Goal: Task Accomplishment & Management: Manage account settings

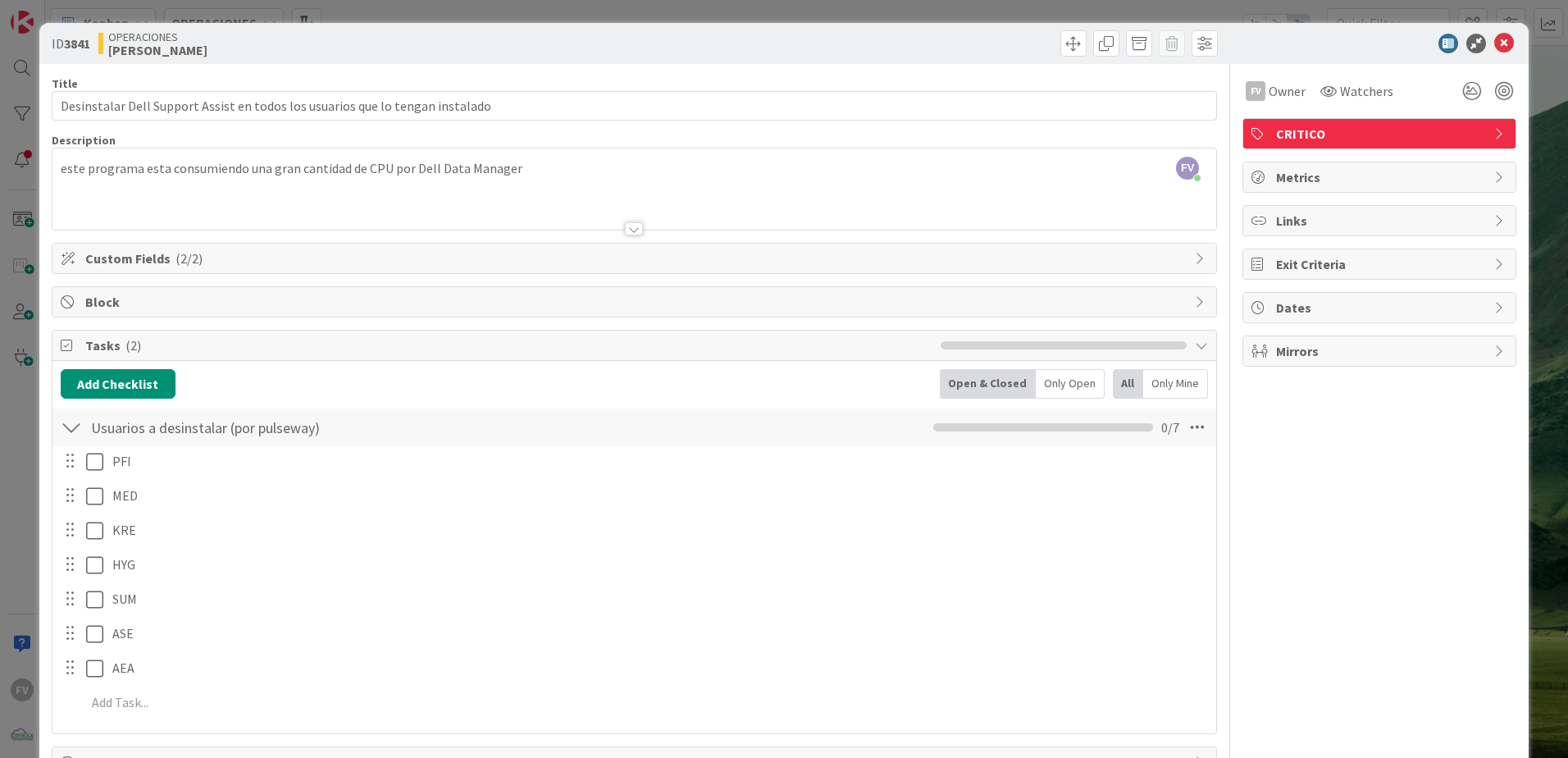
click at [75, 433] on div at bounding box center [71, 427] width 21 height 29
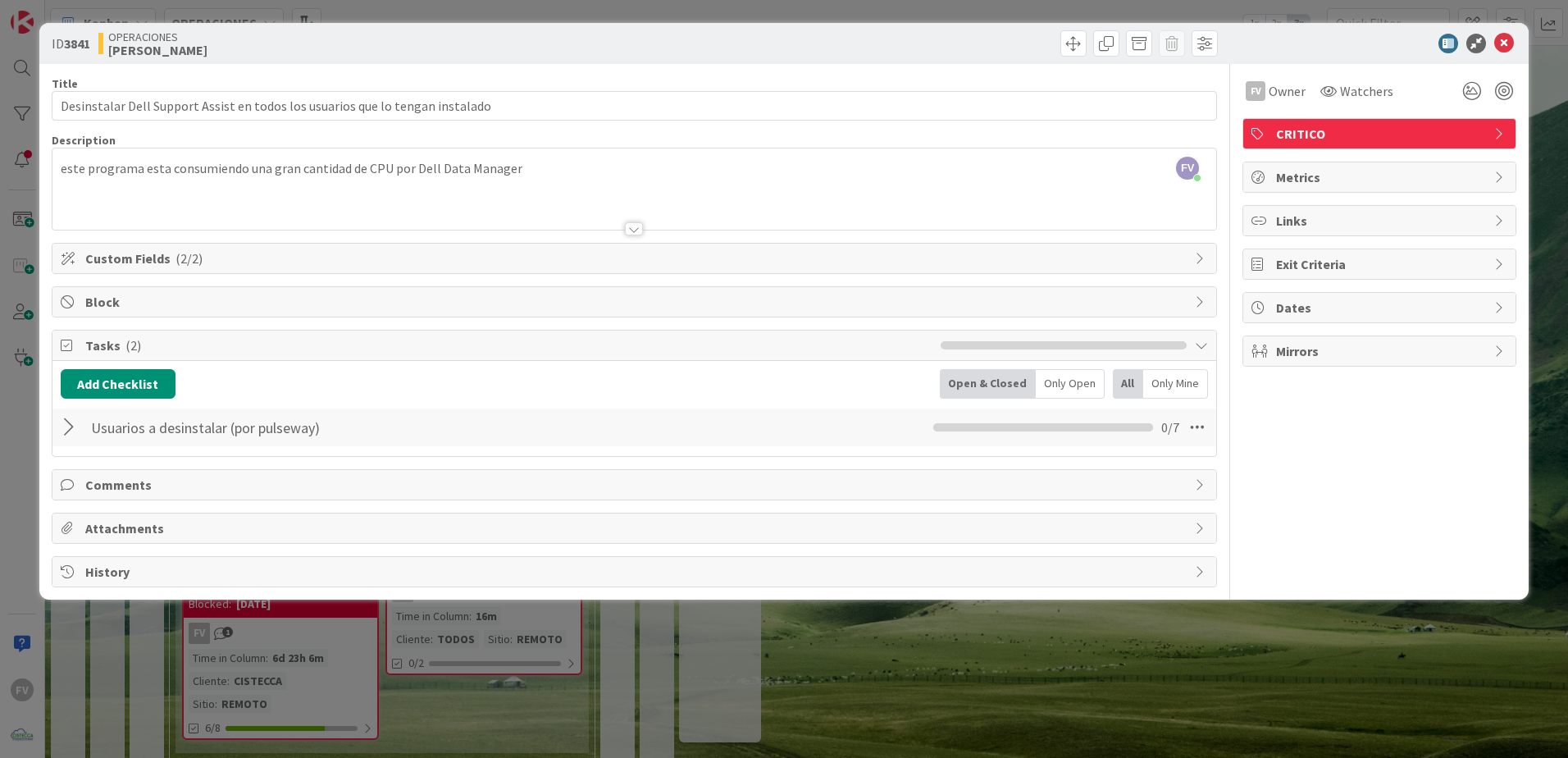
click at [178, 349] on span "Tasks ( 2 )" at bounding box center [509, 345] width 848 height 19
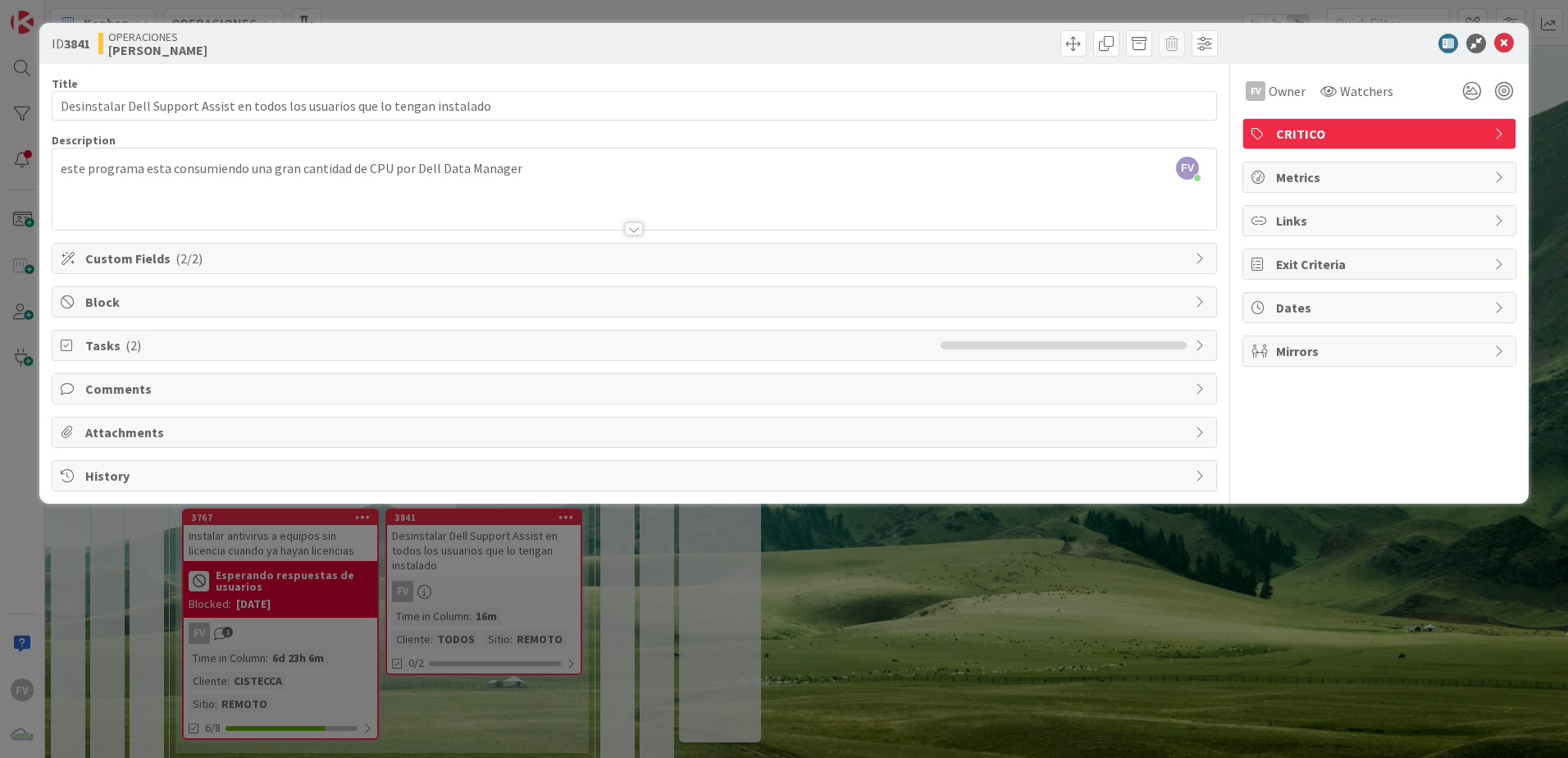
click at [369, 670] on div "ID 3841 OPERACIONES FERNANDO Title 77 / 128 Desinstalar Dell Support Assist en …" at bounding box center [784, 379] width 1568 height 758
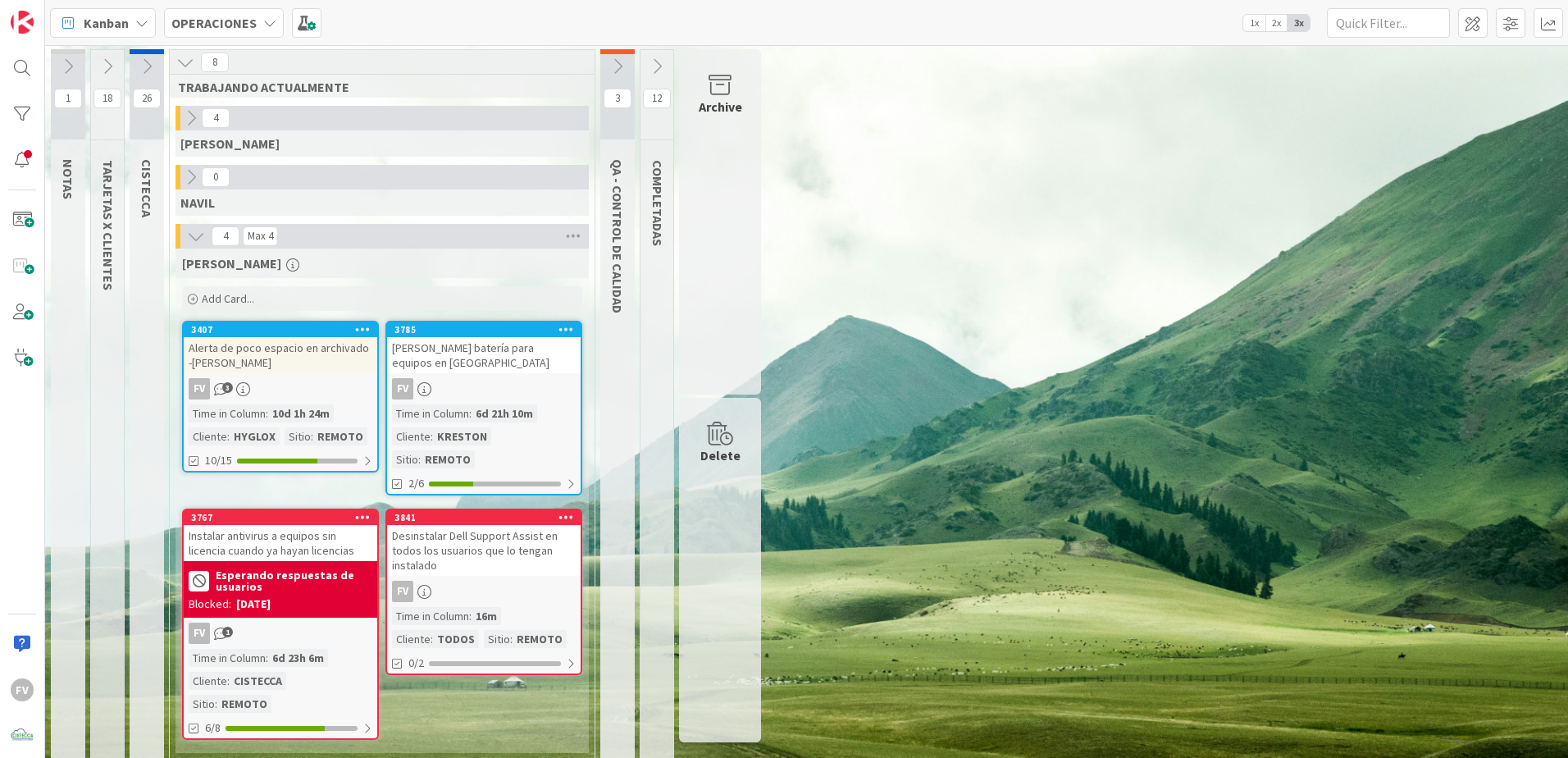
click at [497, 581] on div "FV" at bounding box center [484, 592] width 194 height 21
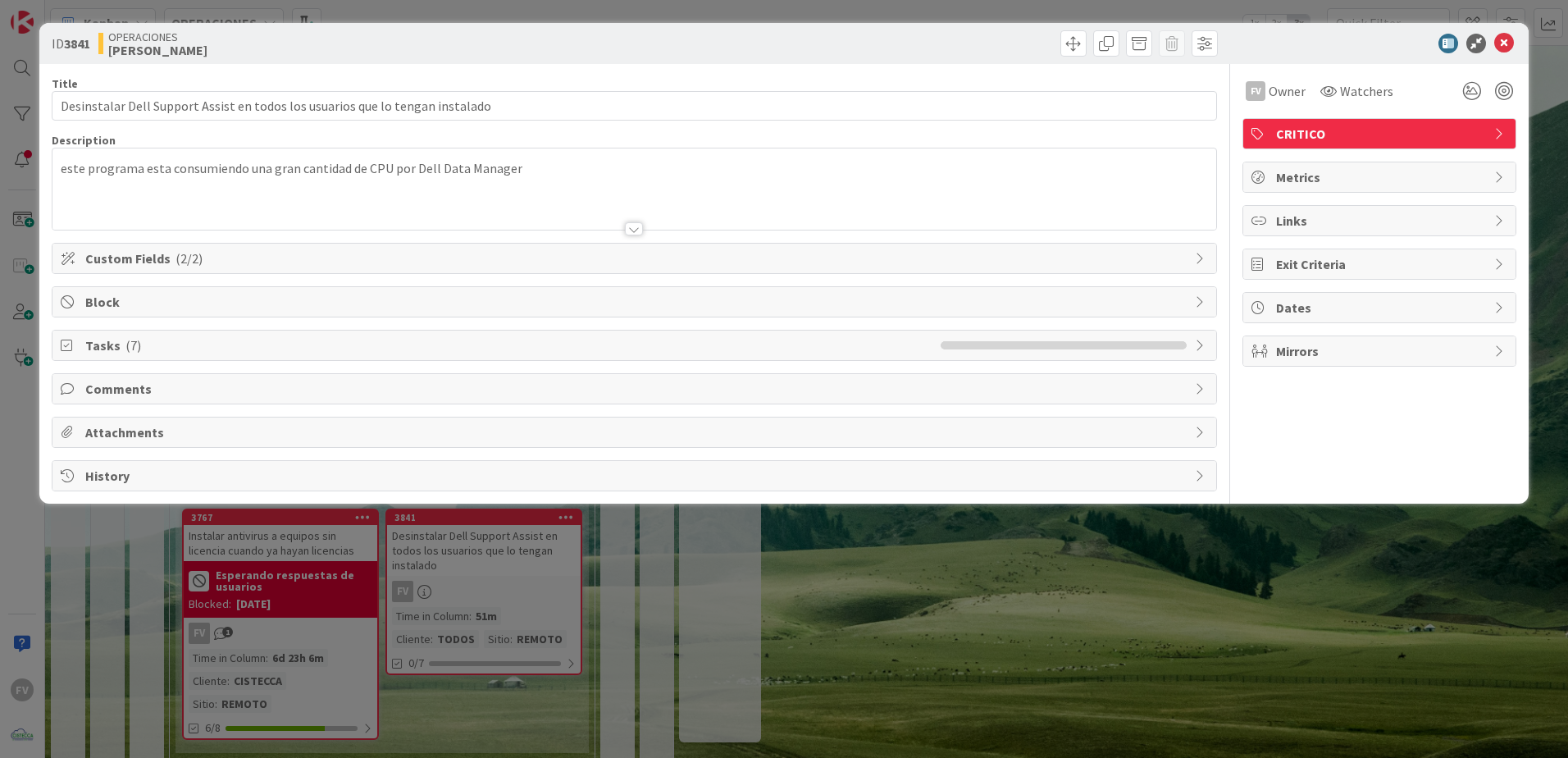
click at [128, 346] on span "( 7 )" at bounding box center [133, 344] width 16 height 17
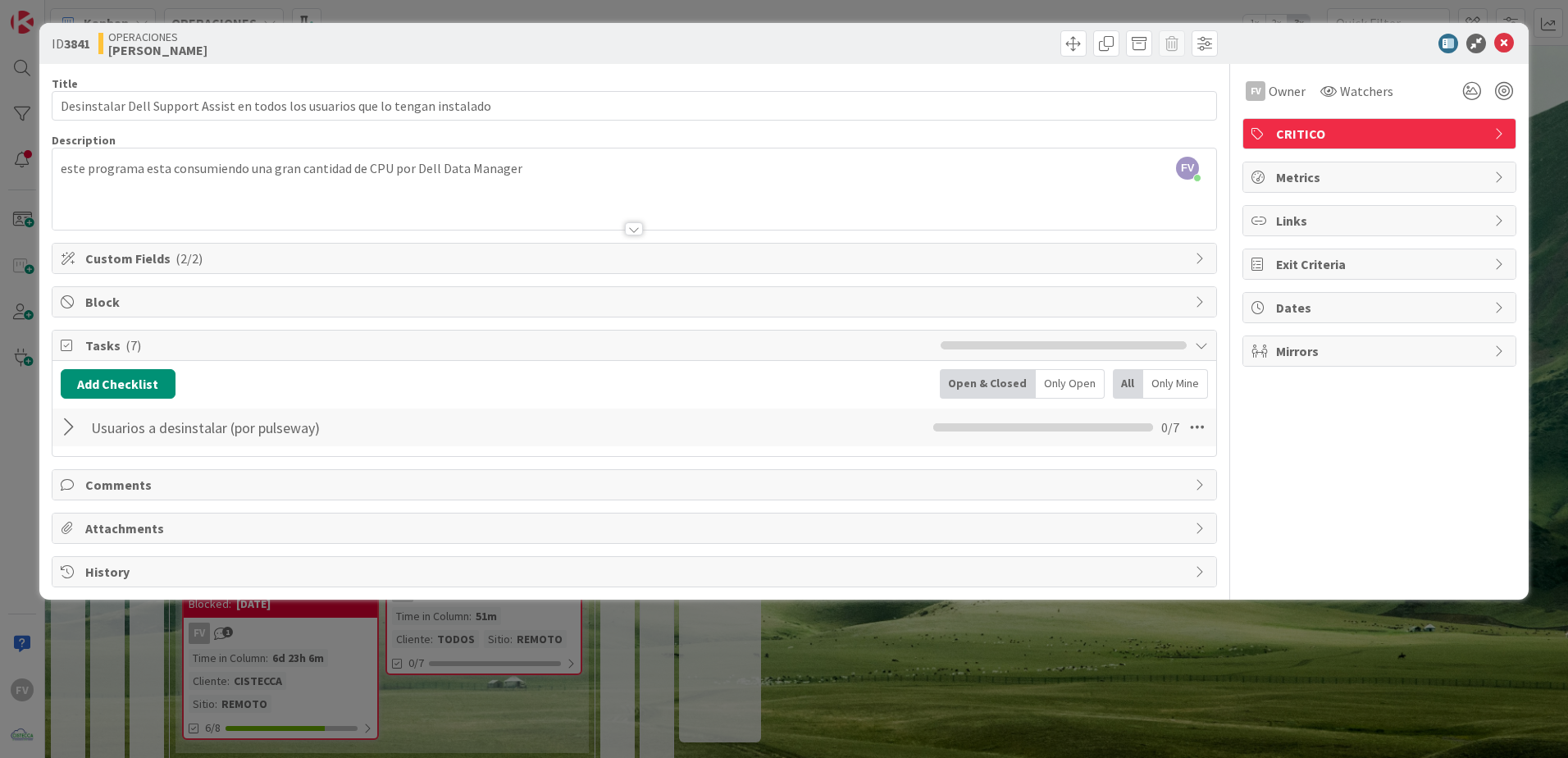
click at [102, 346] on span "Tasks ( 7 )" at bounding box center [509, 345] width 848 height 19
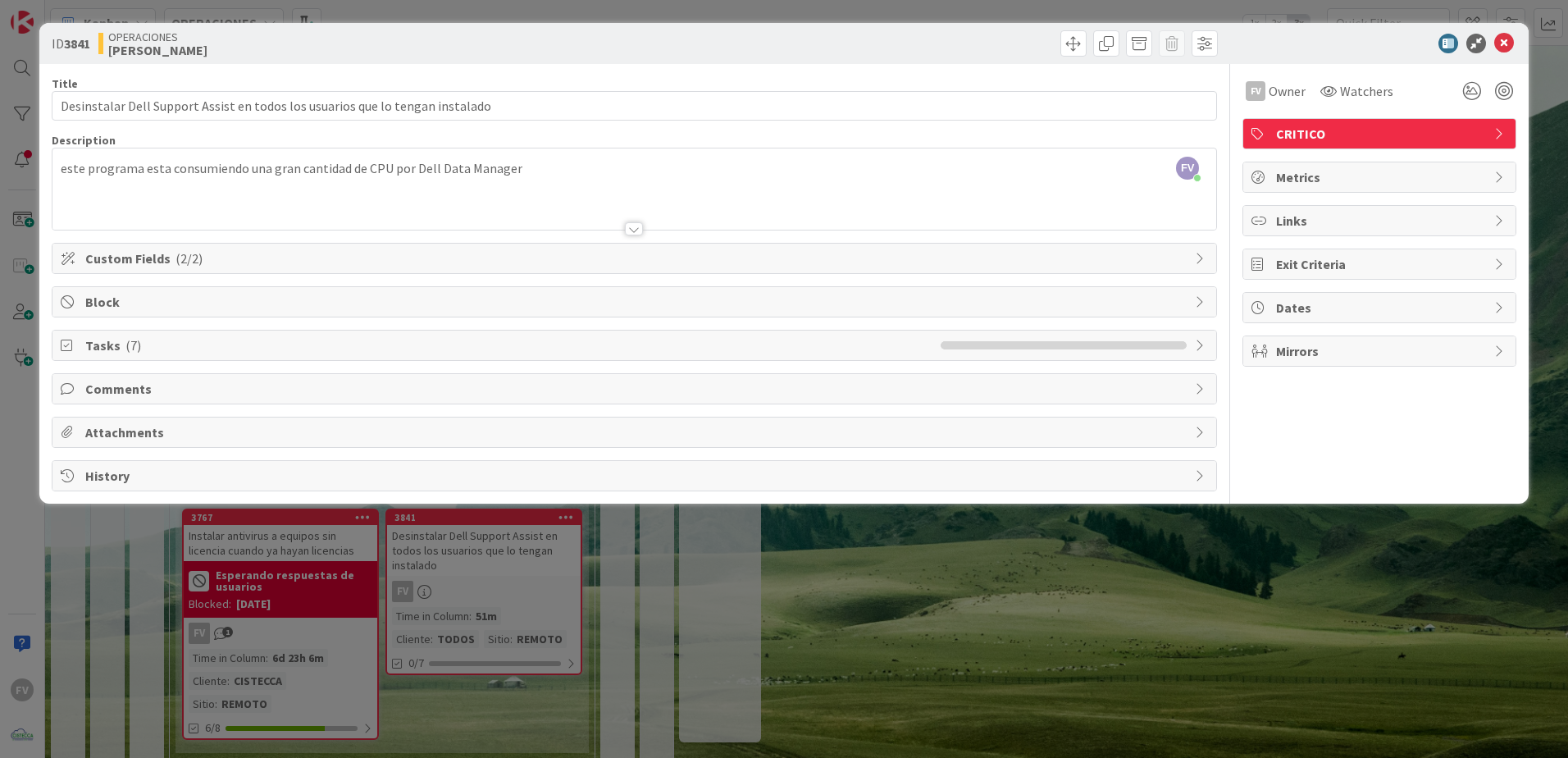
click at [33, 352] on div "ID 3841 OPERACIONES FERNANDO Title 77 / 128 Desinstalar Dell Support Assist en …" at bounding box center [784, 379] width 1568 height 758
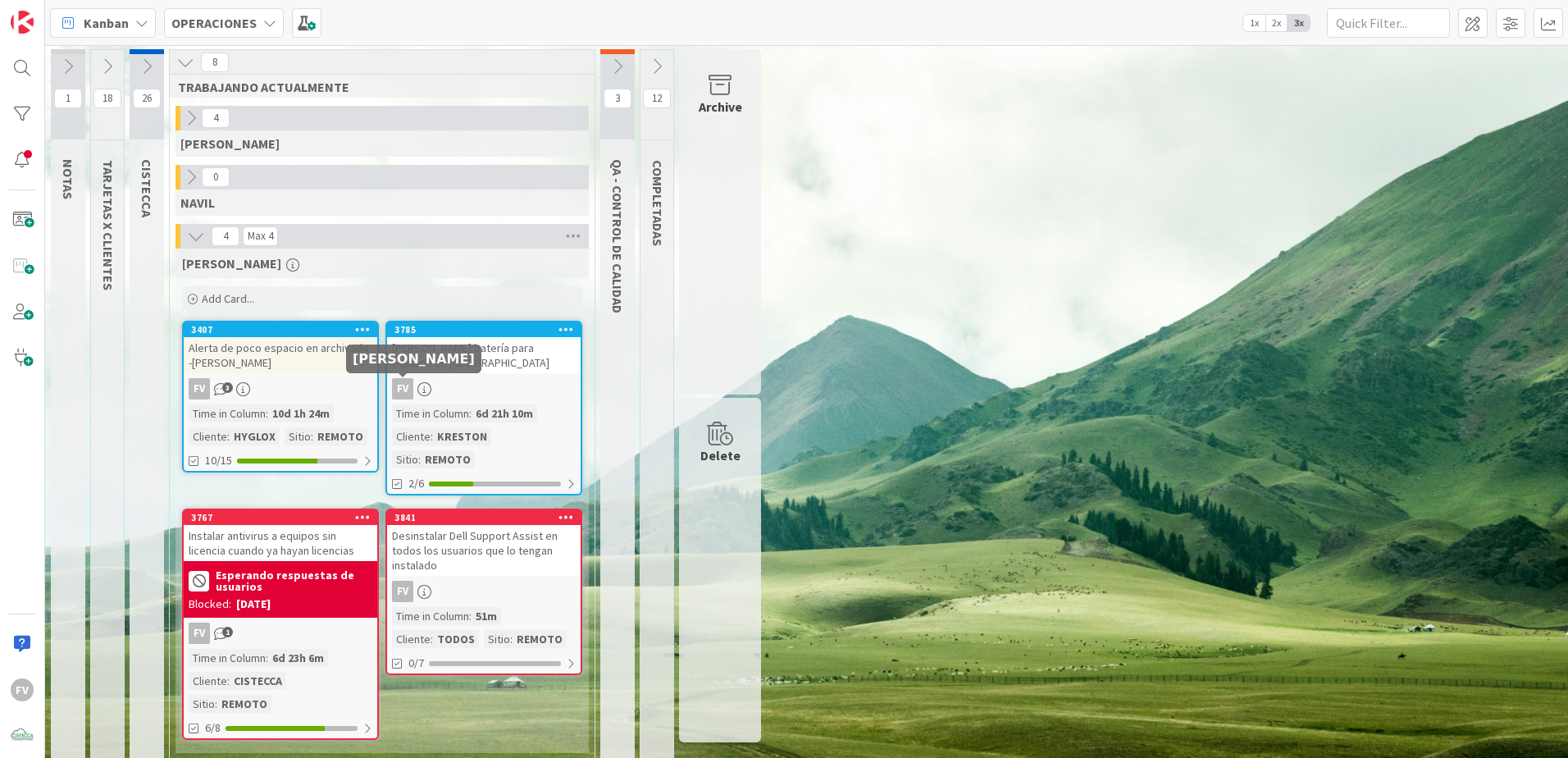
click at [327, 346] on div "Alerta de poco espacio en archivado -Diana Franco" at bounding box center [280, 354] width 194 height 36
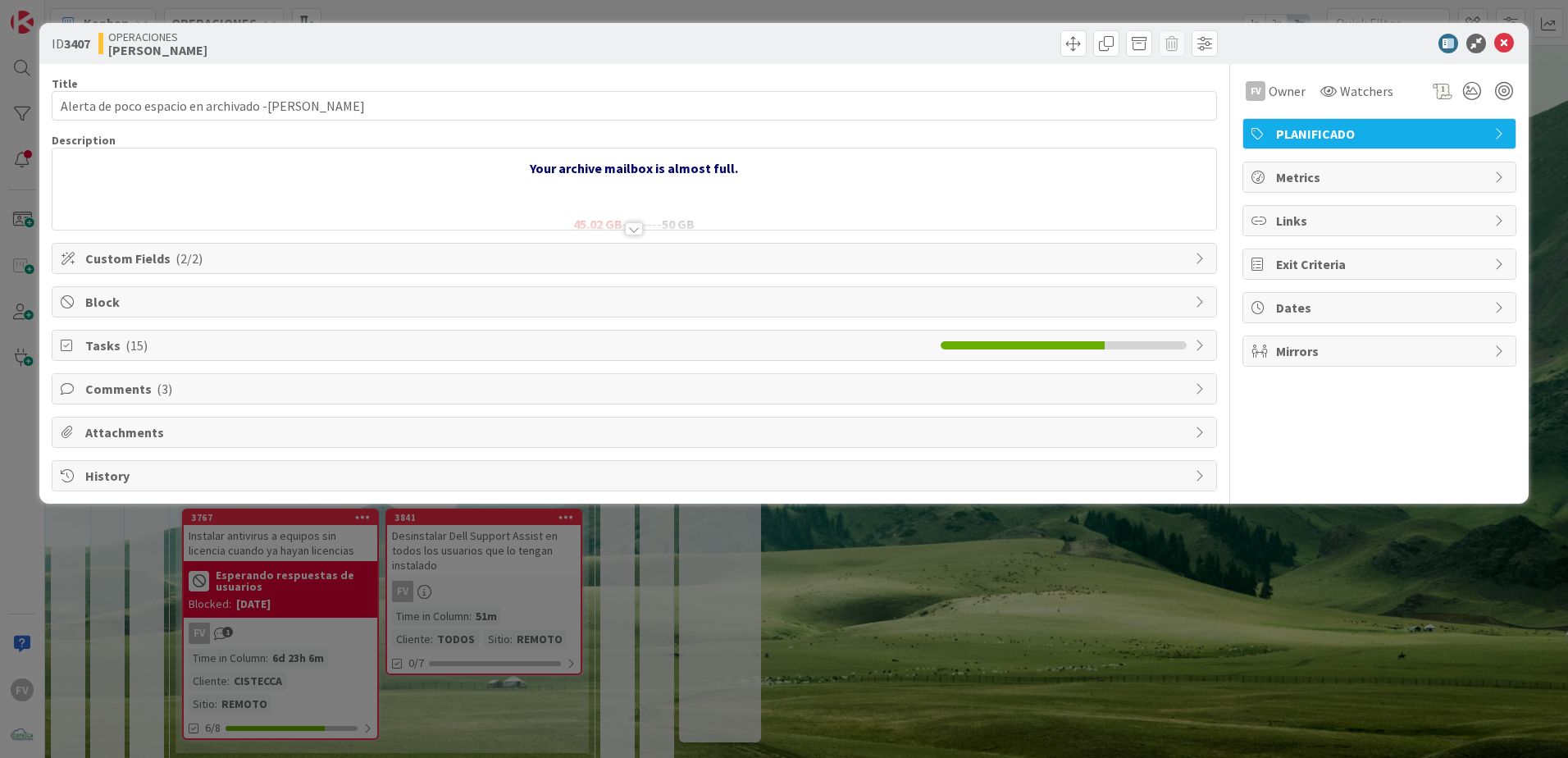
click at [122, 334] on div "Tasks ( 15 )" at bounding box center [635, 345] width 1164 height 29
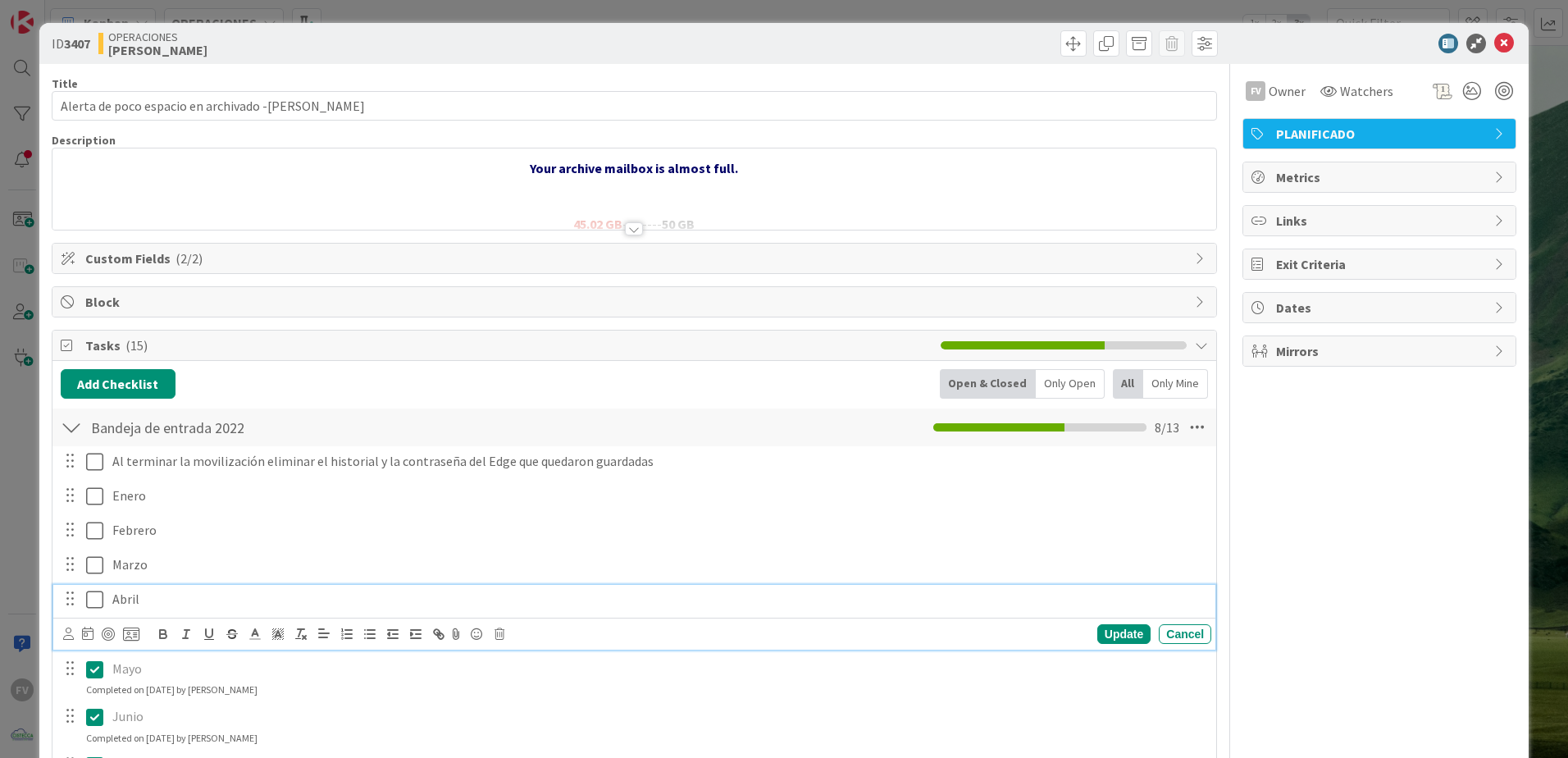
click at [98, 594] on icon at bounding box center [94, 599] width 18 height 19
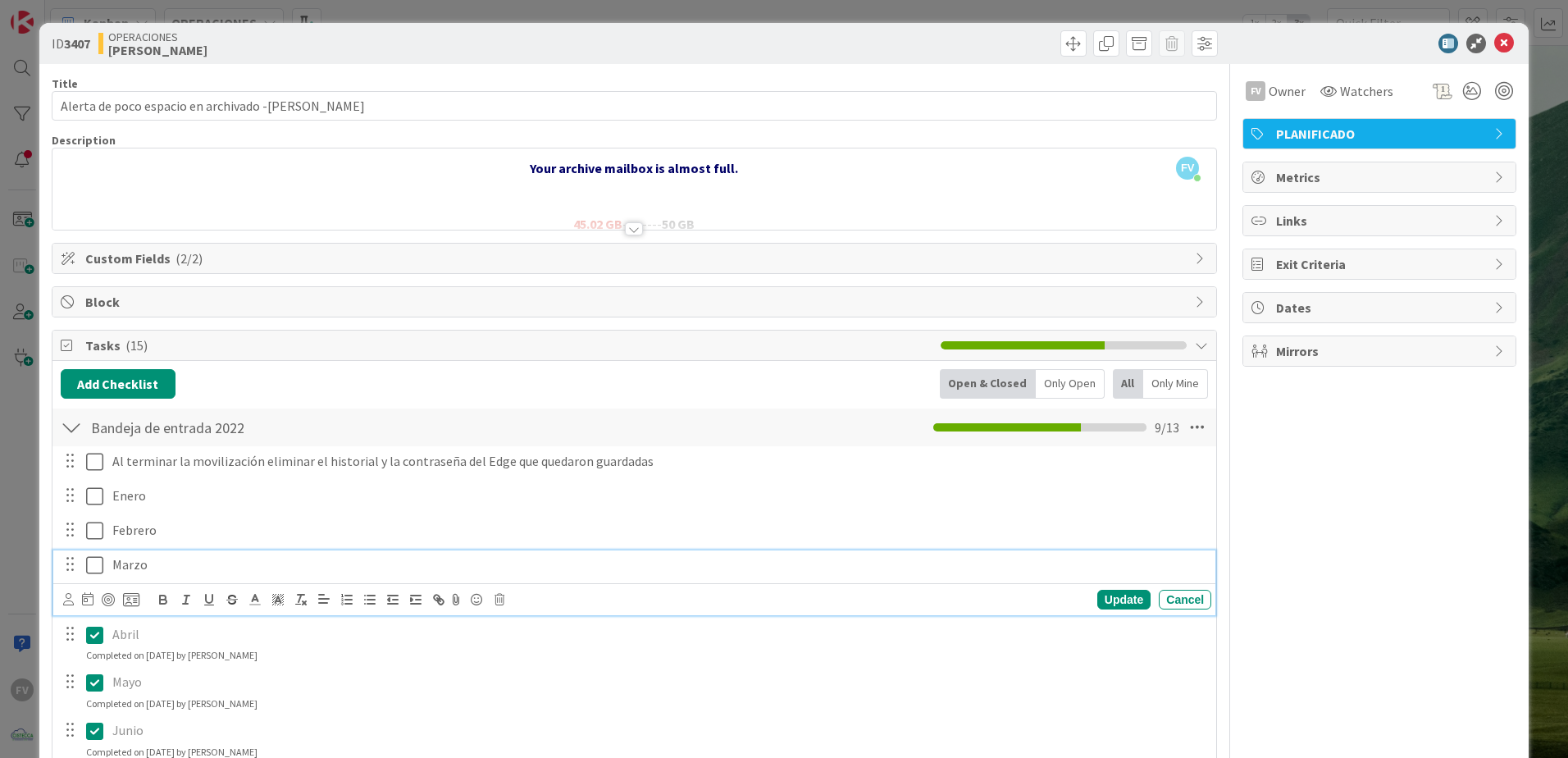
click at [95, 560] on icon at bounding box center [94, 565] width 18 height 19
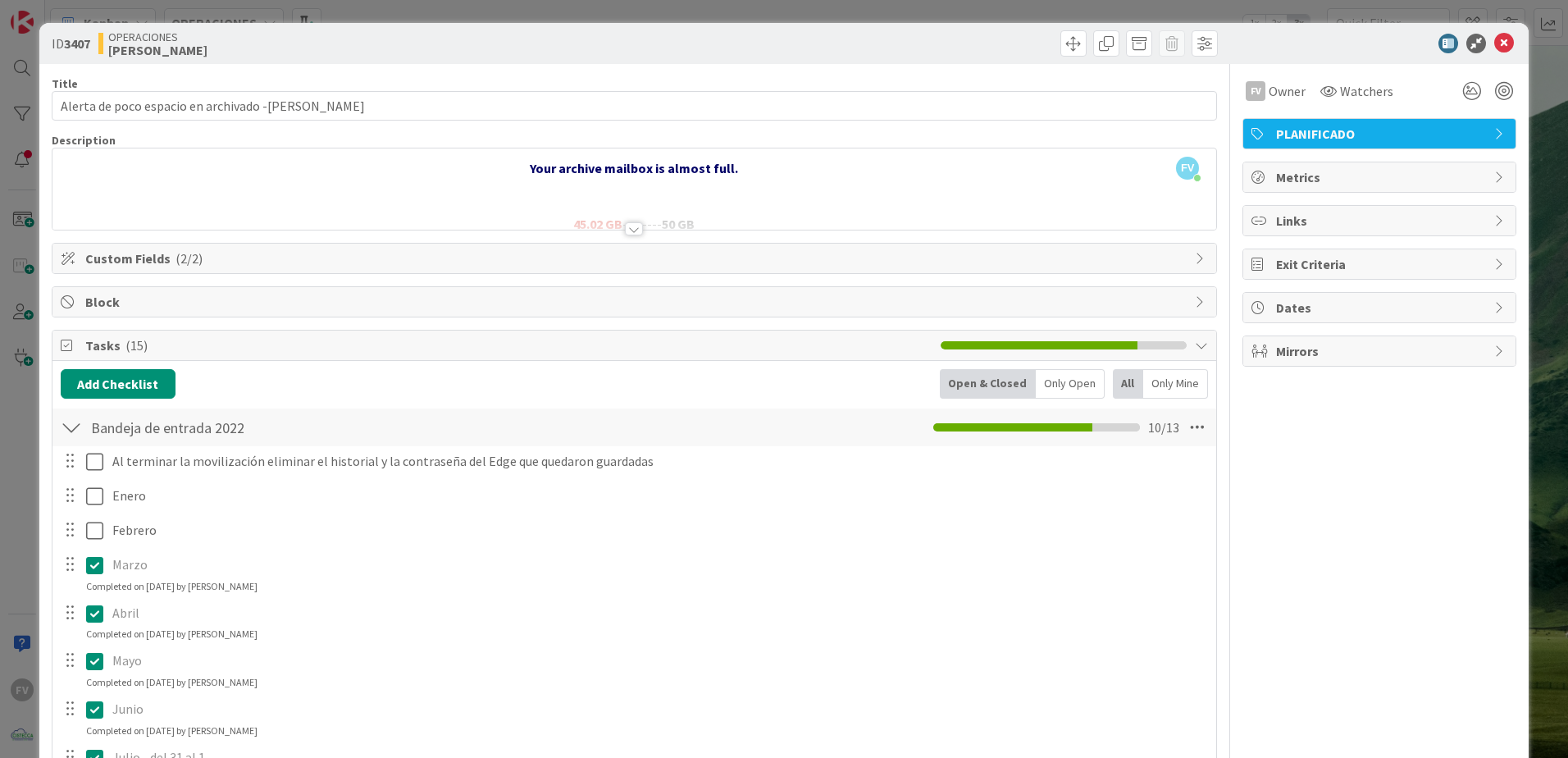
click at [13, 509] on div "ID 3407 OPERACIONES FERNANDO Title 49 / 128 Alerta de poco espacio en archivado…" at bounding box center [784, 379] width 1568 height 758
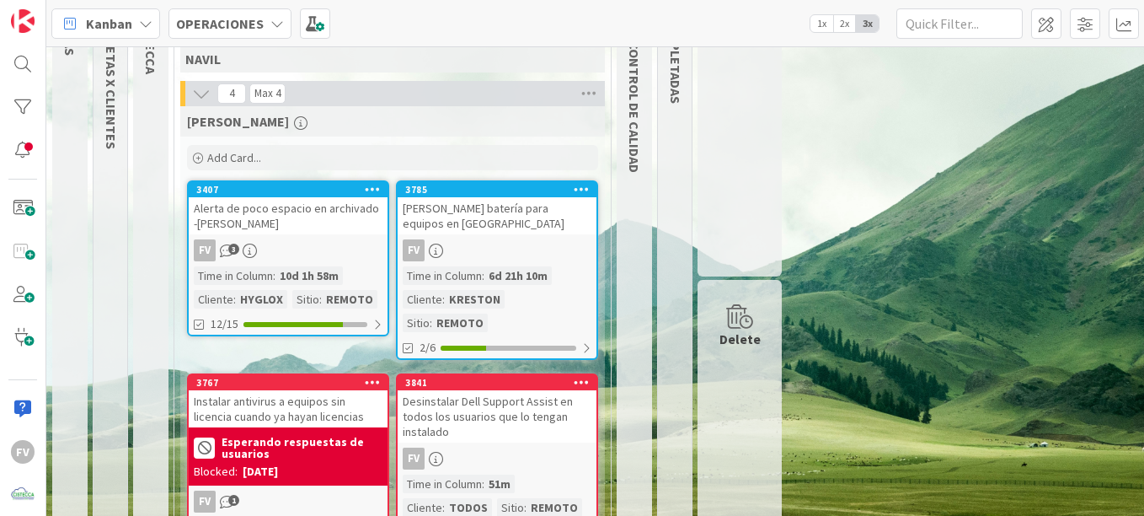
scroll to position [169, 0]
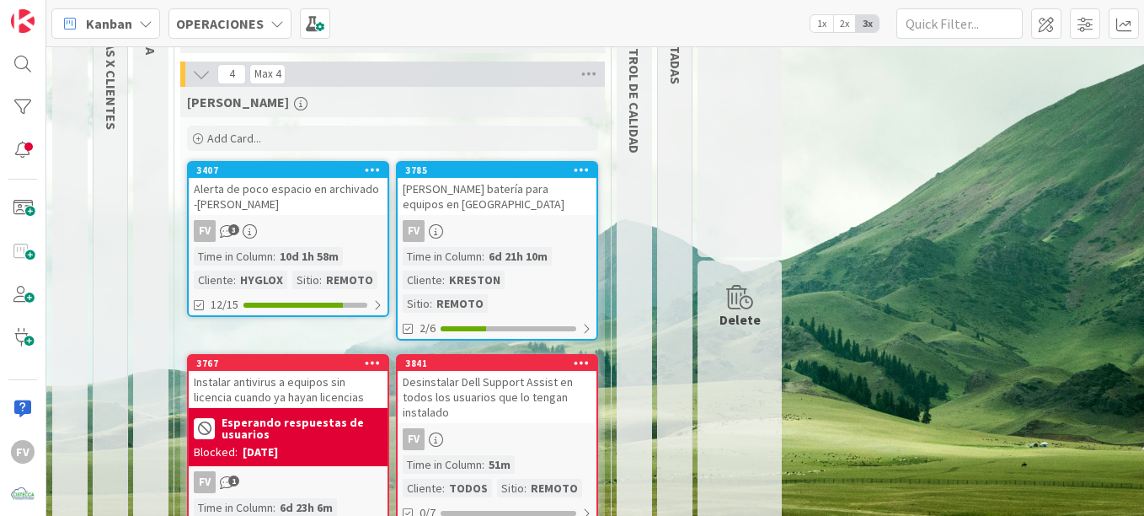
click at [254, 233] on icon at bounding box center [250, 231] width 14 height 14
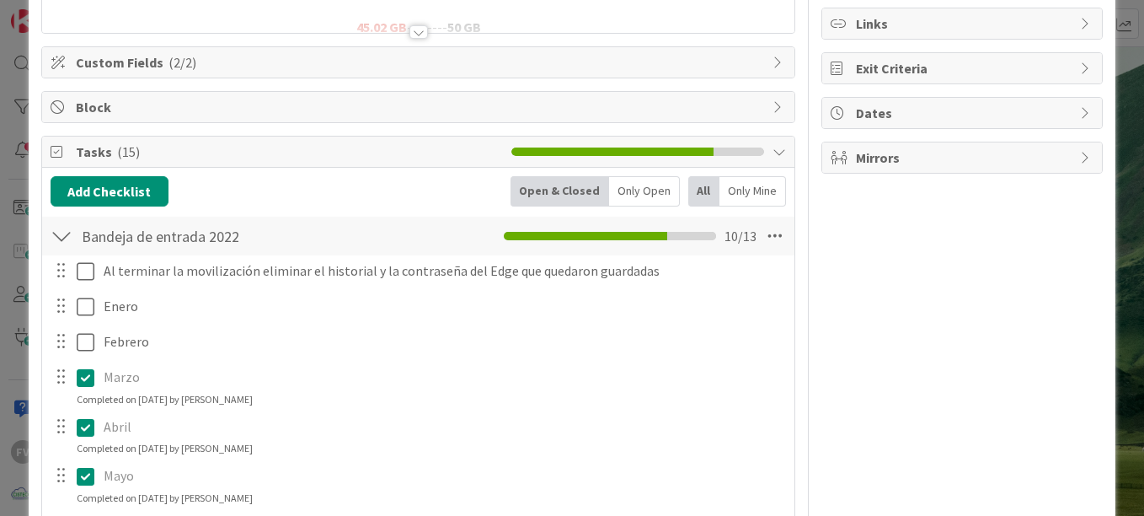
scroll to position [169, 0]
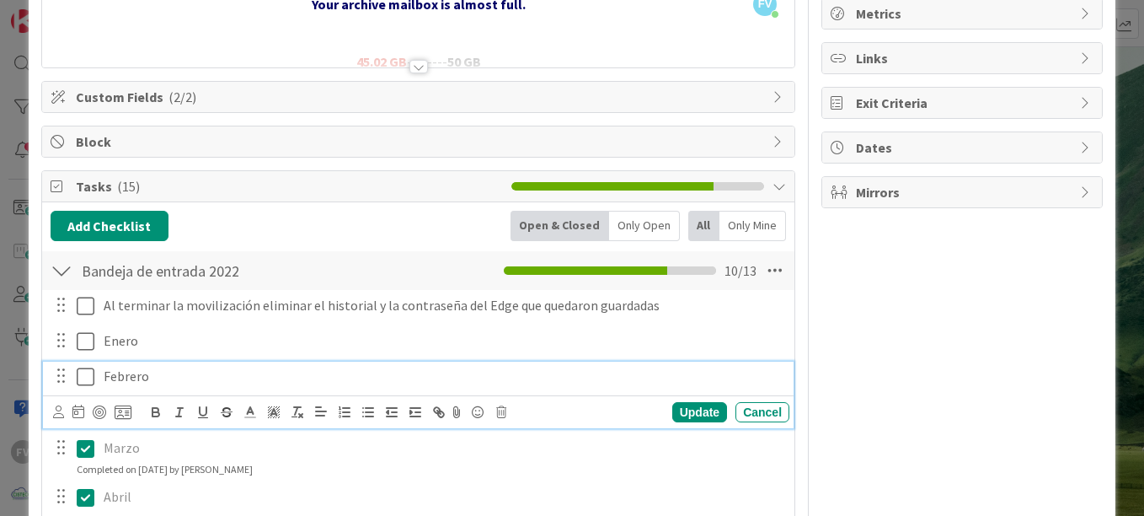
drag, startPoint x: 83, startPoint y: 377, endPoint x: 91, endPoint y: 378, distance: 8.6
click at [83, 377] on icon at bounding box center [86, 377] width 18 height 20
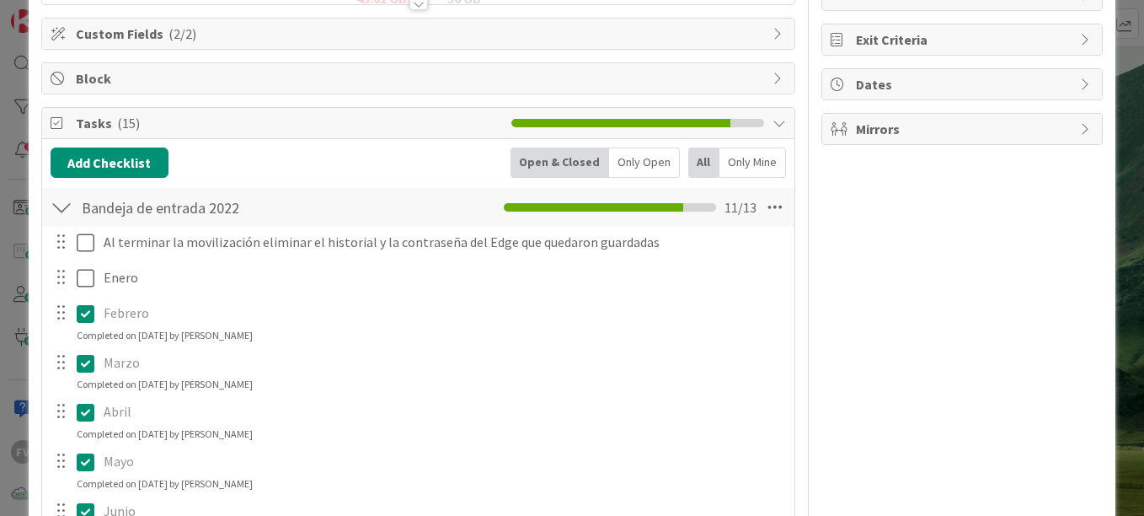
scroll to position [253, 0]
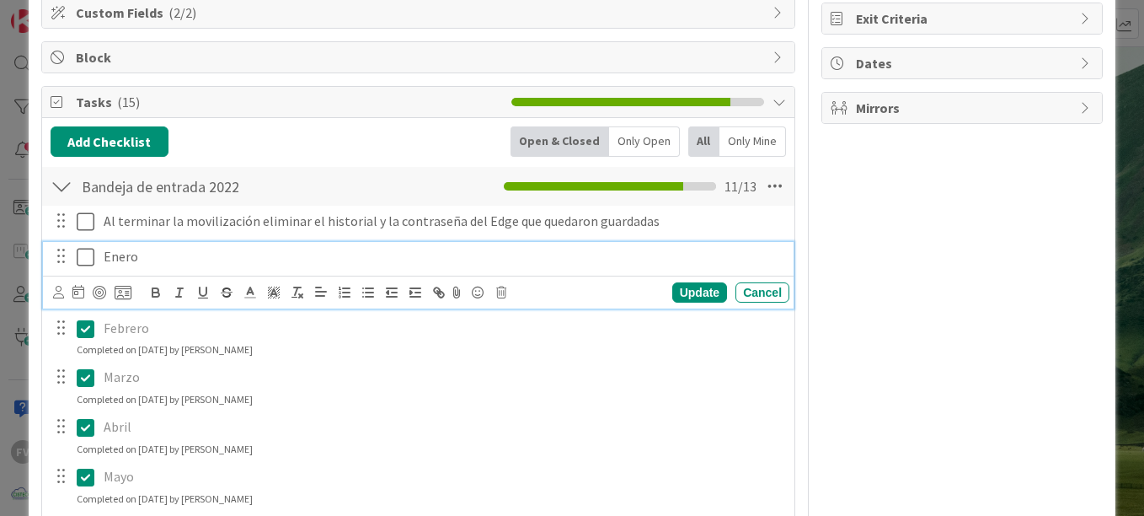
click at [84, 254] on icon at bounding box center [86, 257] width 18 height 20
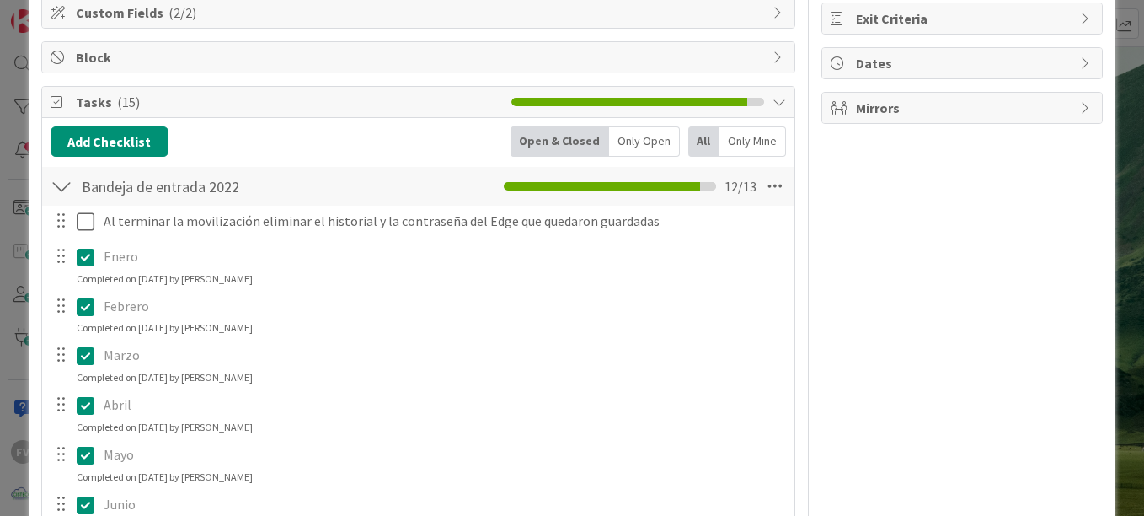
click at [903, 265] on div "FV Owner Watchers PLANIFICADO Metrics Links Exit Criteria Dates Mirrors" at bounding box center [962, 440] width 281 height 1255
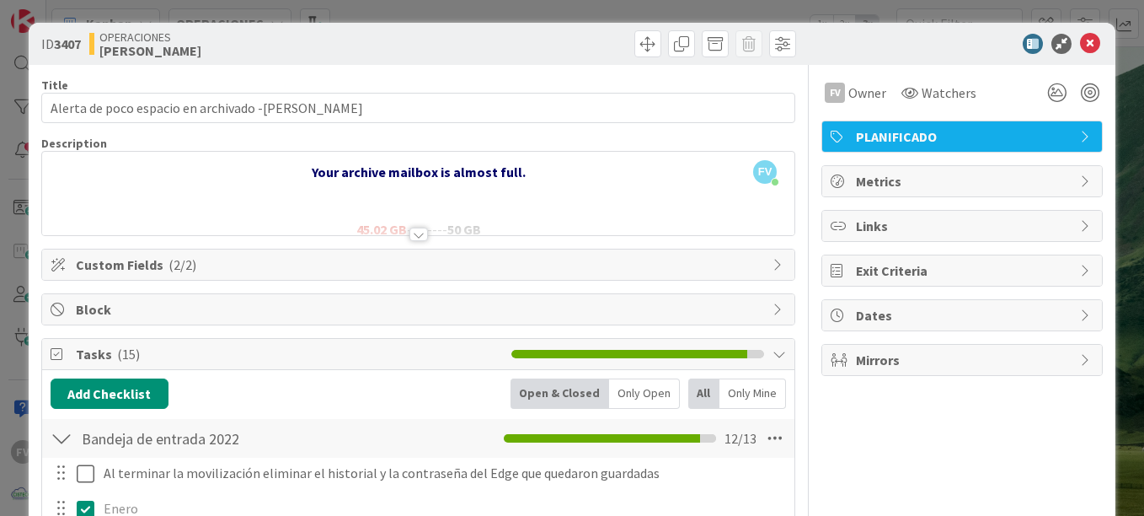
scroll to position [0, 0]
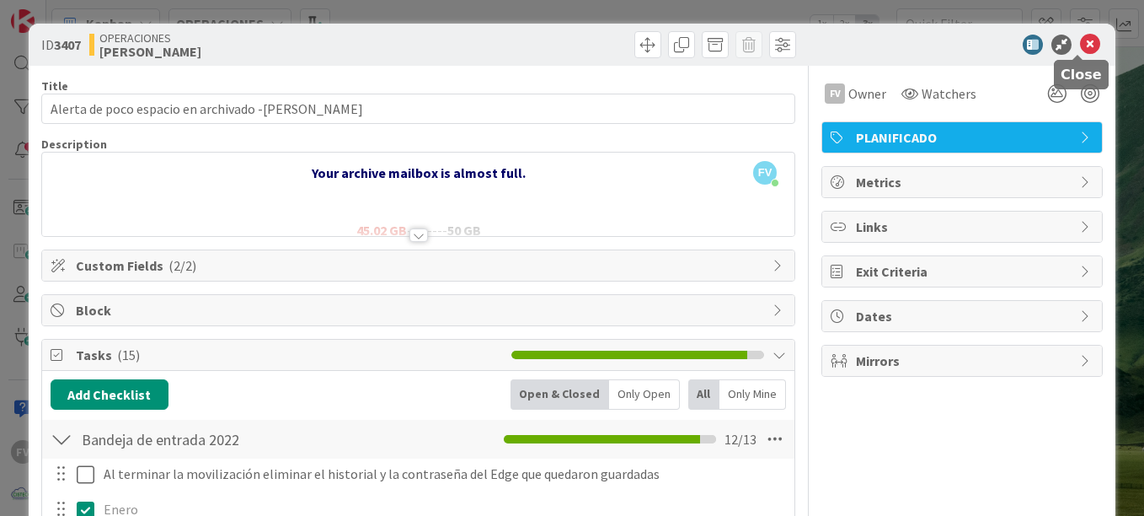
click at [1081, 42] on icon at bounding box center [1090, 45] width 20 height 20
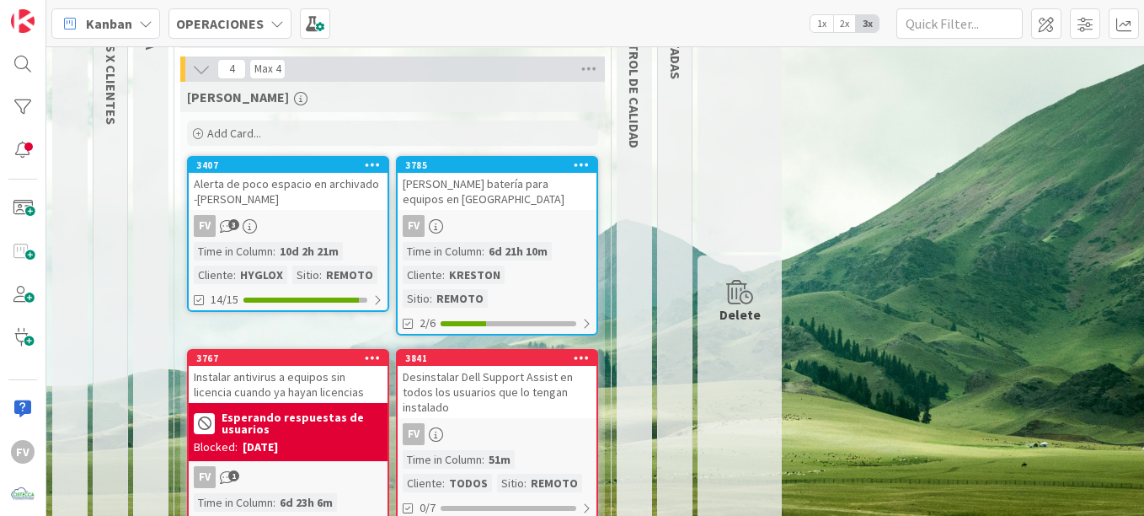
scroll to position [171, 0]
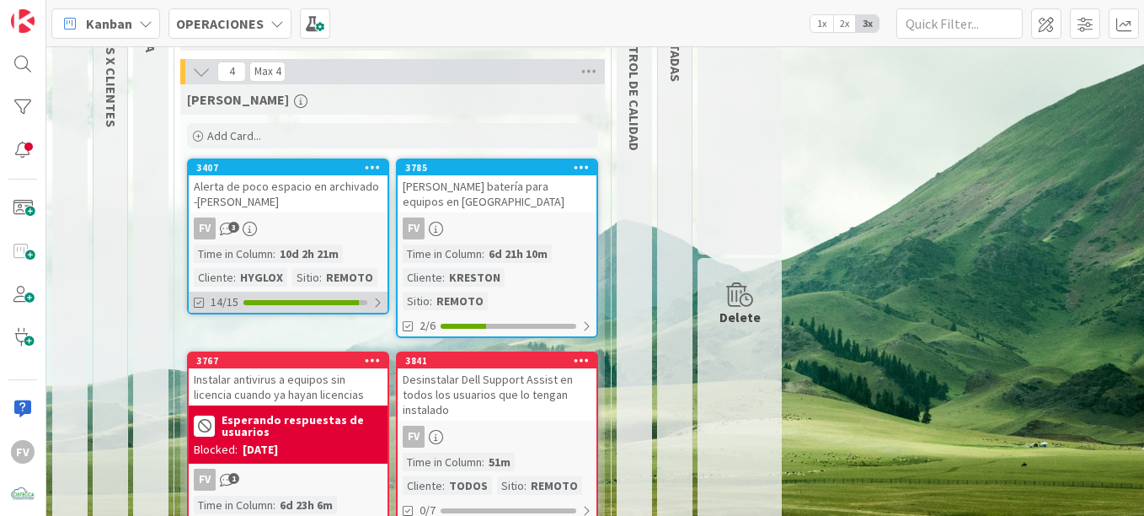
click at [309, 297] on div "14/15" at bounding box center [288, 302] width 199 height 21
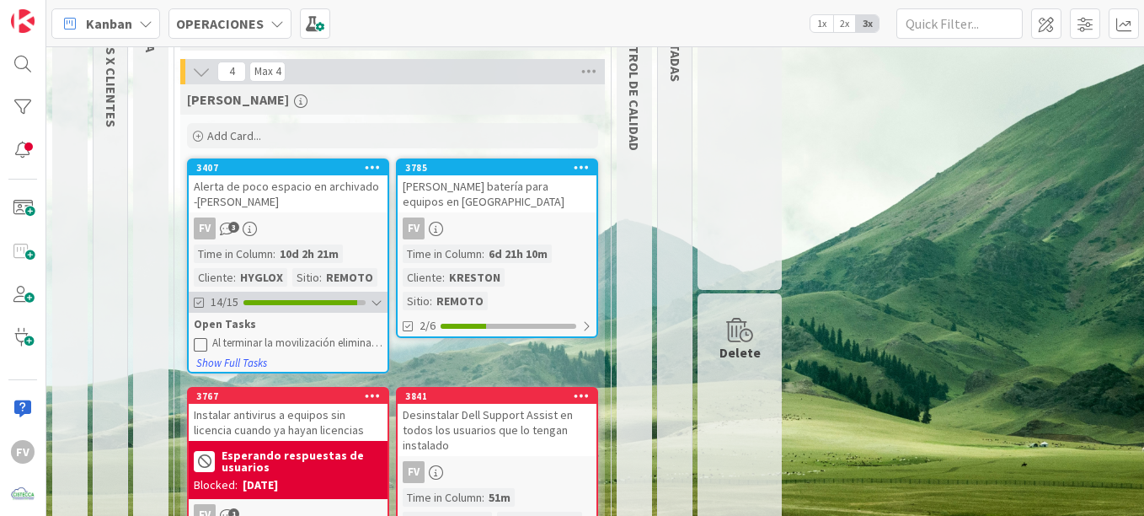
click at [289, 300] on div at bounding box center [301, 302] width 114 height 5
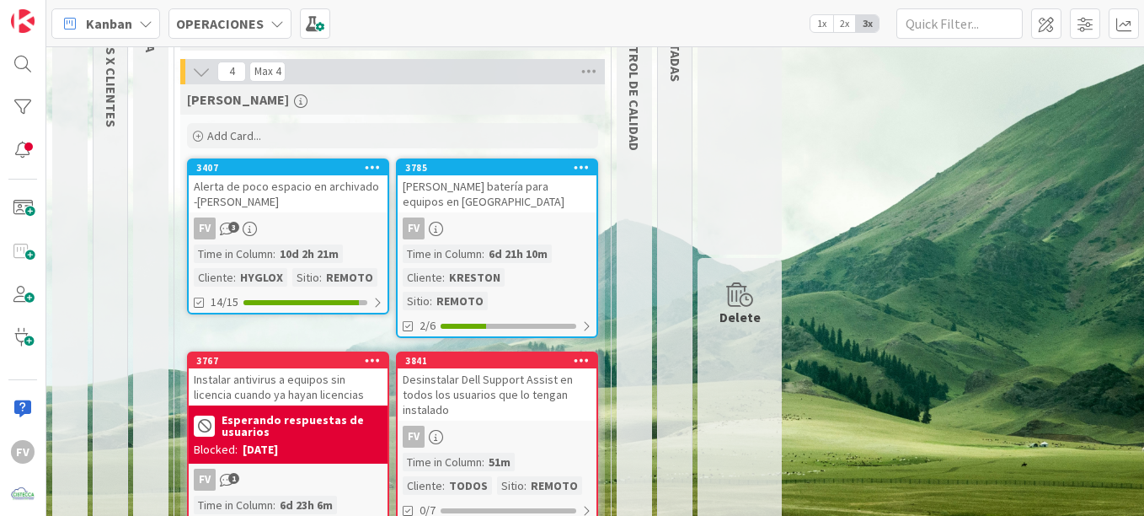
click at [281, 414] on b "Esperando respuestas de usuarios" at bounding box center [302, 426] width 161 height 24
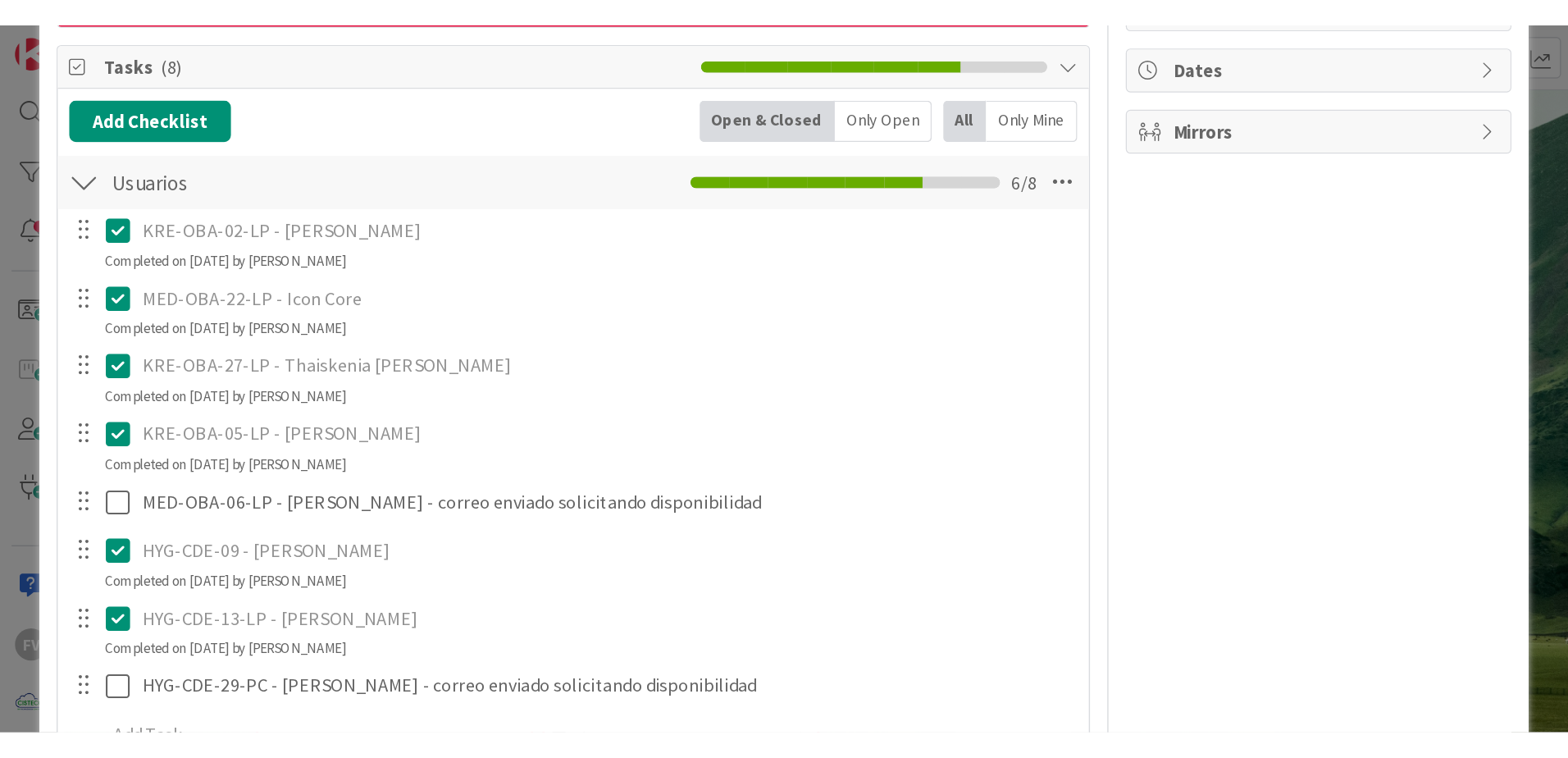
scroll to position [328, 0]
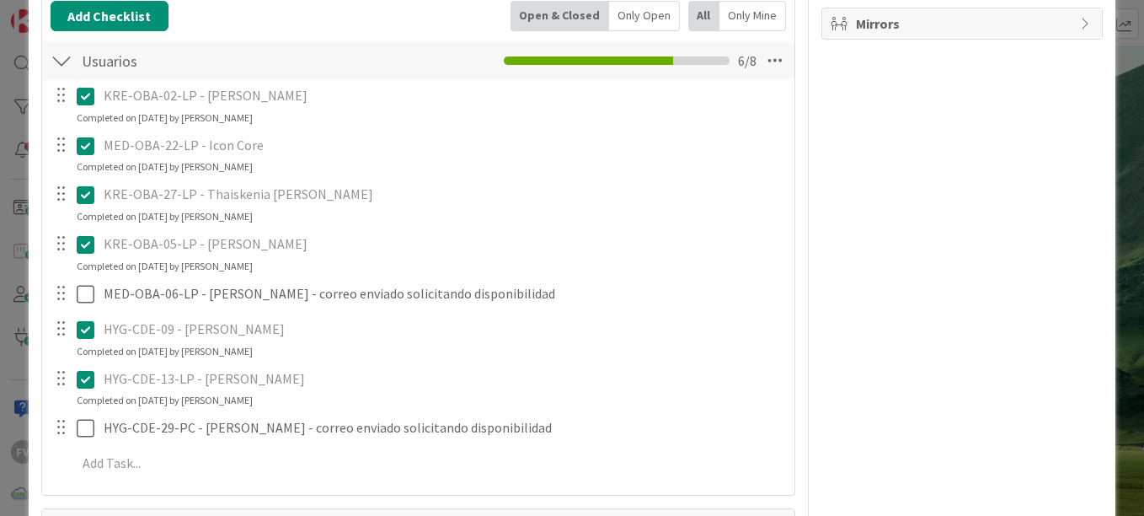
click at [1123, 226] on div "ID 3767 OPERACIONES FERNANDO Title 67 / 128 Instalar antivirus a equipos sin li…" at bounding box center [572, 258] width 1144 height 516
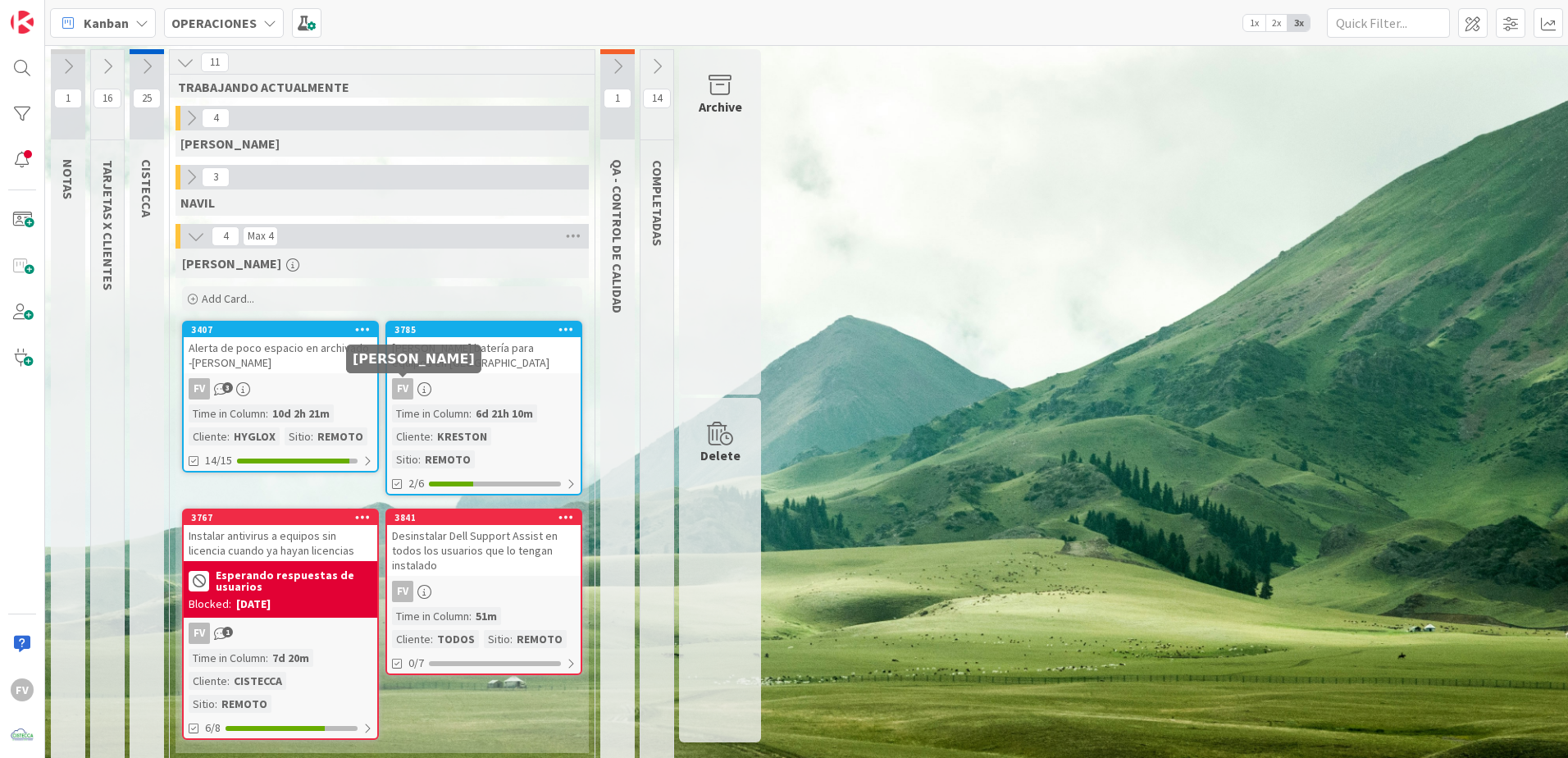
click at [306, 355] on div "Alerta de poco espacio en archivado -Diana Franco" at bounding box center [280, 354] width 194 height 36
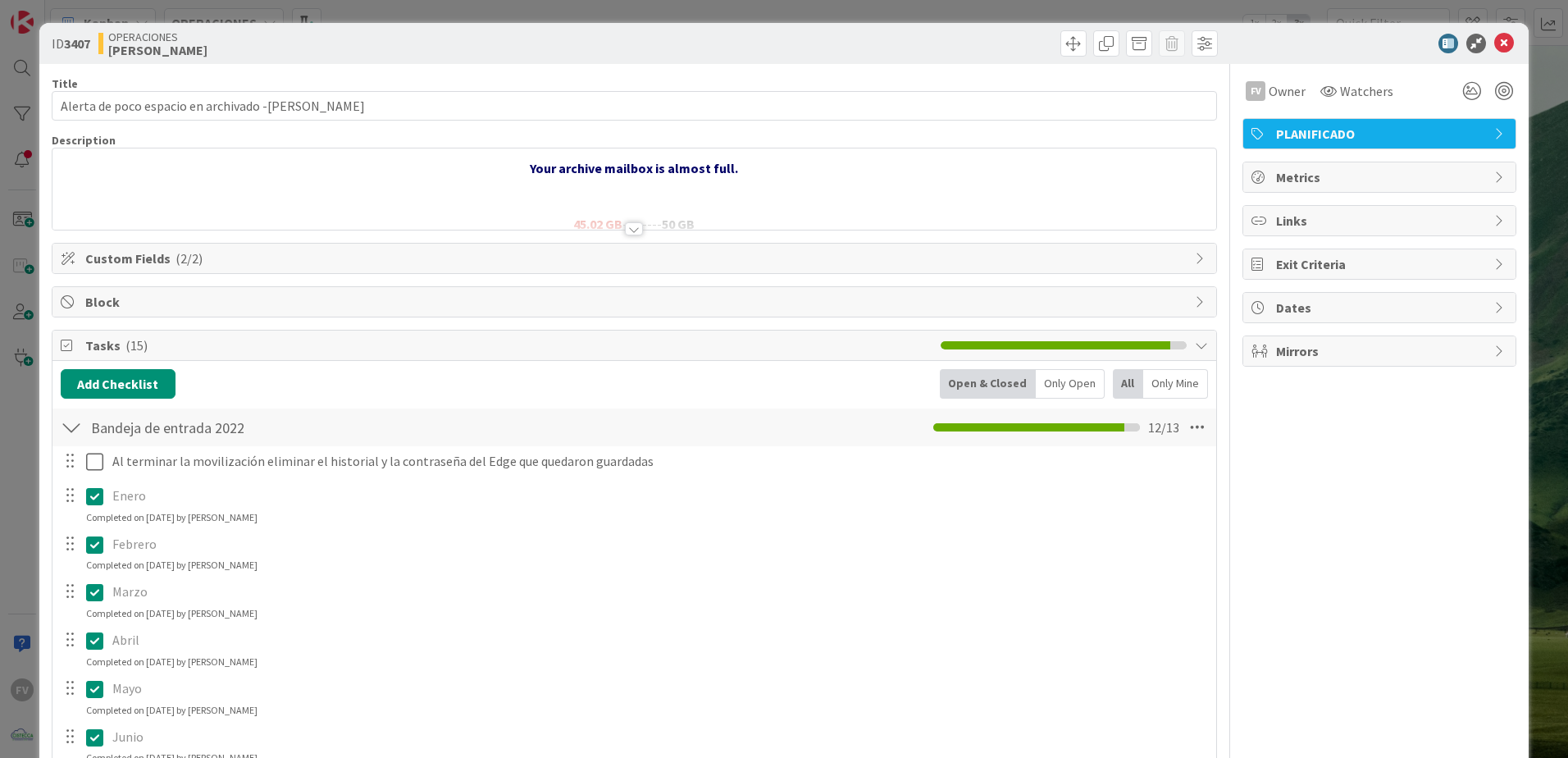
click at [95, 477] on div "Al terminar la movilización eliminar el historial y la contraseña del Edge que …" at bounding box center [634, 770] width 1148 height 649
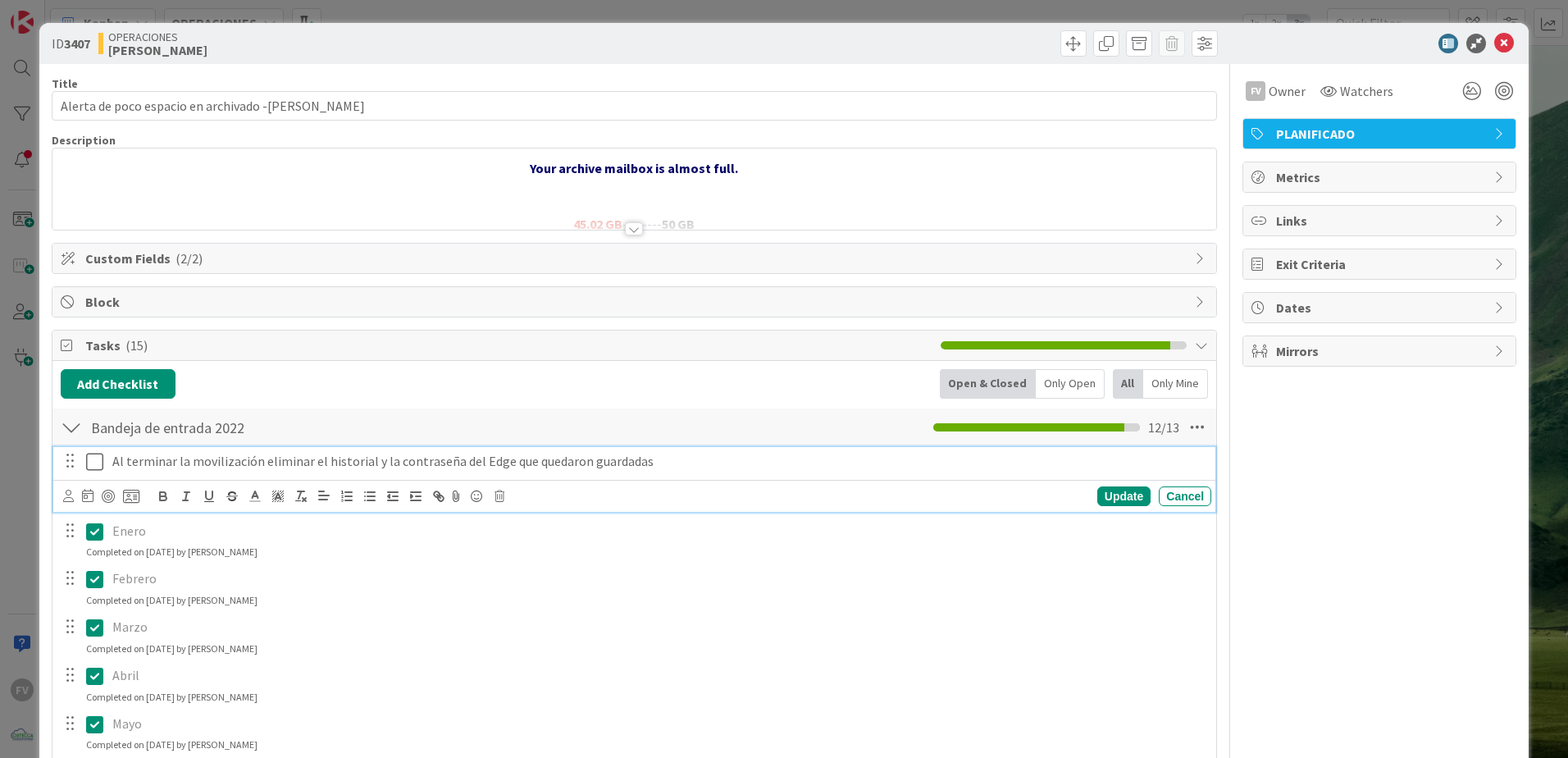
click at [95, 460] on icon at bounding box center [94, 461] width 18 height 19
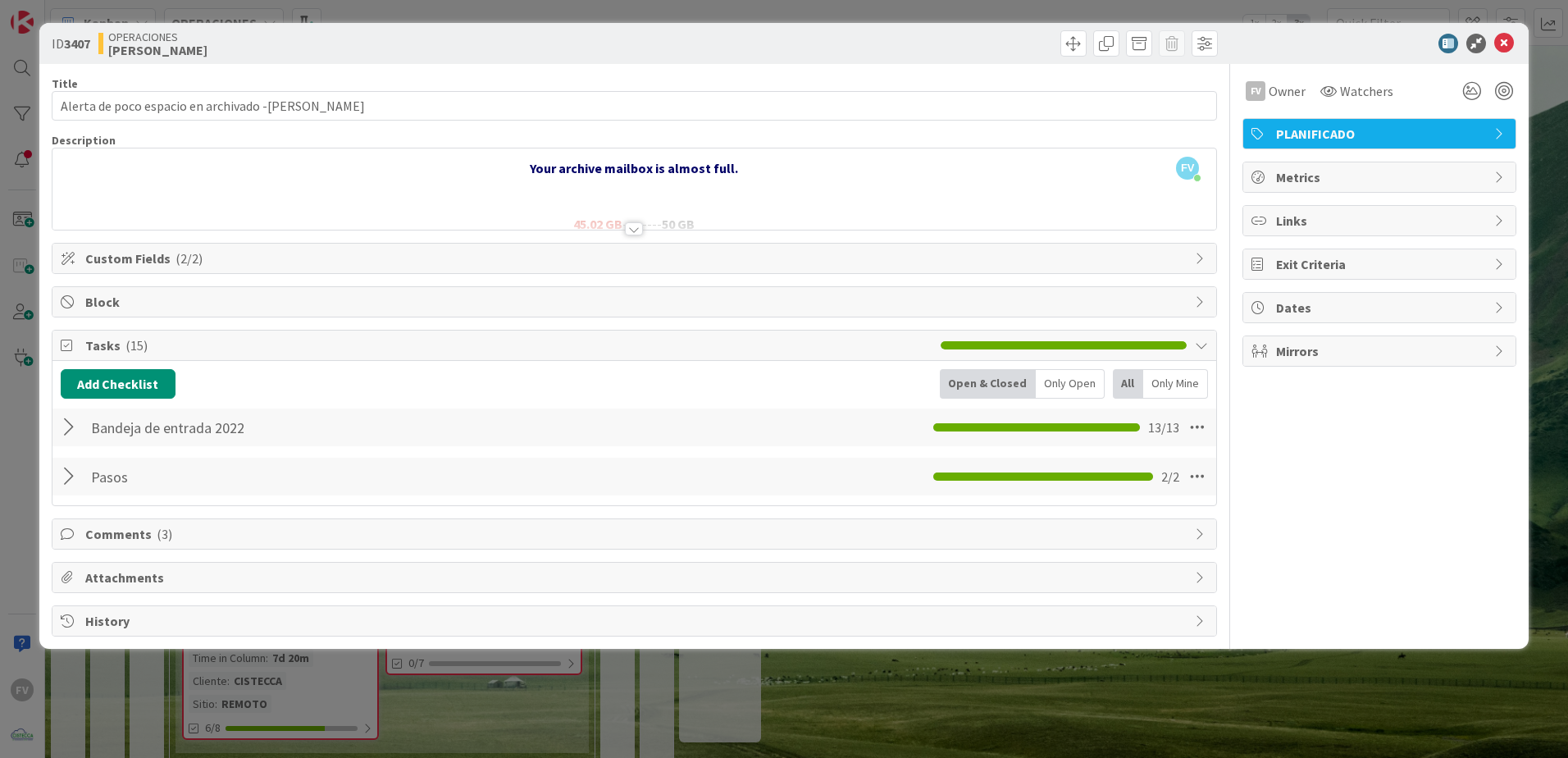
click at [70, 472] on div at bounding box center [71, 476] width 21 height 29
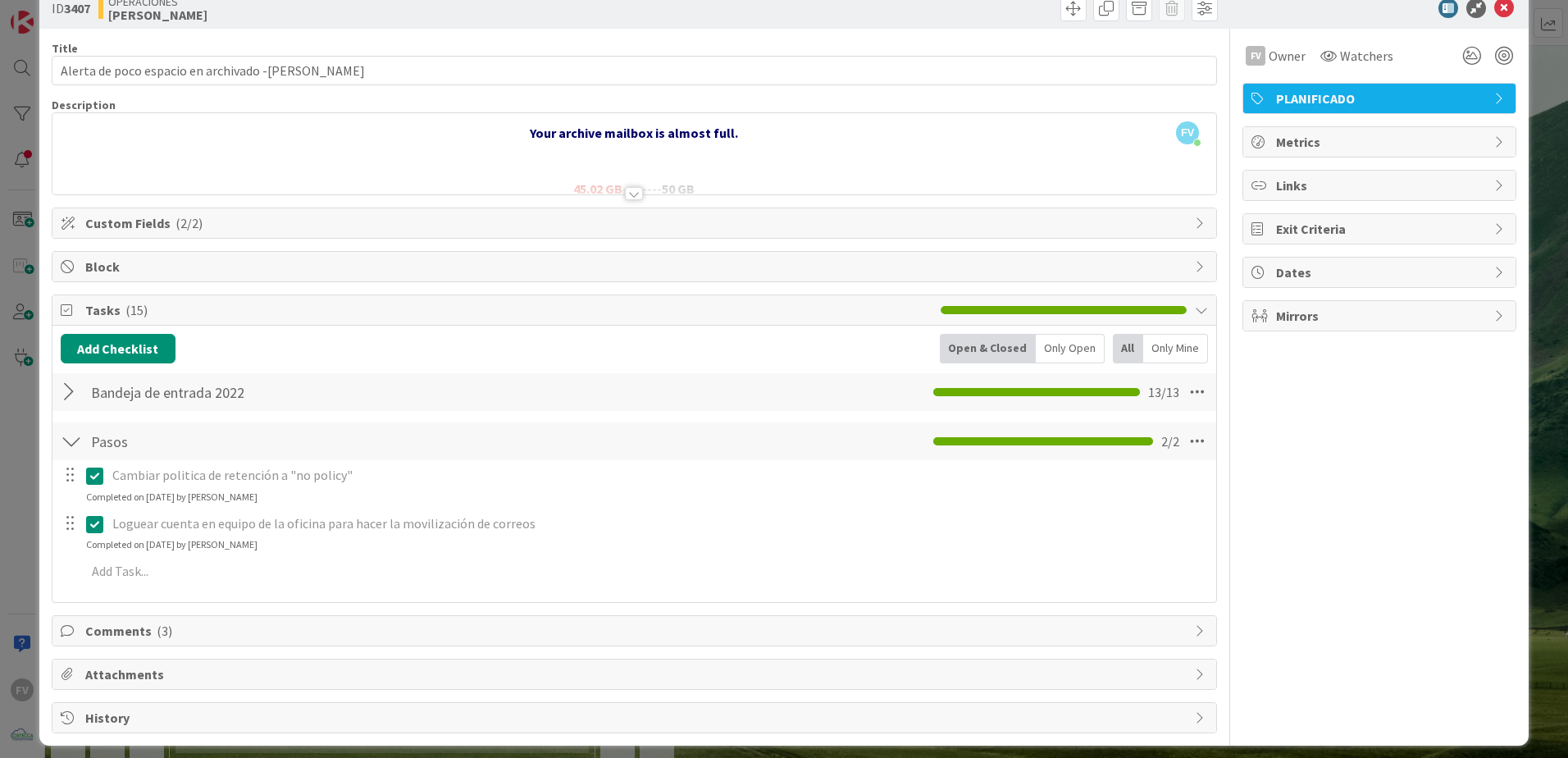
scroll to position [46, 0]
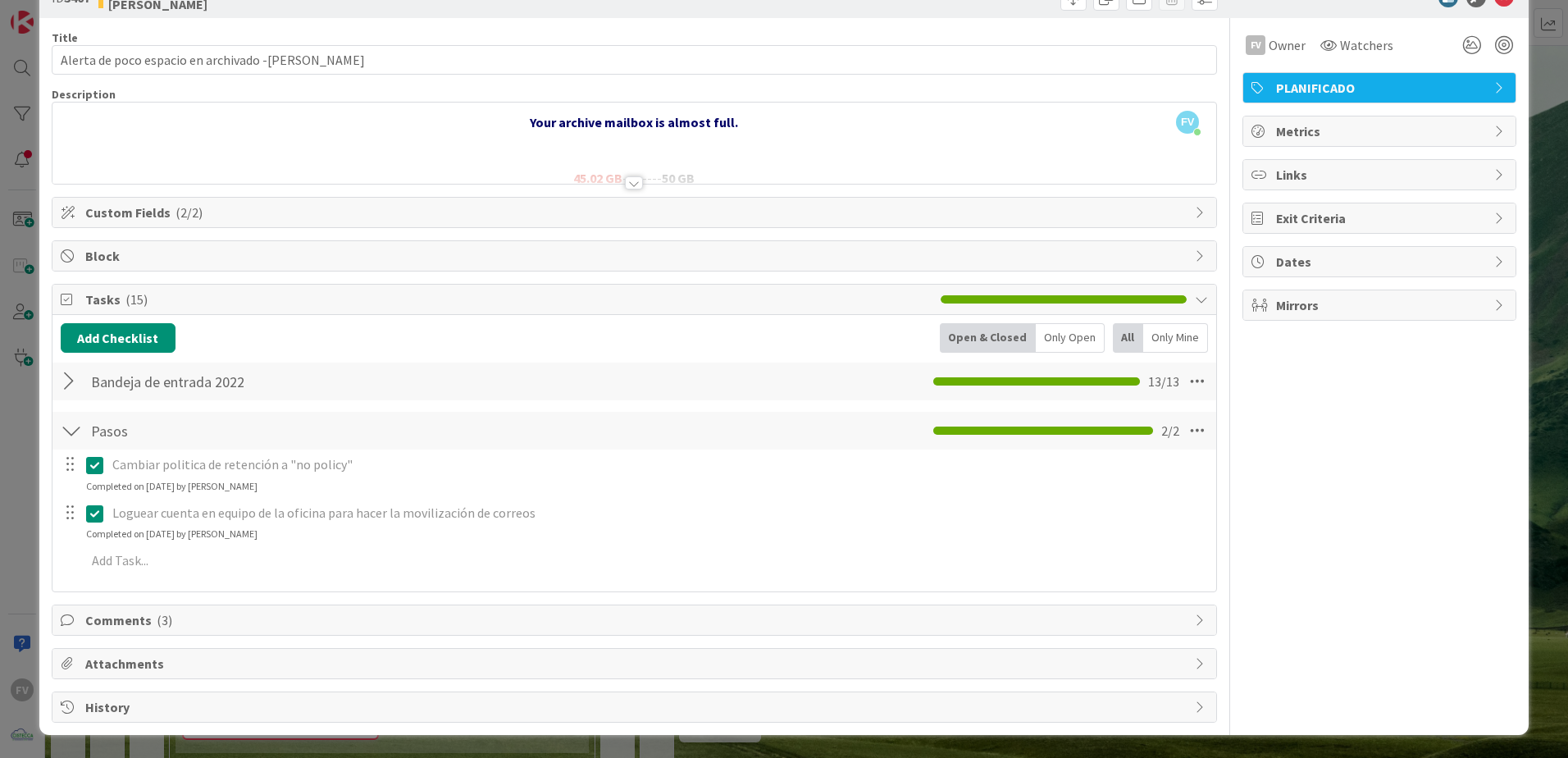
click at [75, 430] on div at bounding box center [71, 430] width 21 height 29
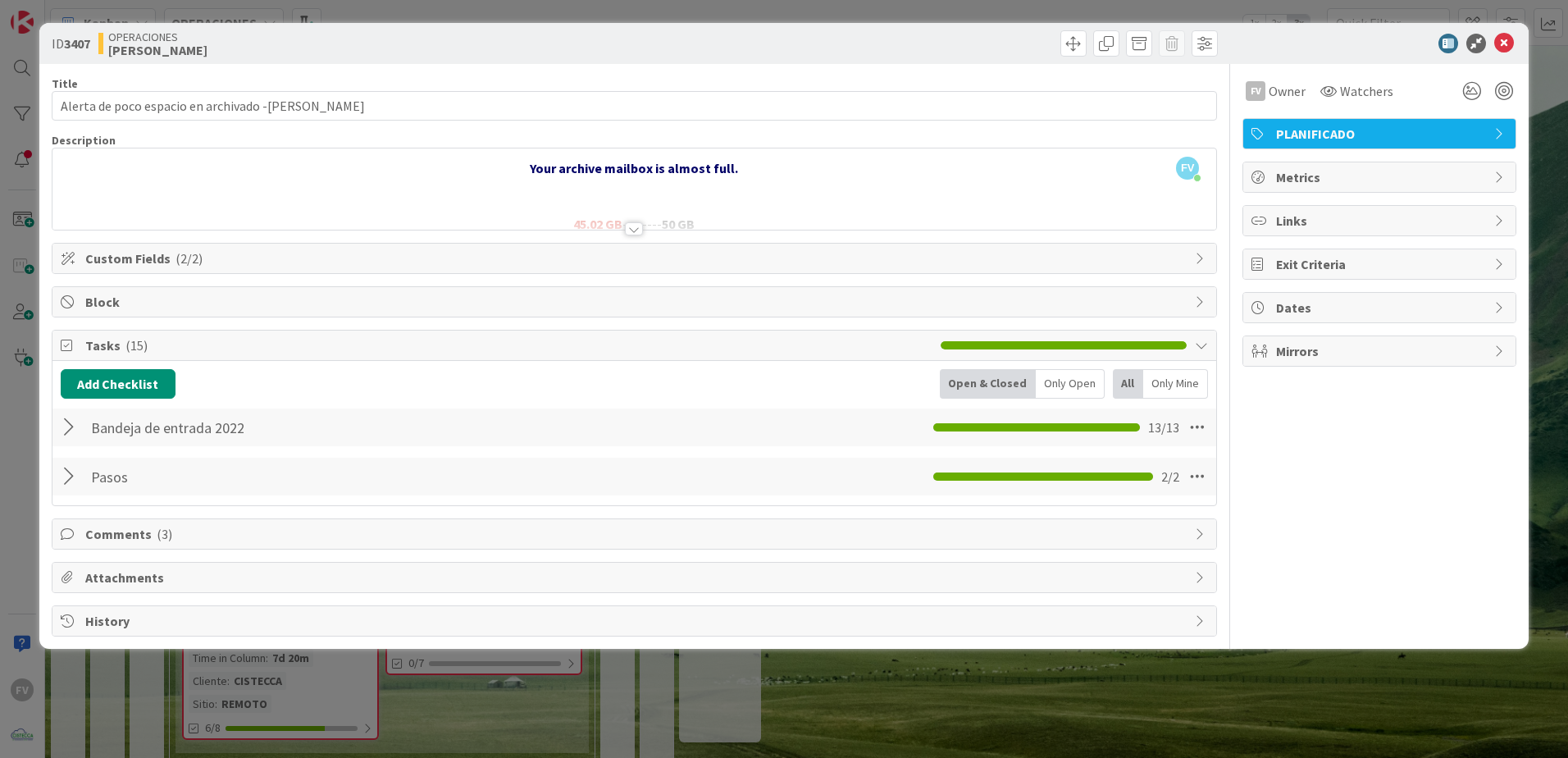
scroll to position [0, 0]
drag, startPoint x: 81, startPoint y: 424, endPoint x: 110, endPoint y: 437, distance: 31.8
click at [81, 425] on div at bounding box center [71, 427] width 21 height 29
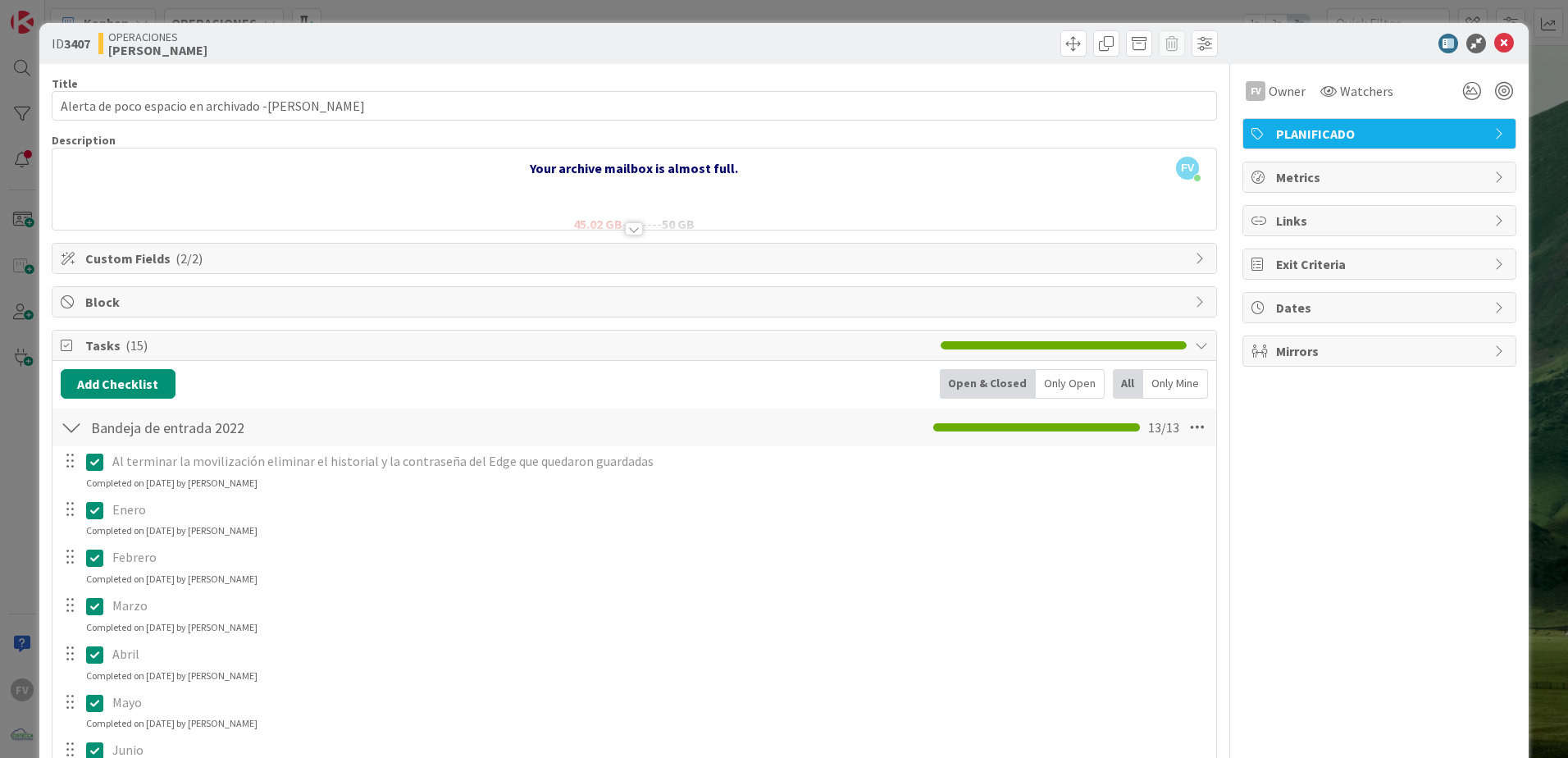
click at [74, 427] on div at bounding box center [71, 427] width 21 height 29
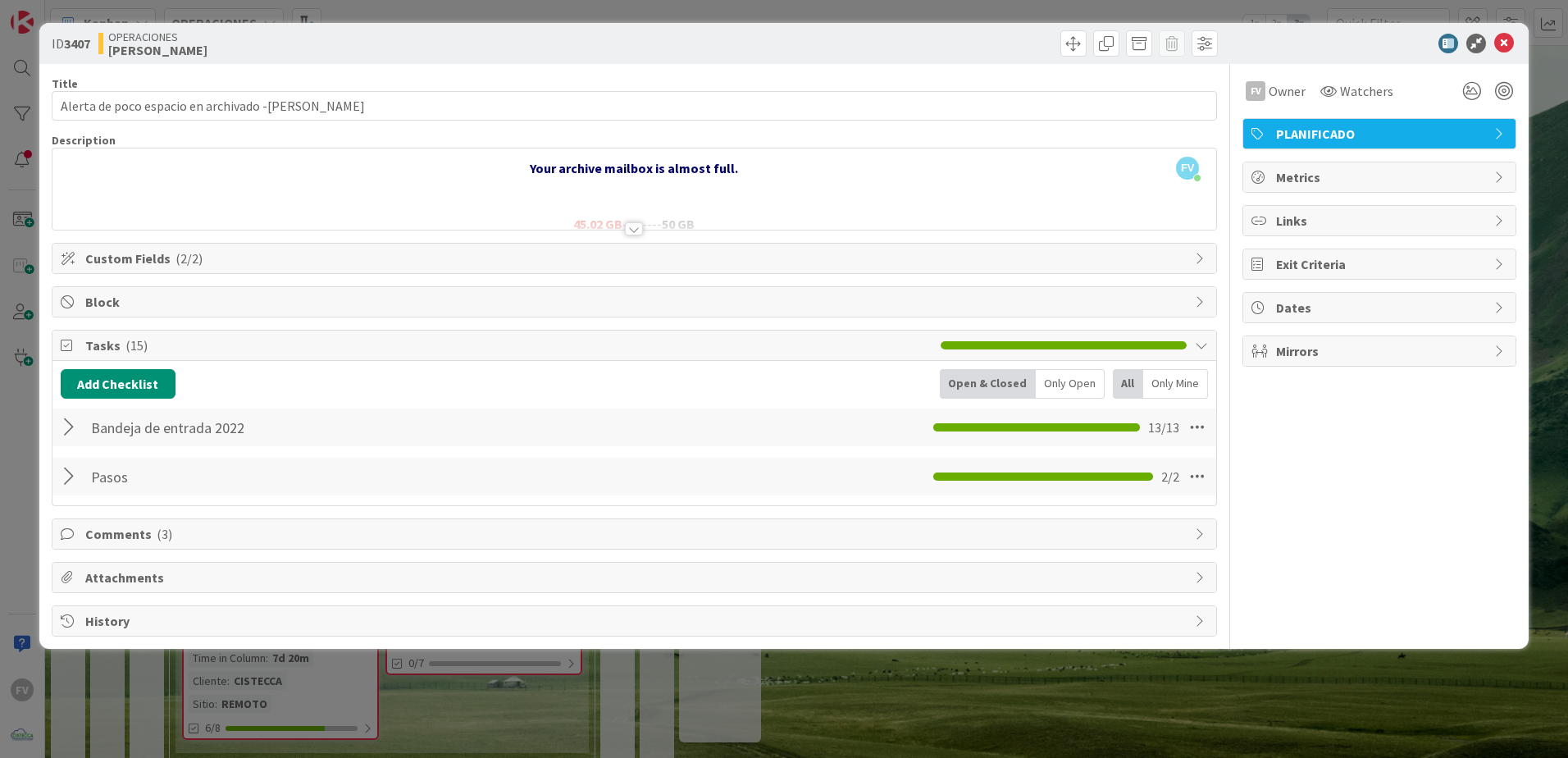
click at [70, 349] on icon at bounding box center [68, 344] width 17 height 13
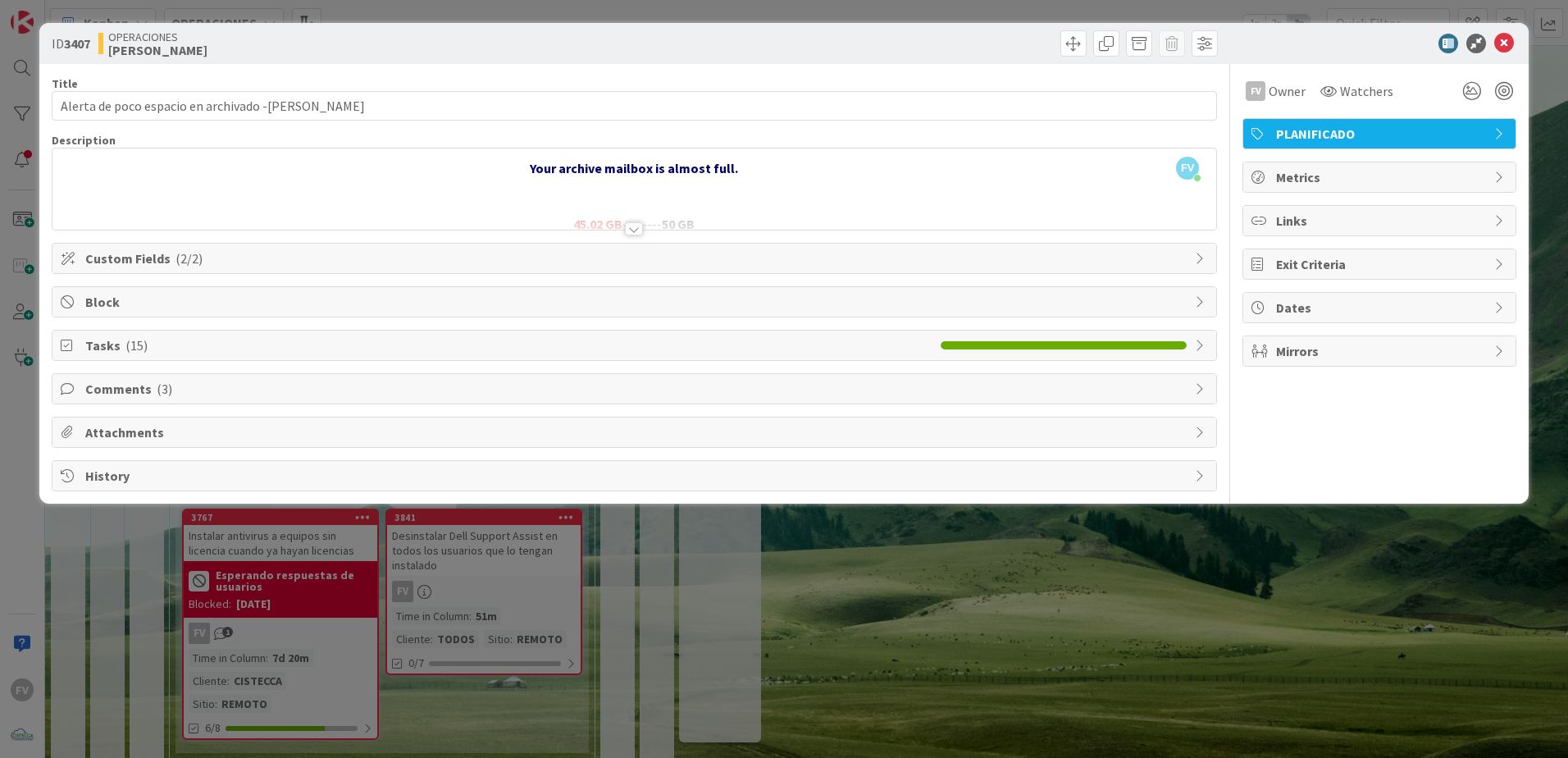
click at [477, 642] on div "ID 3407 OPERACIONES FERNANDO Title 49 / 128 Alerta de poco espacio en archivado…" at bounding box center [784, 379] width 1568 height 758
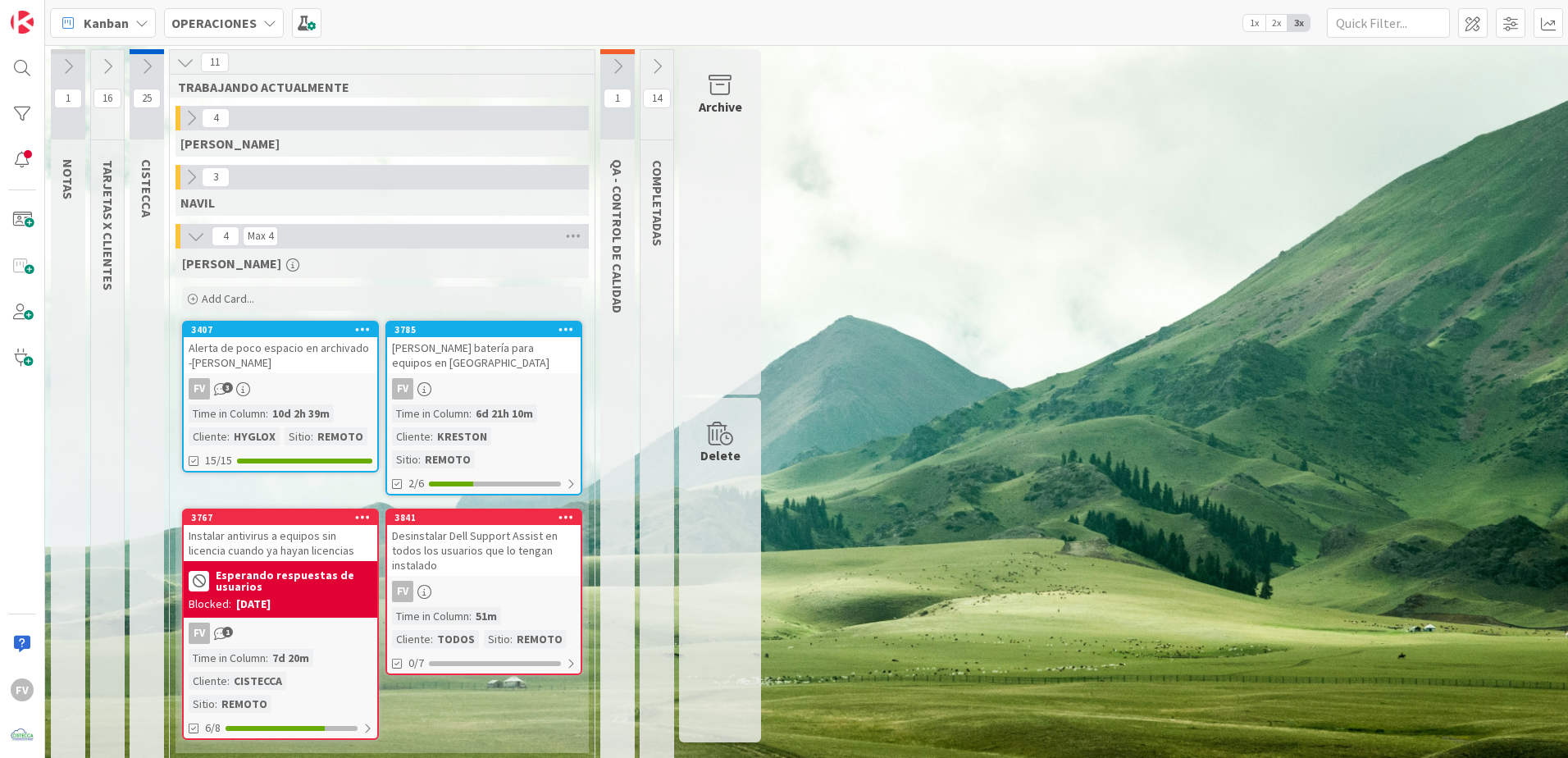
click at [615, 59] on icon at bounding box center [617, 66] width 18 height 18
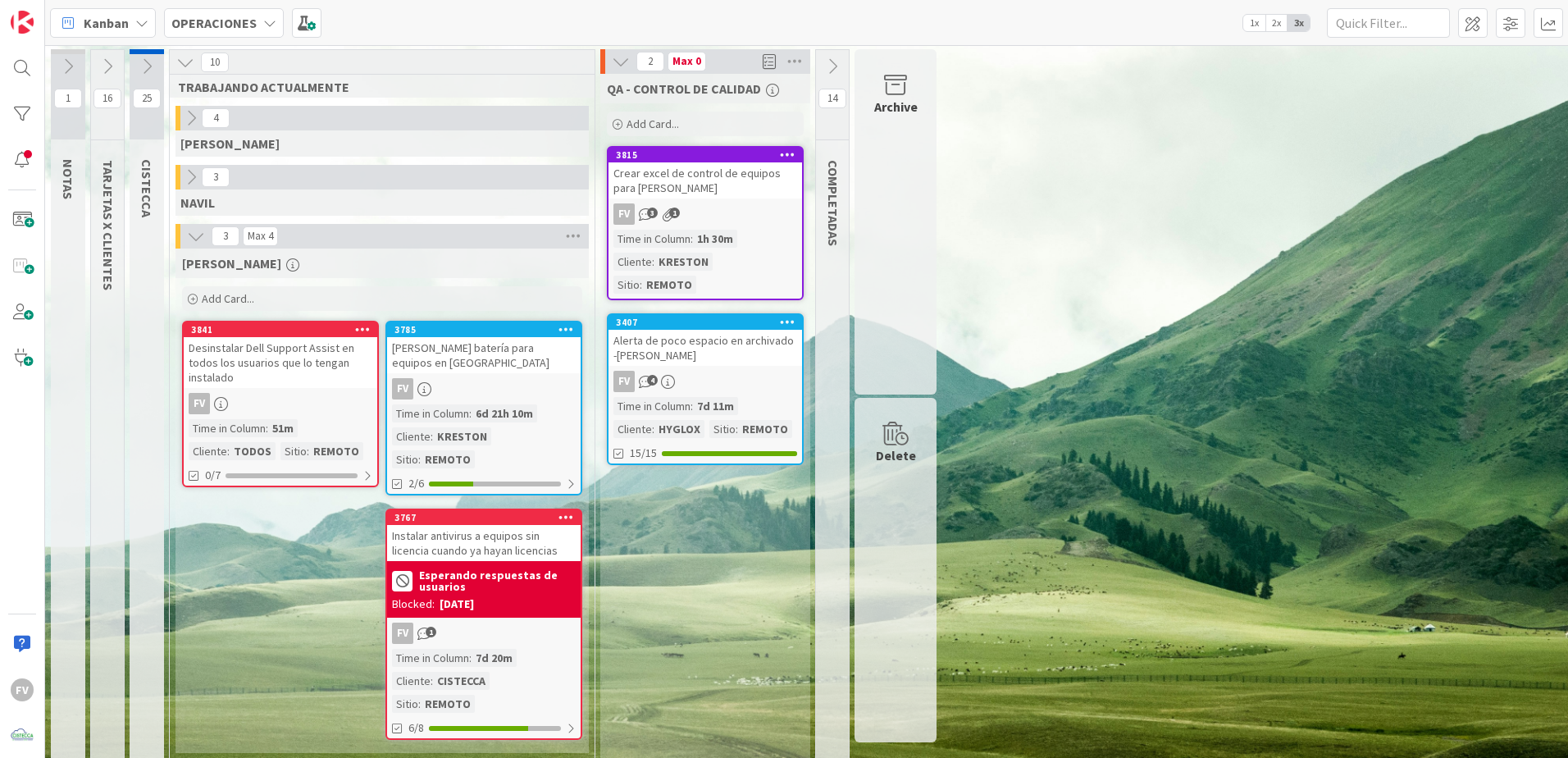
click at [697, 205] on div "FV 3 1" at bounding box center [705, 214] width 194 height 21
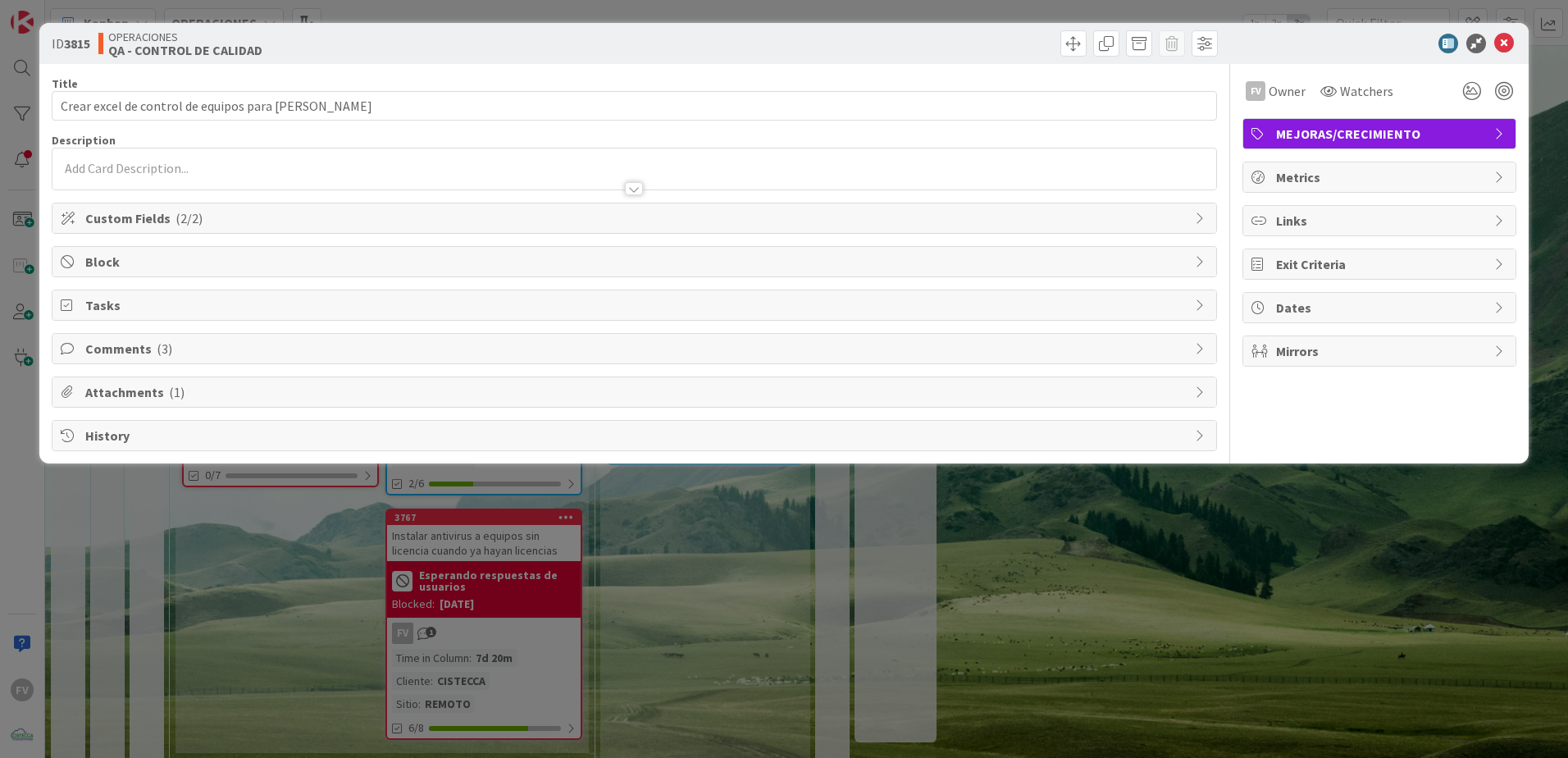
click at [144, 348] on span "Comments ( 3 )" at bounding box center [637, 348] width 1102 height 19
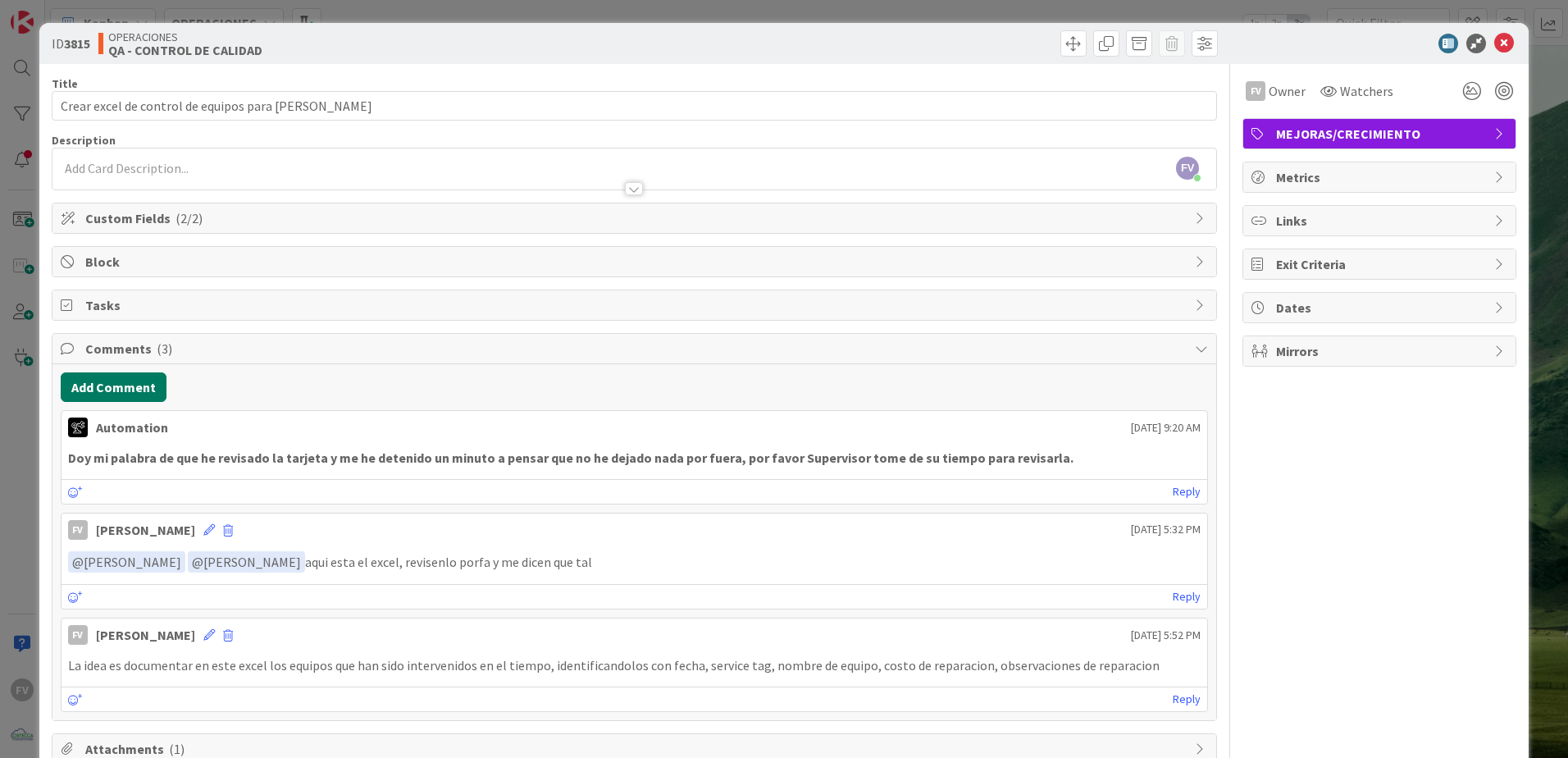
click at [130, 393] on button "Add Comment" at bounding box center [113, 387] width 106 height 29
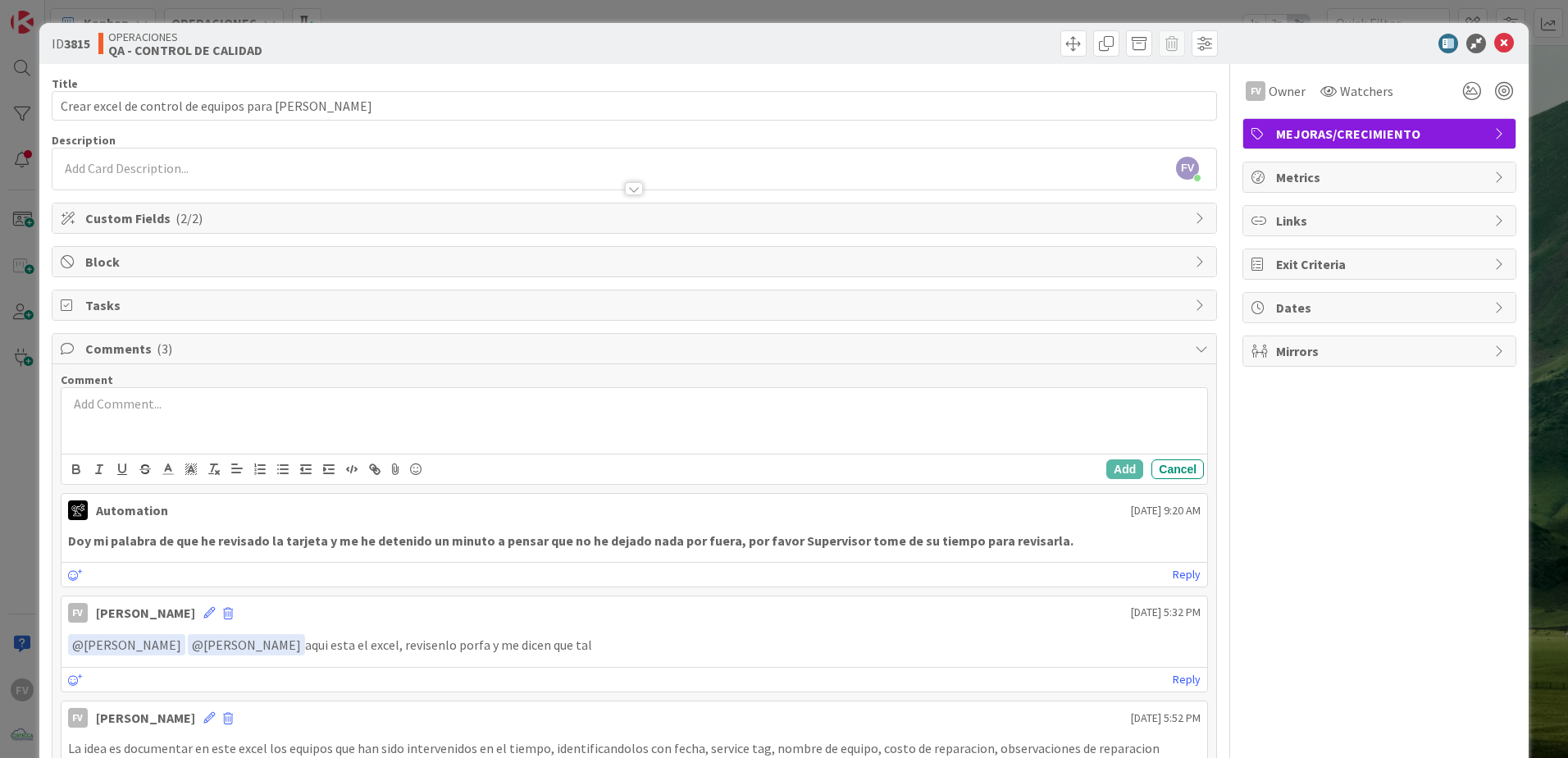
click at [185, 432] on div at bounding box center [634, 420] width 1146 height 65
click at [9, 425] on div "ID 3815 OPERACIONES QA - CONTROL DE CALIDAD Title 46 / 128 Crear excel de contr…" at bounding box center [784, 379] width 1568 height 758
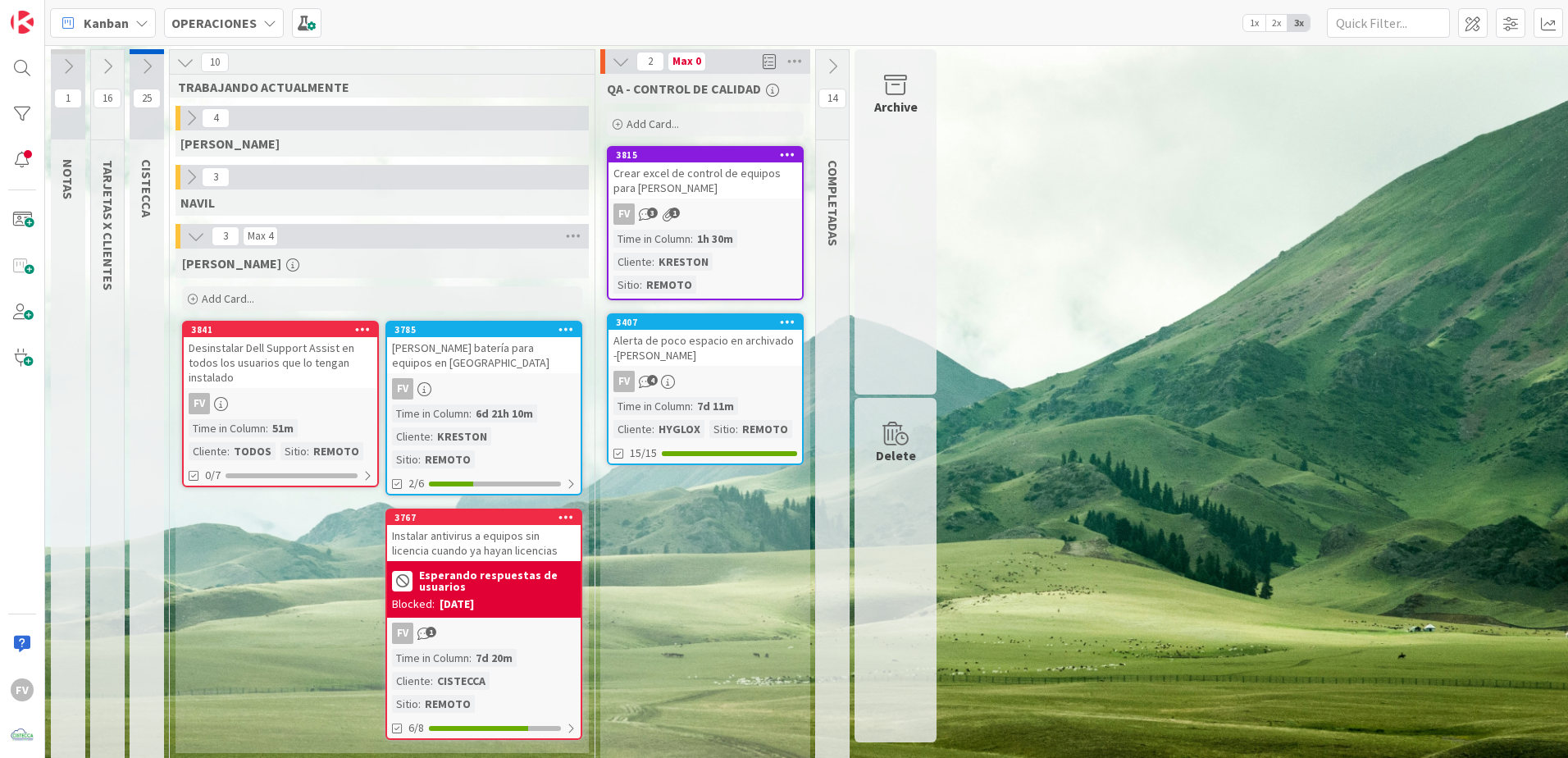
click at [746, 194] on div "Crear excel de control de equipos para Kreston" at bounding box center [705, 180] width 194 height 36
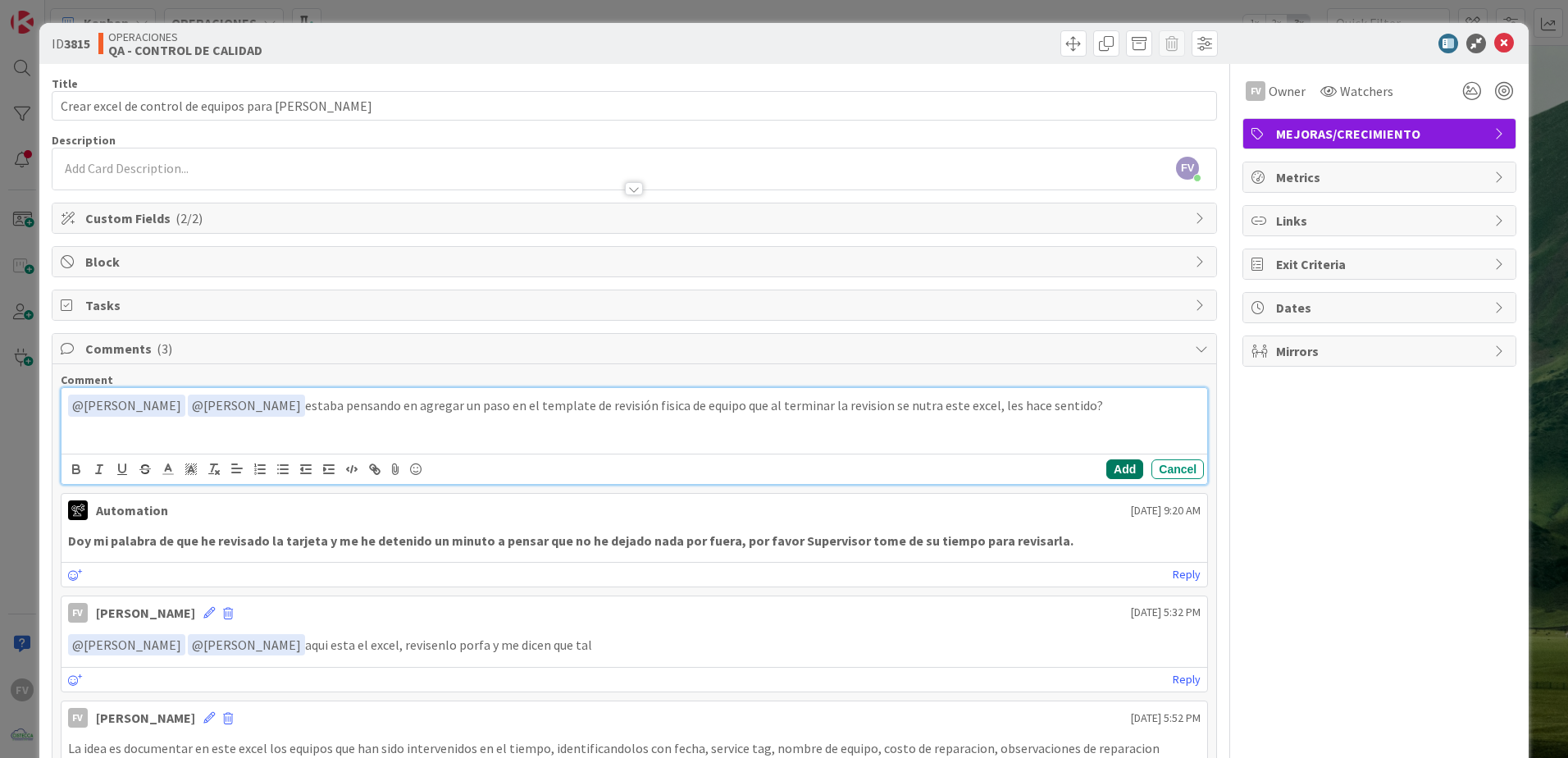
click at [1107, 470] on button "Add" at bounding box center [1125, 469] width 37 height 19
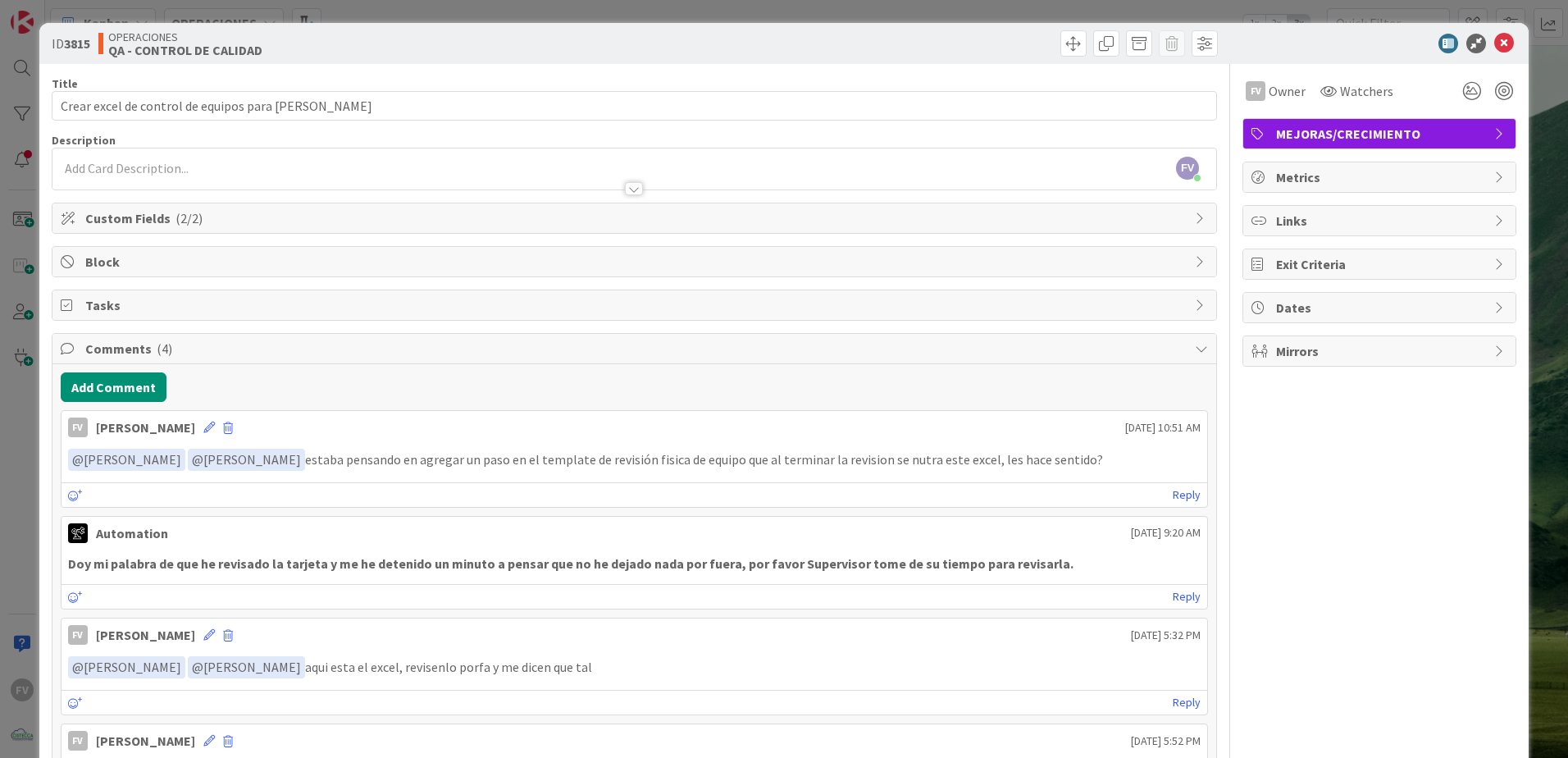
click at [28, 446] on div "ID 3815 OPERACIONES QA - CONTROL DE CALIDAD Title 46 / 128 Crear excel de contr…" at bounding box center [784, 379] width 1568 height 758
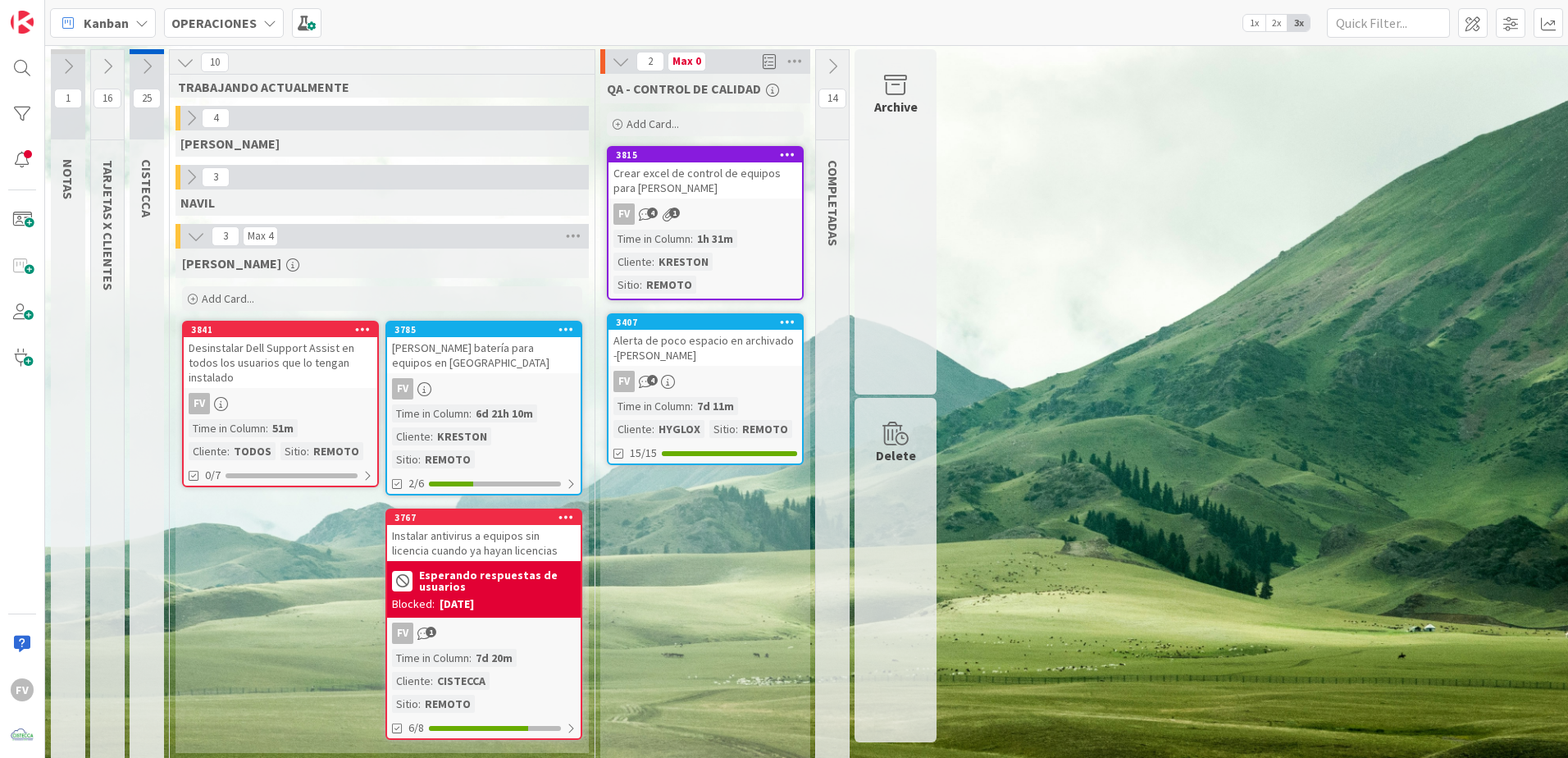
click at [621, 60] on icon at bounding box center [621, 61] width 18 height 18
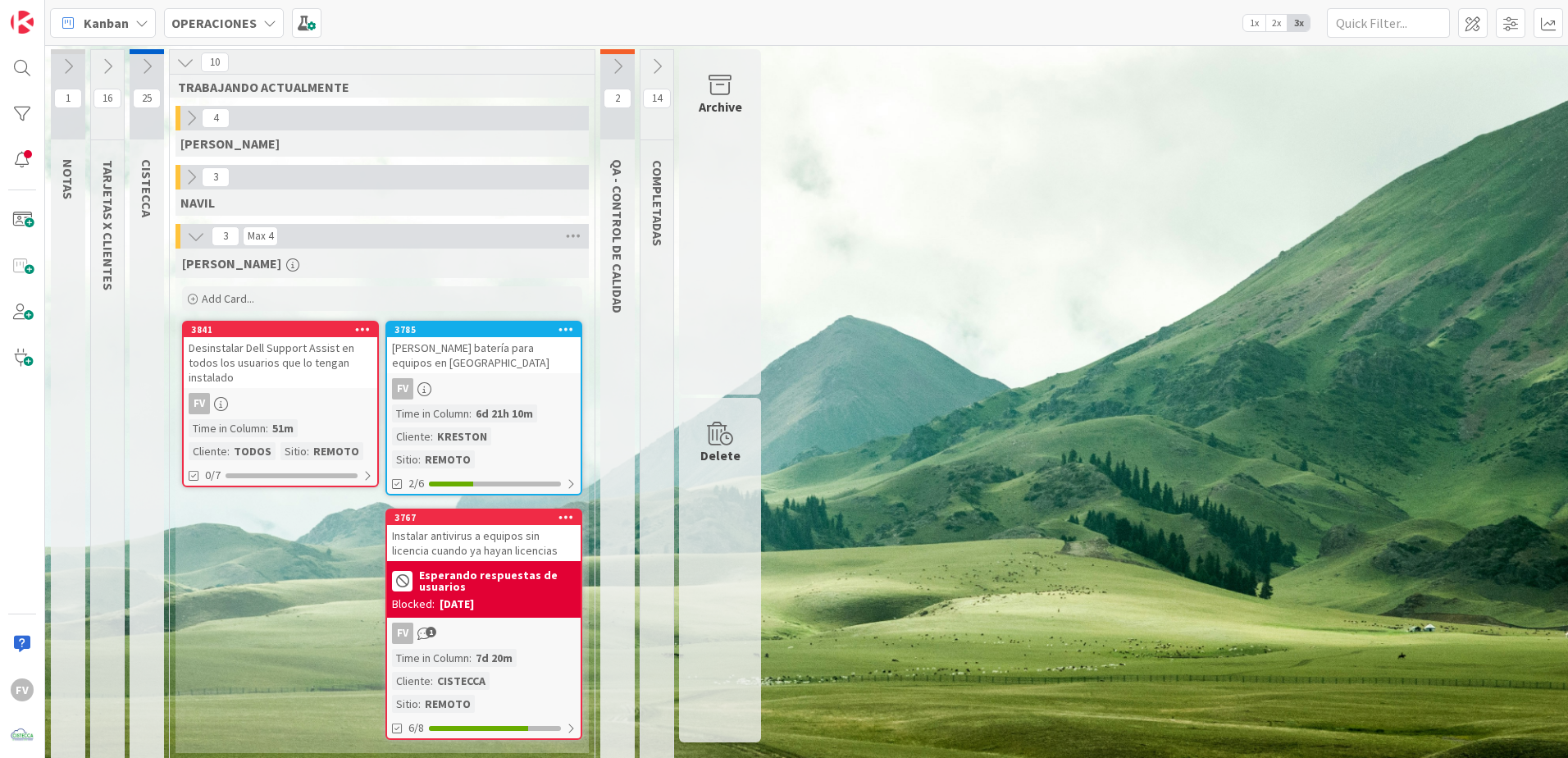
click at [664, 55] on button at bounding box center [657, 66] width 33 height 24
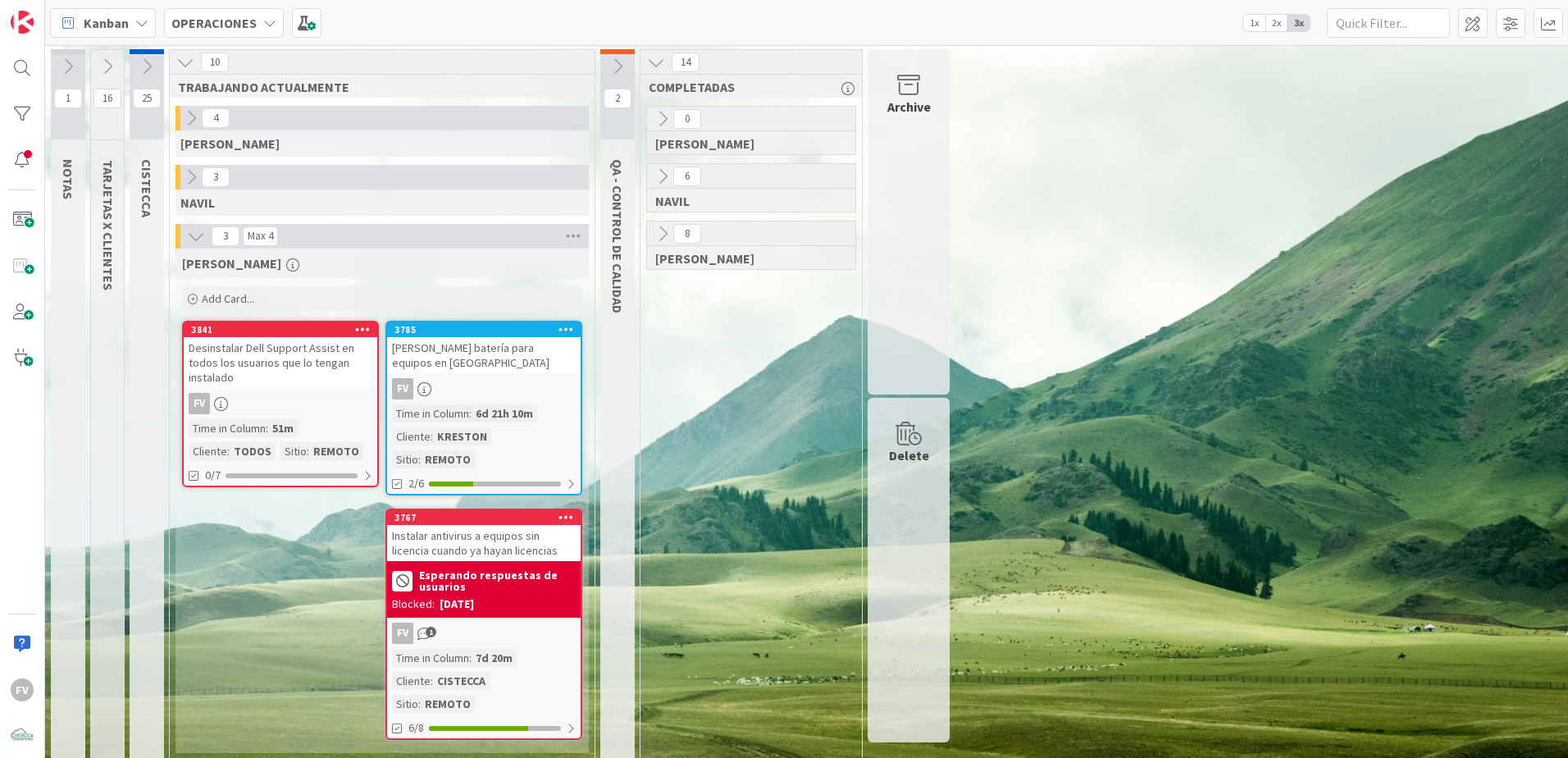
click at [653, 228] on button at bounding box center [663, 234] width 21 height 21
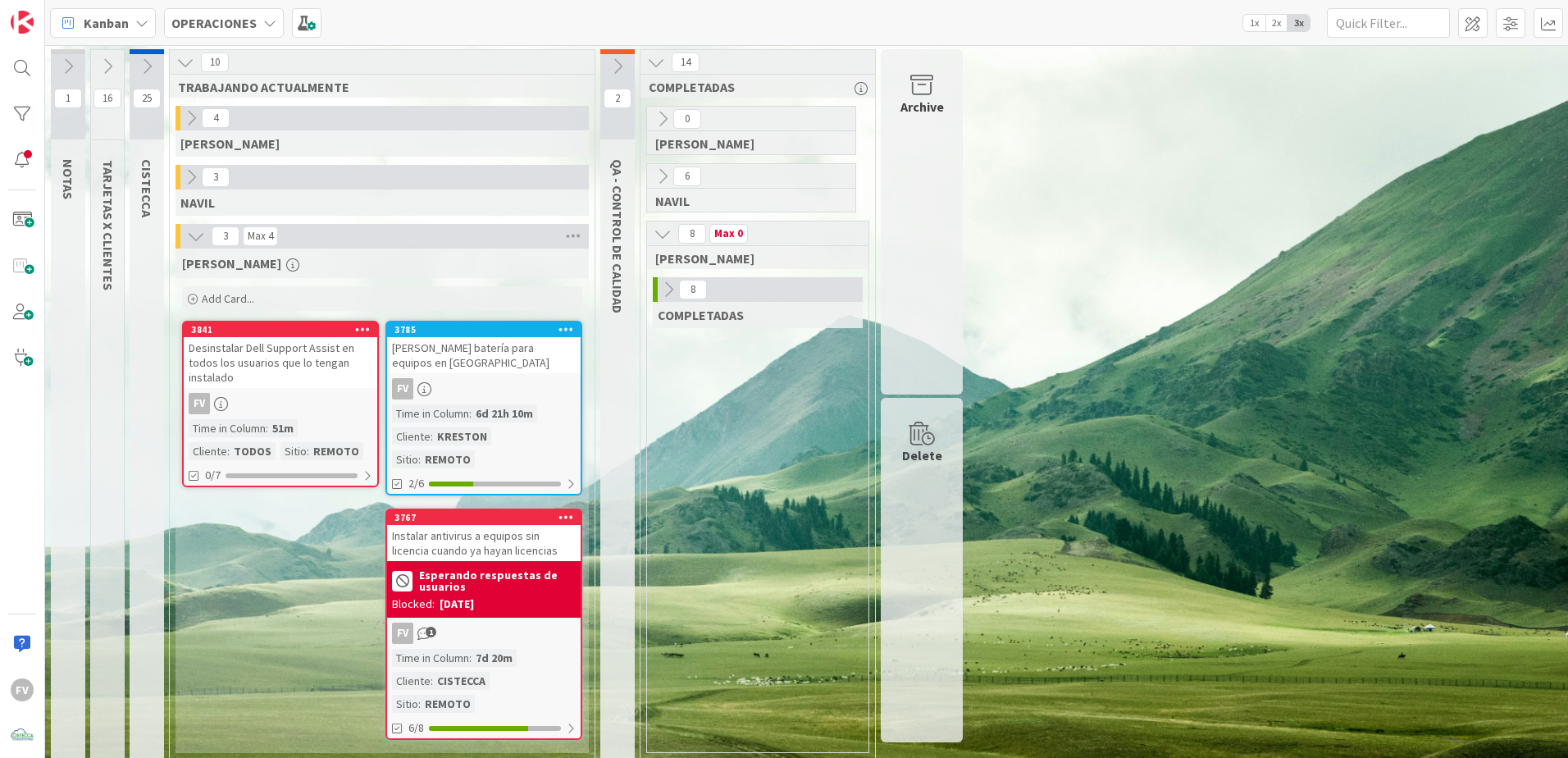
click at [671, 279] on div "8" at bounding box center [758, 289] width 210 height 24
click at [671, 280] on icon at bounding box center [669, 289] width 18 height 18
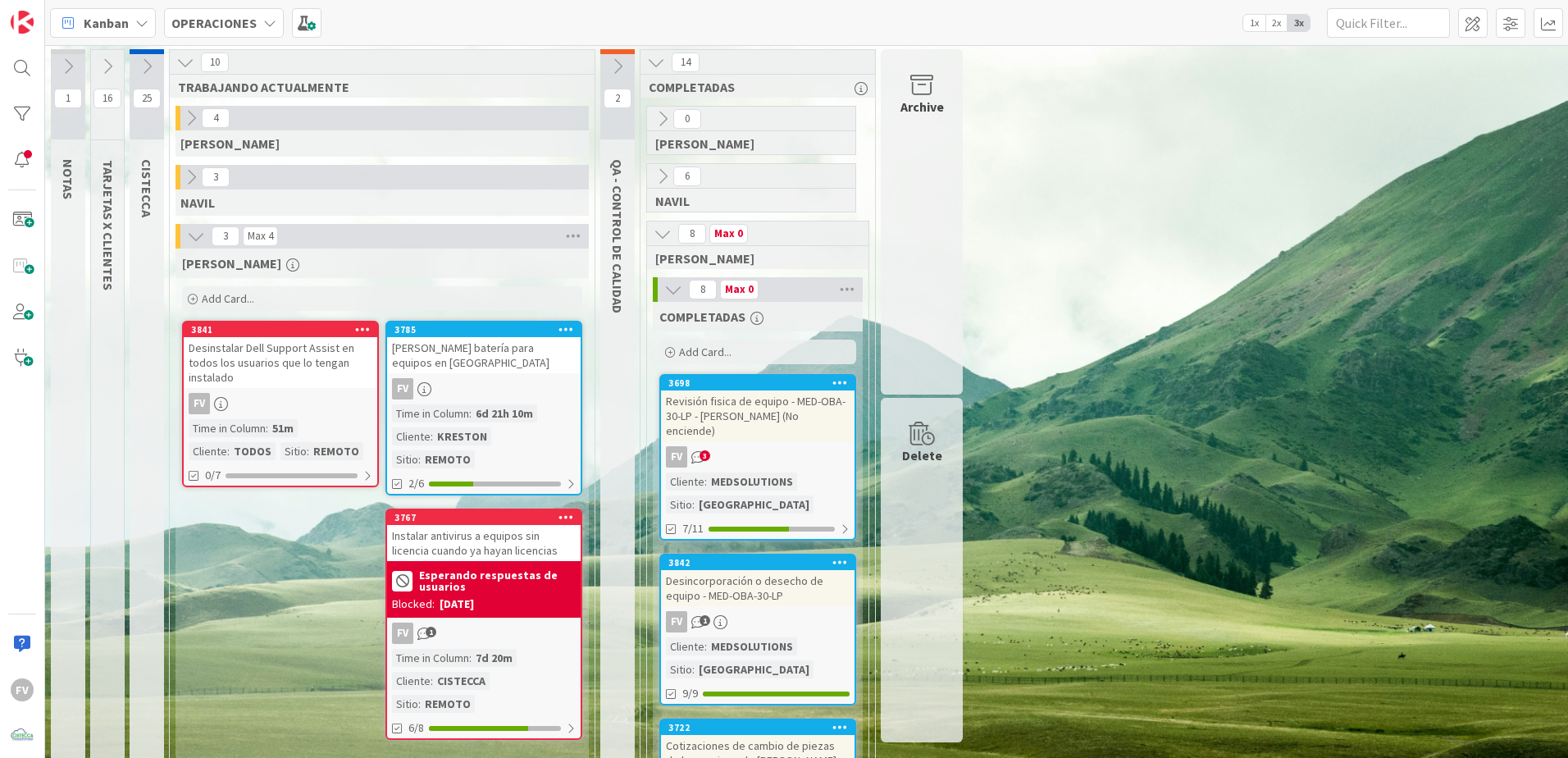
click at [672, 281] on icon at bounding box center [674, 289] width 18 height 18
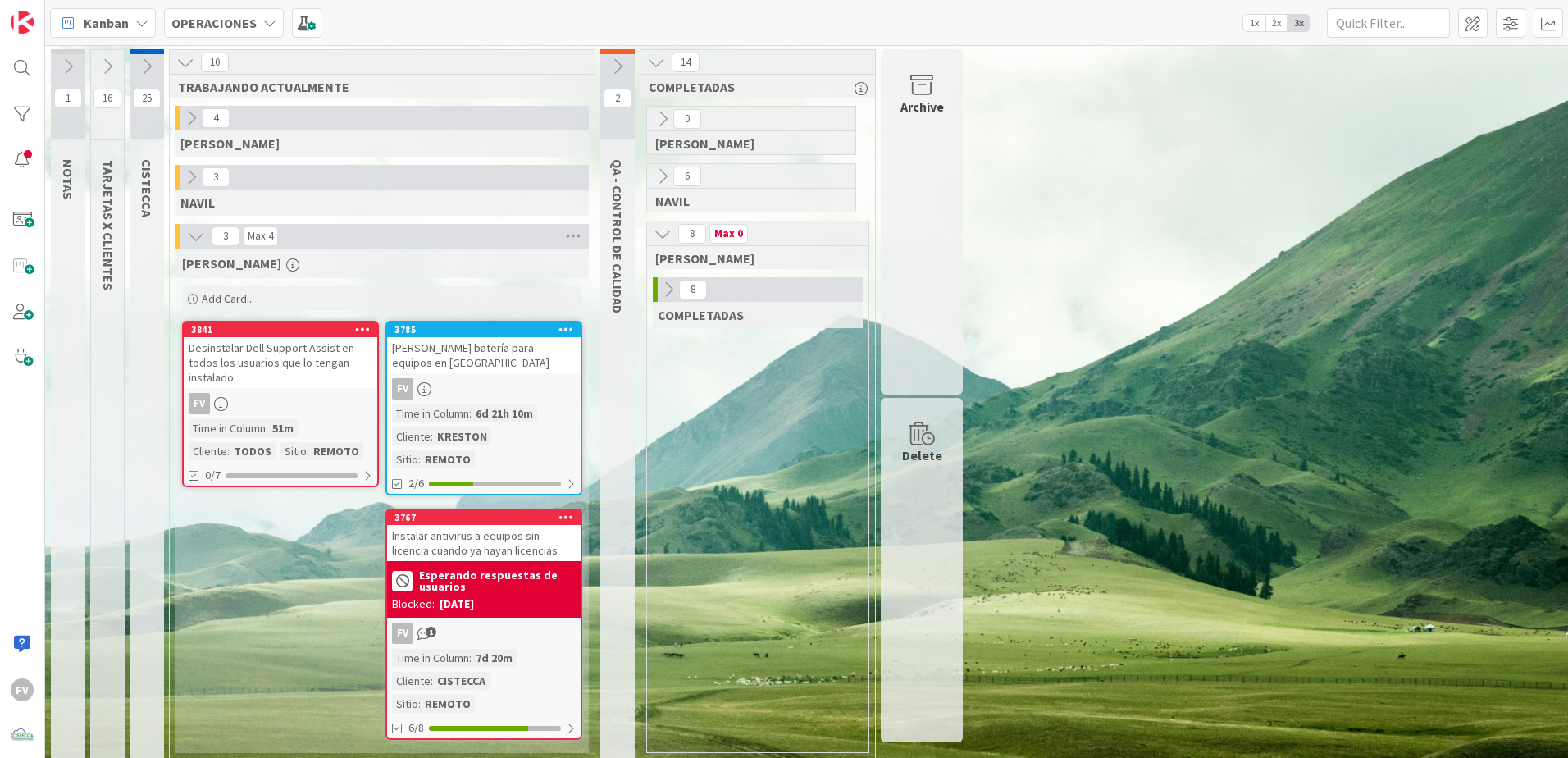
click at [664, 239] on icon at bounding box center [663, 234] width 18 height 18
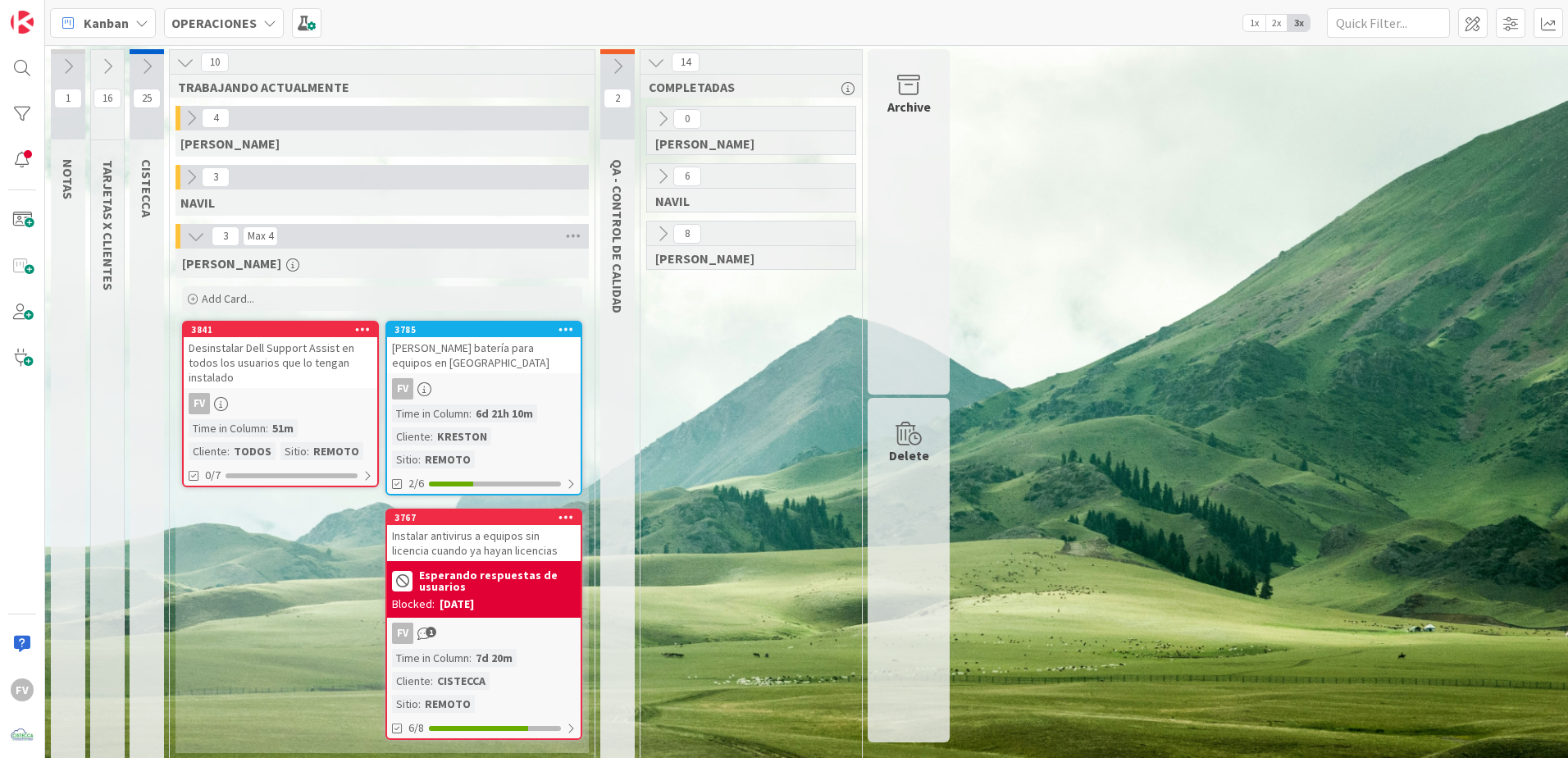
click at [657, 58] on icon at bounding box center [656, 62] width 18 height 18
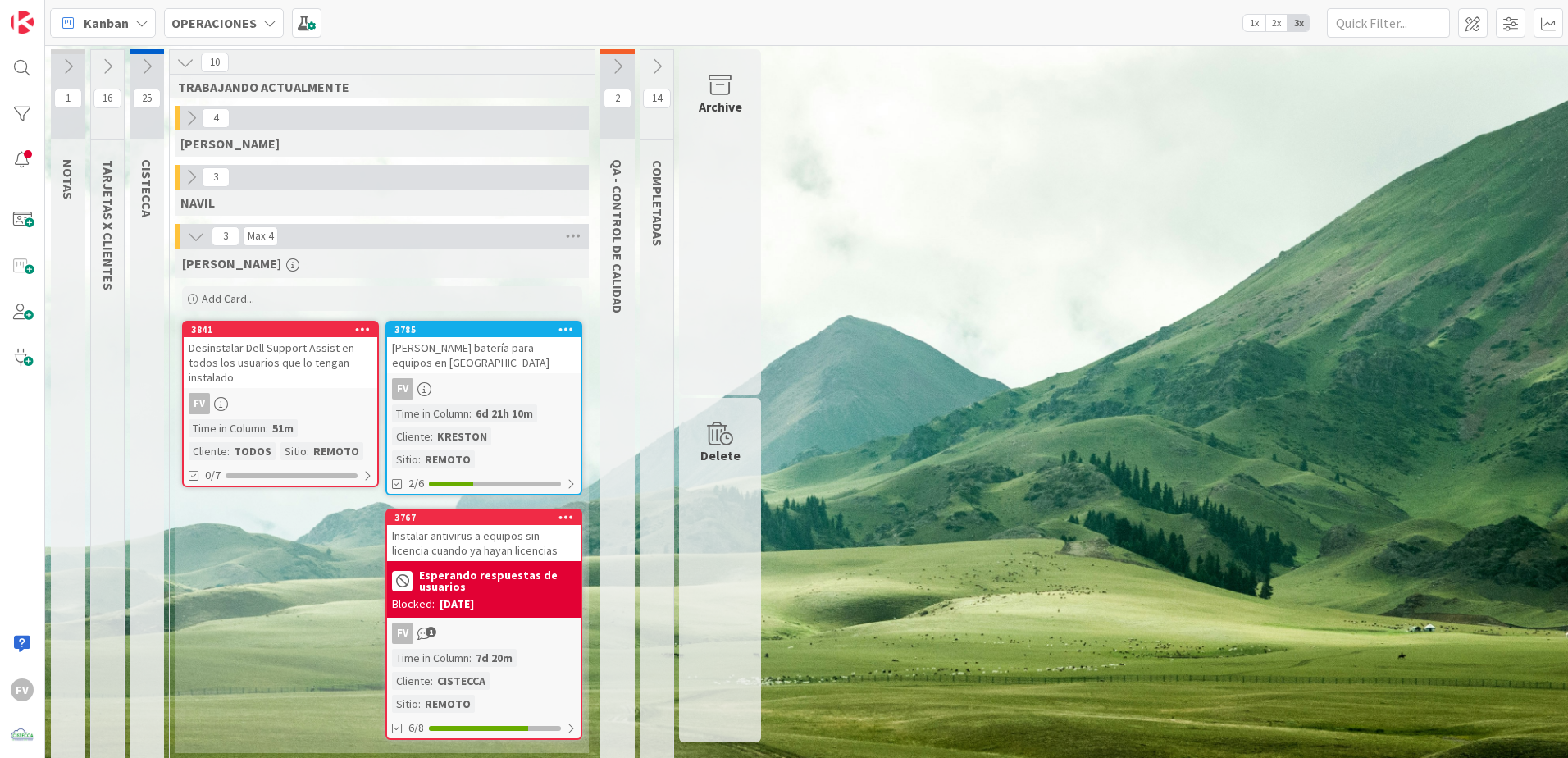
click at [138, 61] on button at bounding box center [146, 66] width 34 height 24
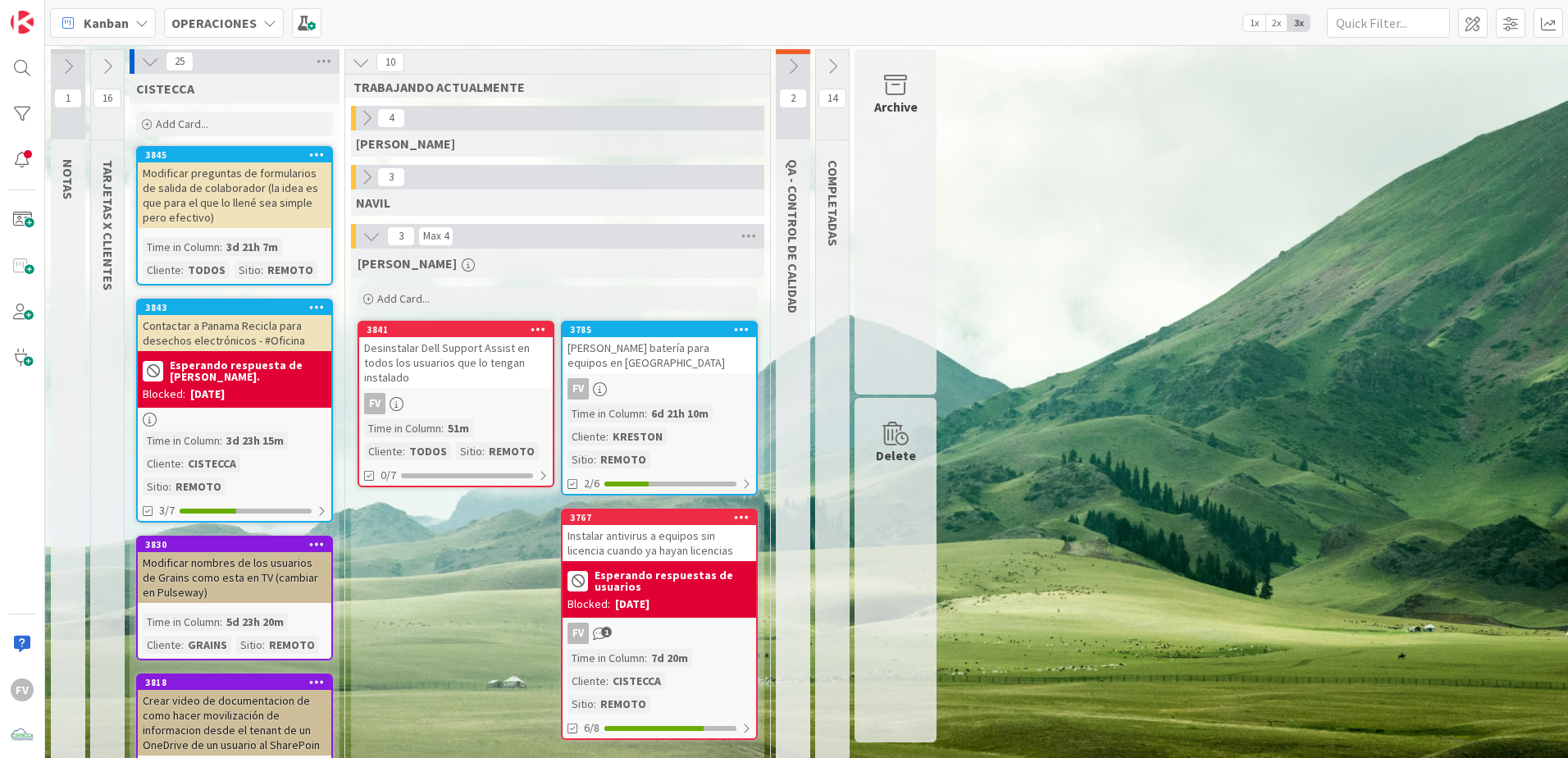
click at [362, 178] on icon at bounding box center [366, 177] width 18 height 18
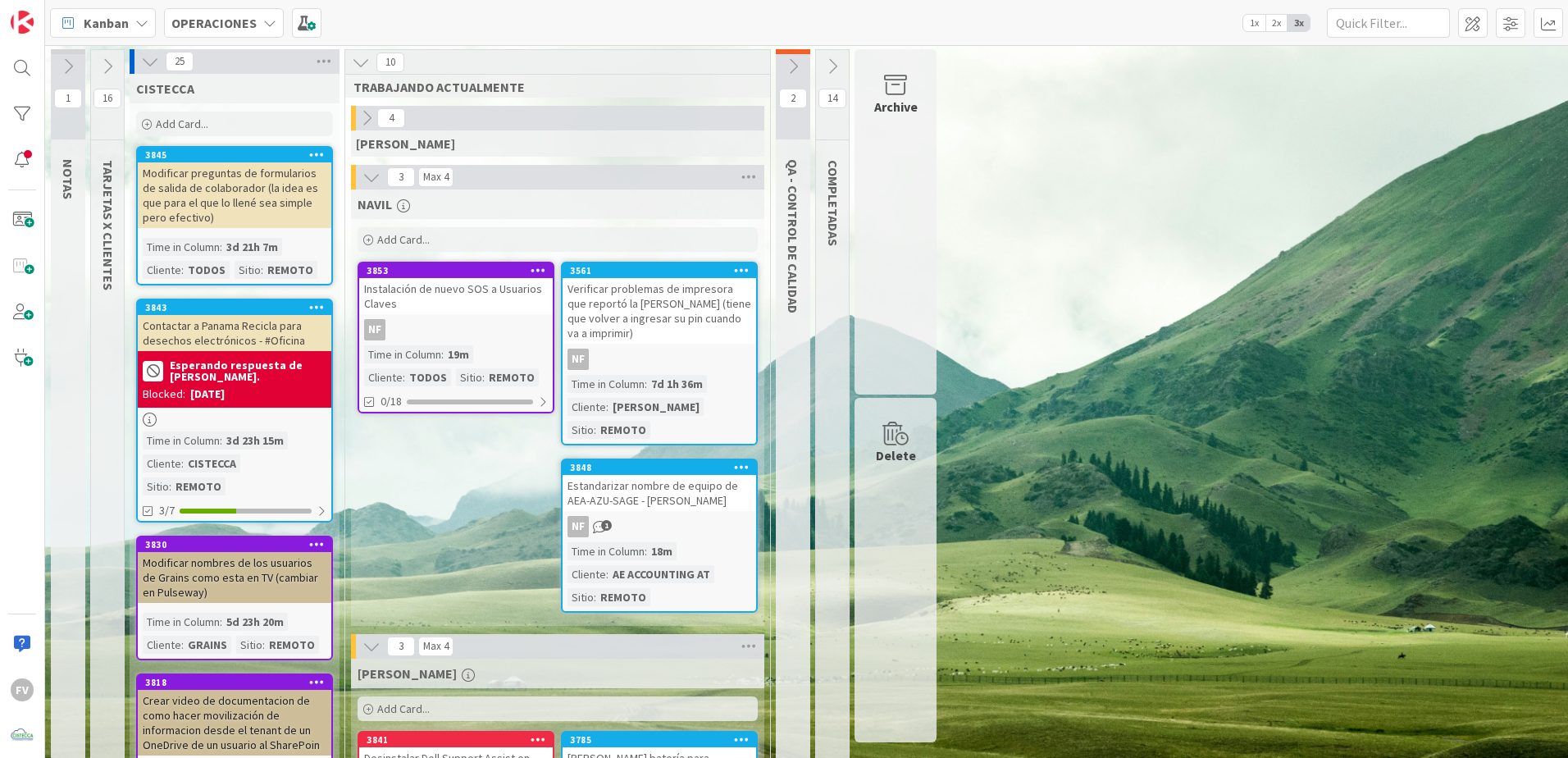
click at [366, 178] on icon at bounding box center [372, 177] width 18 height 18
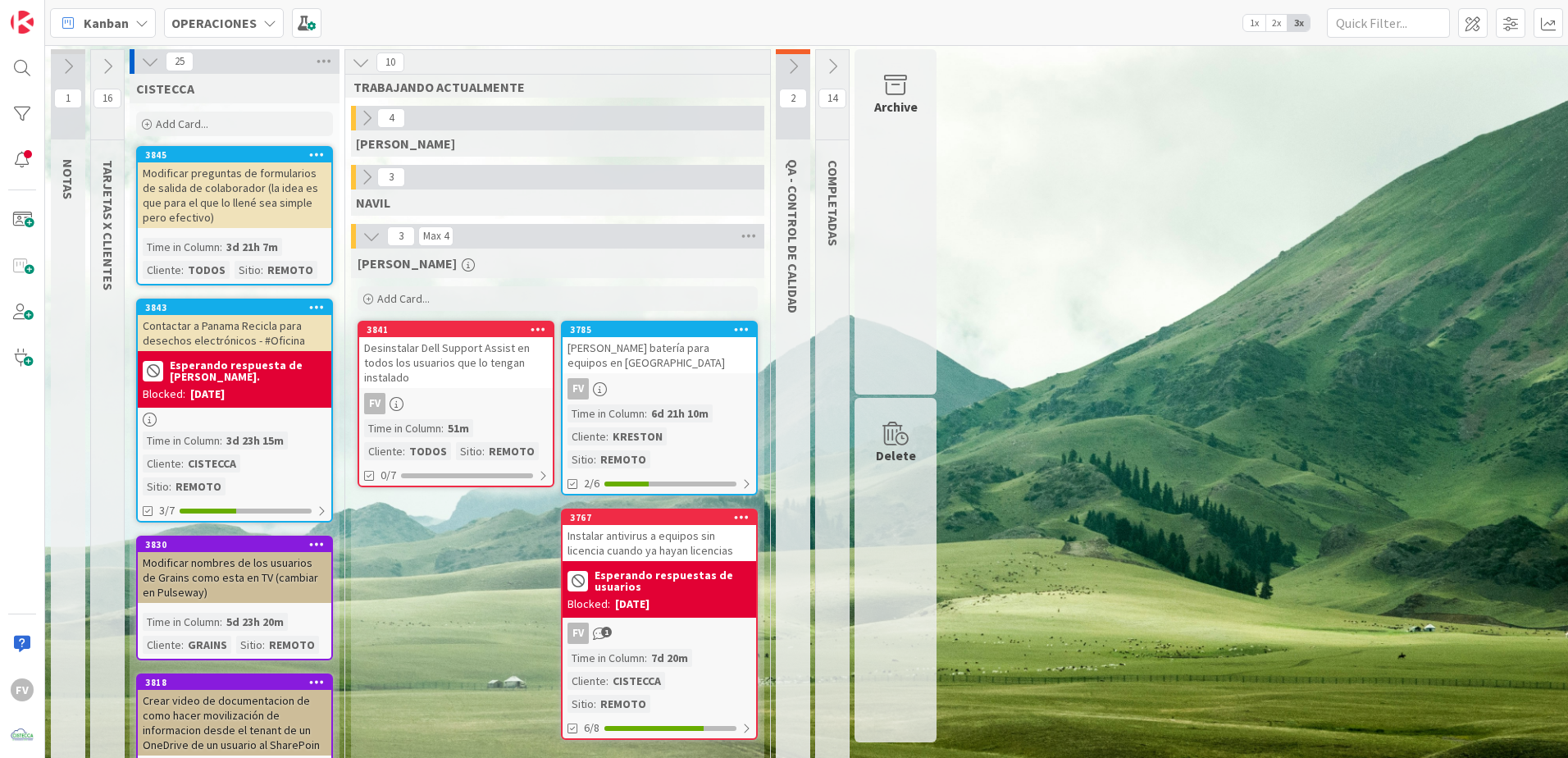
click at [150, 60] on icon at bounding box center [150, 61] width 18 height 18
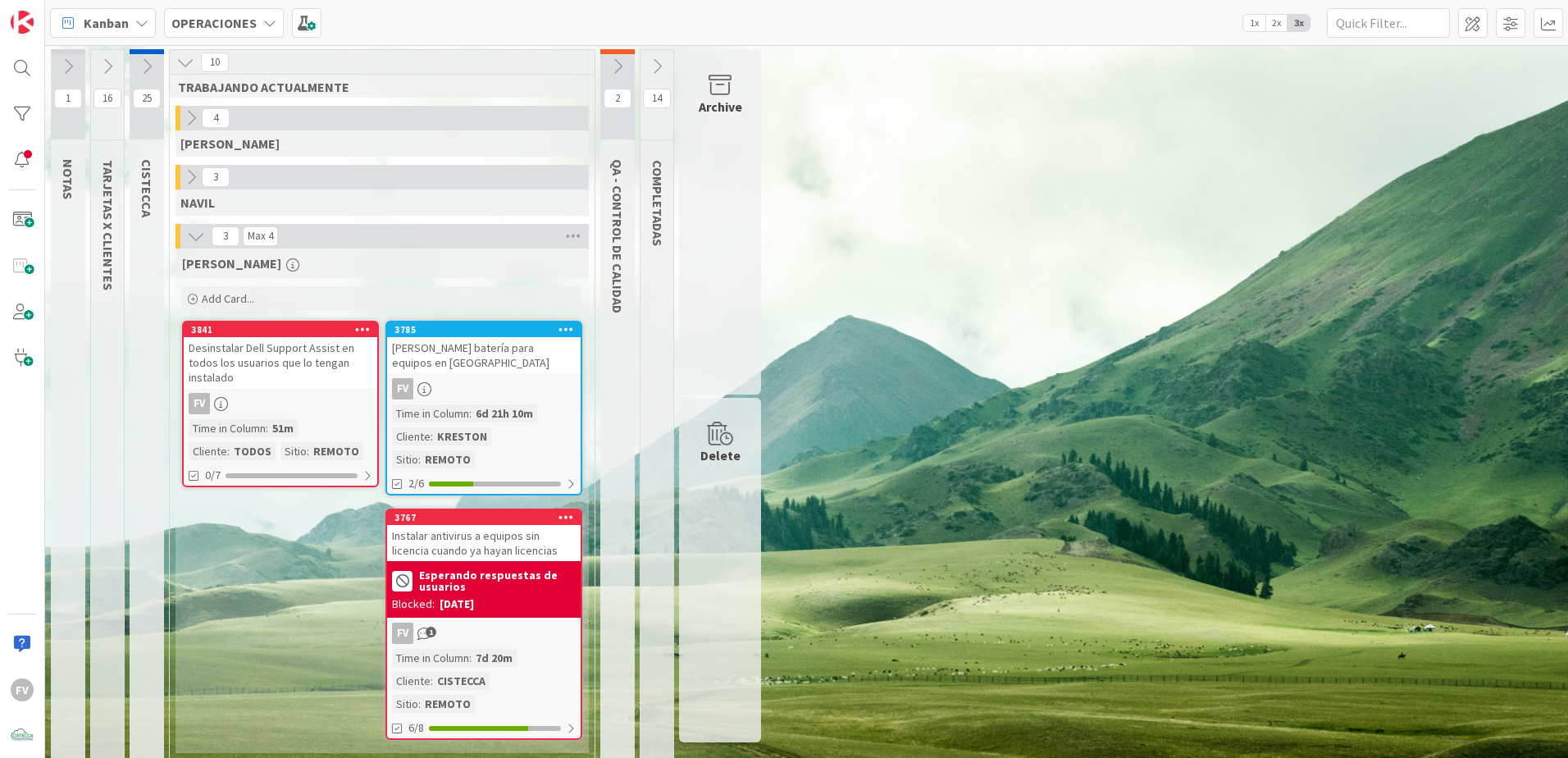
click at [64, 65] on icon at bounding box center [68, 66] width 18 height 18
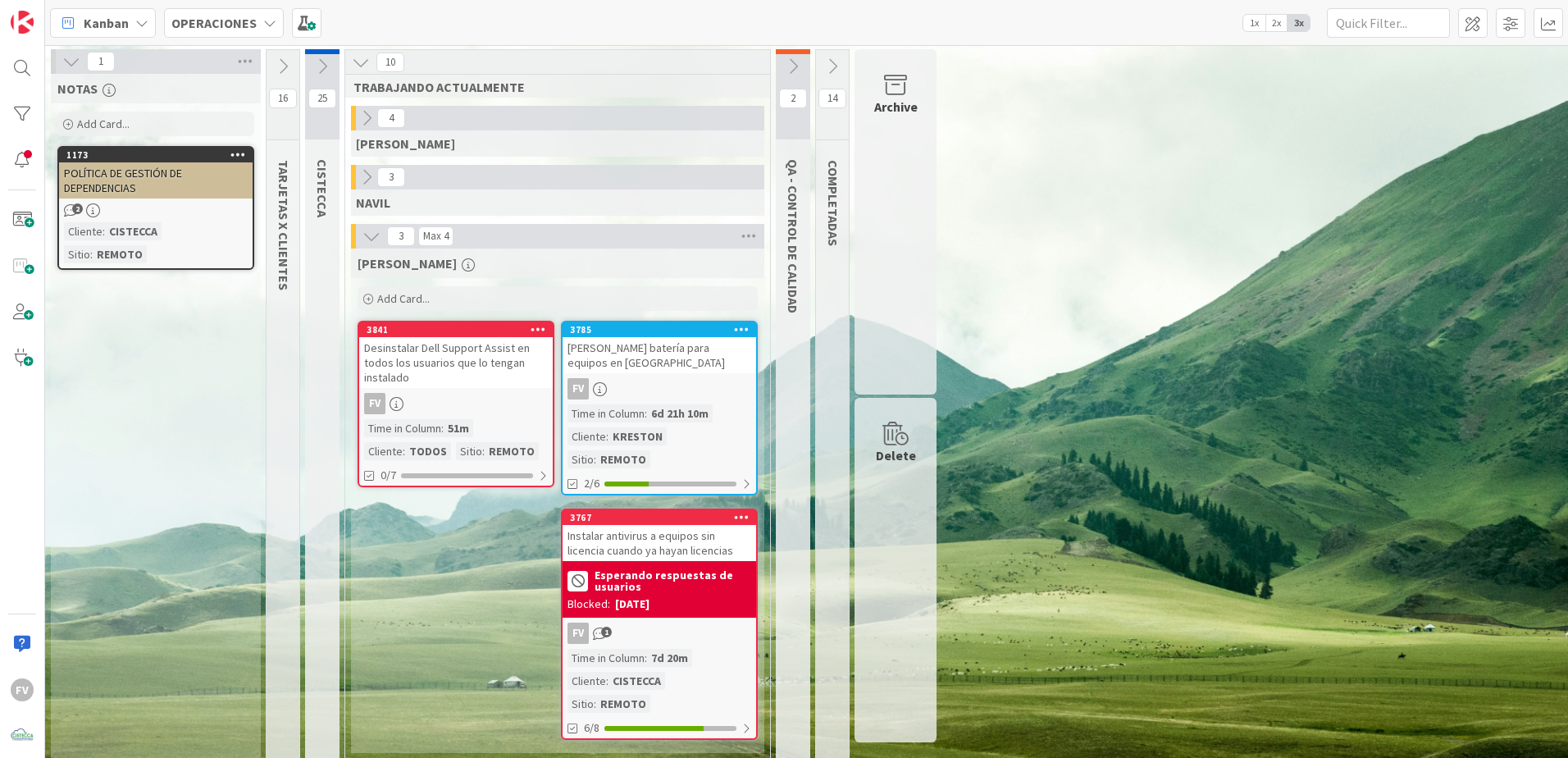
click at [70, 65] on icon at bounding box center [71, 61] width 18 height 18
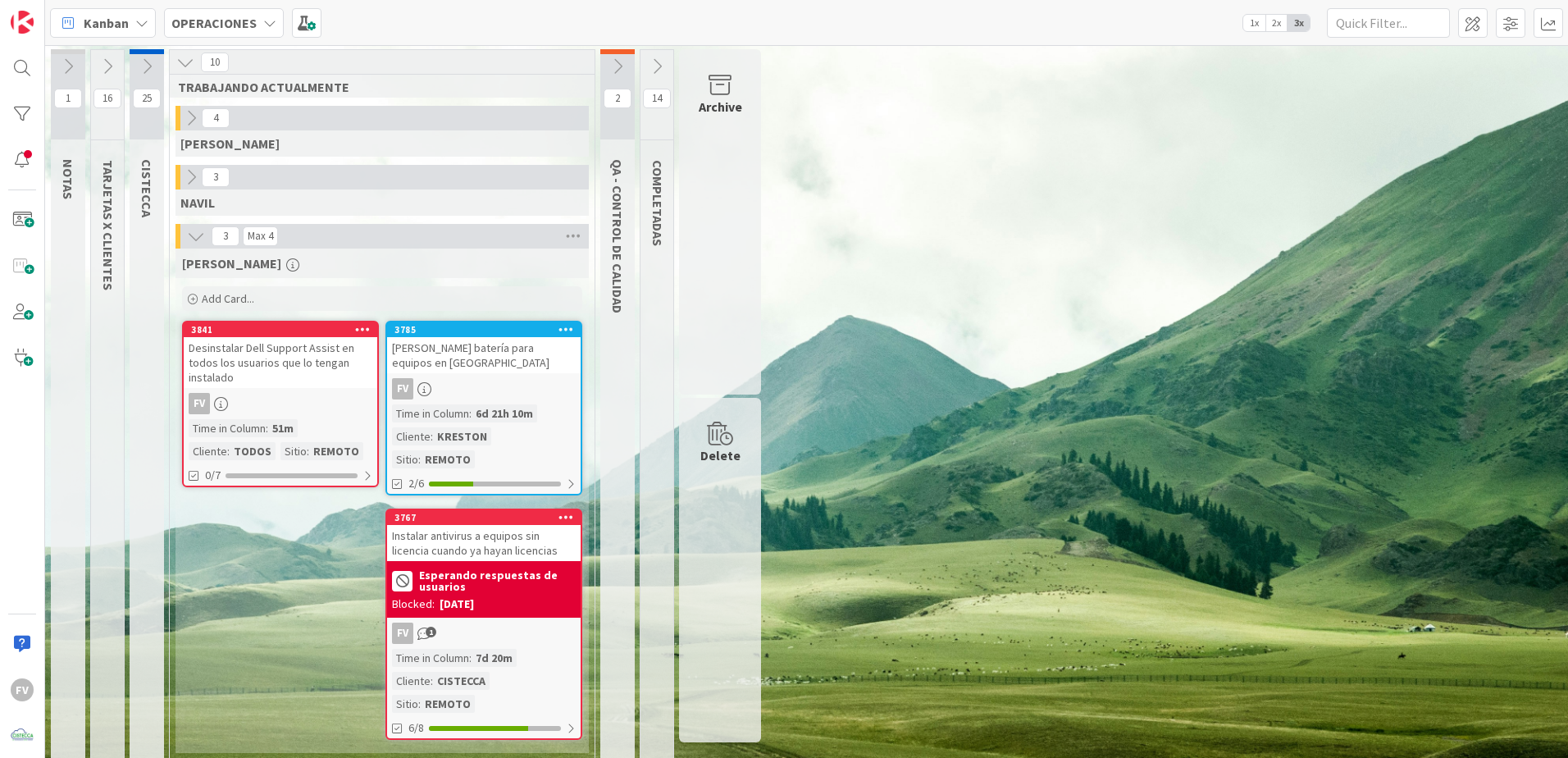
click at [107, 65] on icon at bounding box center [107, 66] width 18 height 18
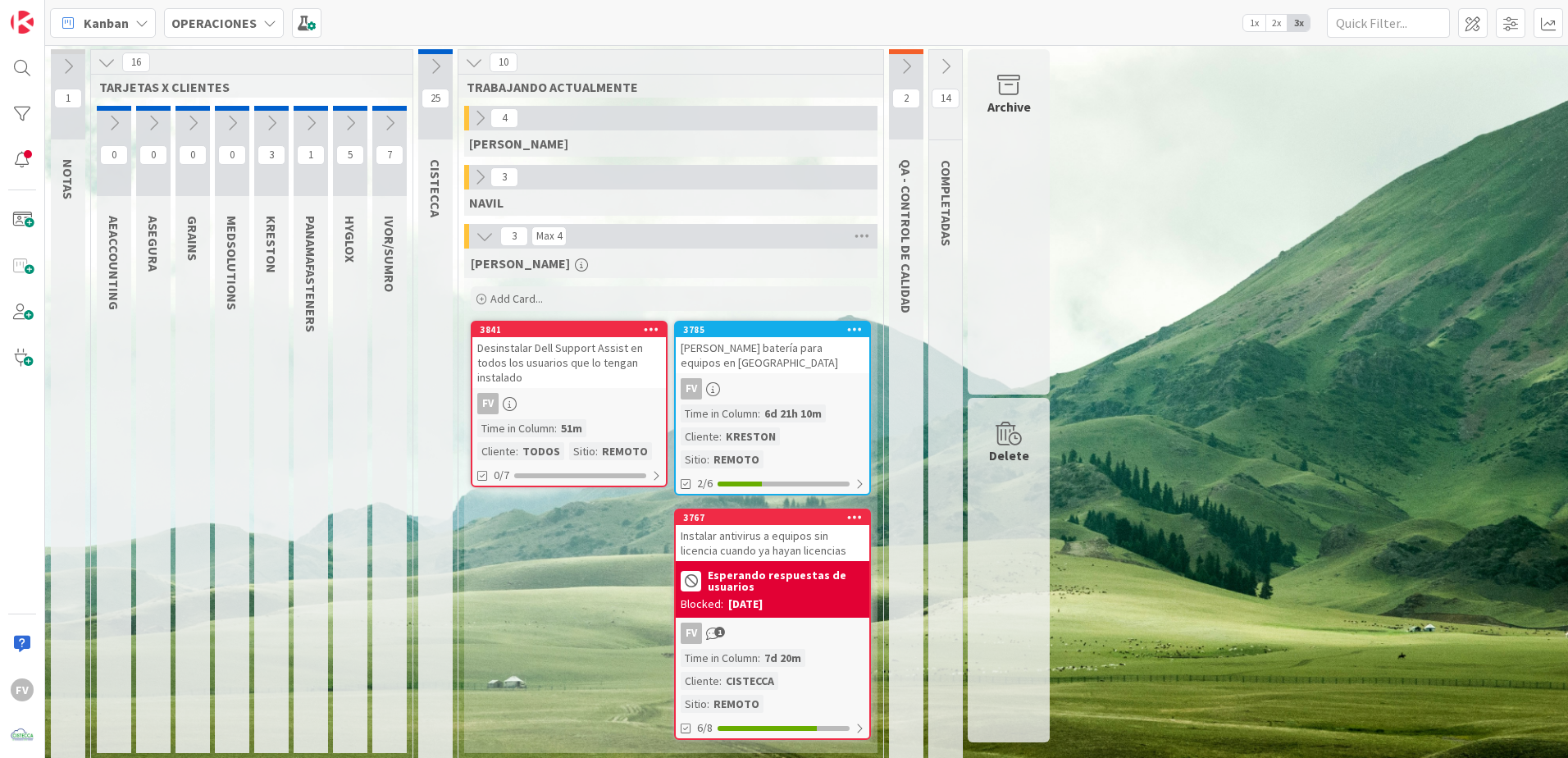
click at [391, 115] on icon at bounding box center [389, 123] width 18 height 18
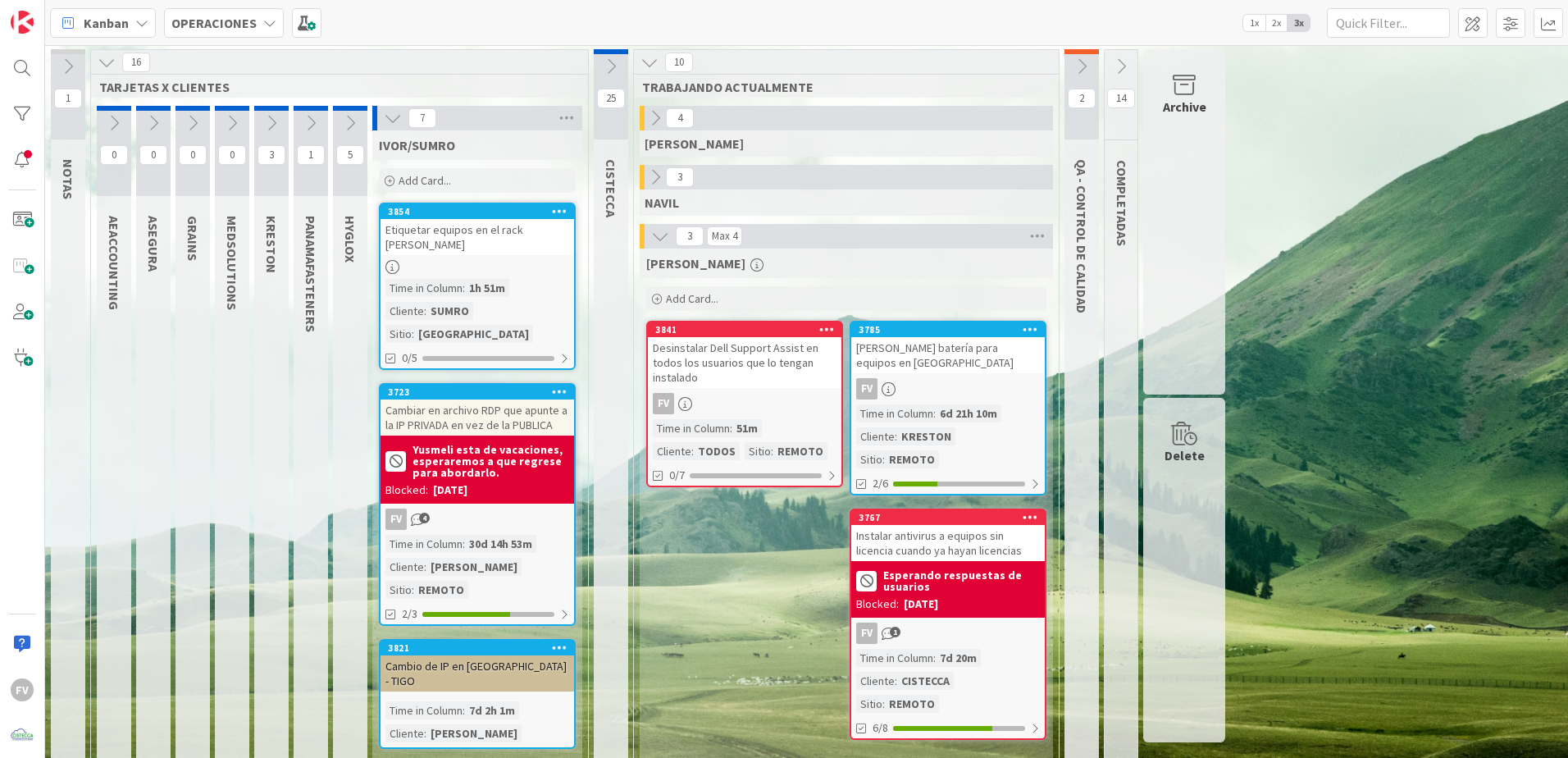
click at [340, 121] on button at bounding box center [349, 123] width 34 height 24
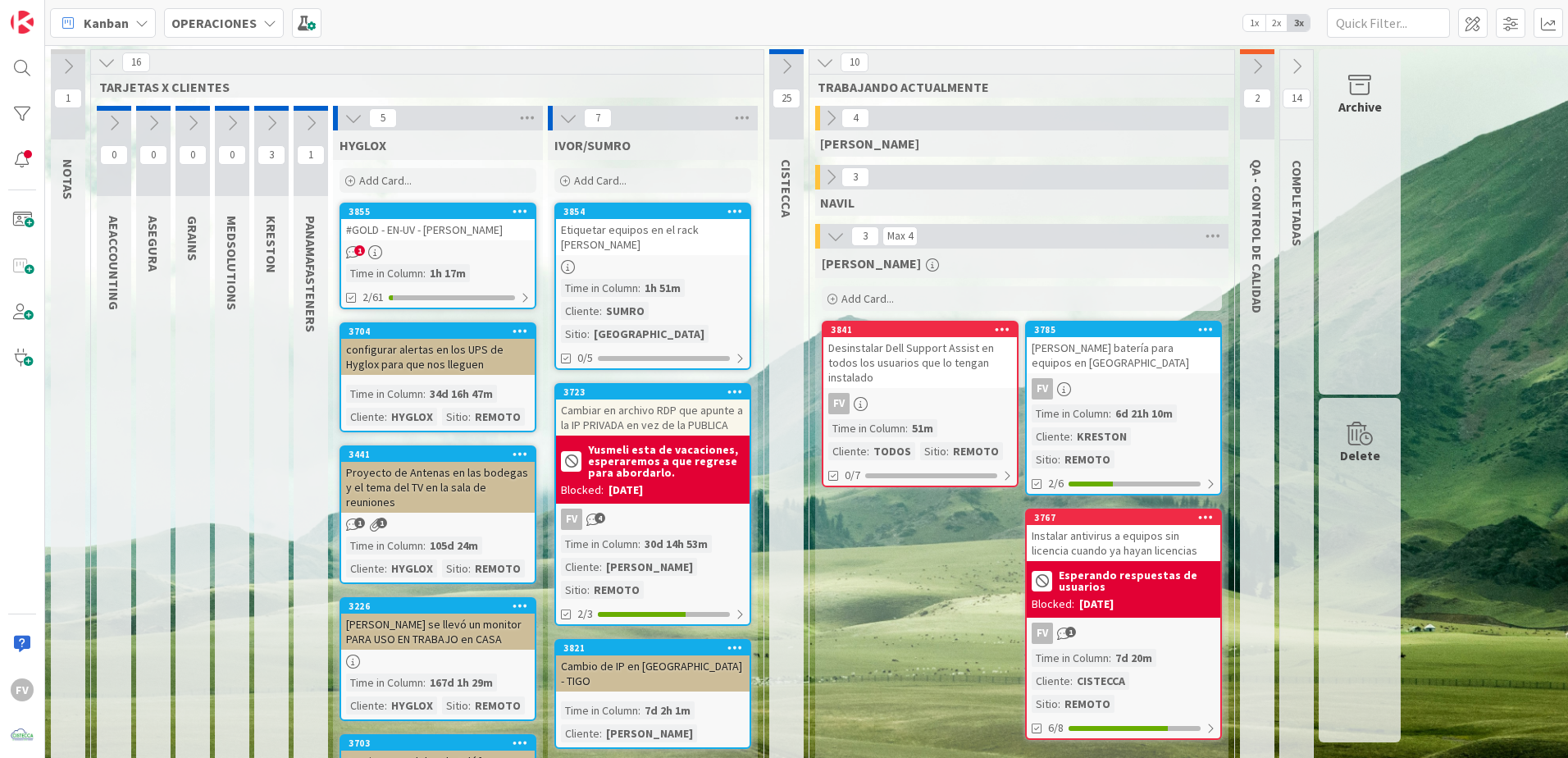
click at [357, 107] on div "5" at bounding box center [438, 118] width 210 height 24
click at [358, 115] on icon at bounding box center [353, 118] width 18 height 18
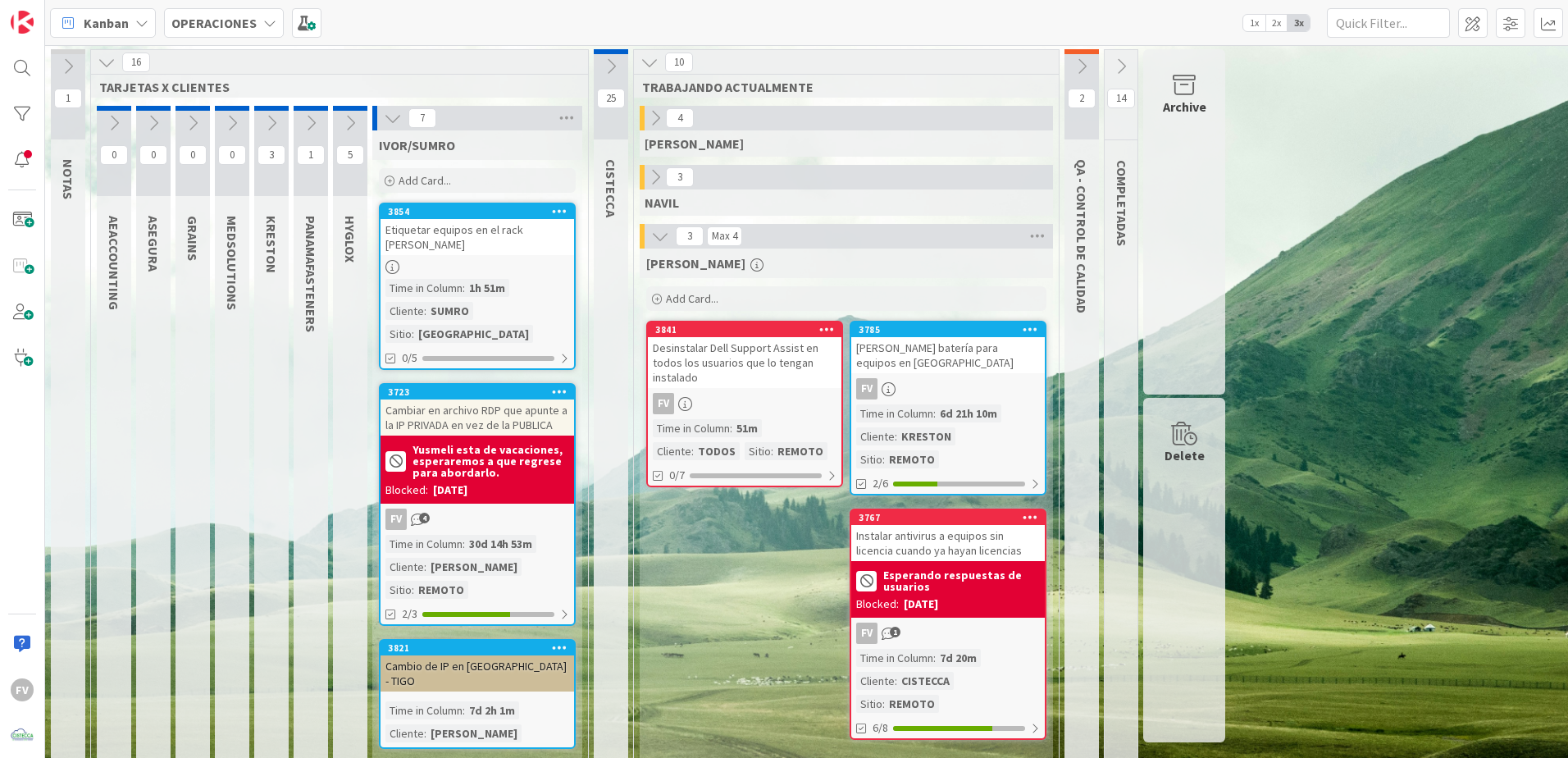
click at [310, 121] on icon at bounding box center [310, 123] width 18 height 18
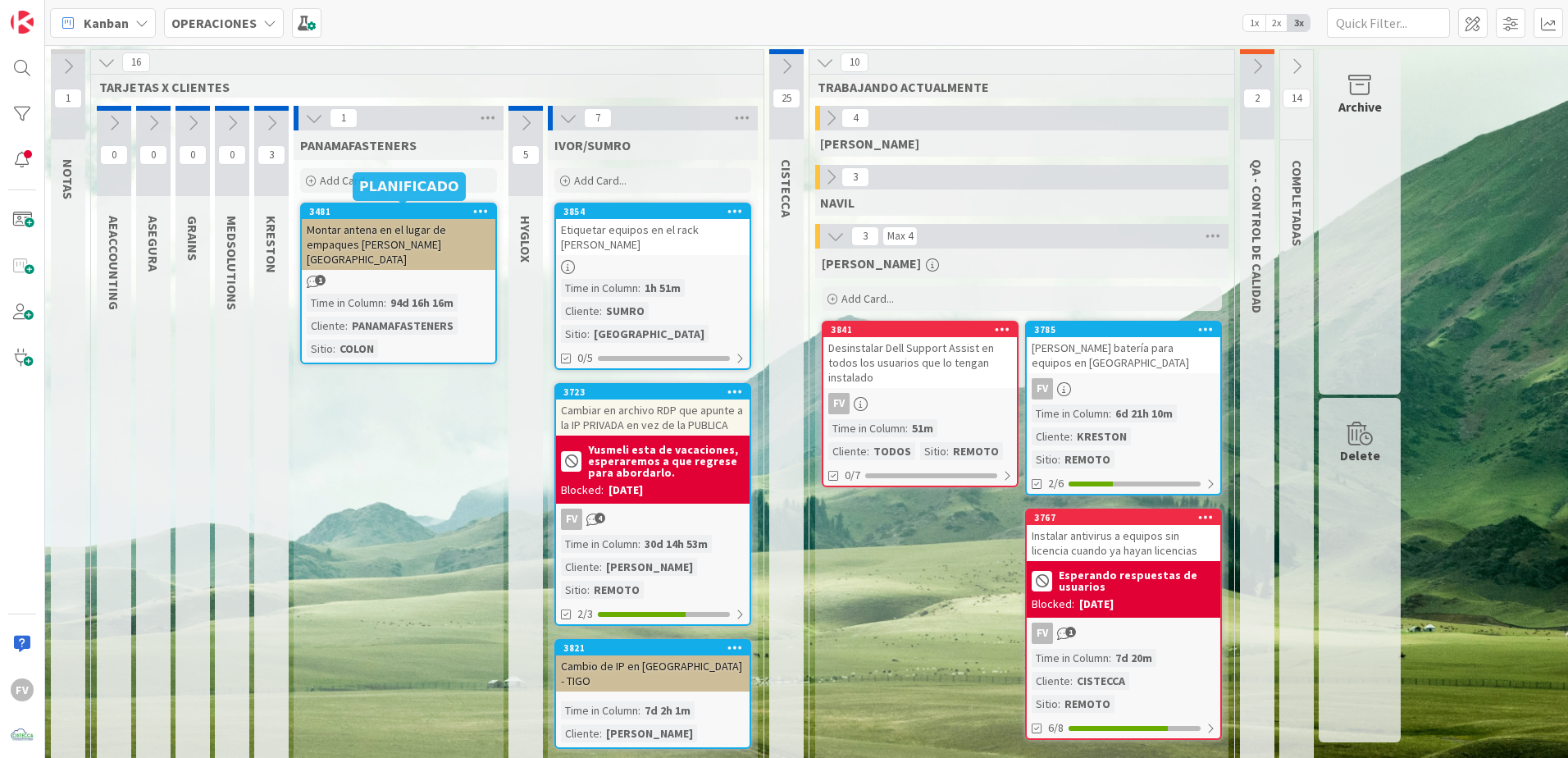
click at [305, 118] on button at bounding box center [314, 118] width 21 height 21
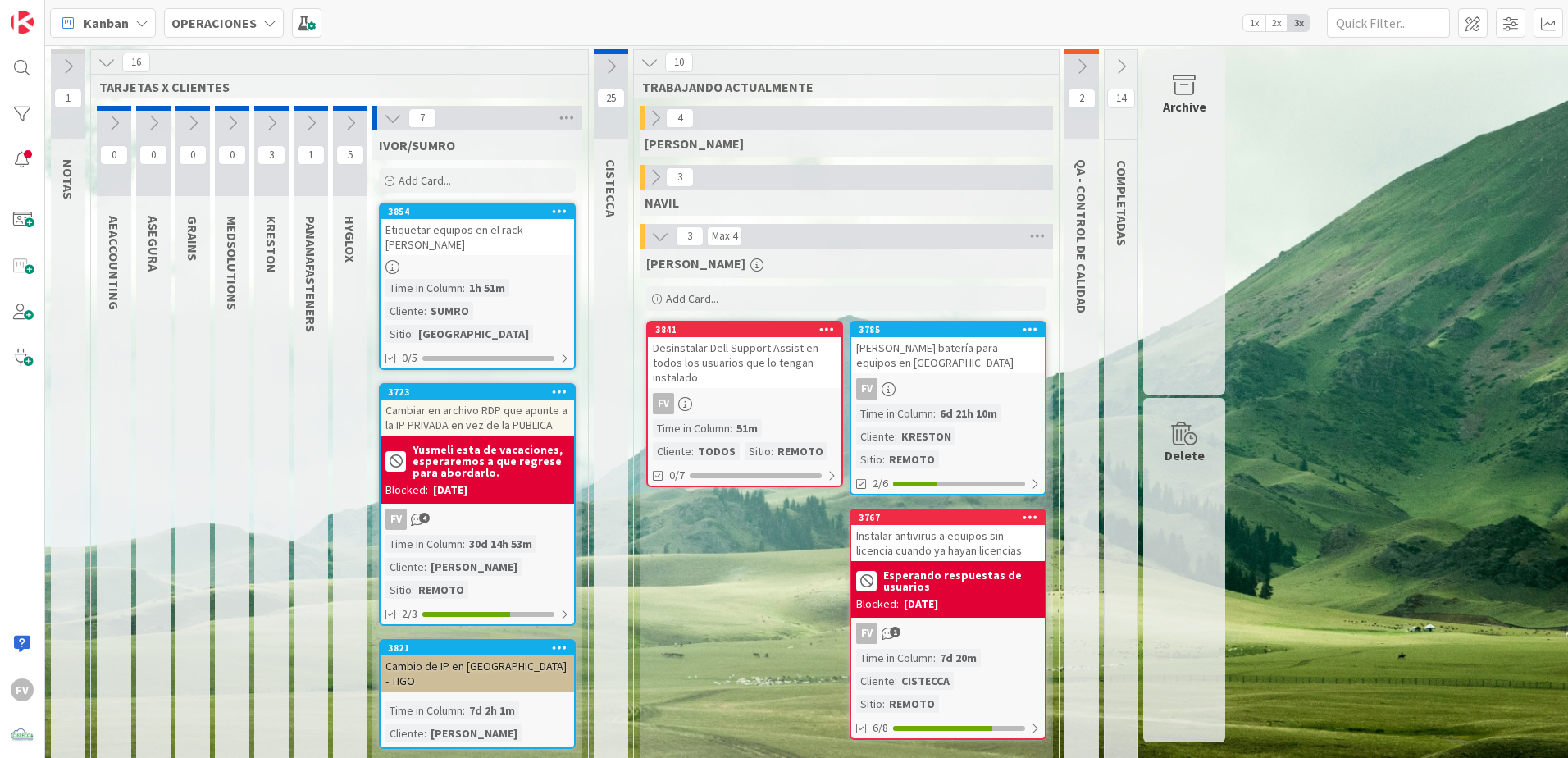
click at [276, 118] on icon at bounding box center [272, 123] width 18 height 18
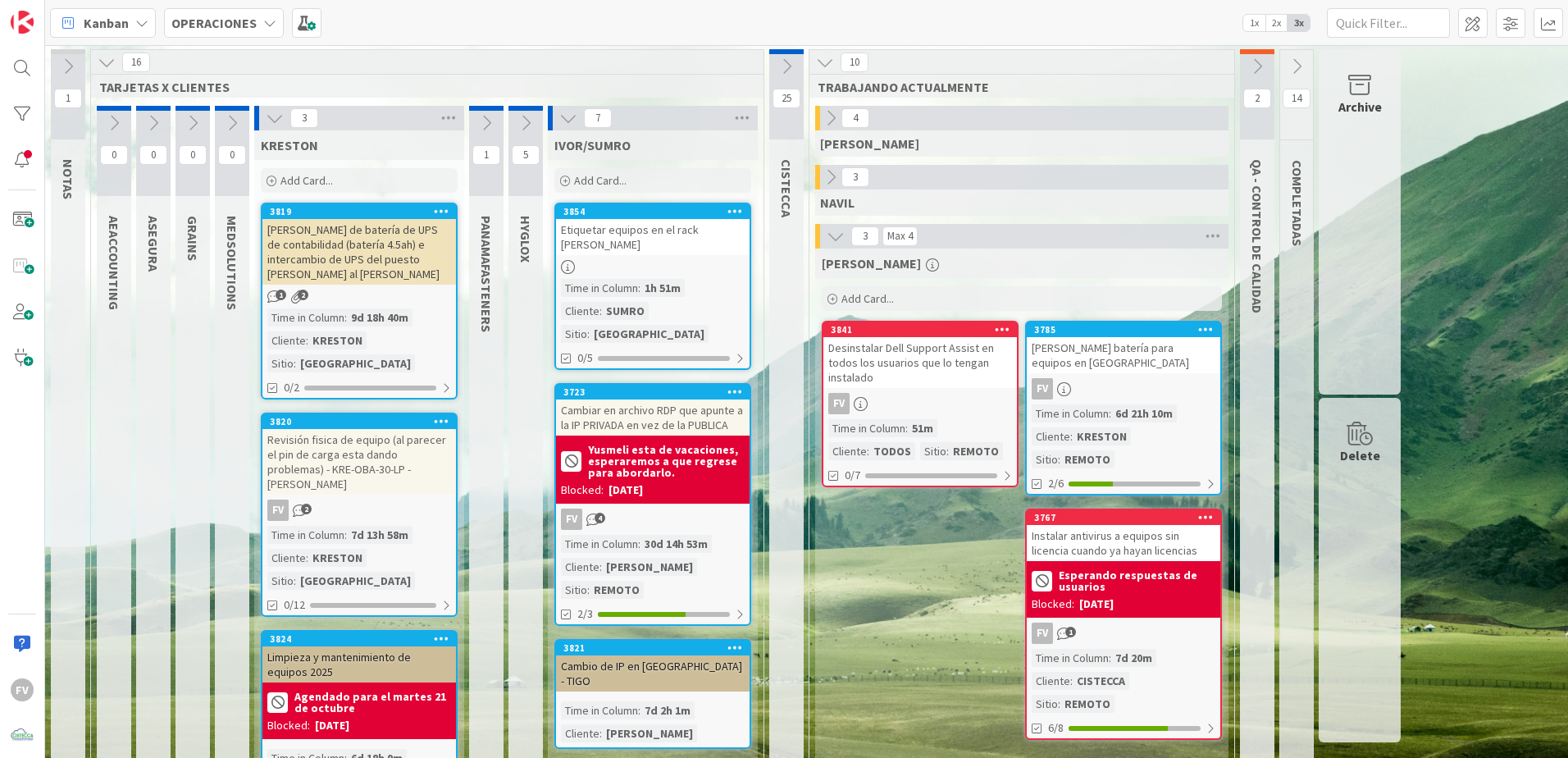
click at [273, 119] on icon at bounding box center [274, 118] width 18 height 18
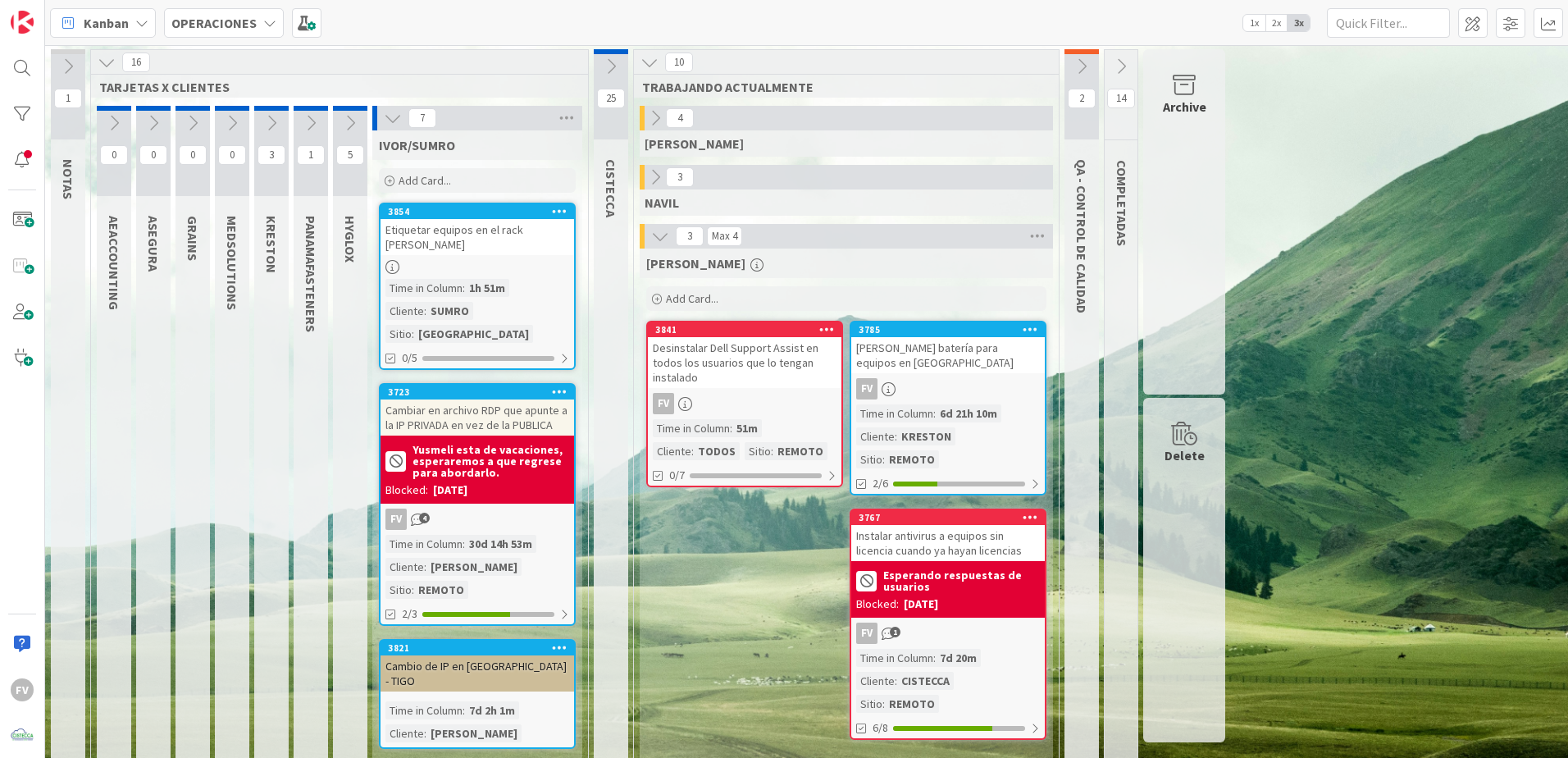
click at [99, 62] on icon at bounding box center [106, 62] width 18 height 18
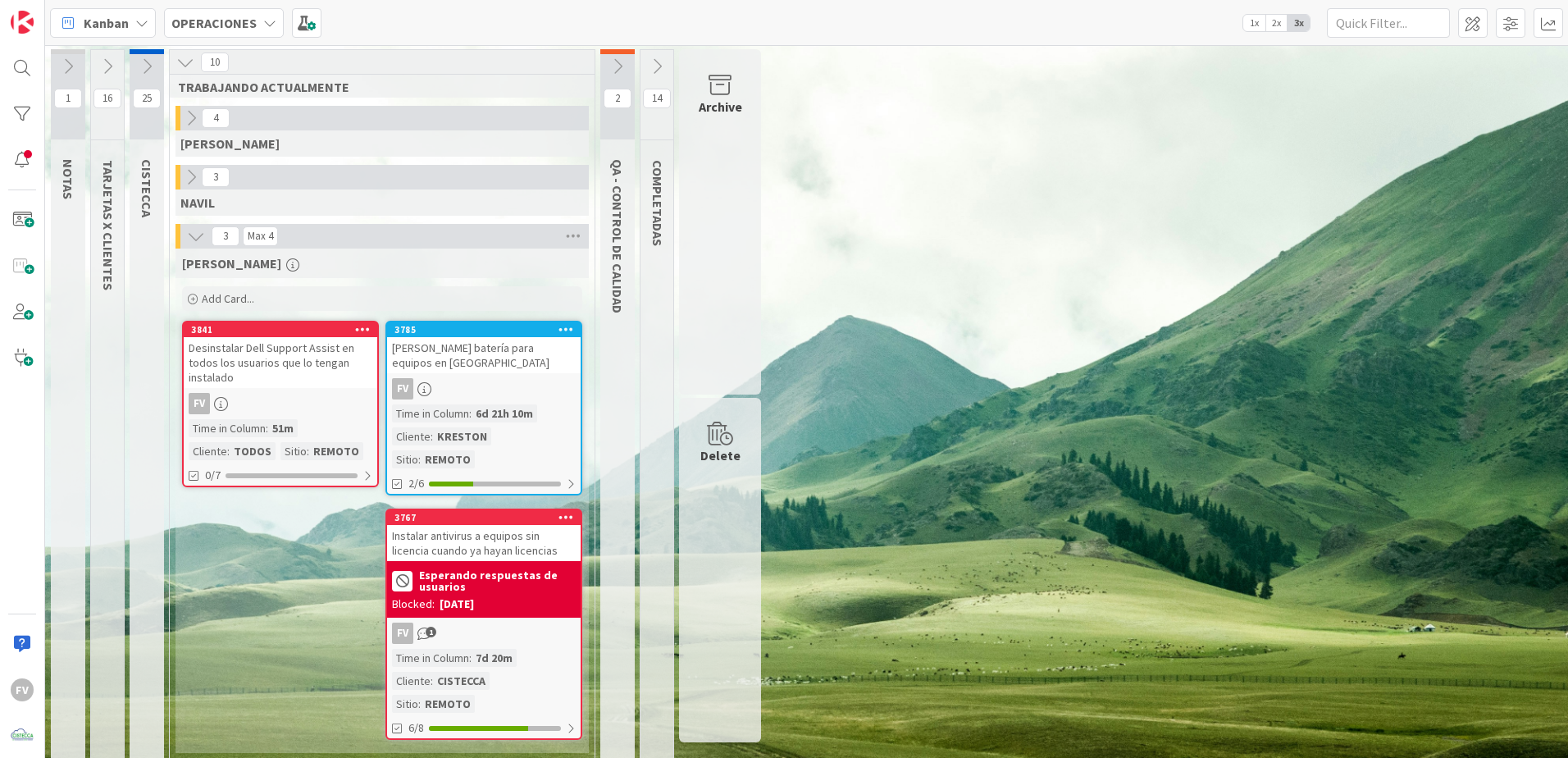
click at [302, 378] on div "Desinstalar Dell Support Assist en todos los usuarios que lo tengan instalado" at bounding box center [280, 362] width 194 height 51
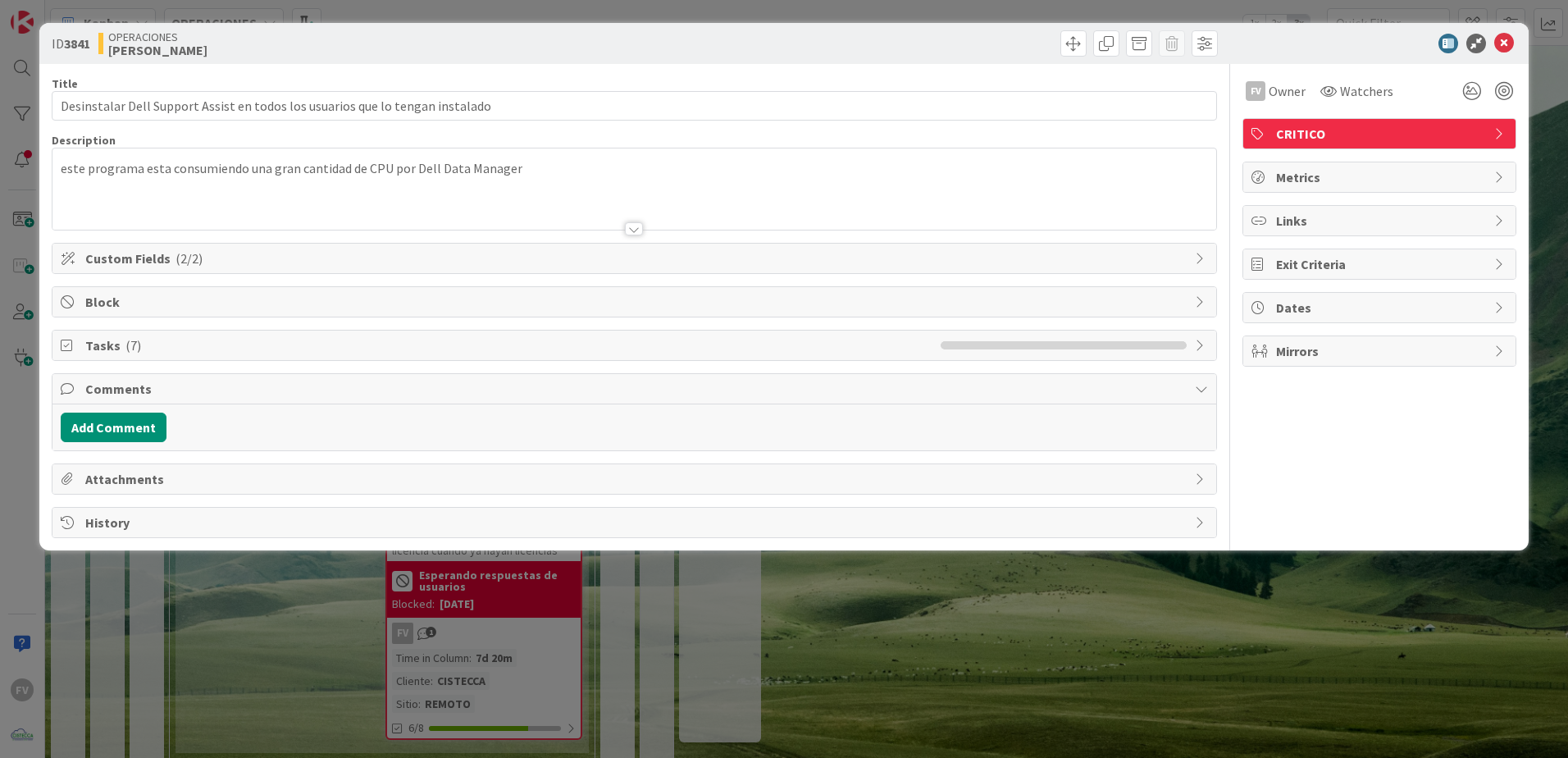
click at [879, 686] on div "ID 3841 OPERACIONES FERNANDO Title 77 / 128 Desinstalar Dell Support Assist en …" at bounding box center [784, 379] width 1568 height 758
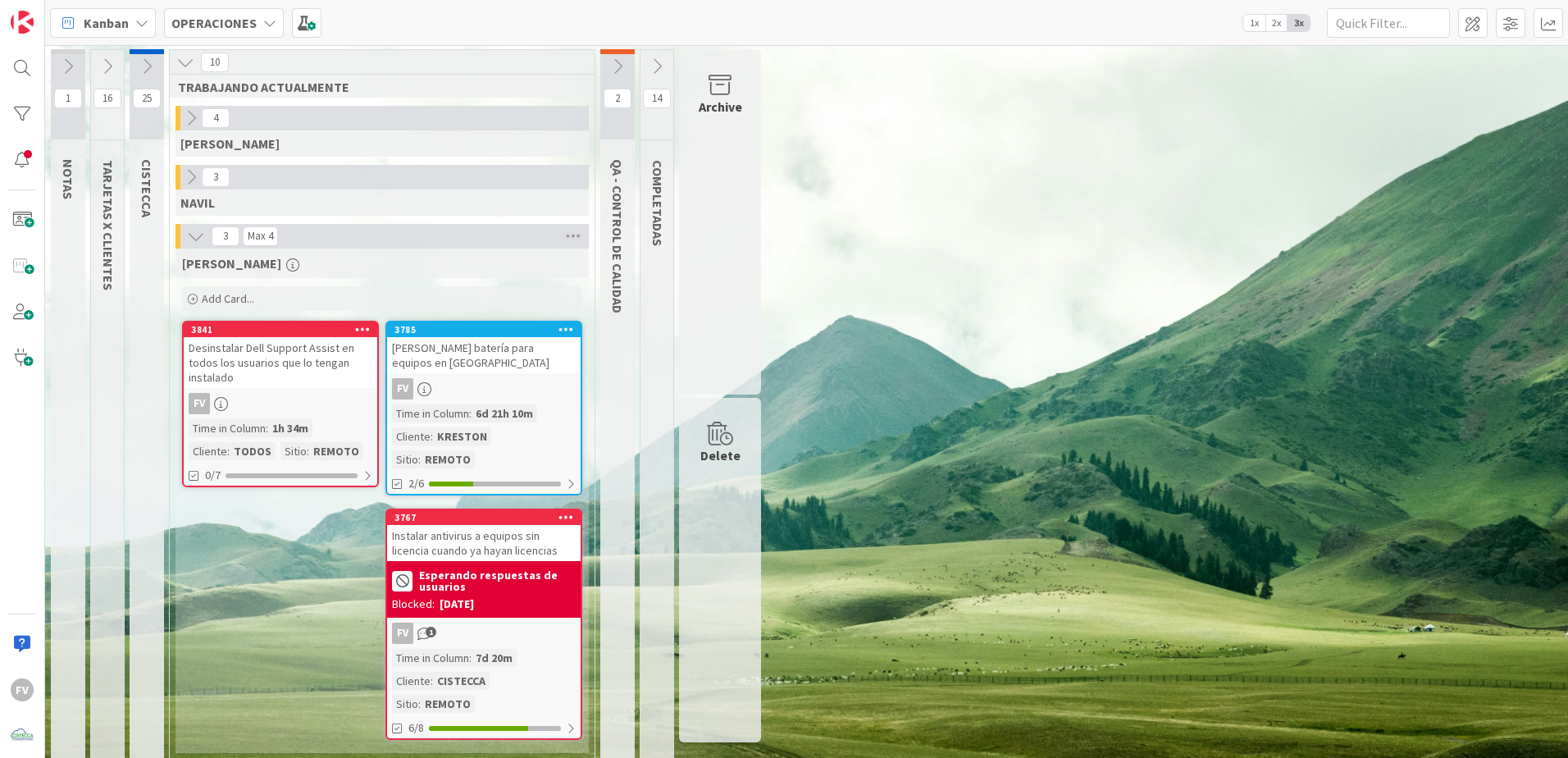
click at [540, 349] on div "[PERSON_NAME] batería para equipos en [GEOGRAPHIC_DATA]" at bounding box center [484, 354] width 194 height 36
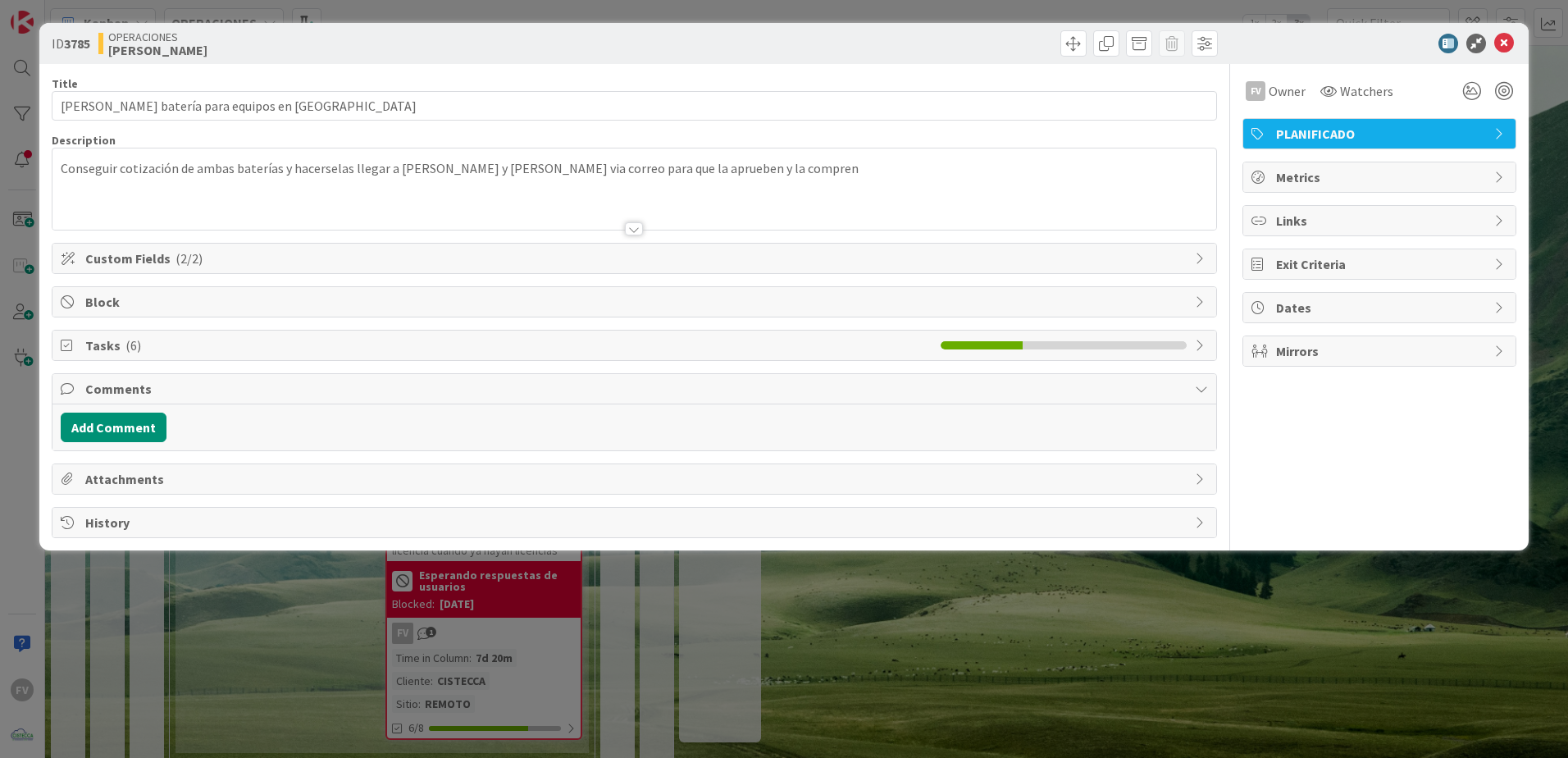
click at [1188, 641] on div "ID 3785 OPERACIONES FERNANDO Title 39 / 128 Cotizar batería para equipos en Kre…" at bounding box center [784, 379] width 1568 height 758
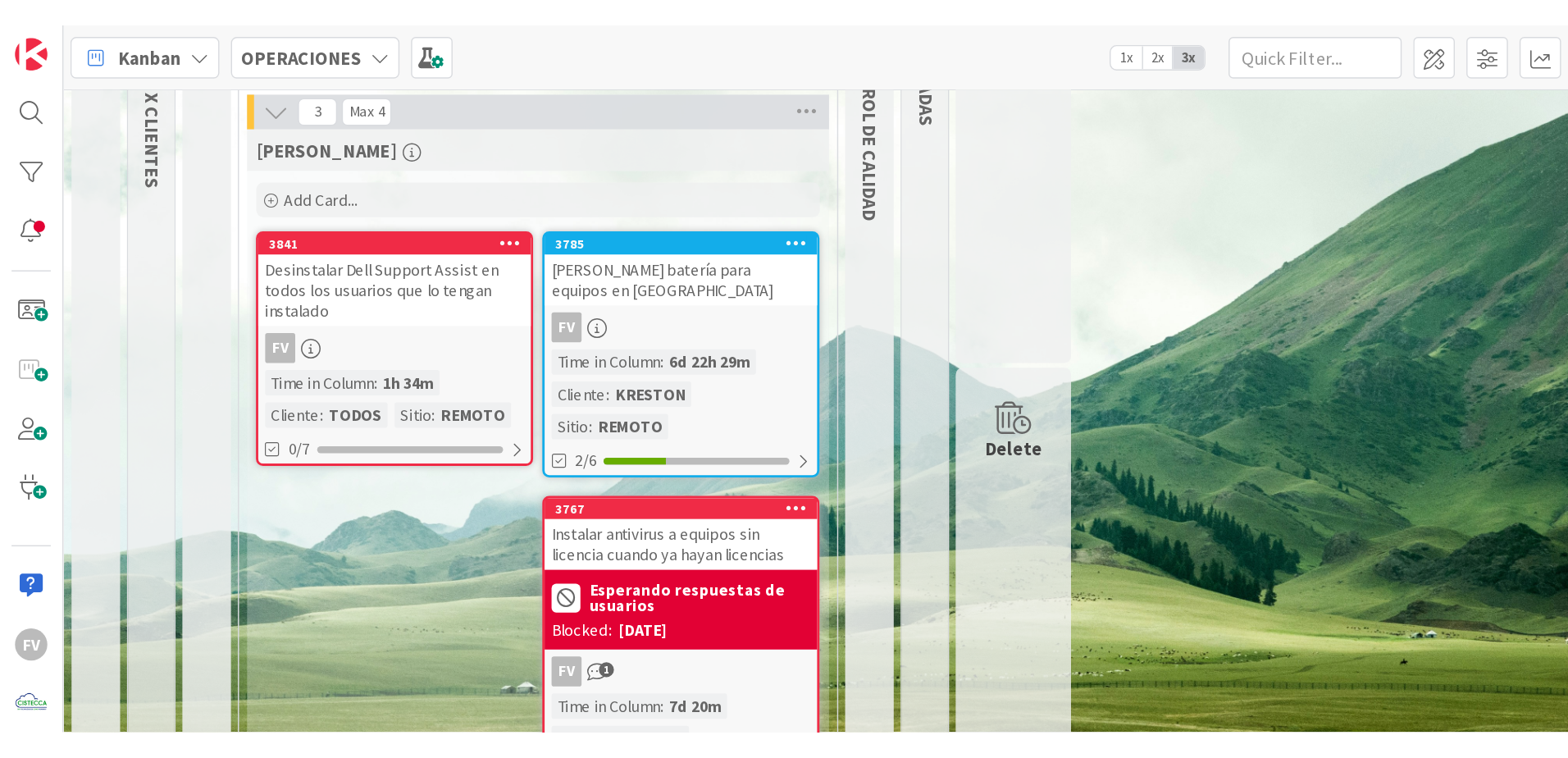
scroll to position [248, 0]
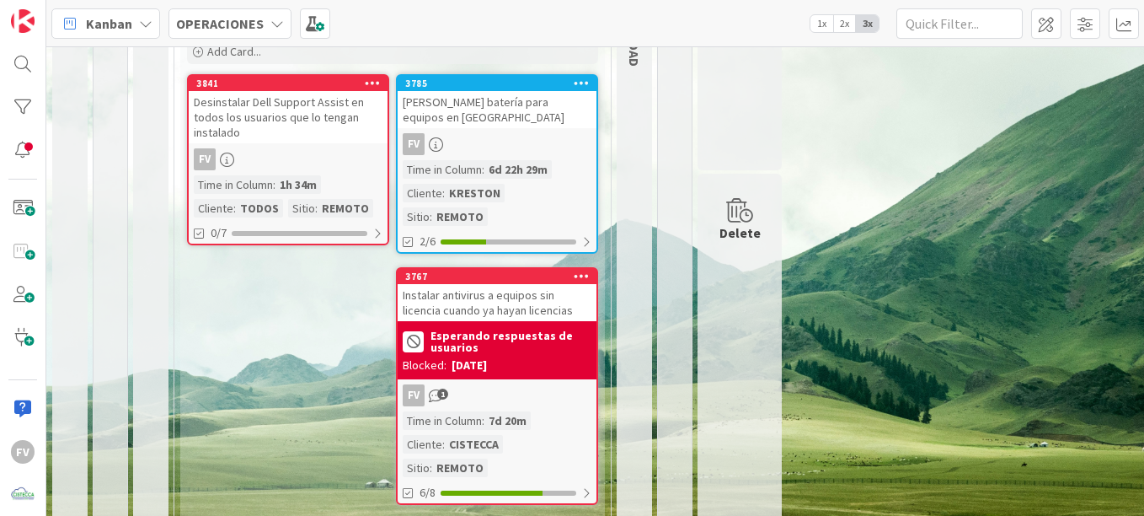
click at [832, 442] on div "1 NOTAS 16 TARJETAS X CLIENTES 25 CISTECCA 10 TRABAJANDO ACTUALMENTE 4 GABRIEL …" at bounding box center [595, 165] width 1091 height 741
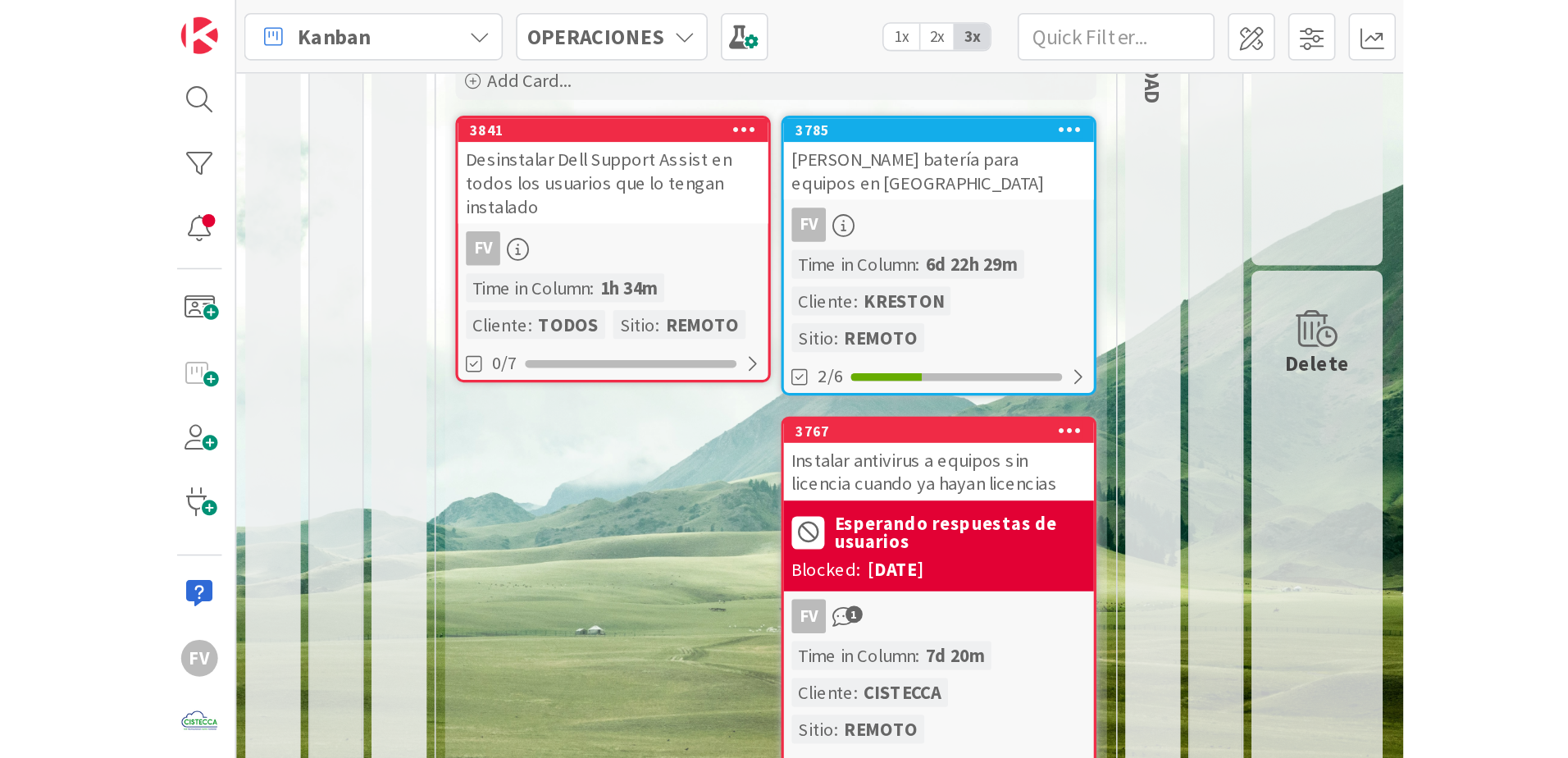
scroll to position [0, 0]
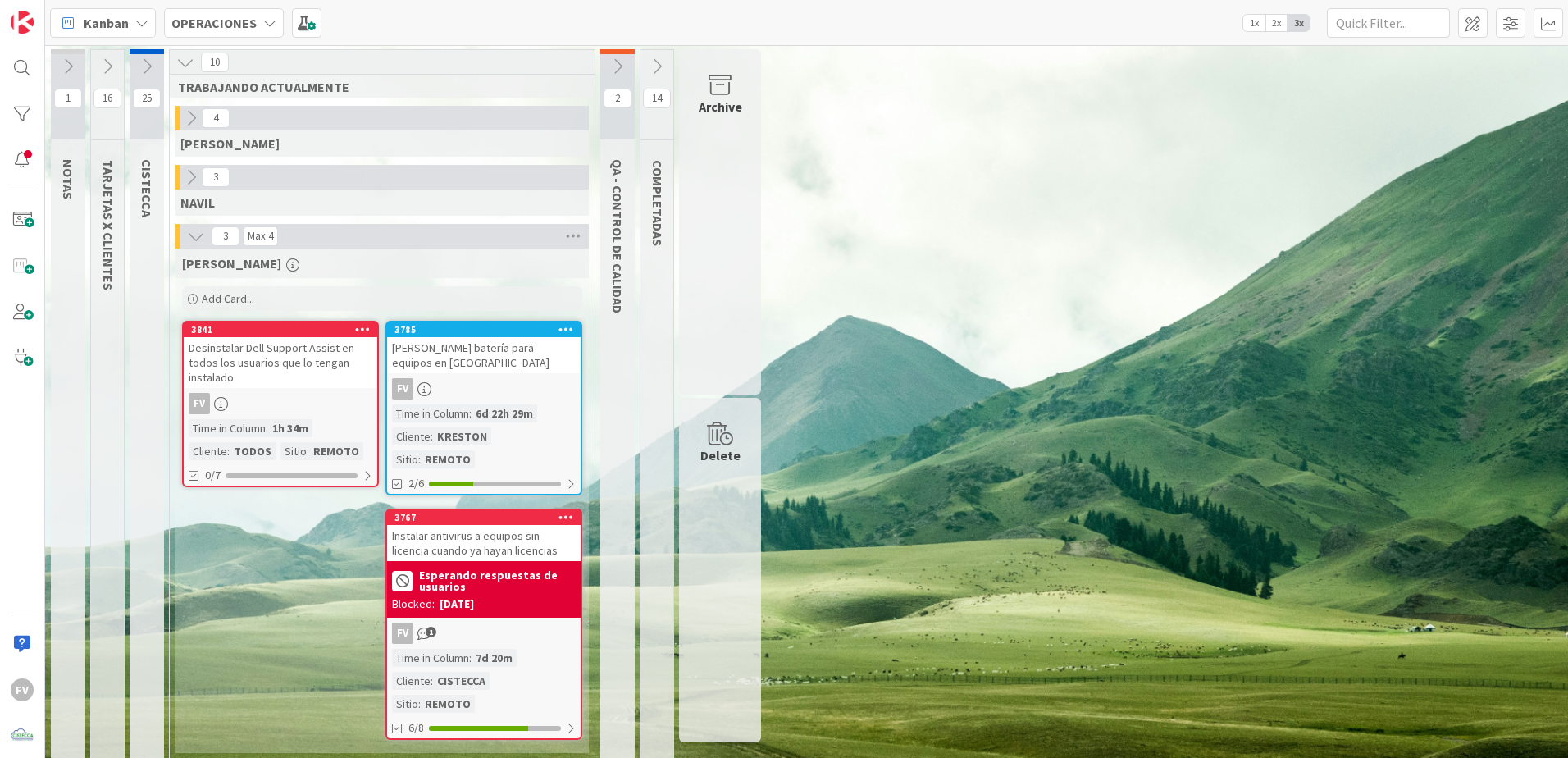
click at [1197, 550] on div "1 NOTAS 16 TARJETAS X CLIENTES 25 CISTECCA 10 TRABAJANDO ACTUALMENTE 4 GABRIEL …" at bounding box center [807, 410] width 1516 height 721
click at [284, 301] on div "Add Card..." at bounding box center [382, 298] width 400 height 24
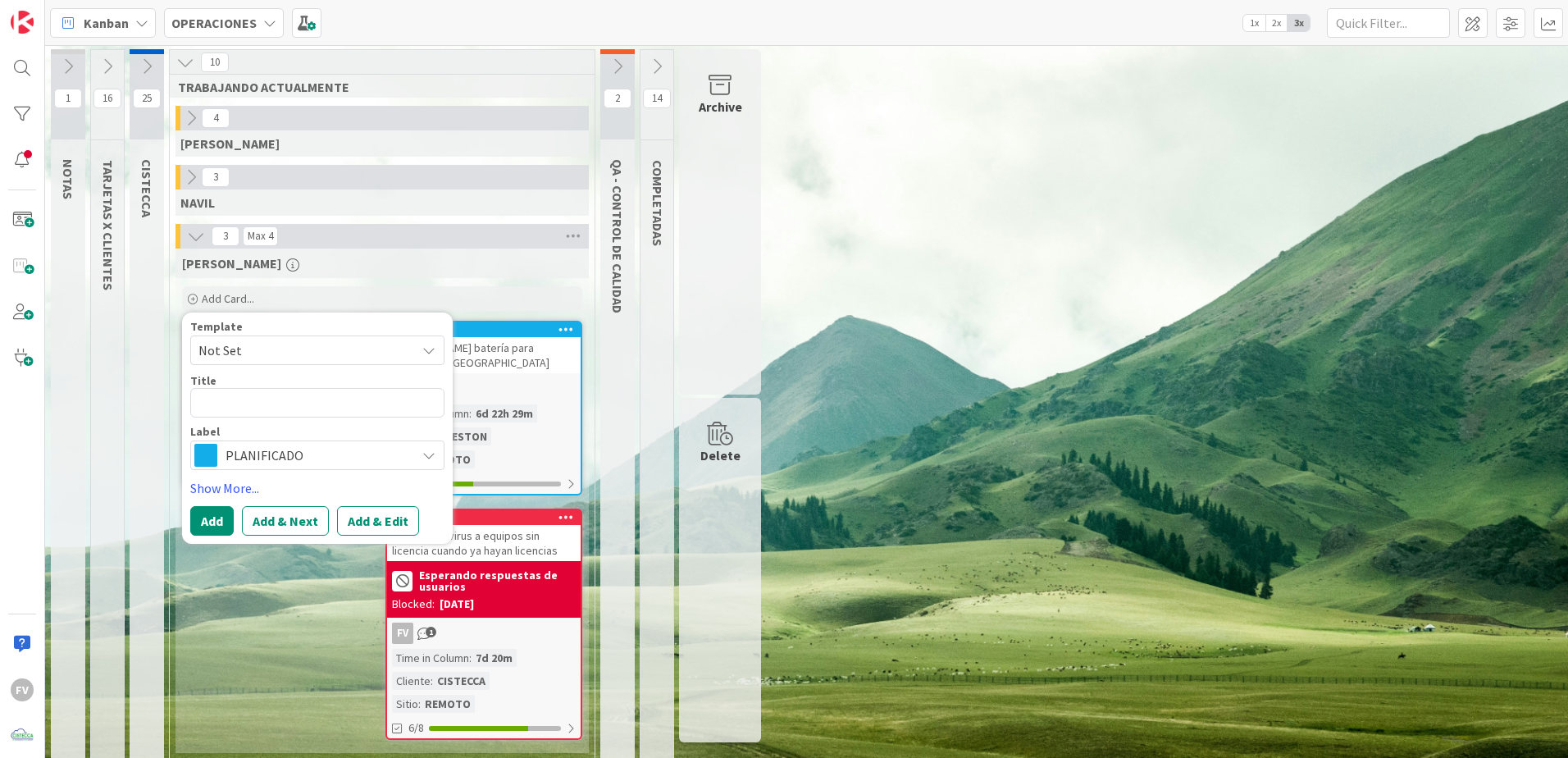
click at [302, 404] on textarea at bounding box center [317, 403] width 254 height 29
type textarea "x"
type textarea "I"
type textarea "x"
type textarea "In"
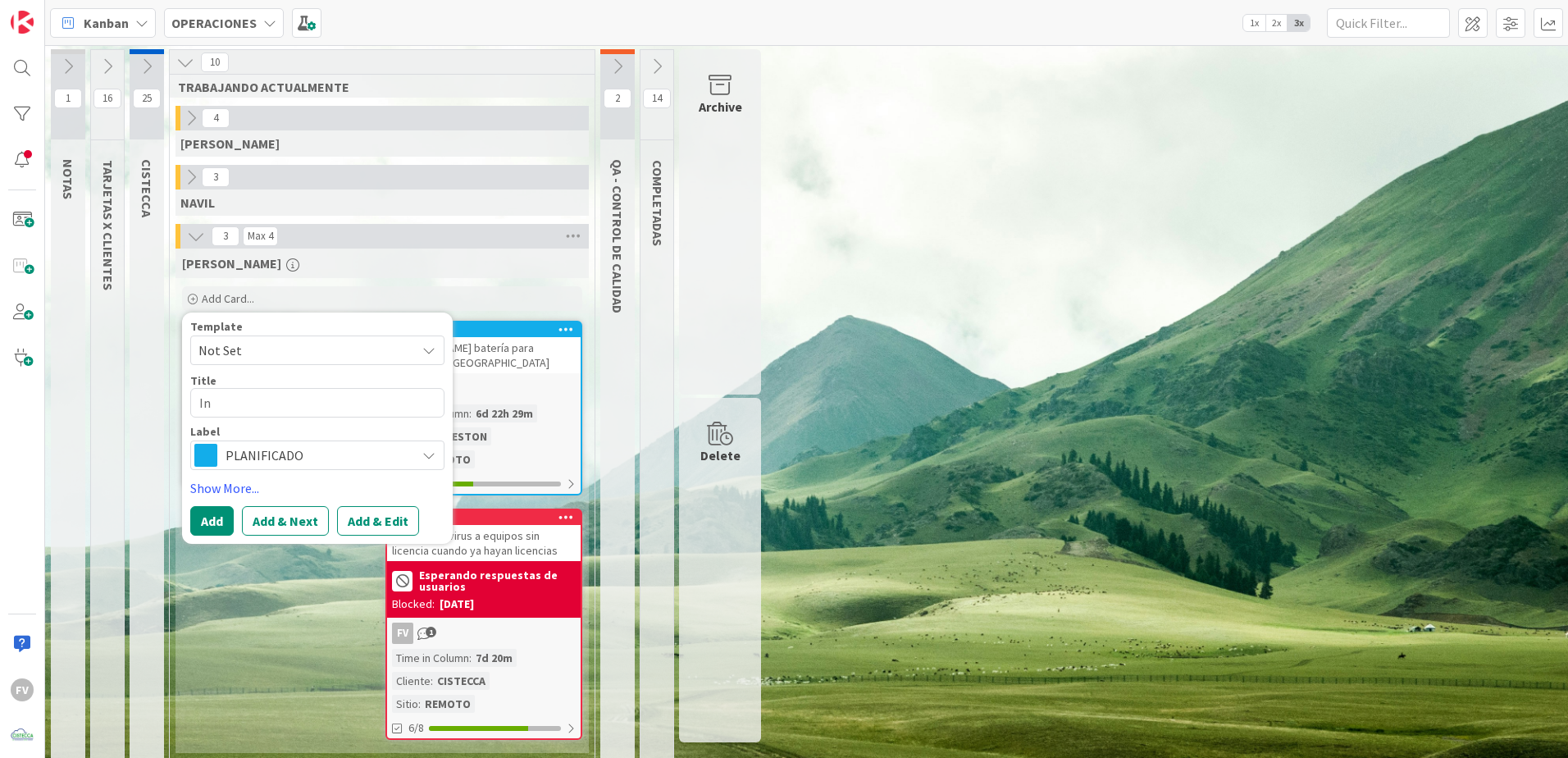
type textarea "x"
type textarea "Ins"
type textarea "x"
type textarea "Inst"
type textarea "x"
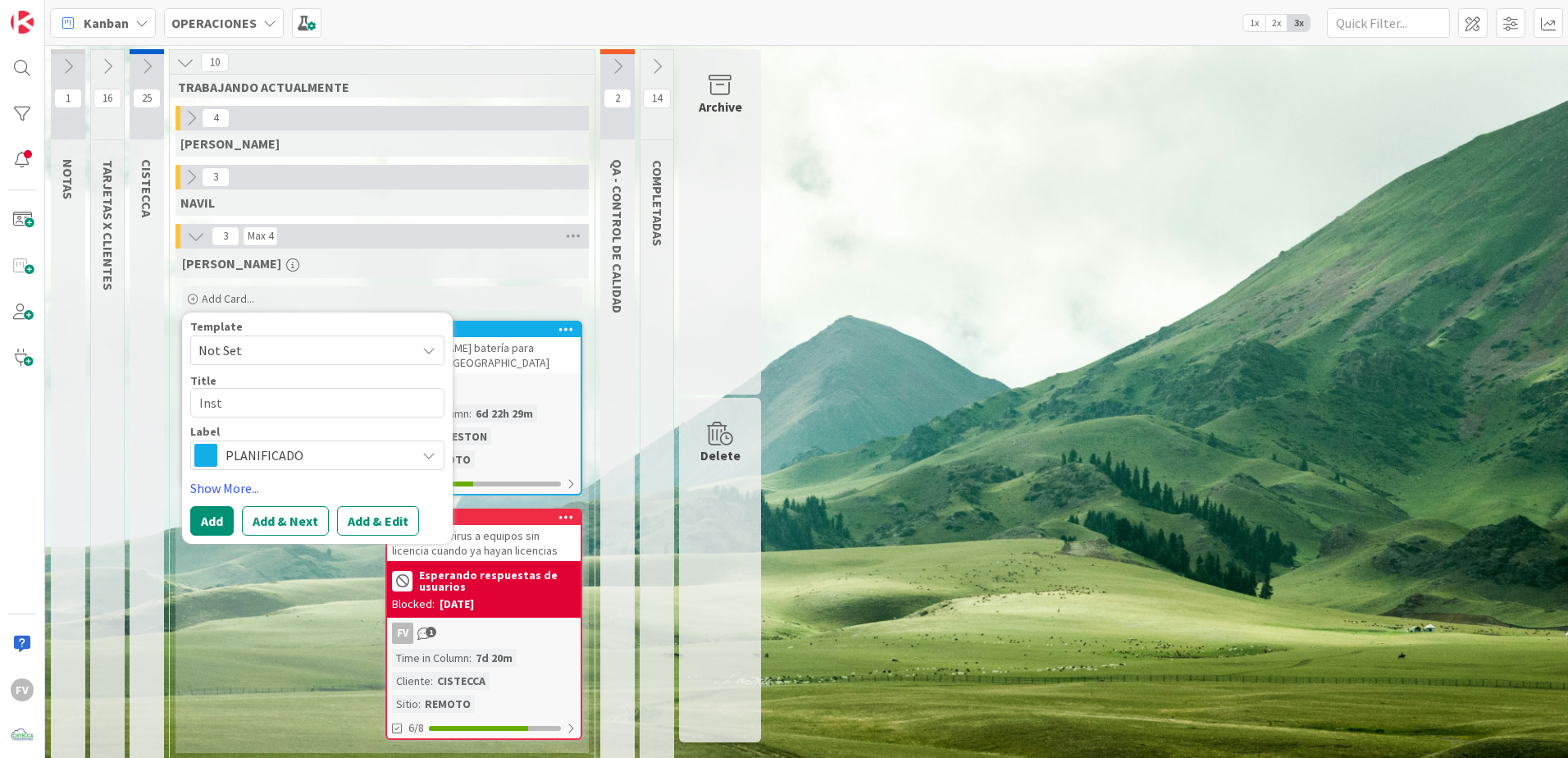
type textarea "Insta"
type textarea "x"
type textarea "Instal"
type textarea "x"
type textarea "Instala"
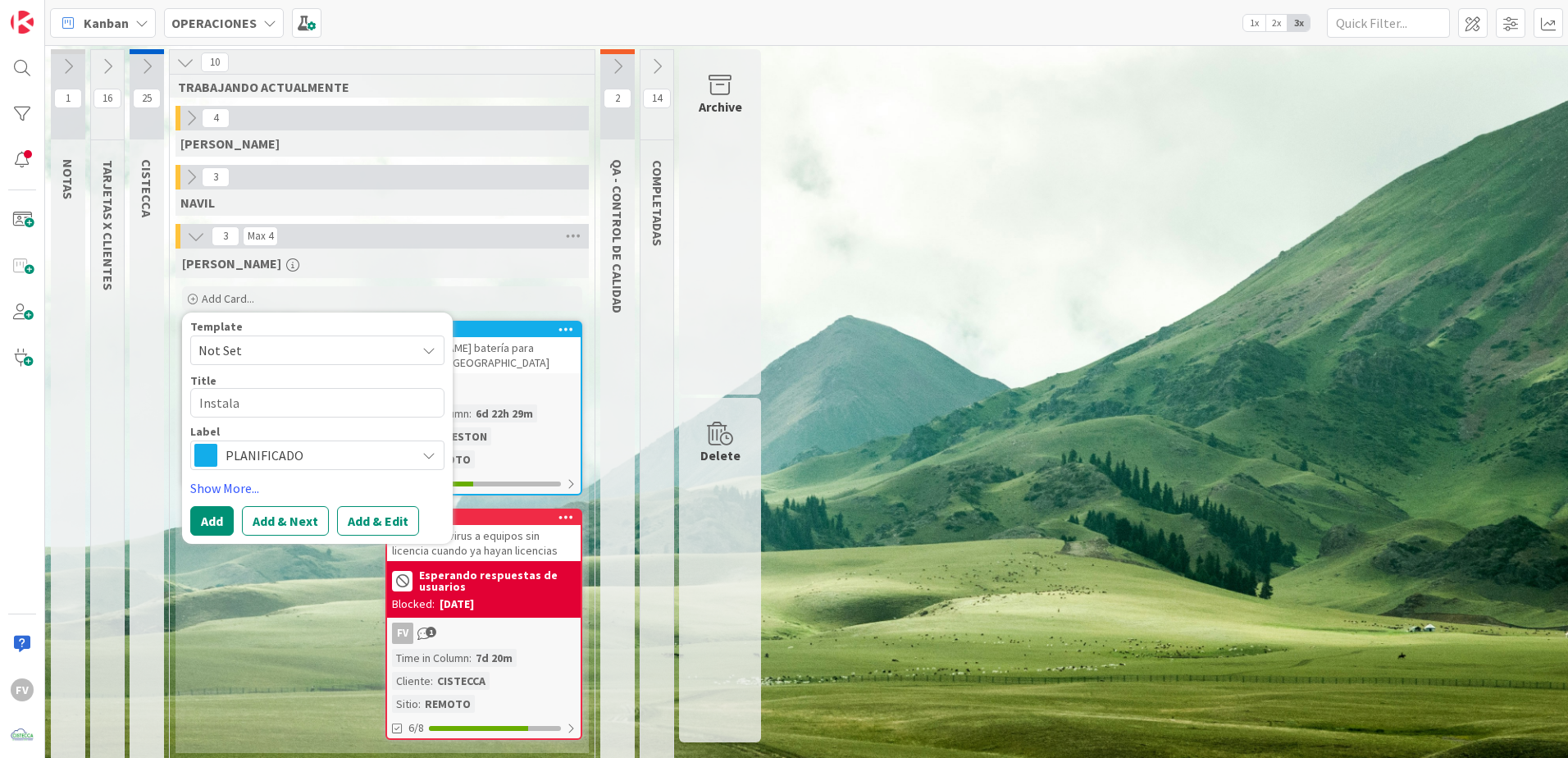
type textarea "x"
type textarea "Instalac"
type textarea "x"
type textarea "Instalaci"
type textarea "x"
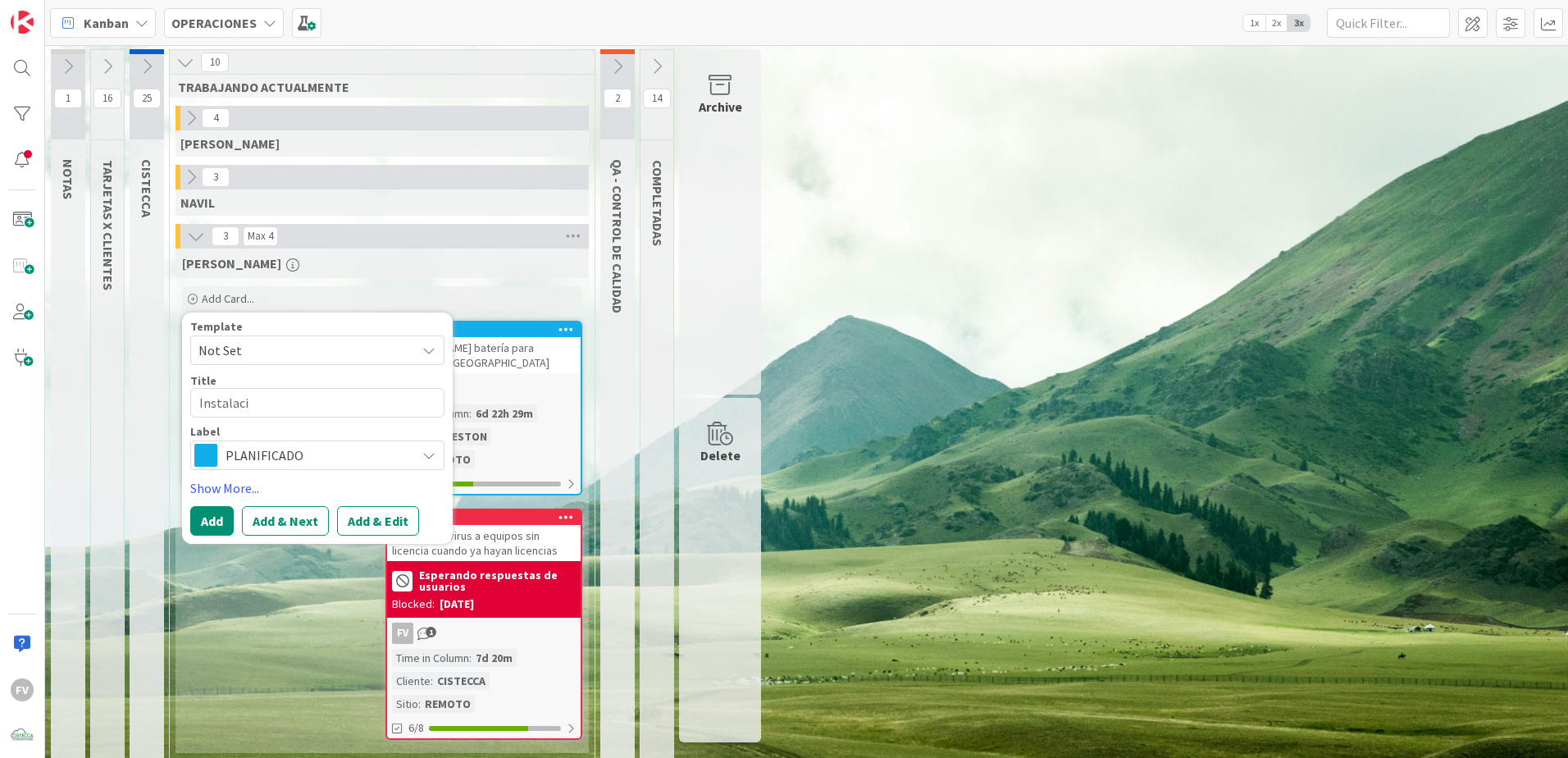
type textarea "Instalació"
type textarea "x"
type textarea "Instalación"
type textarea "x"
type textarea "Instalación"
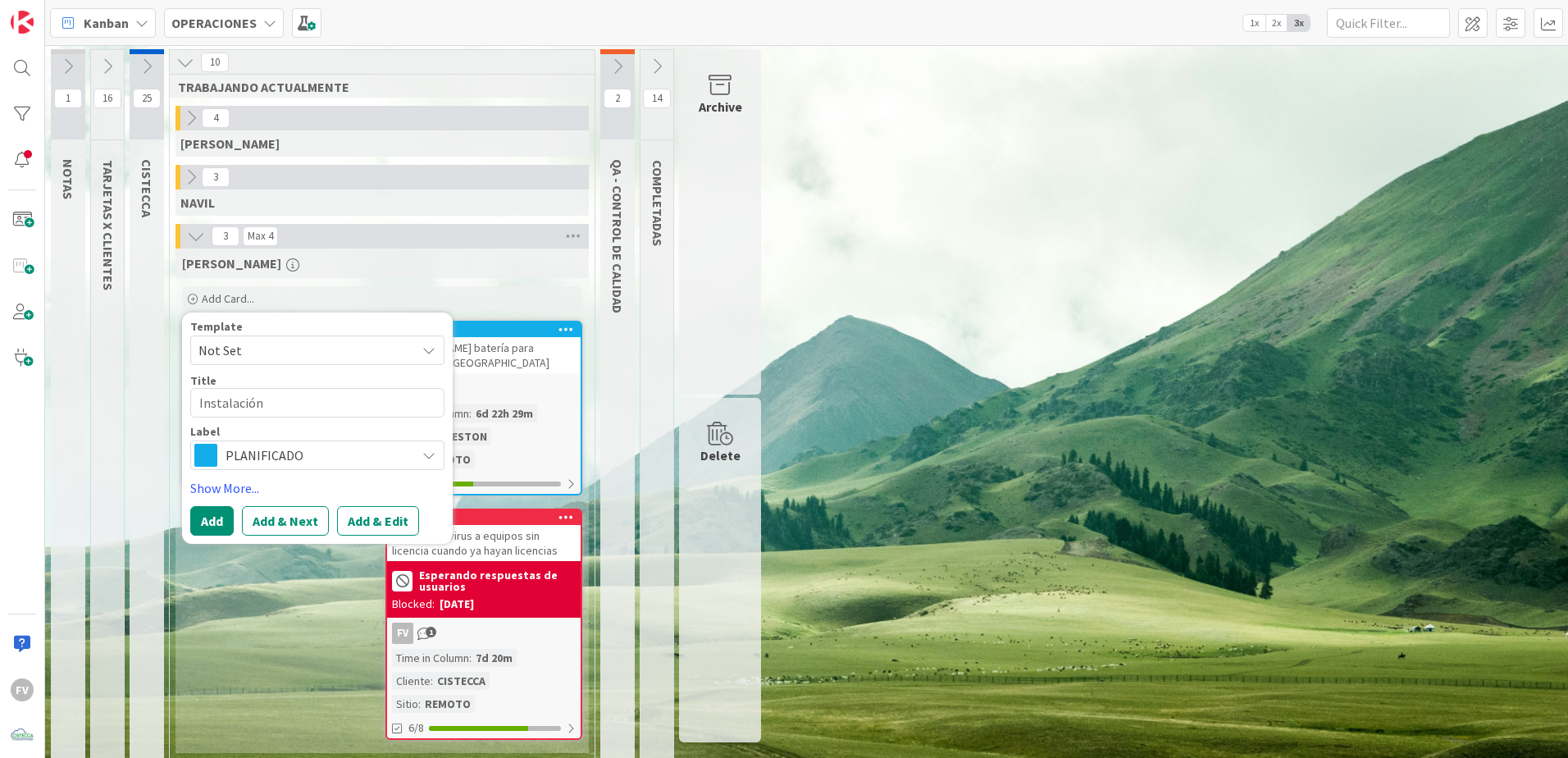
type textarea "x"
type textarea "Instalación d"
type textarea "x"
type textarea "Instalación de"
type textarea "x"
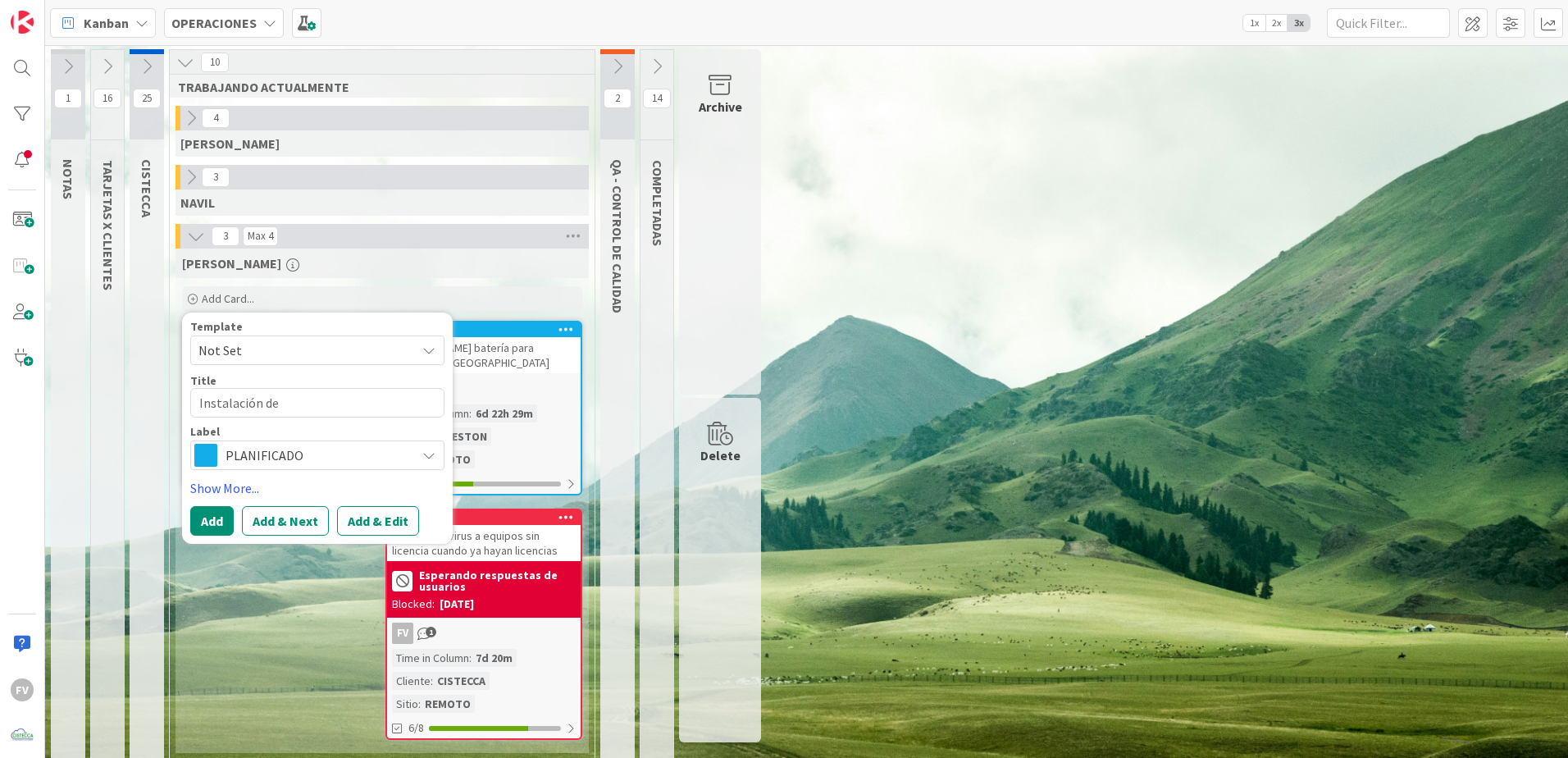
type textarea "Instalación de"
type textarea "x"
type textarea "Instalación de c"
type textarea "x"
type textarea "Instalación de co"
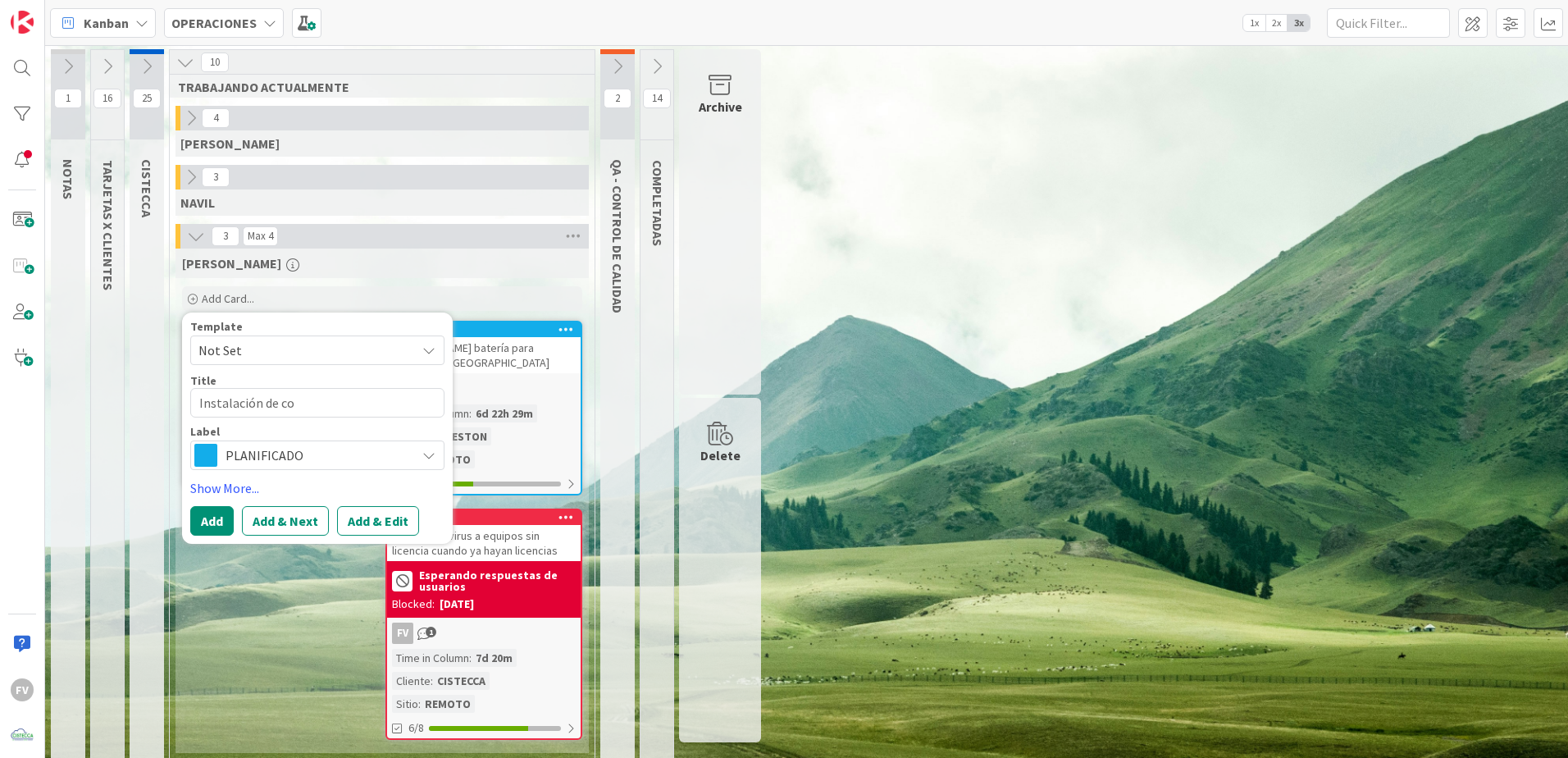
type textarea "x"
type textarea "Instalación de cor"
type textarea "x"
type textarea "Instalación de corr"
type textarea "x"
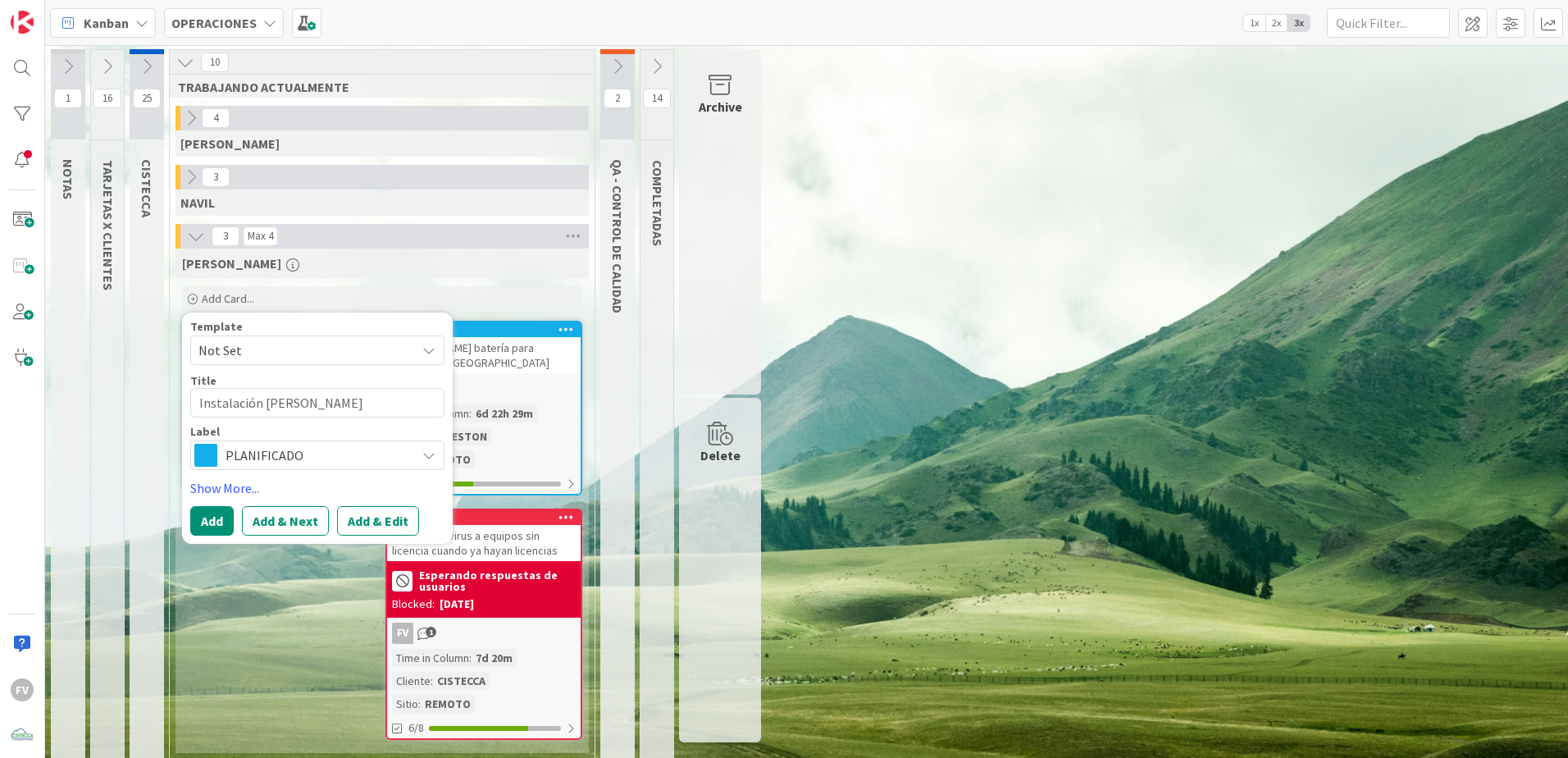
type textarea "Instalación de corre"
type textarea "x"
type textarea "Instalación de correo"
type textarea "x"
type textarea "Instalación de correo"
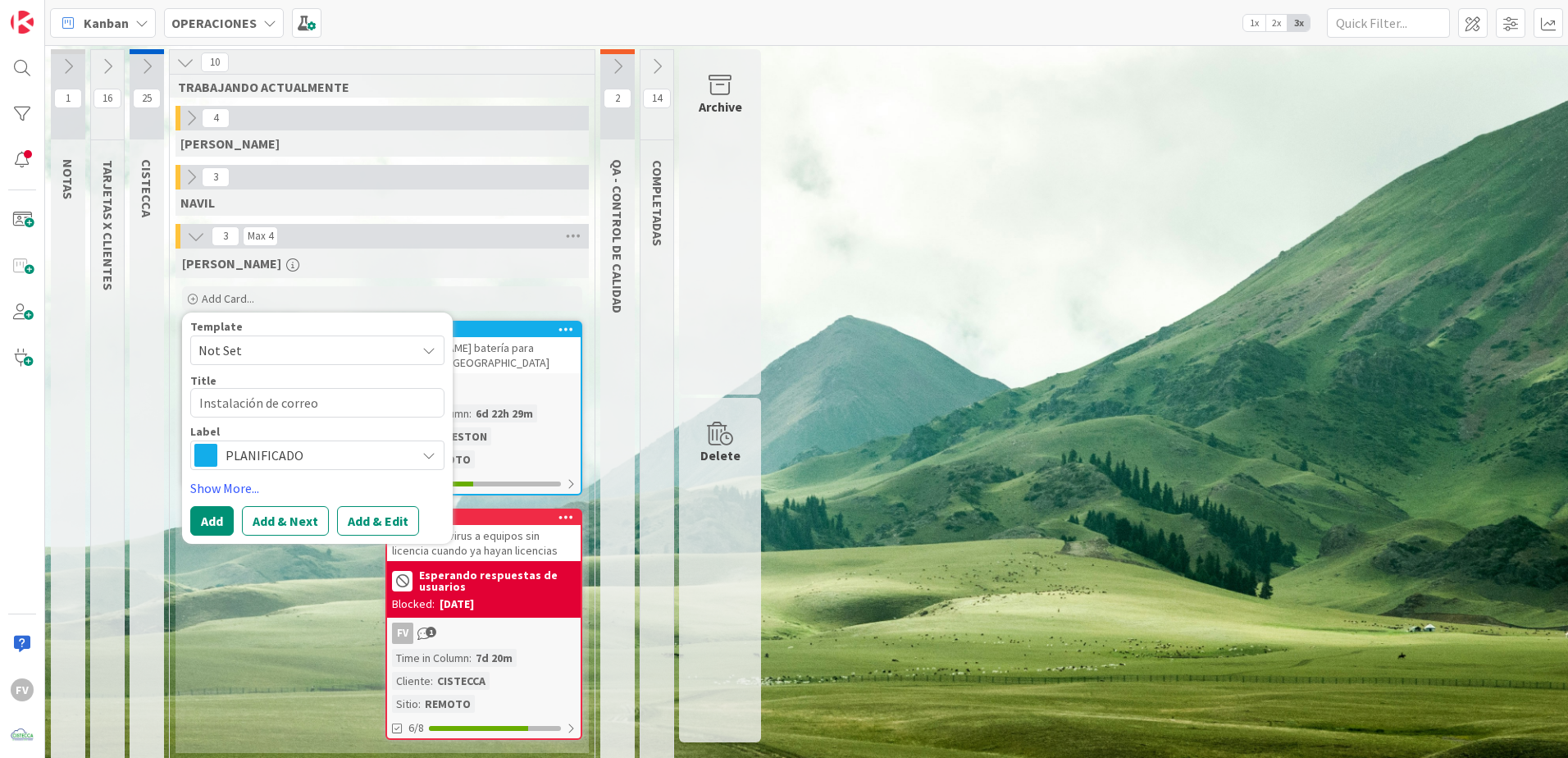
type textarea "x"
type textarea "Instalación de correo e"
type textarea "x"
type textarea "Instalación de correo en"
type textarea "x"
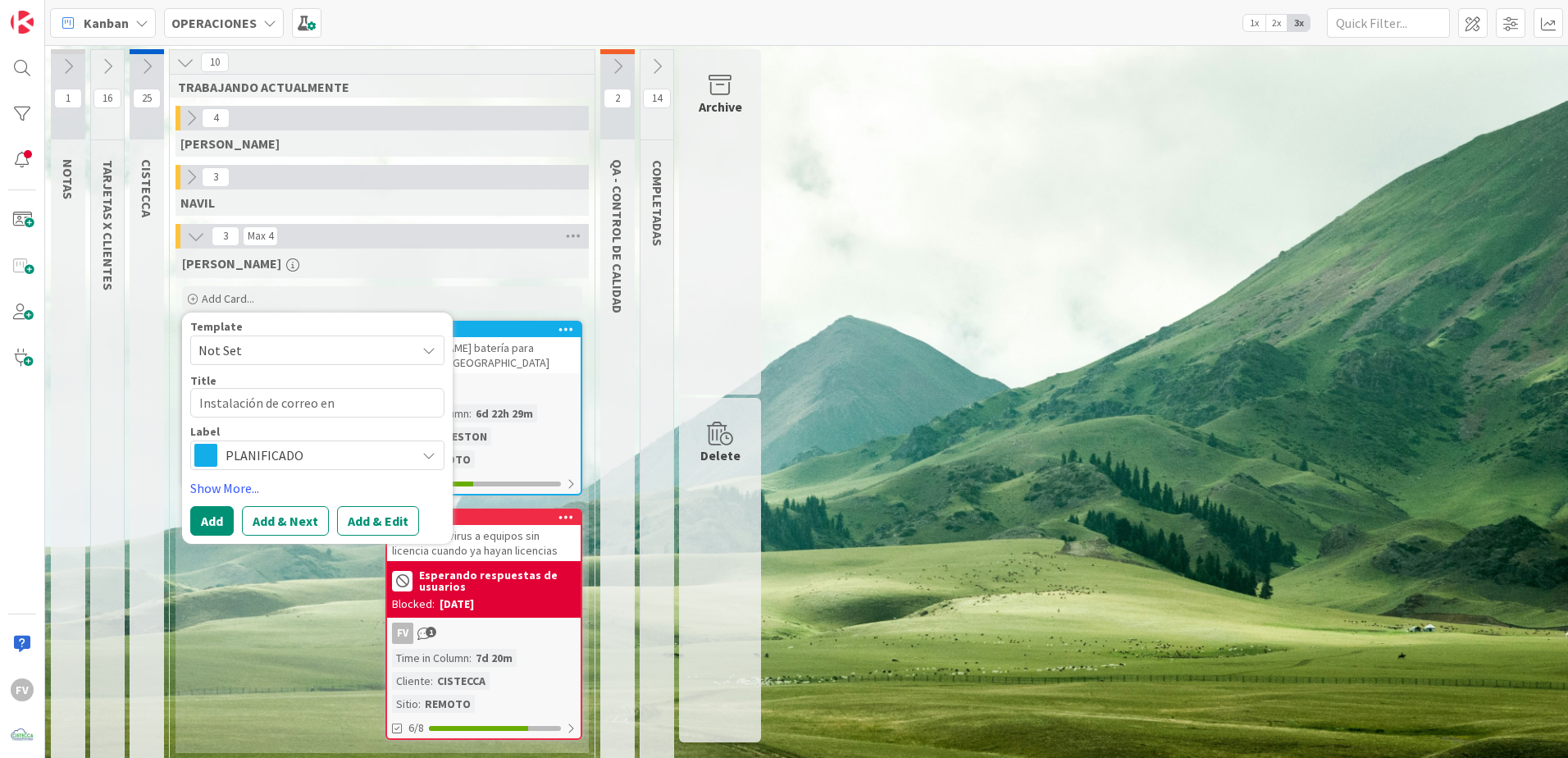
type textarea "Instalación de correo en"
type textarea "x"
type textarea "Instalación de correo en c"
type textarea "x"
type textarea "Instalación de correo en ce"
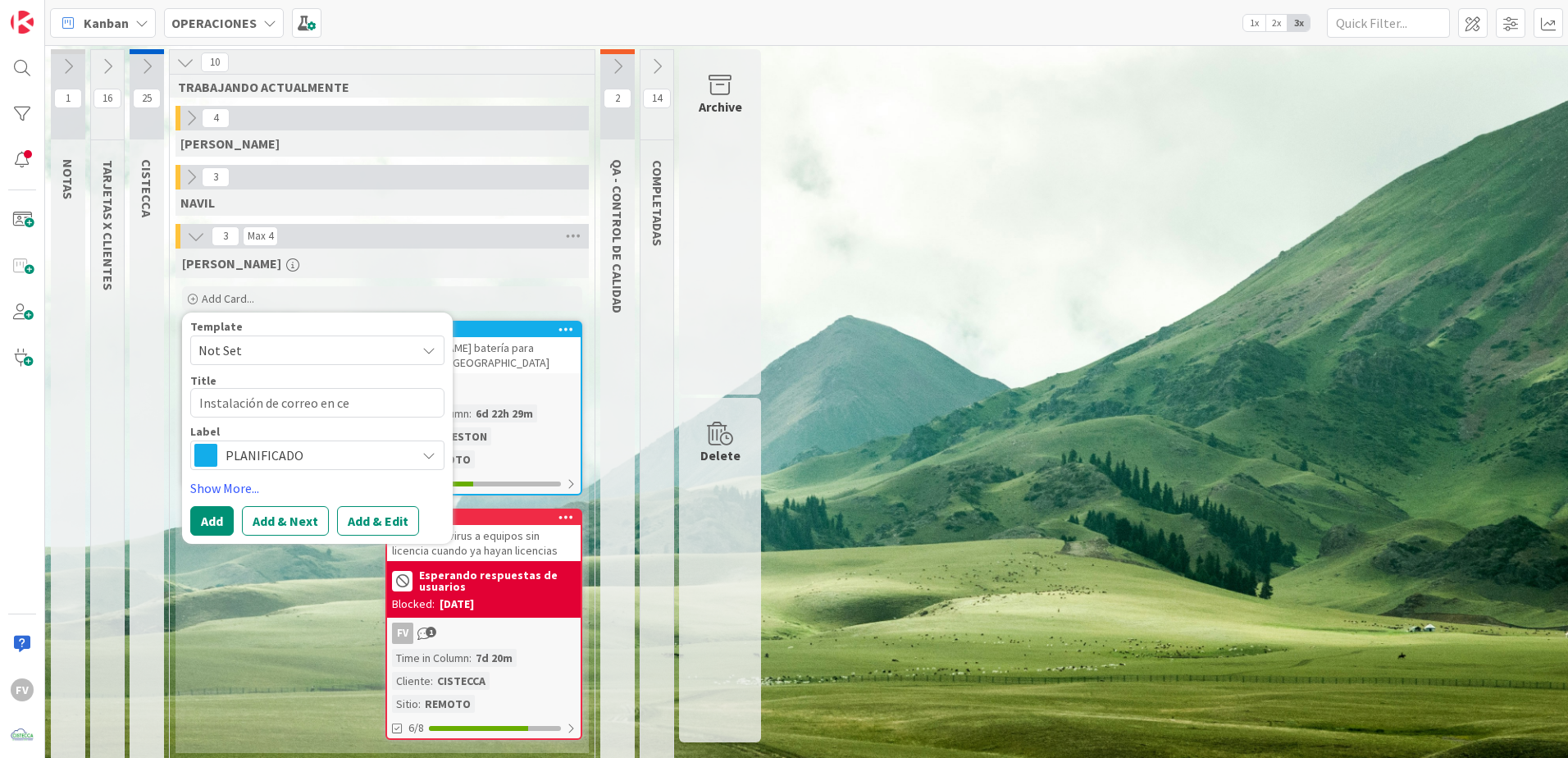
type textarea "x"
type textarea "Instalación de correo en cel"
type textarea "x"
type textarea "Instalación de correo en celu"
type textarea "x"
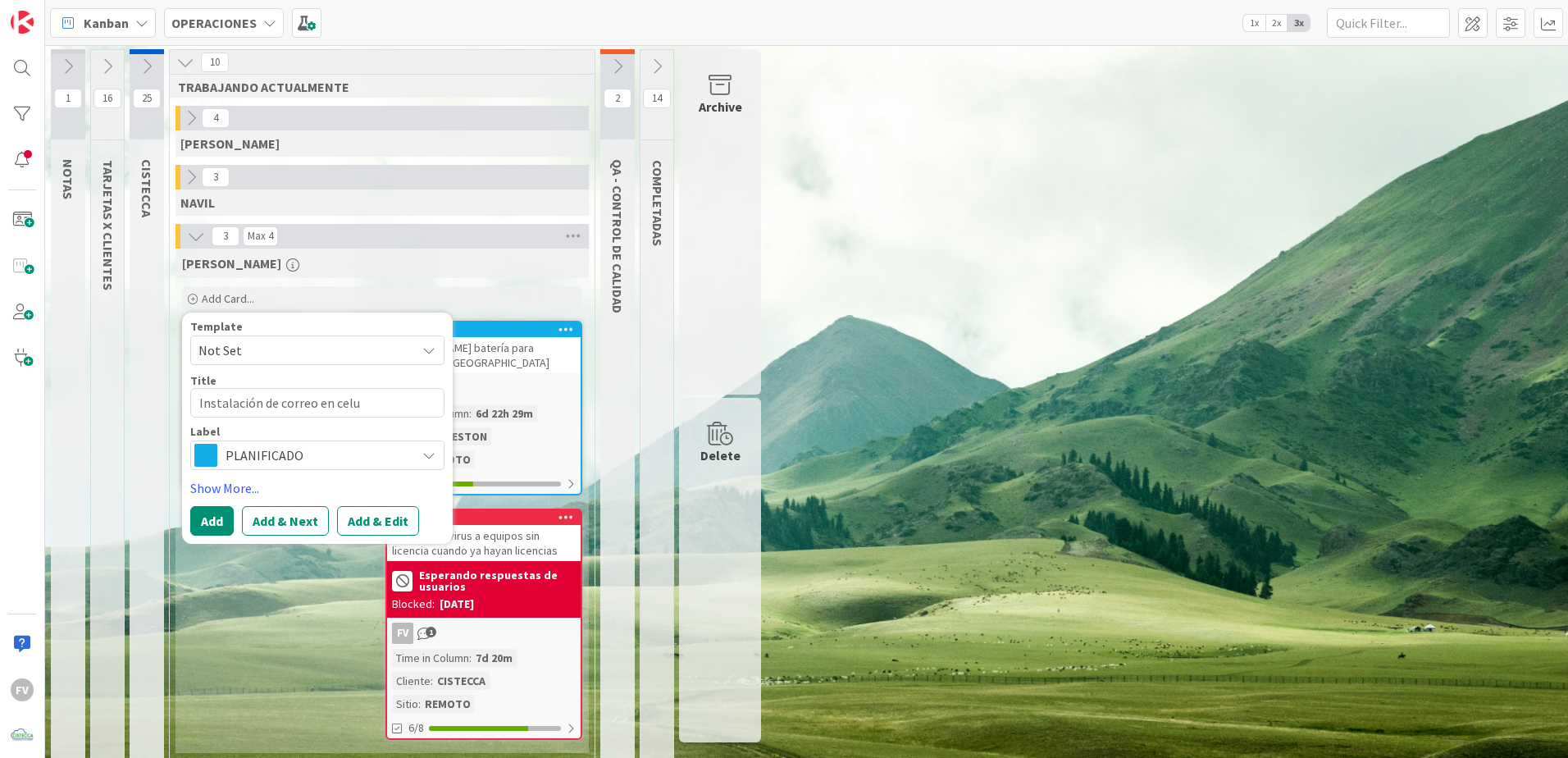
type textarea "Instalación de correo en celul"
type textarea "x"
type textarea "Instalación de correo en celula"
type textarea "x"
type textarea "Instalación de correo en celular"
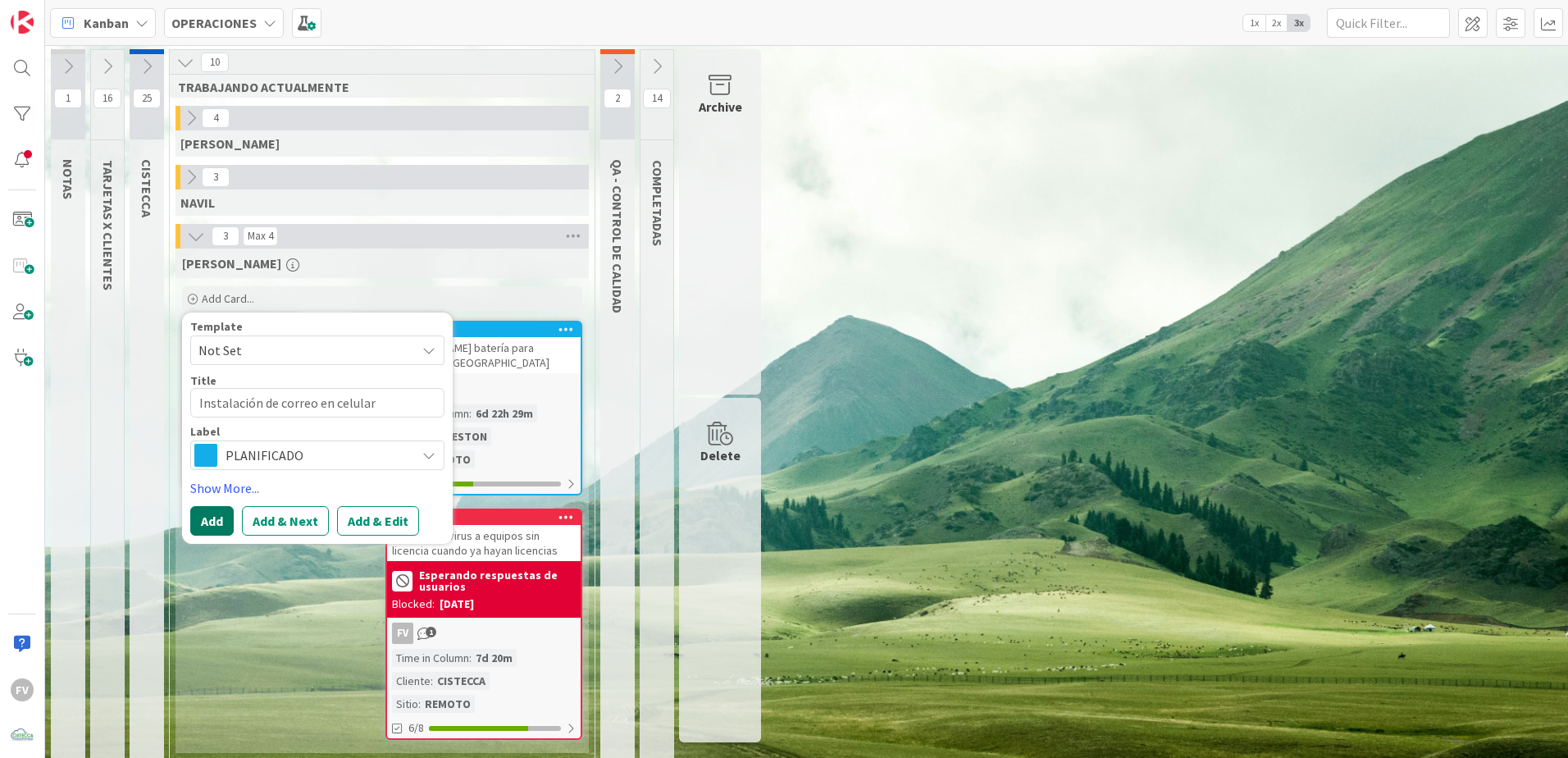
click at [227, 517] on button "Add" at bounding box center [212, 521] width 44 height 29
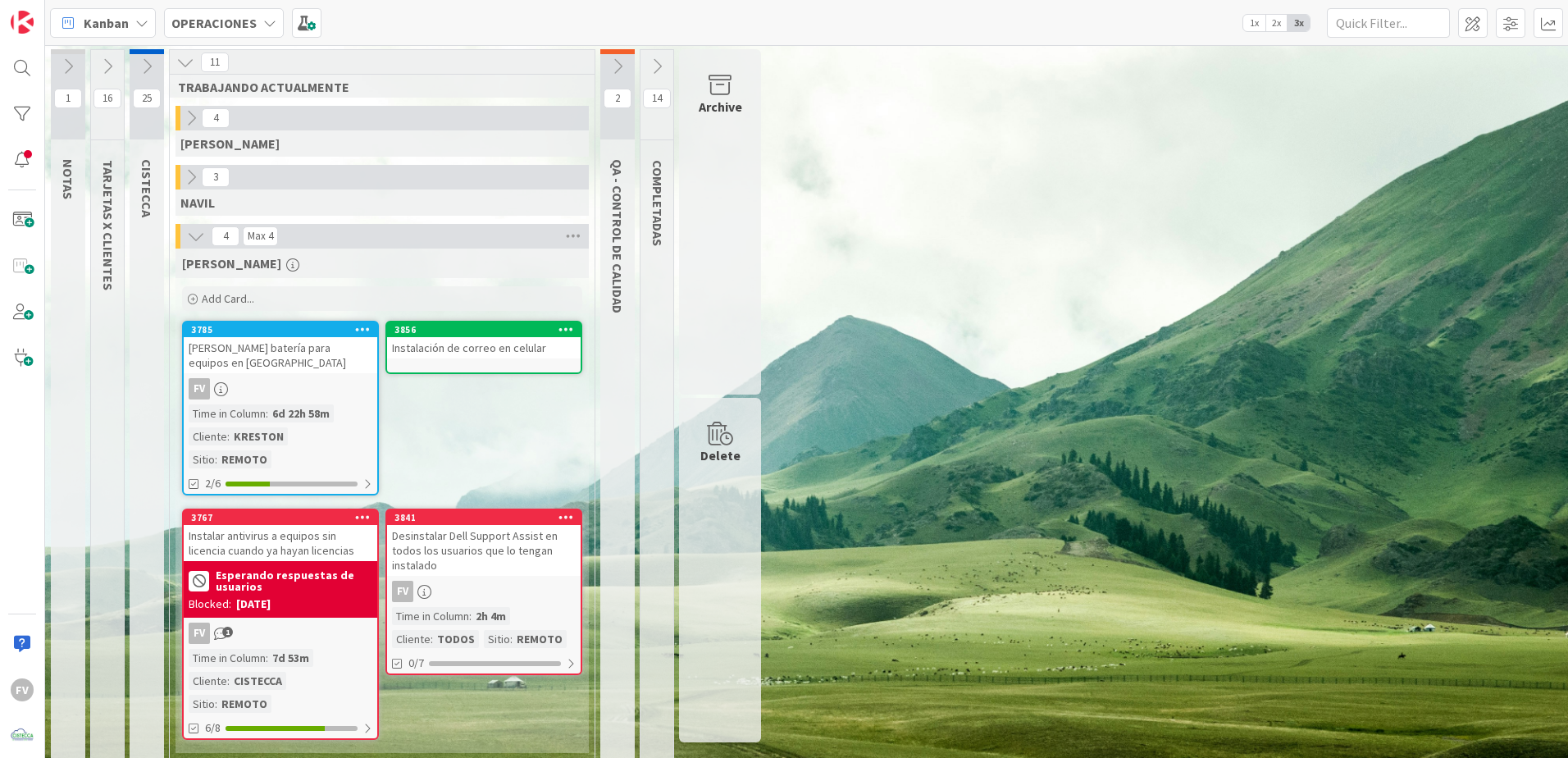
click at [191, 185] on icon at bounding box center [191, 177] width 18 height 18
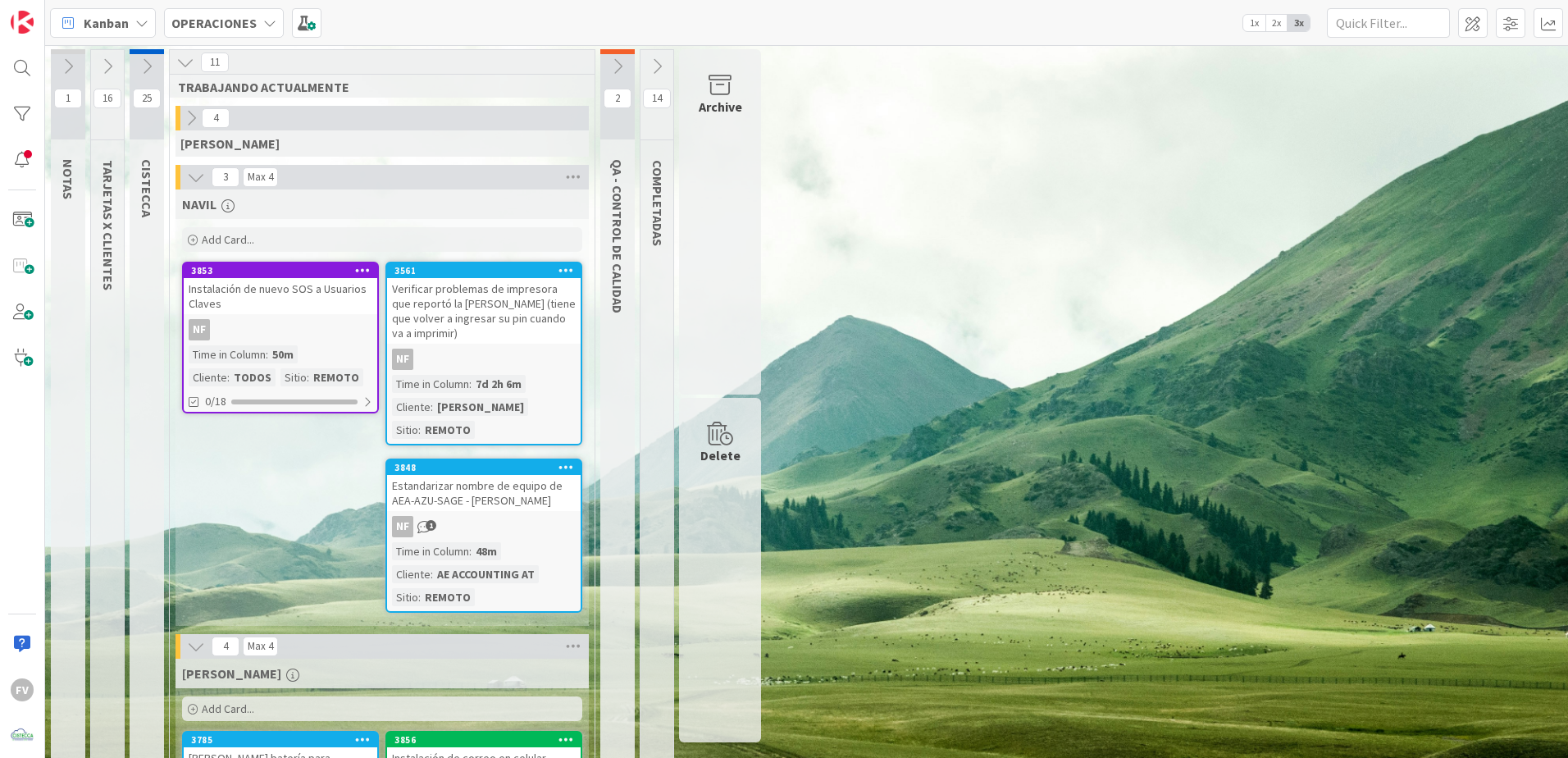
click at [187, 180] on icon at bounding box center [196, 177] width 18 height 18
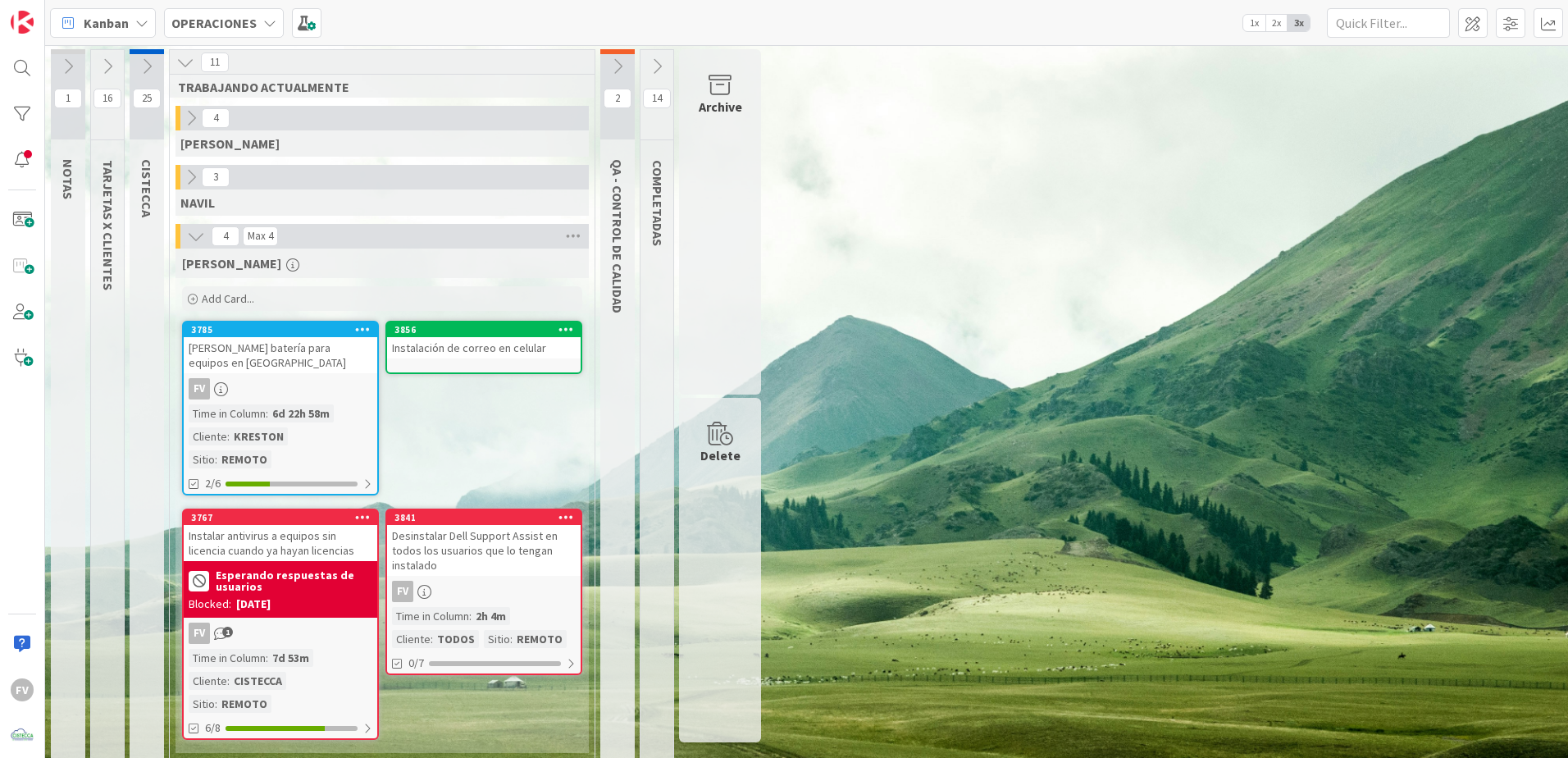
click at [187, 180] on icon at bounding box center [191, 177] width 18 height 18
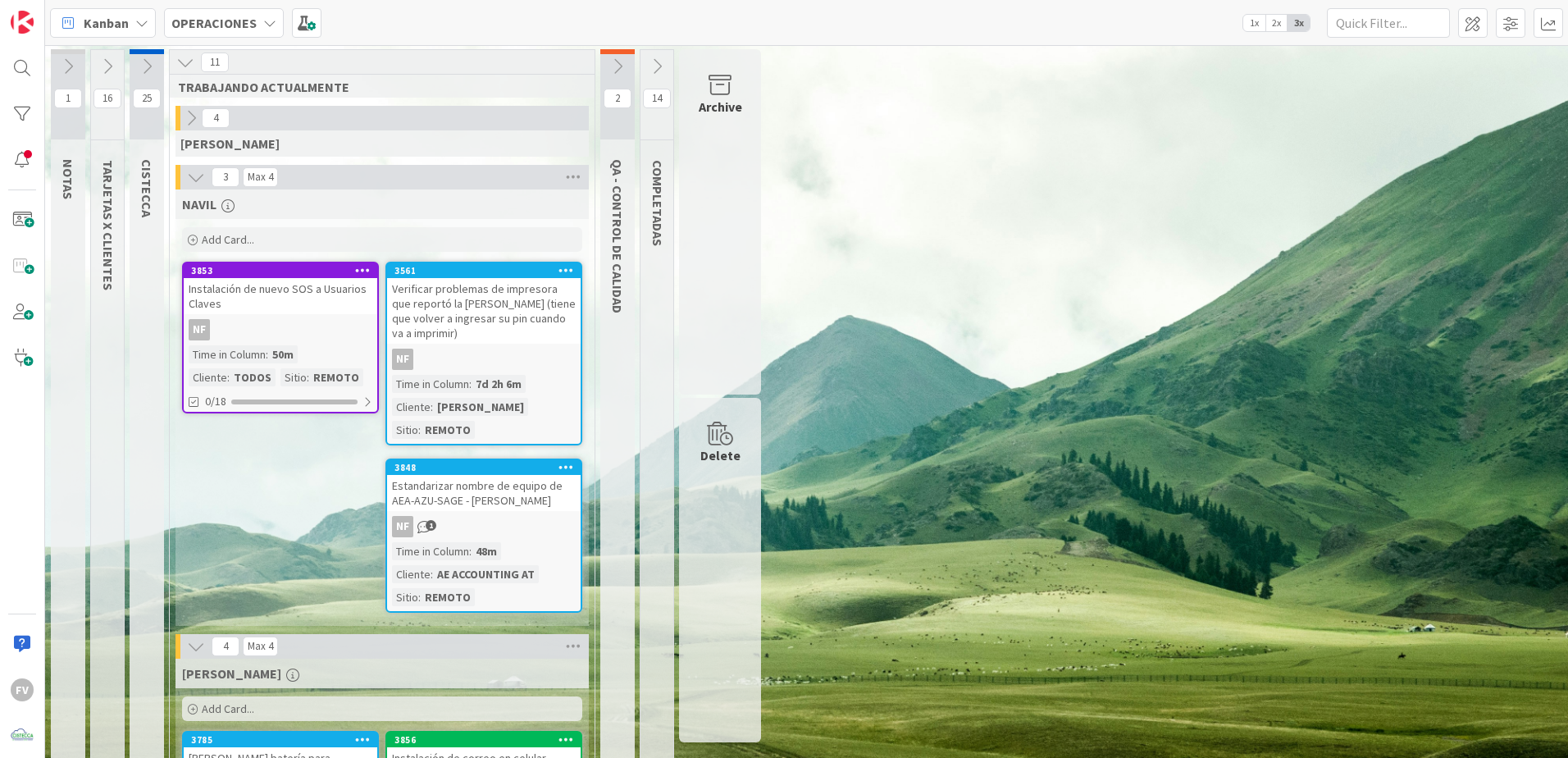
click at [191, 178] on icon at bounding box center [196, 177] width 18 height 18
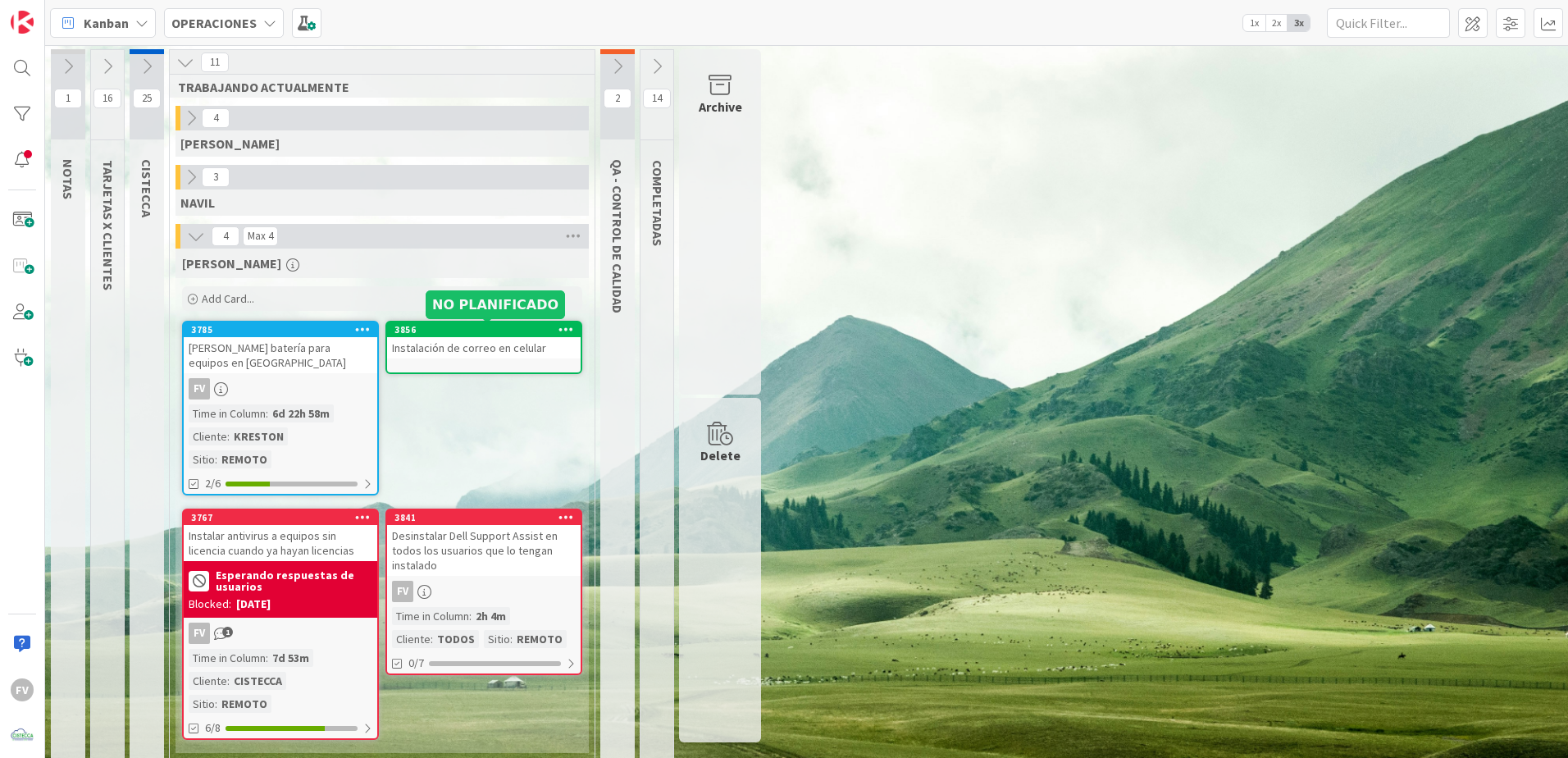
click at [490, 337] on div "3856" at bounding box center [484, 329] width 194 height 15
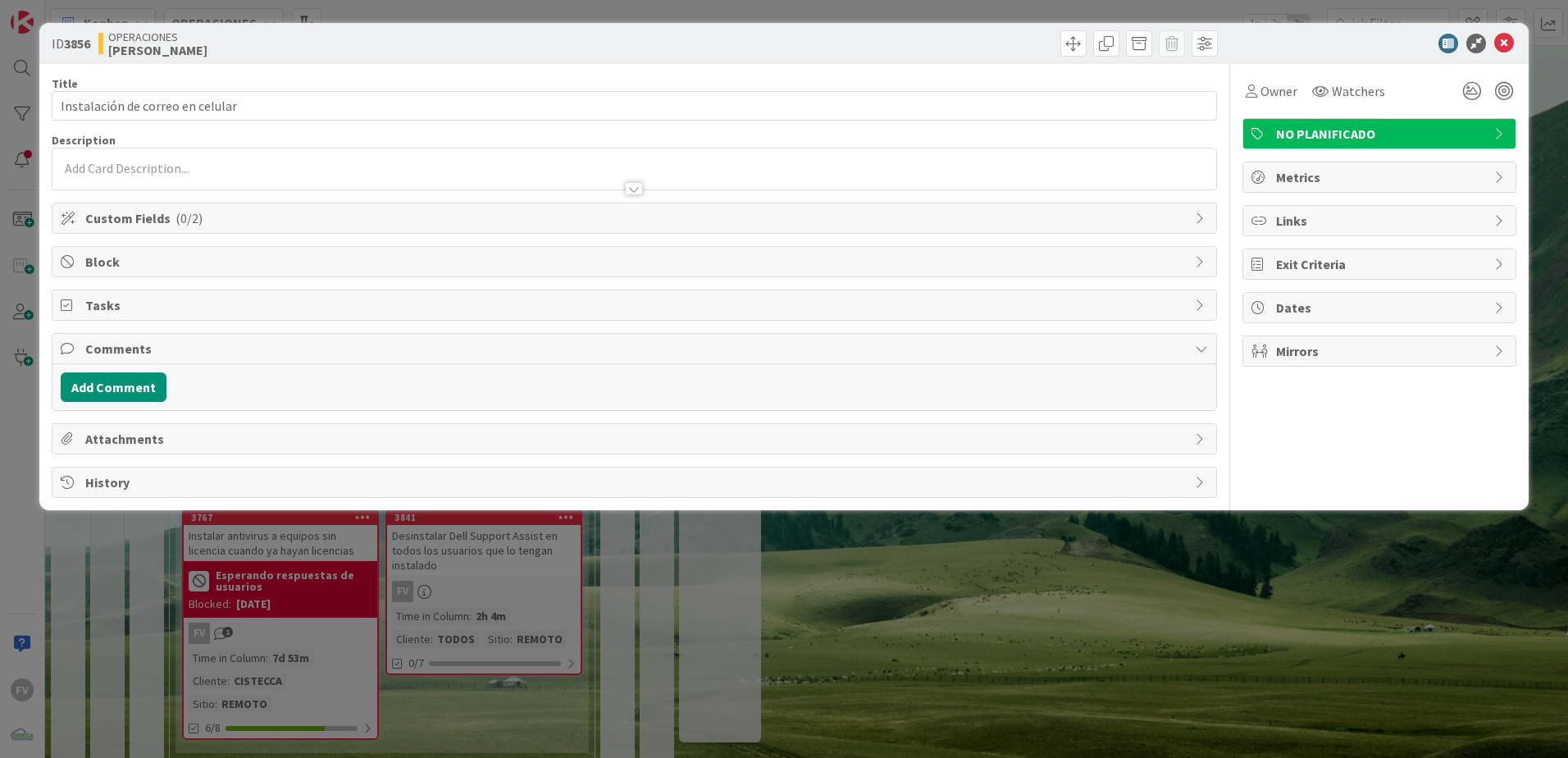
click at [1261, 133] on icon at bounding box center [1259, 133] width 17 height 13
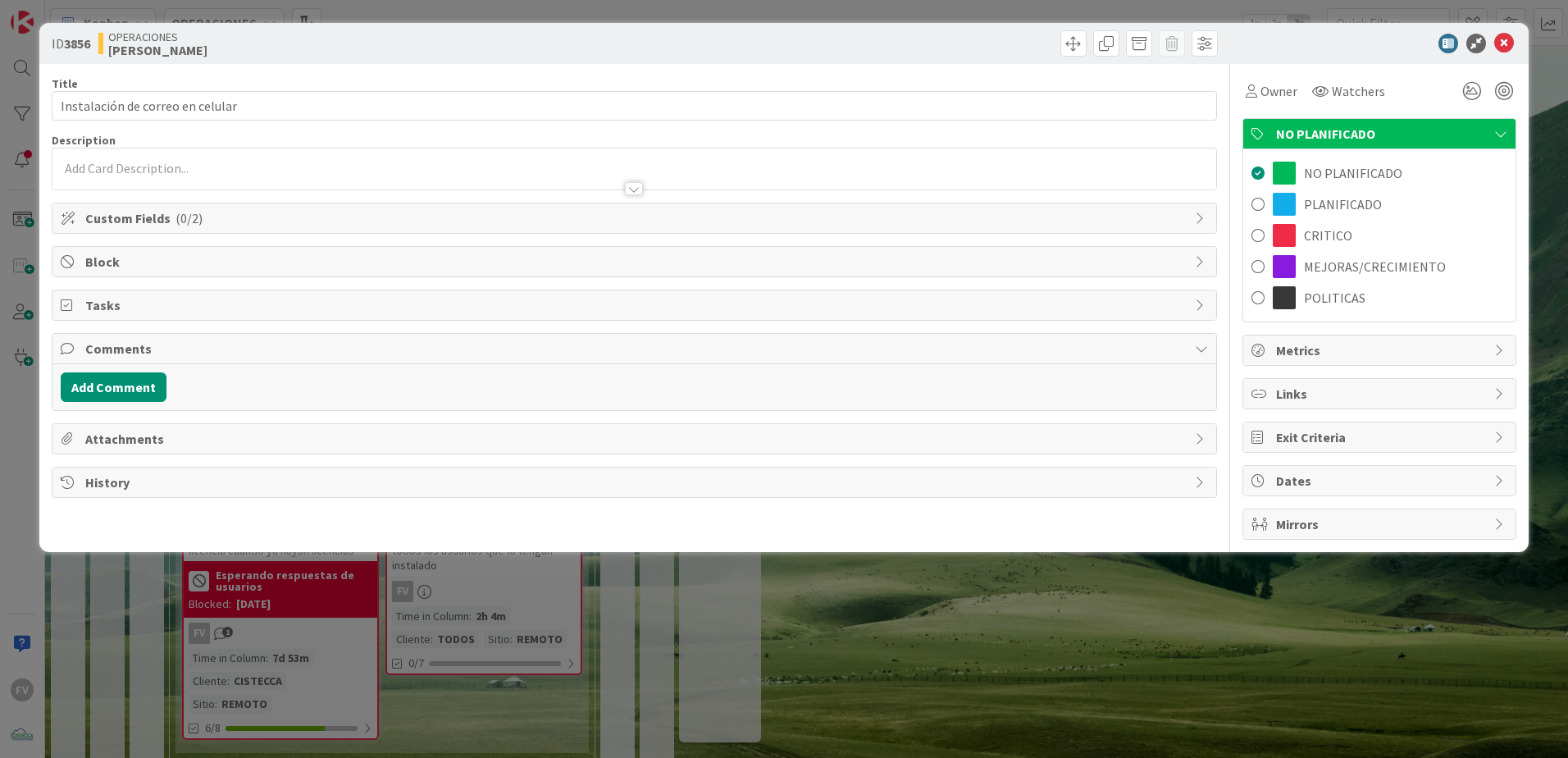
click at [245, 307] on span "Tasks" at bounding box center [637, 305] width 1102 height 19
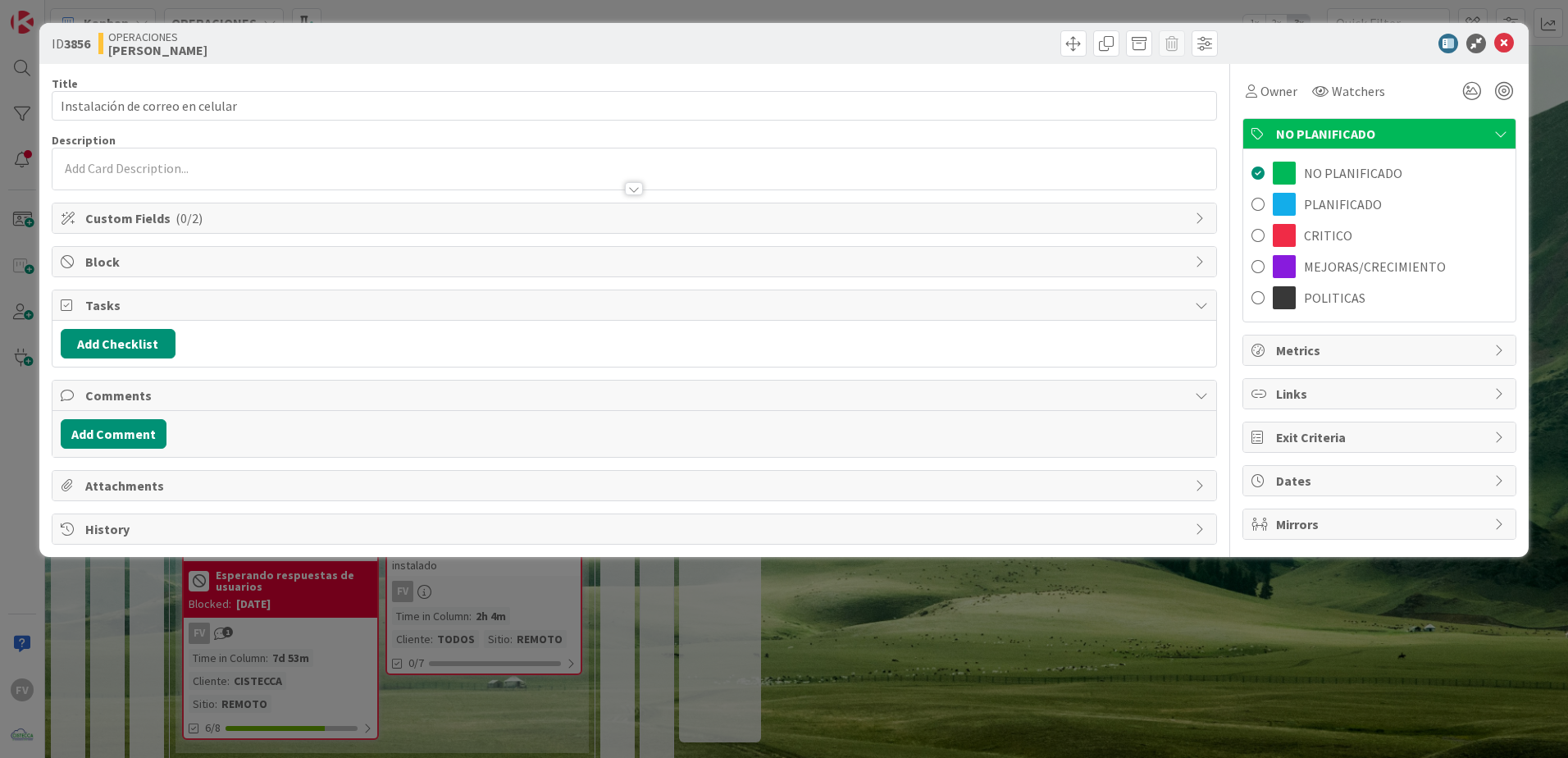
click at [132, 266] on span "Block" at bounding box center [637, 262] width 1102 height 19
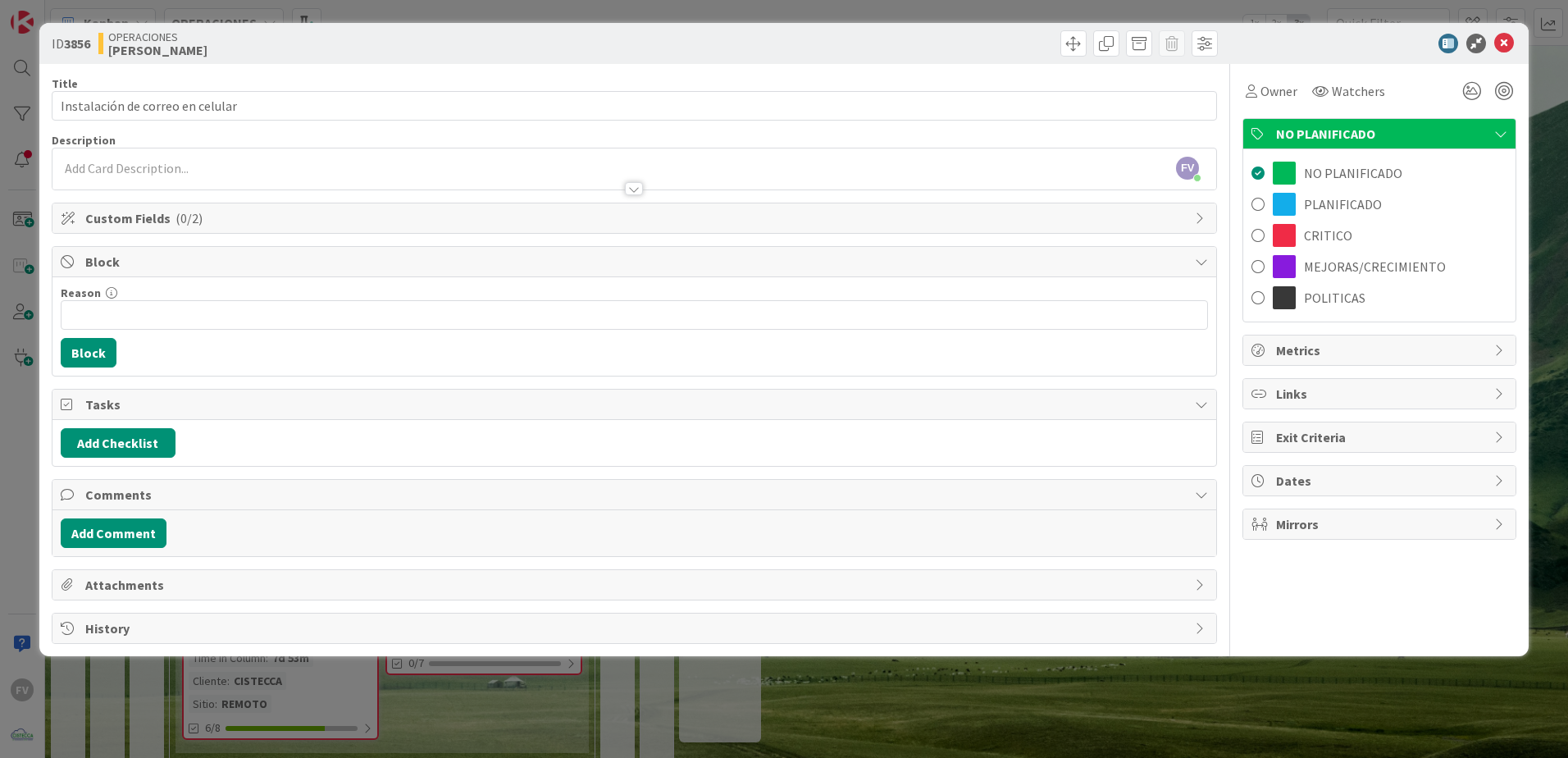
click at [165, 263] on span "Block" at bounding box center [637, 262] width 1102 height 19
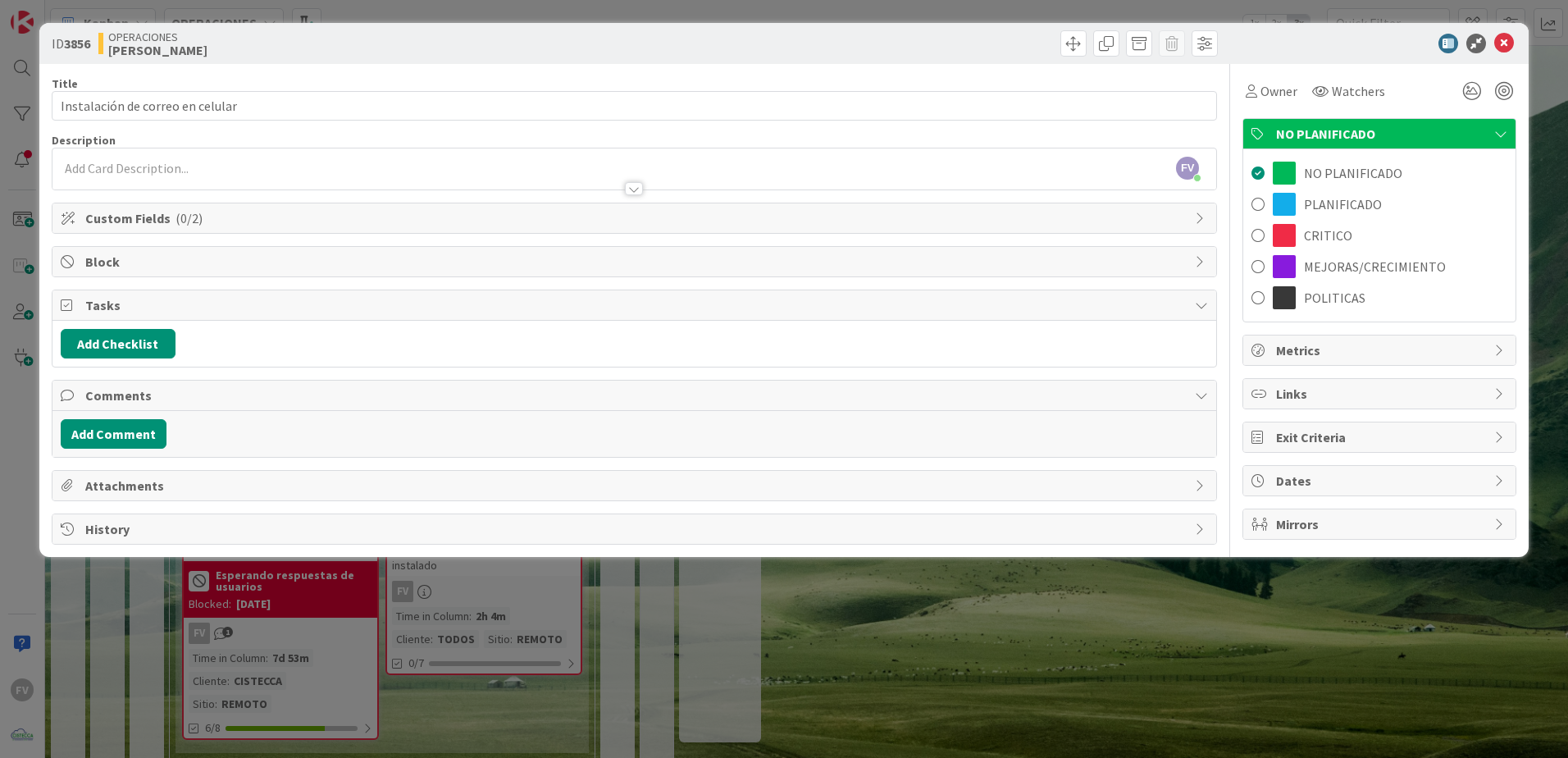
click at [149, 305] on span "Tasks" at bounding box center [637, 305] width 1102 height 19
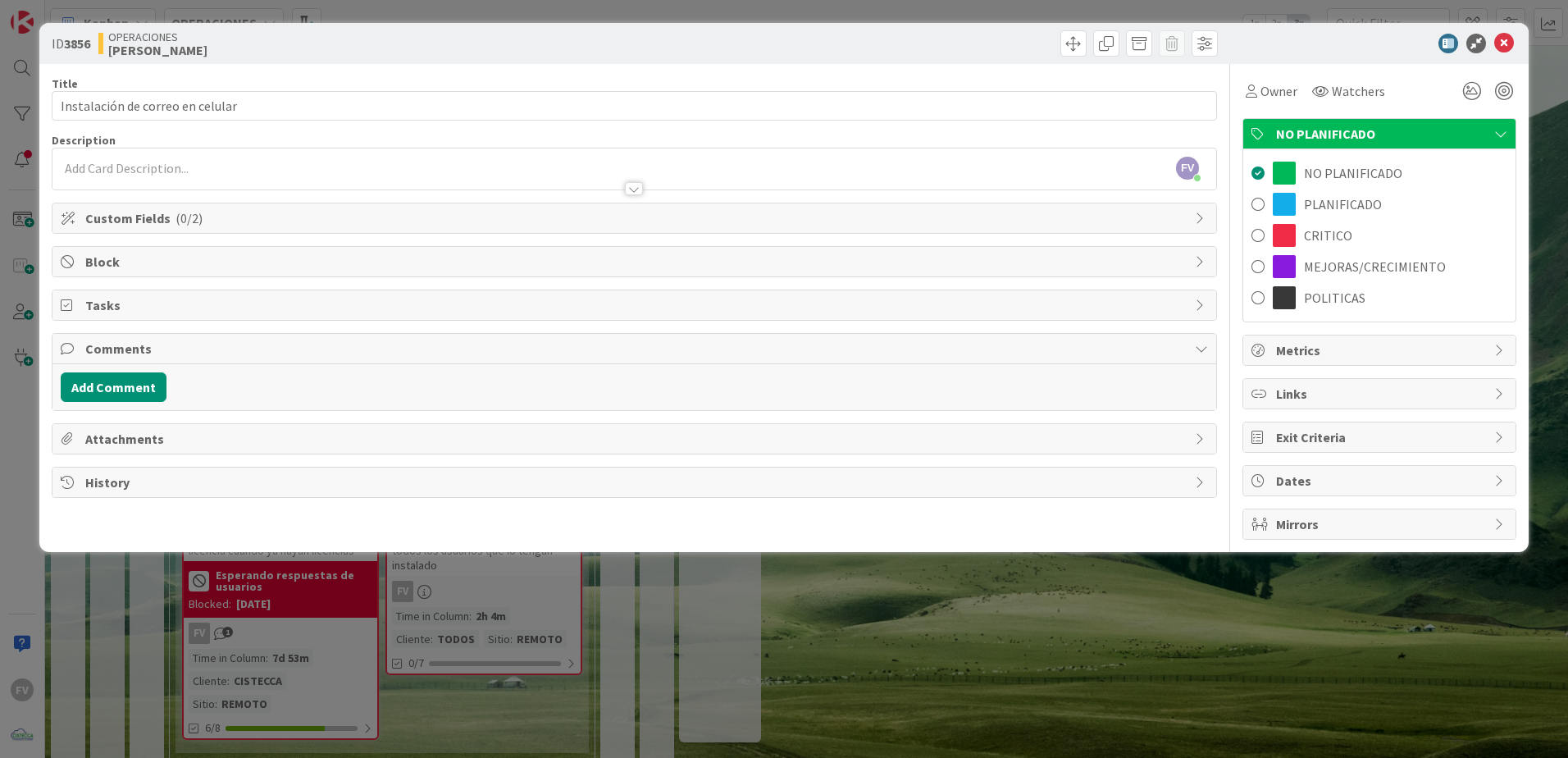
click at [138, 350] on span "Comments" at bounding box center [637, 348] width 1102 height 19
click at [143, 307] on span "Tasks" at bounding box center [637, 305] width 1102 height 19
click at [133, 346] on button "Add Checklist" at bounding box center [118, 343] width 115 height 29
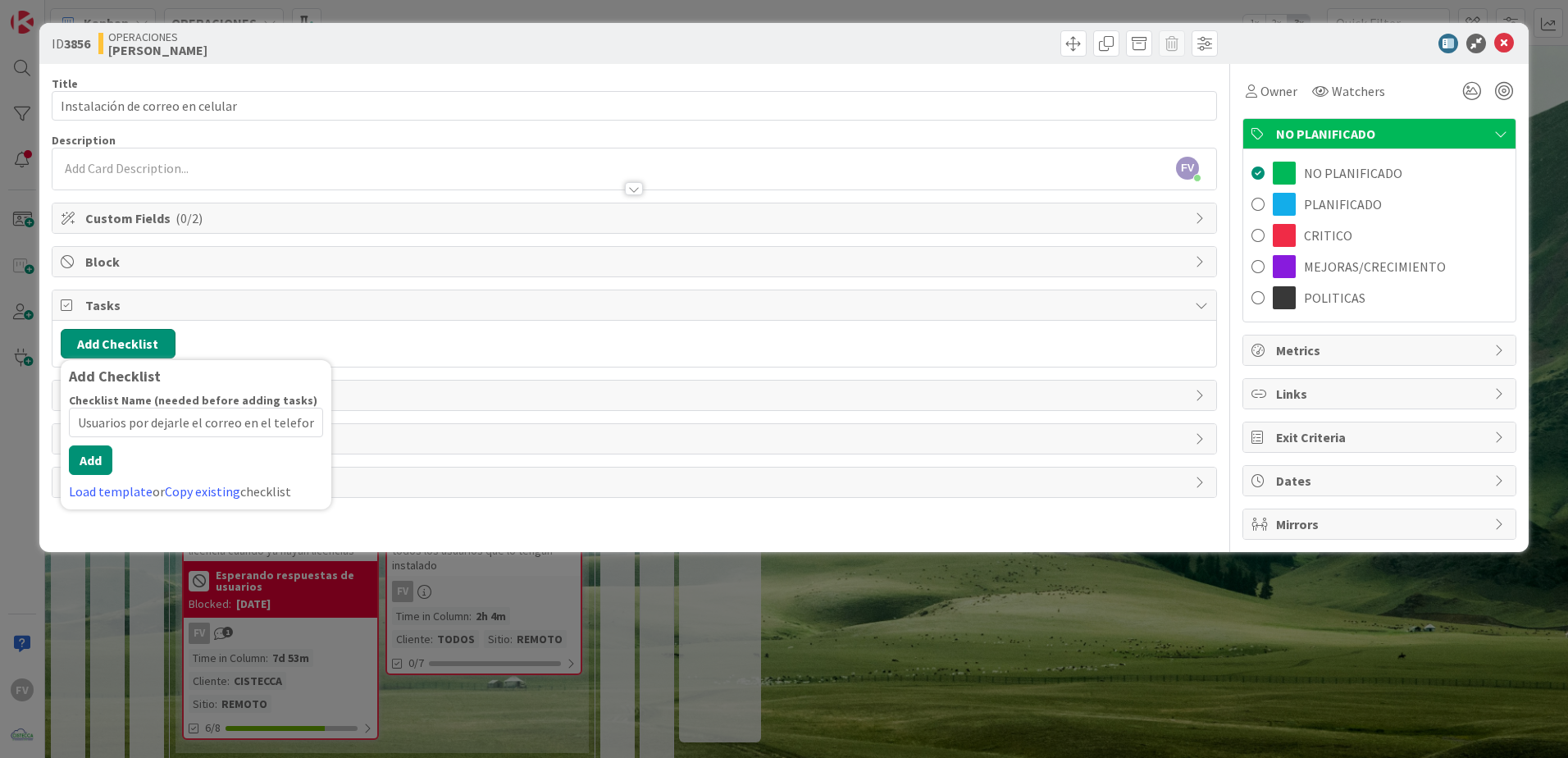
type input "Usuarios por dejarle el correo en el telefono"
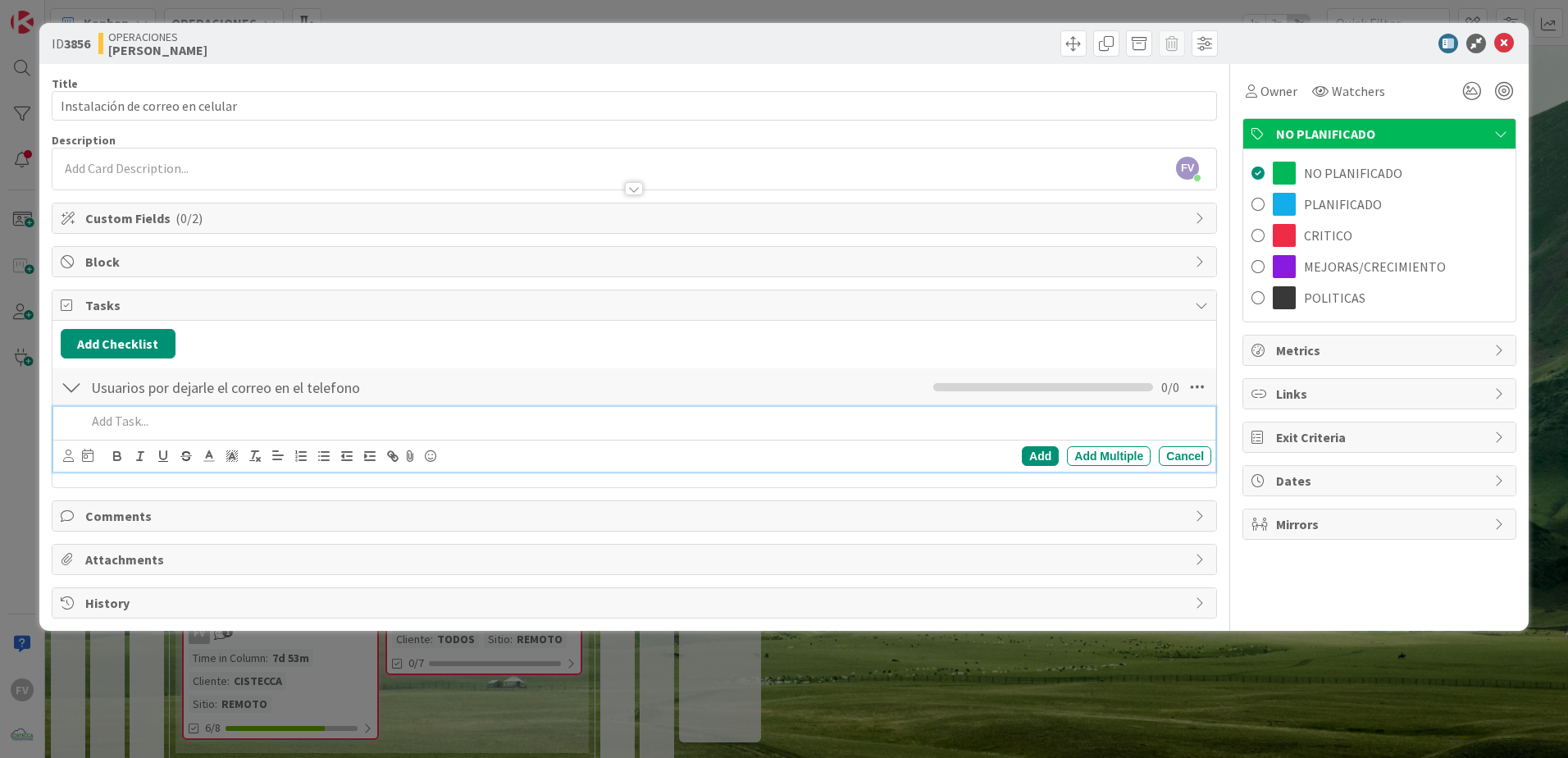
click at [165, 422] on p at bounding box center [645, 420] width 1119 height 18
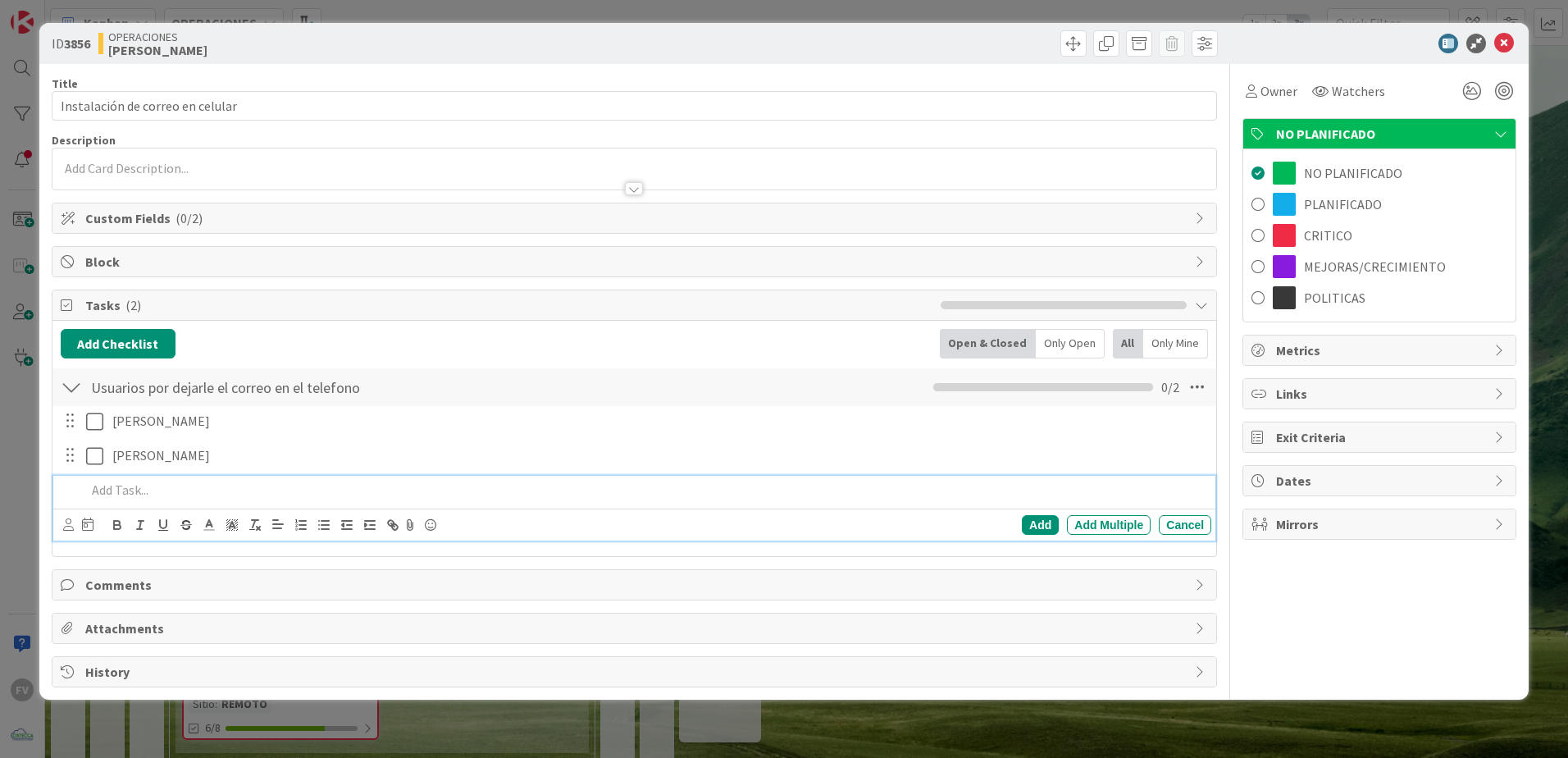
click at [1408, 589] on div "Owner Watchers NO PLANIFICADO NO PLANIFICADO PLANIFICADO CRITICO MEJORAS/CRECIM…" at bounding box center [1379, 376] width 273 height 624
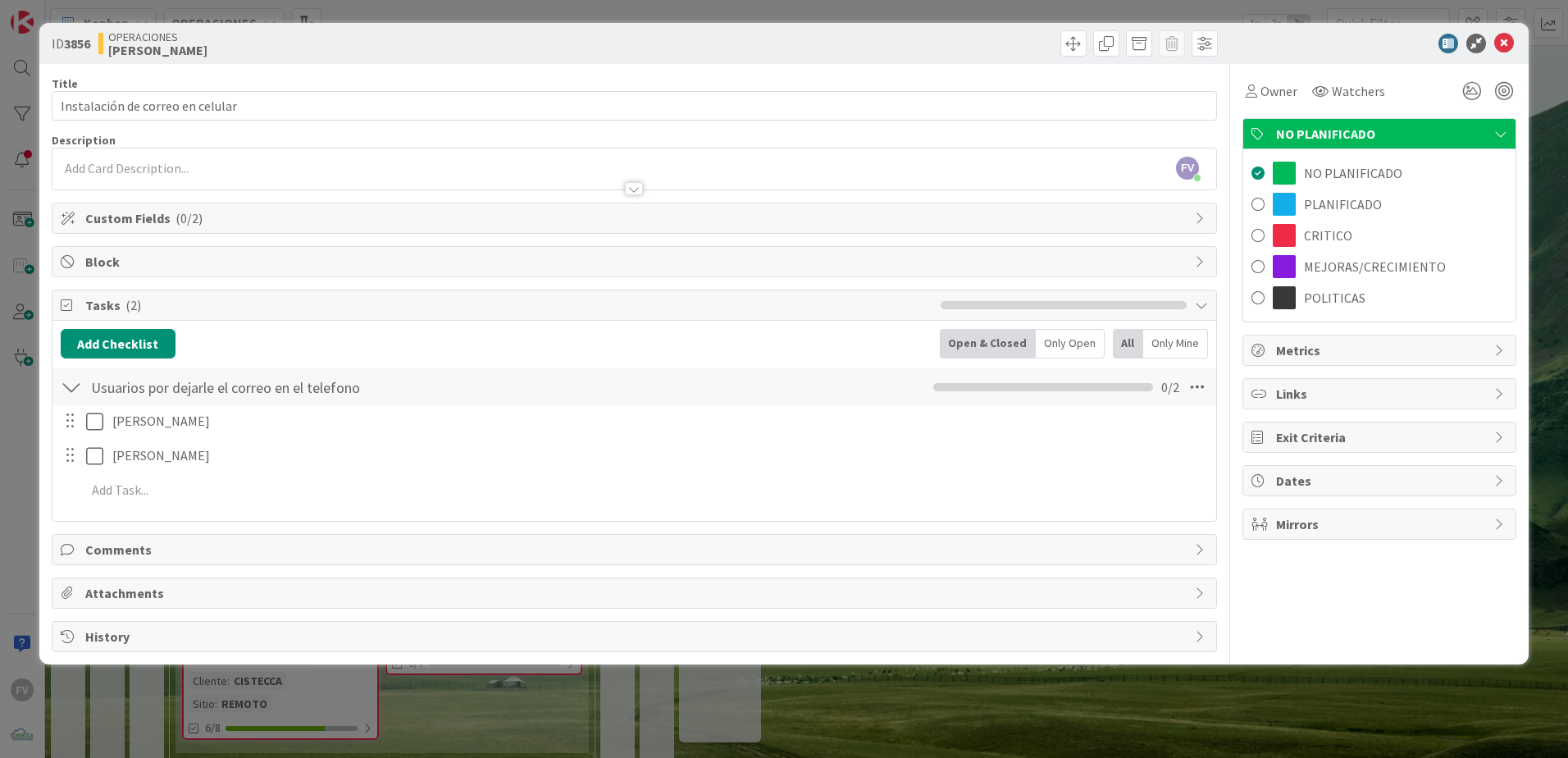
click at [1313, 558] on div "Owner Watchers NO PLANIFICADO NO PLANIFICADO PLANIFICADO CRITICO MEJORAS/CRECIM…" at bounding box center [1379, 358] width 273 height 588
drag, startPoint x: 381, startPoint y: 226, endPoint x: 341, endPoint y: 231, distance: 40.3
click at [379, 226] on span "Custom Fields ( 0/2 )" at bounding box center [637, 218] width 1102 height 19
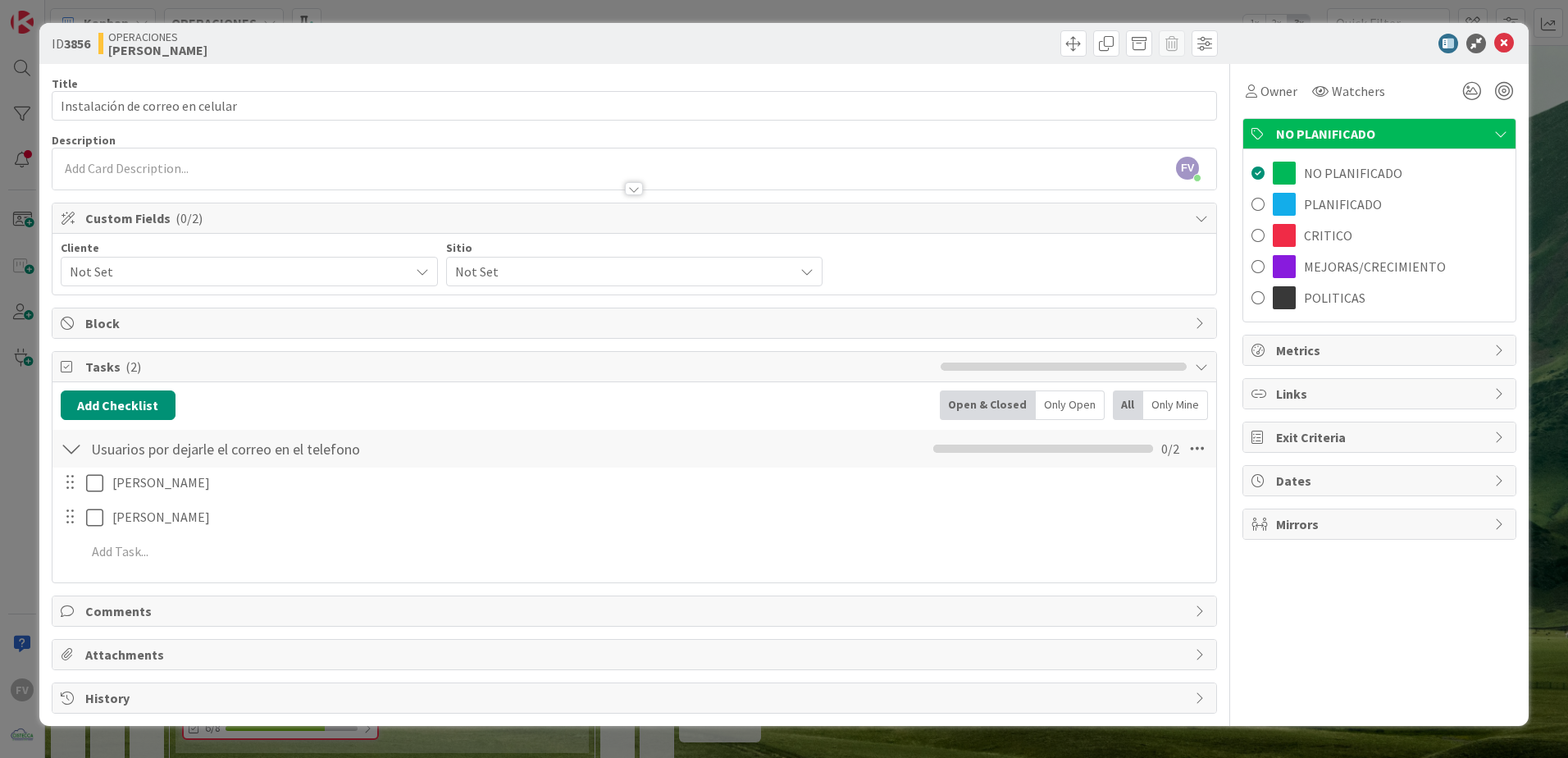
click at [181, 281] on span "Not Set" at bounding box center [236, 271] width 331 height 23
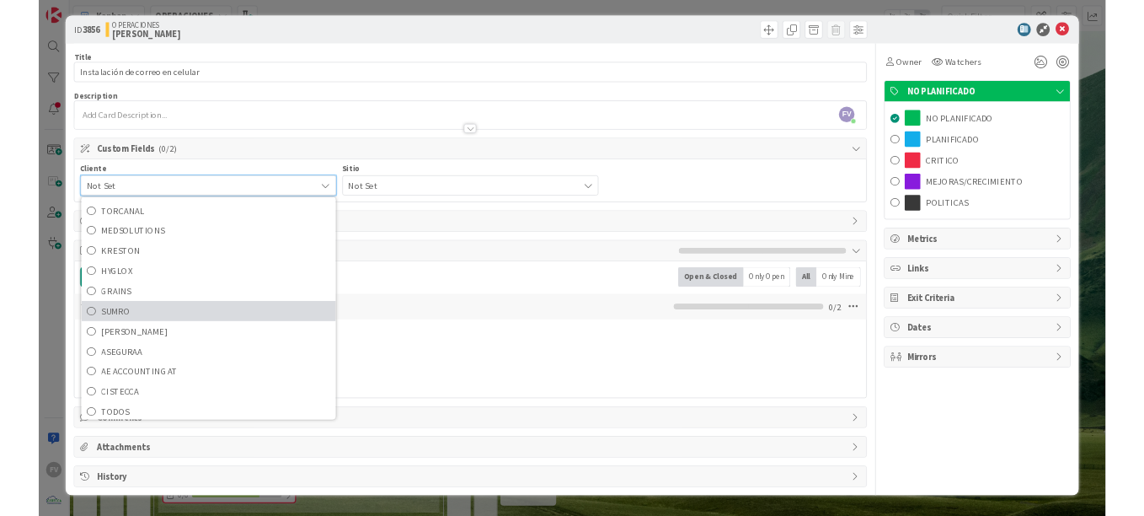
scroll to position [120, 0]
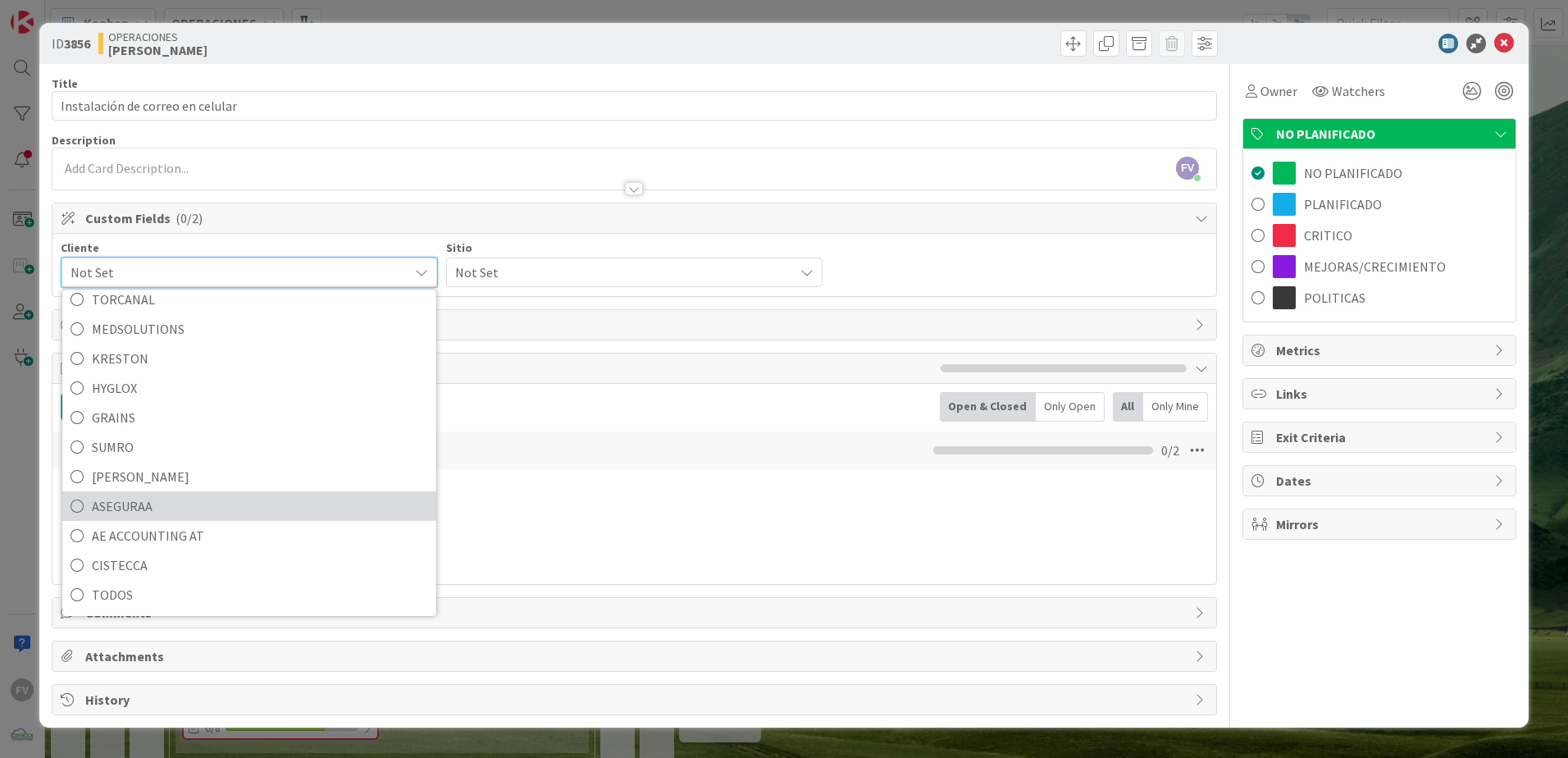
click at [145, 514] on span "ASEGURAA" at bounding box center [260, 505] width 337 height 24
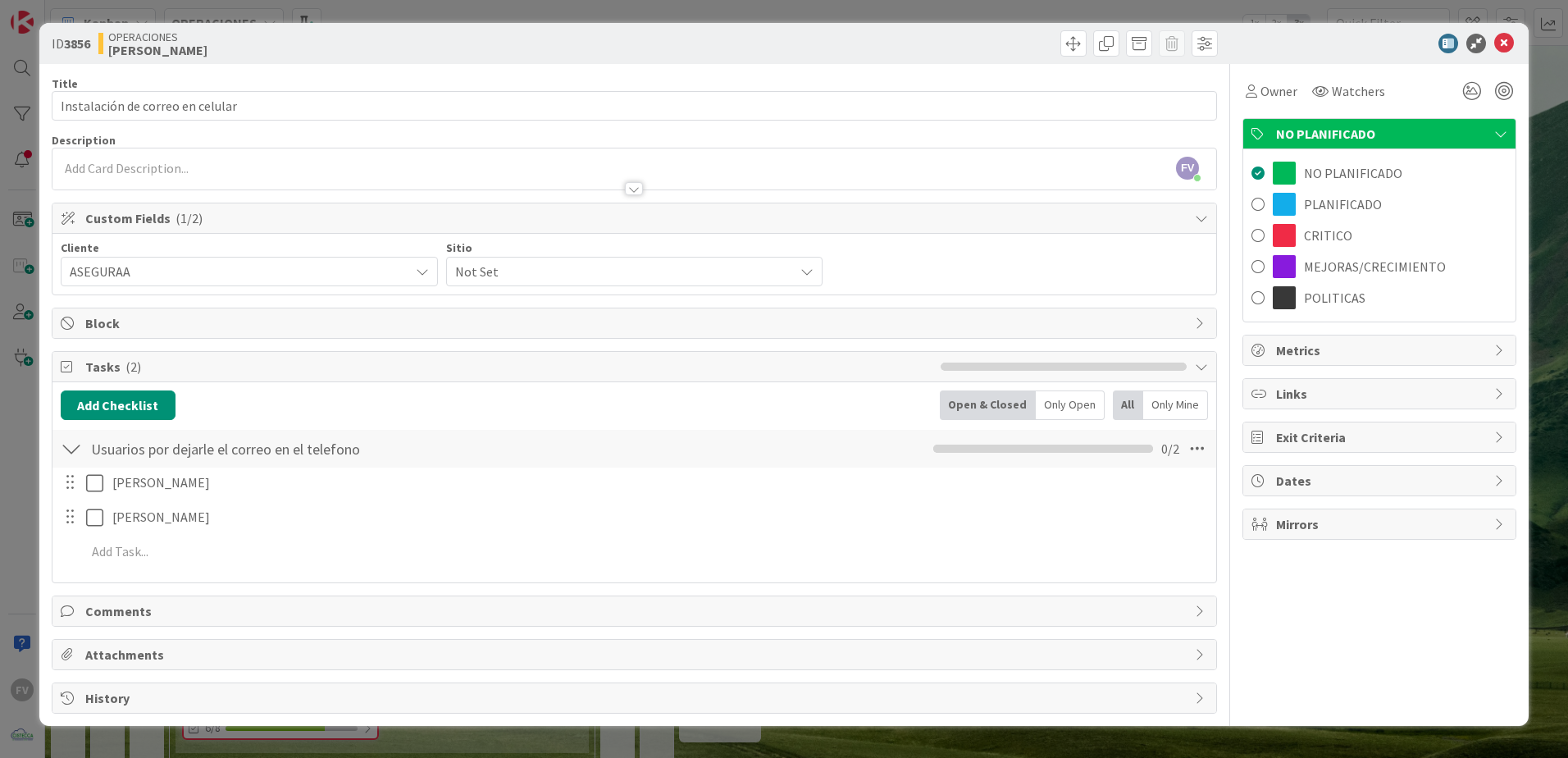
click at [613, 272] on span "Not Set" at bounding box center [621, 271] width 331 height 23
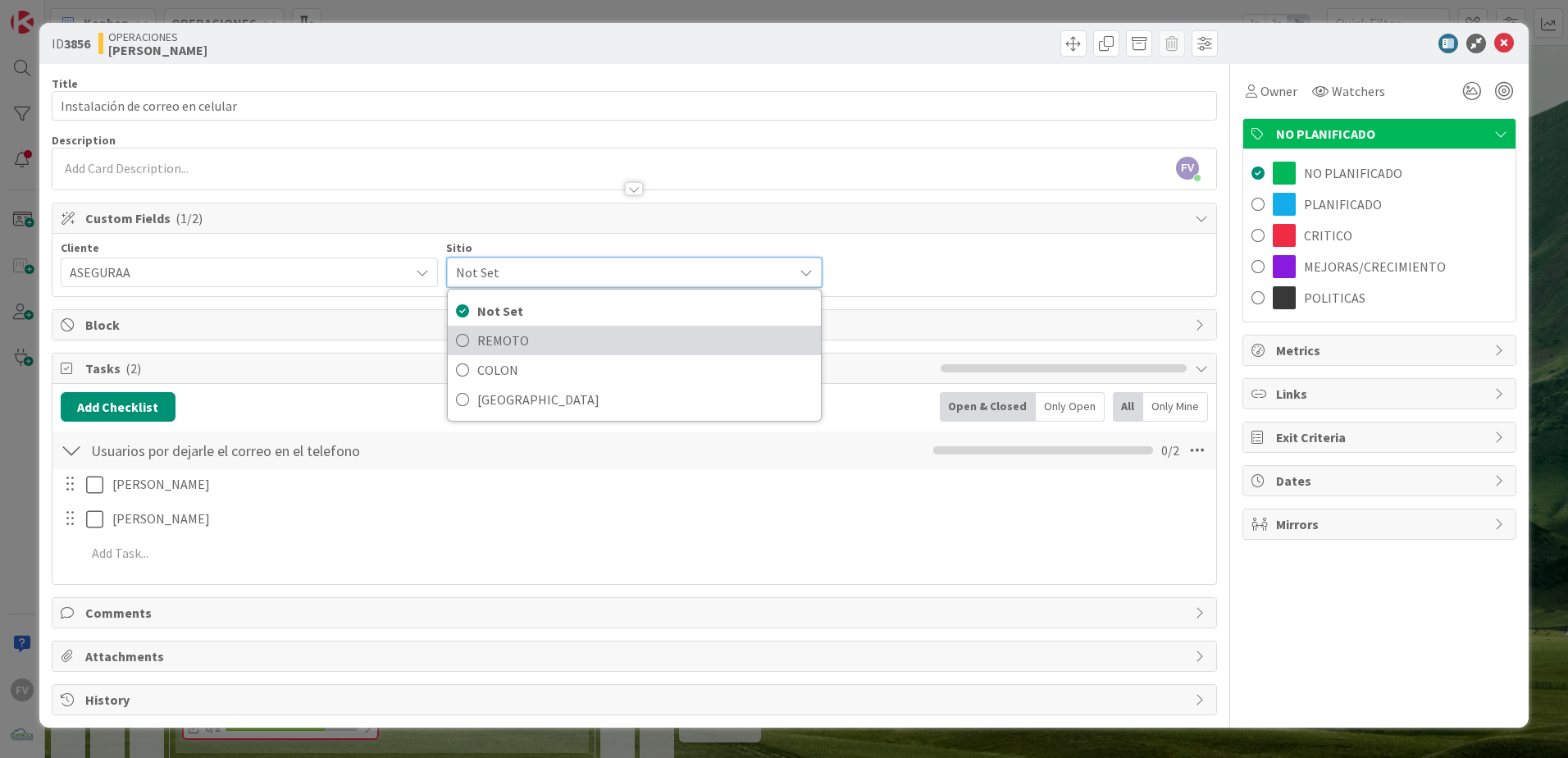
click at [603, 336] on span "REMOTO" at bounding box center [645, 340] width 337 height 24
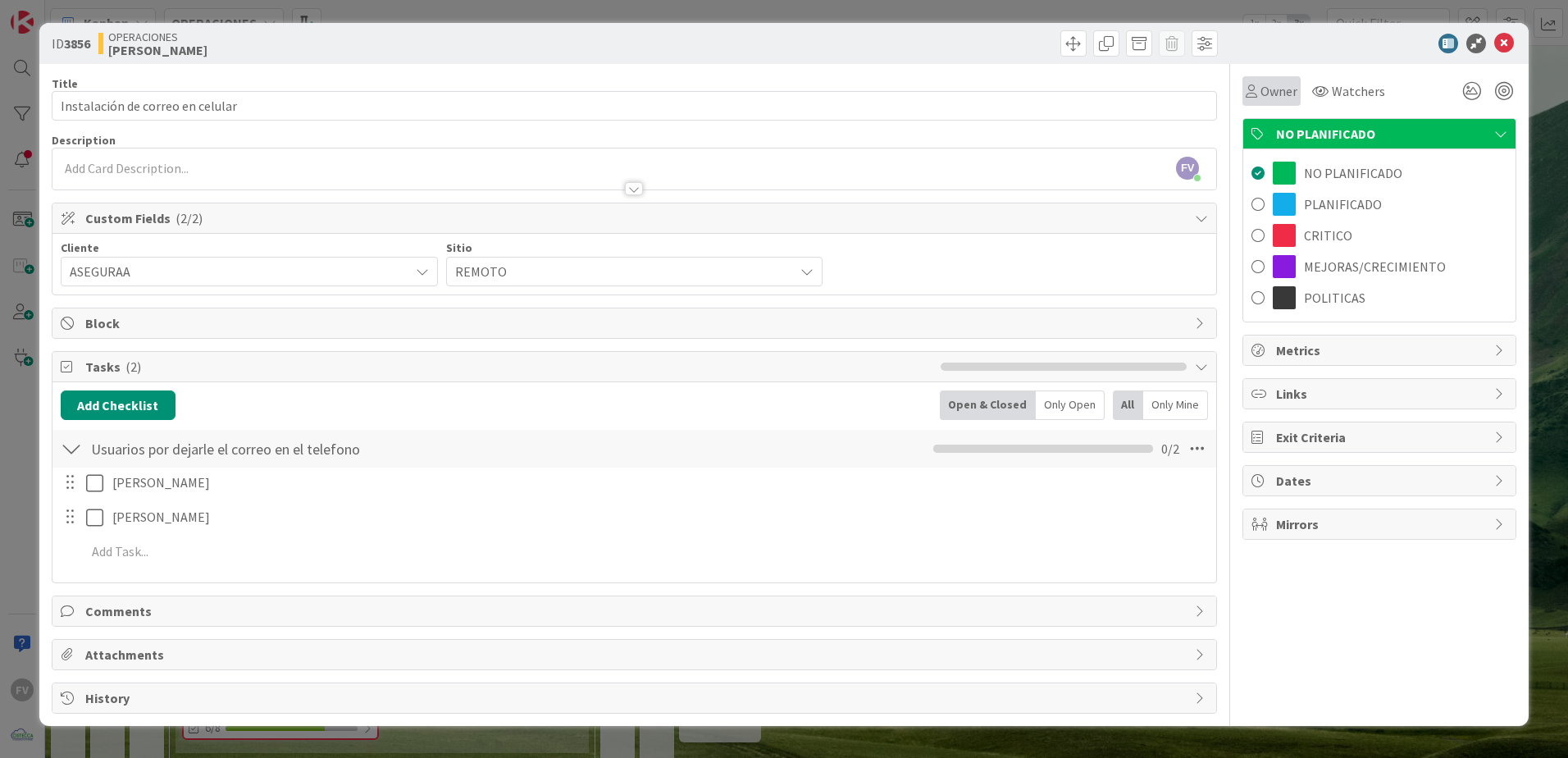
click at [1293, 92] on span "Owner" at bounding box center [1279, 90] width 37 height 19
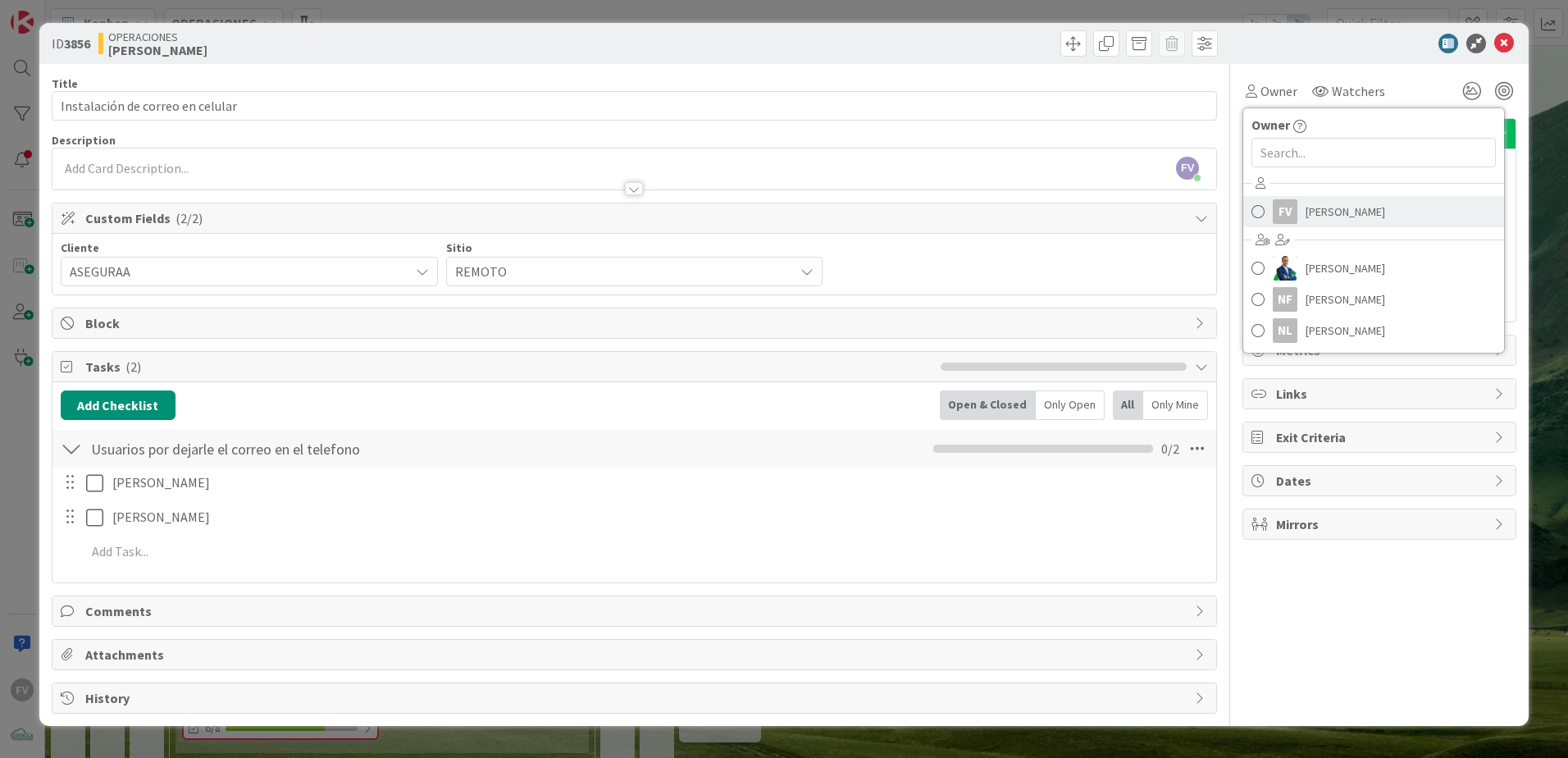
click at [1339, 203] on span "[PERSON_NAME]" at bounding box center [1346, 211] width 80 height 24
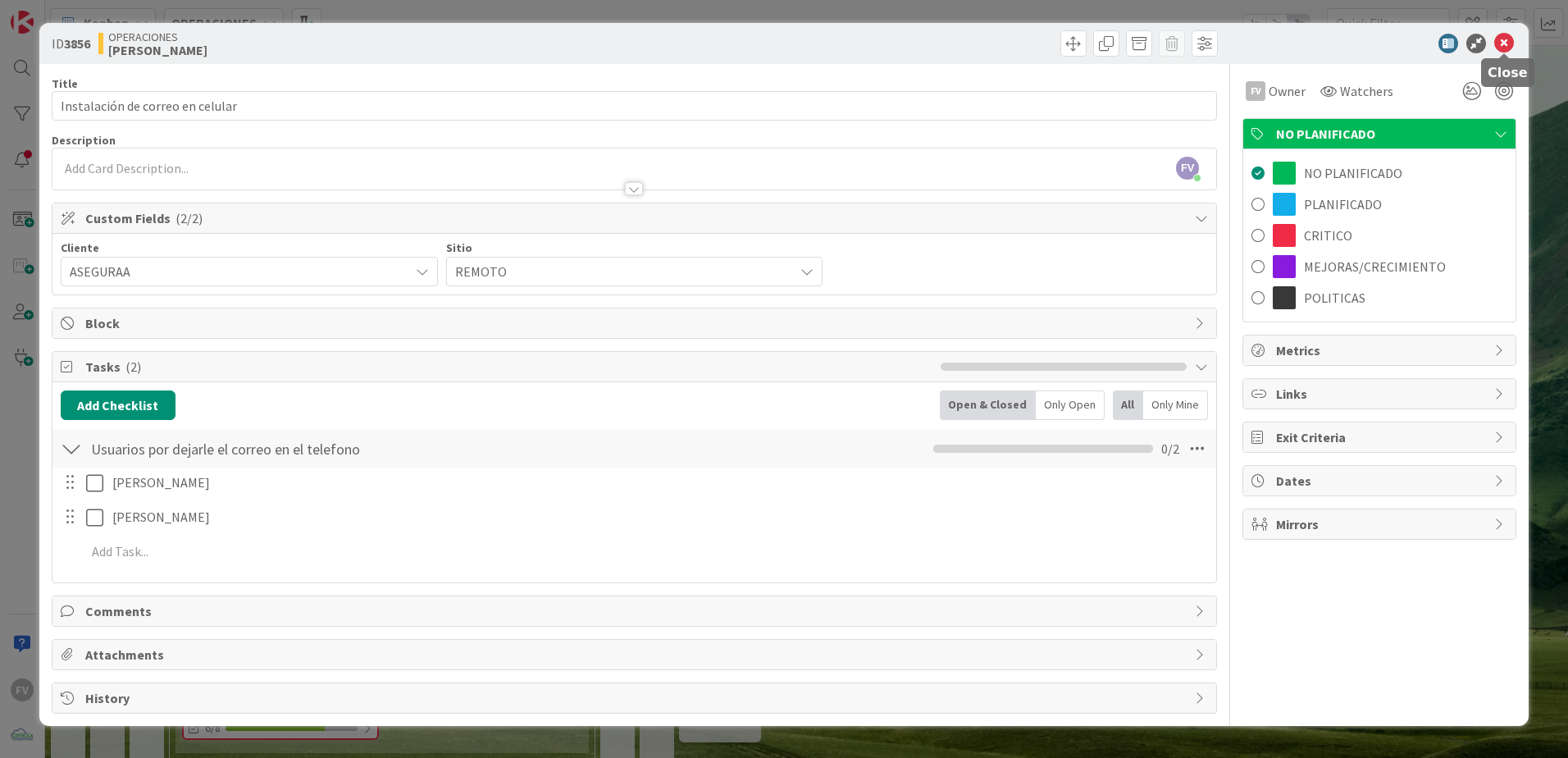
click at [1500, 43] on icon at bounding box center [1505, 44] width 19 height 19
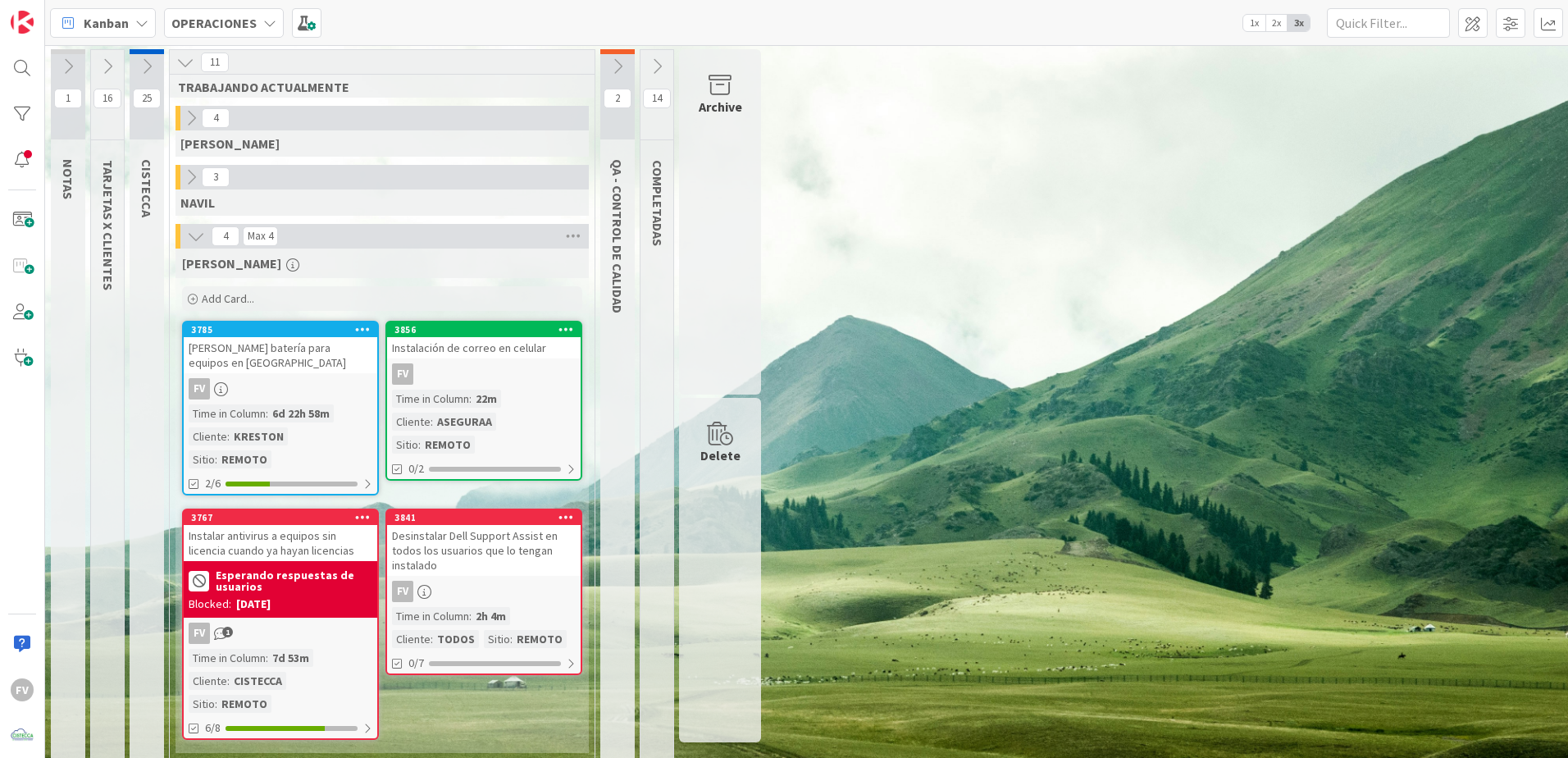
click at [156, 71] on button at bounding box center [146, 66] width 34 height 24
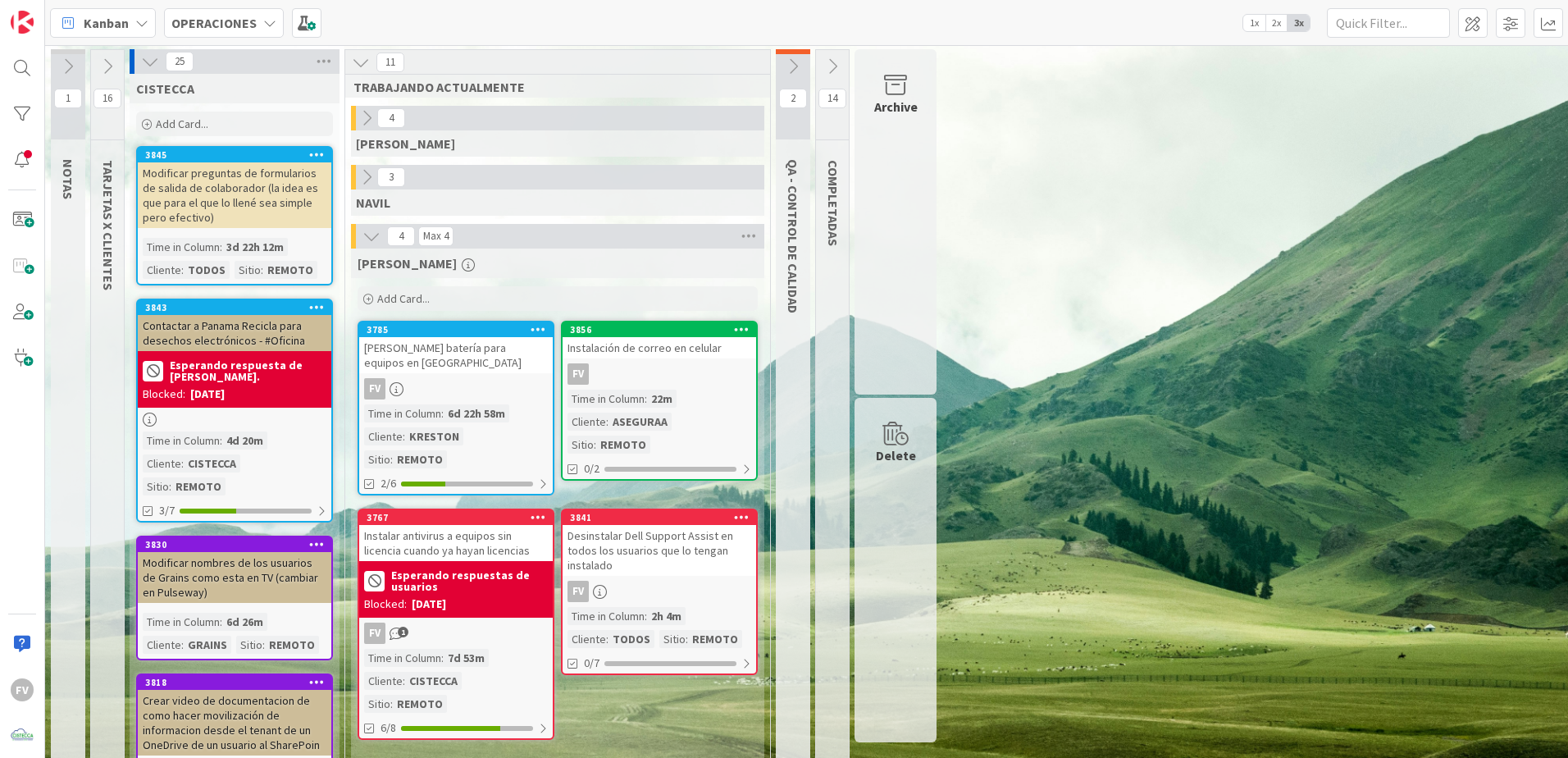
click at [152, 68] on icon at bounding box center [150, 61] width 18 height 18
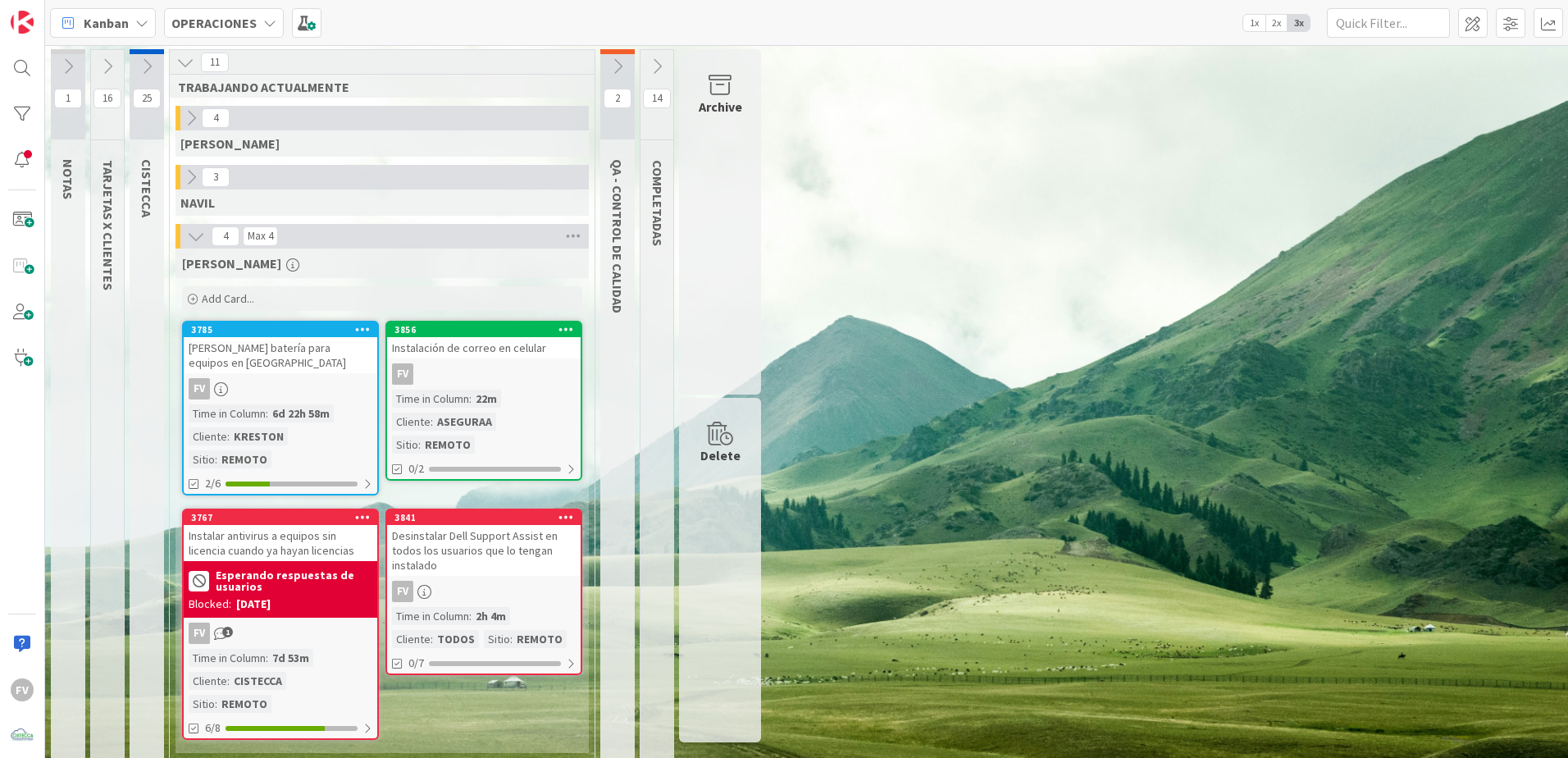
click at [107, 68] on icon at bounding box center [107, 66] width 18 height 18
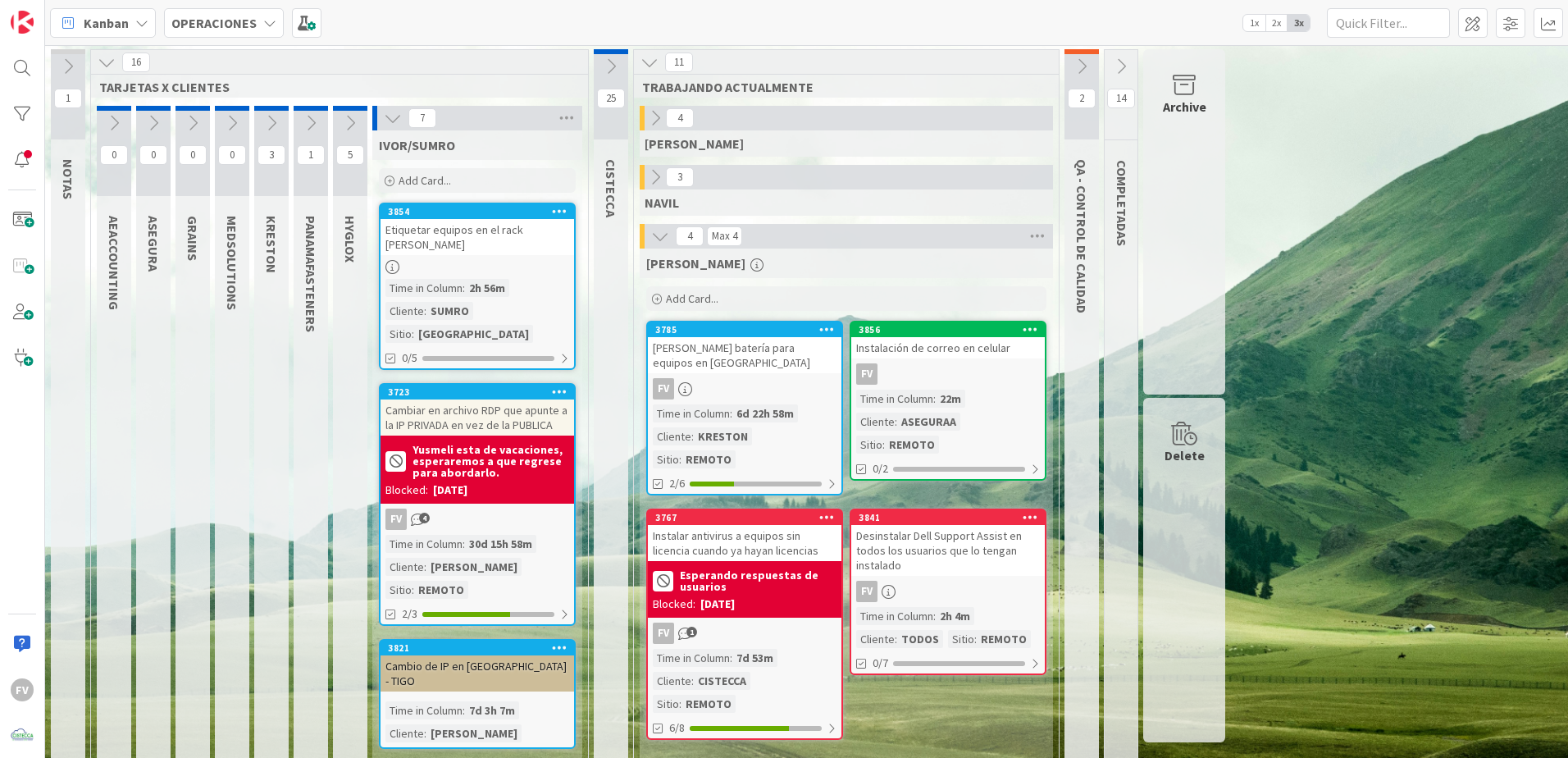
click at [109, 62] on icon at bounding box center [106, 62] width 18 height 18
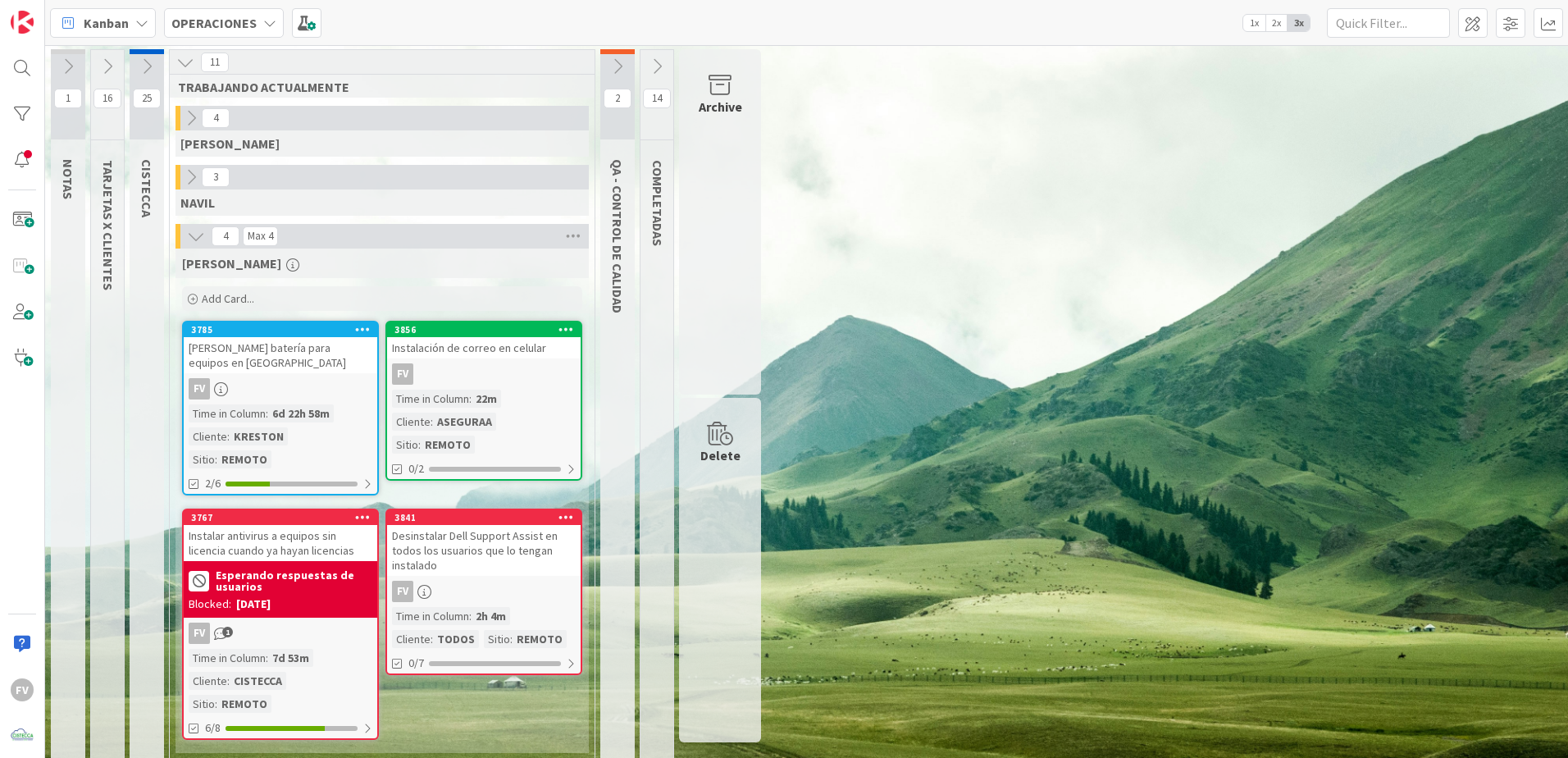
click at [104, 70] on icon at bounding box center [107, 66] width 18 height 18
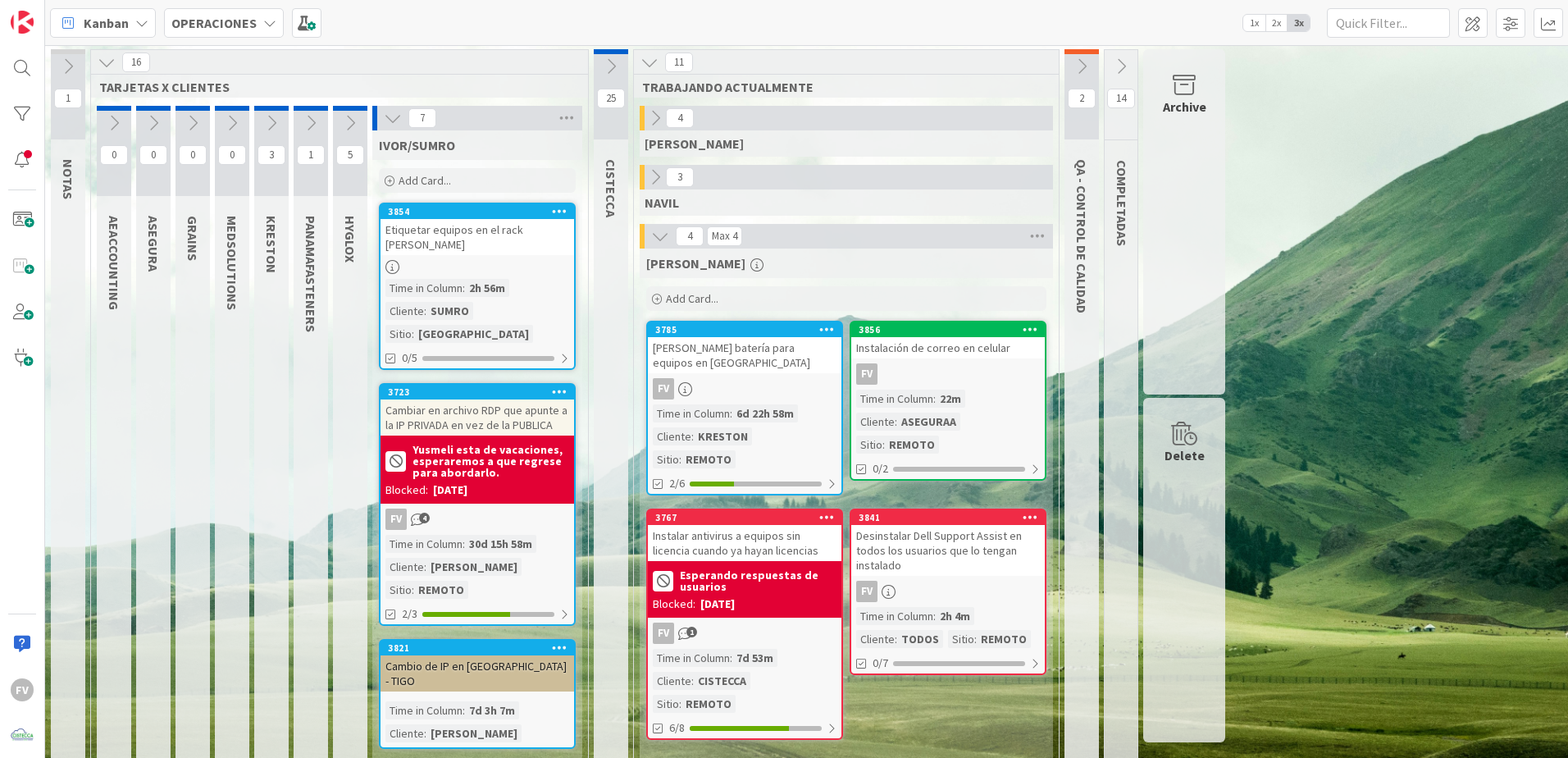
click at [395, 121] on icon at bounding box center [392, 118] width 18 height 18
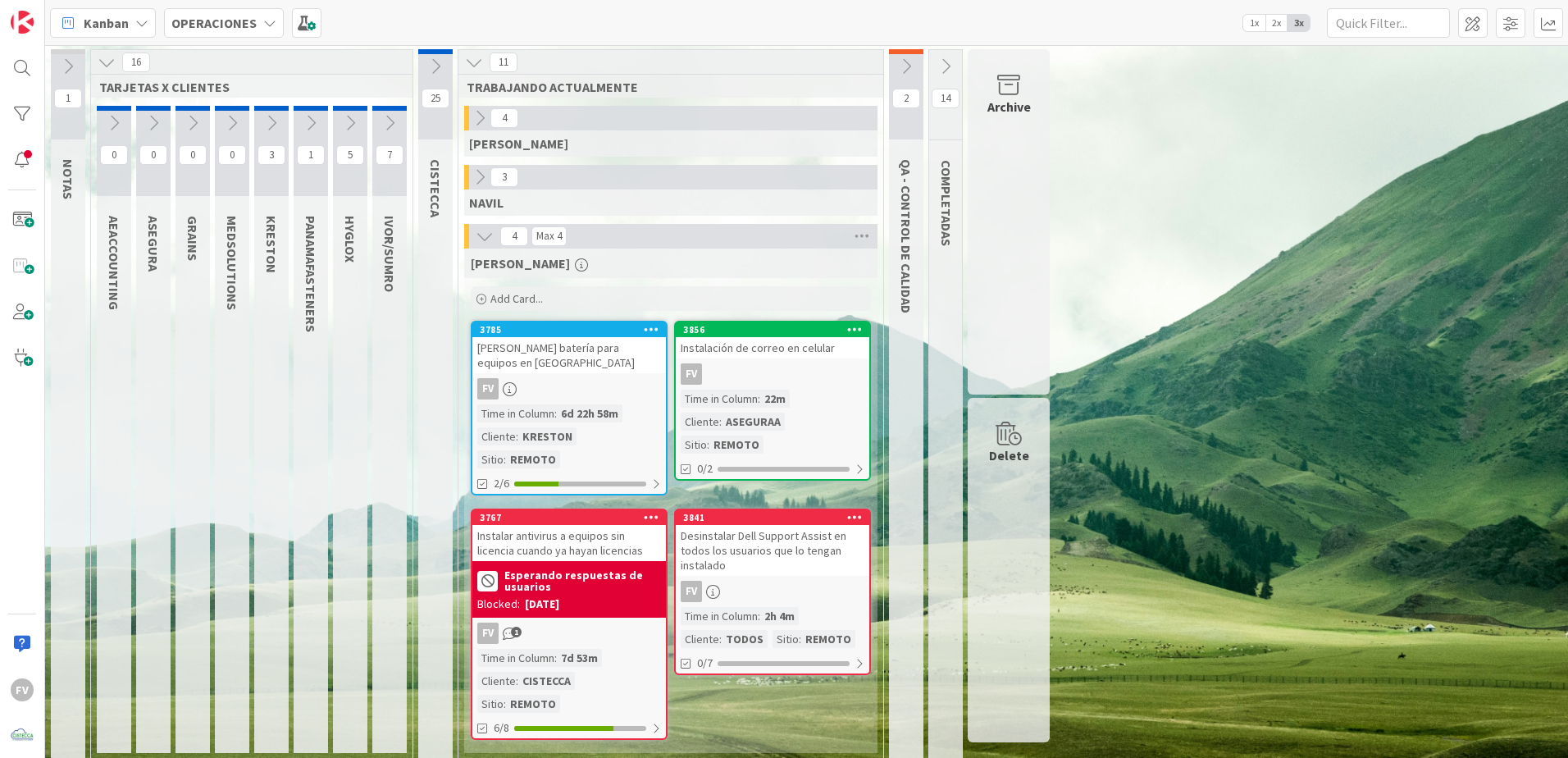
click at [105, 70] on icon at bounding box center [106, 62] width 18 height 18
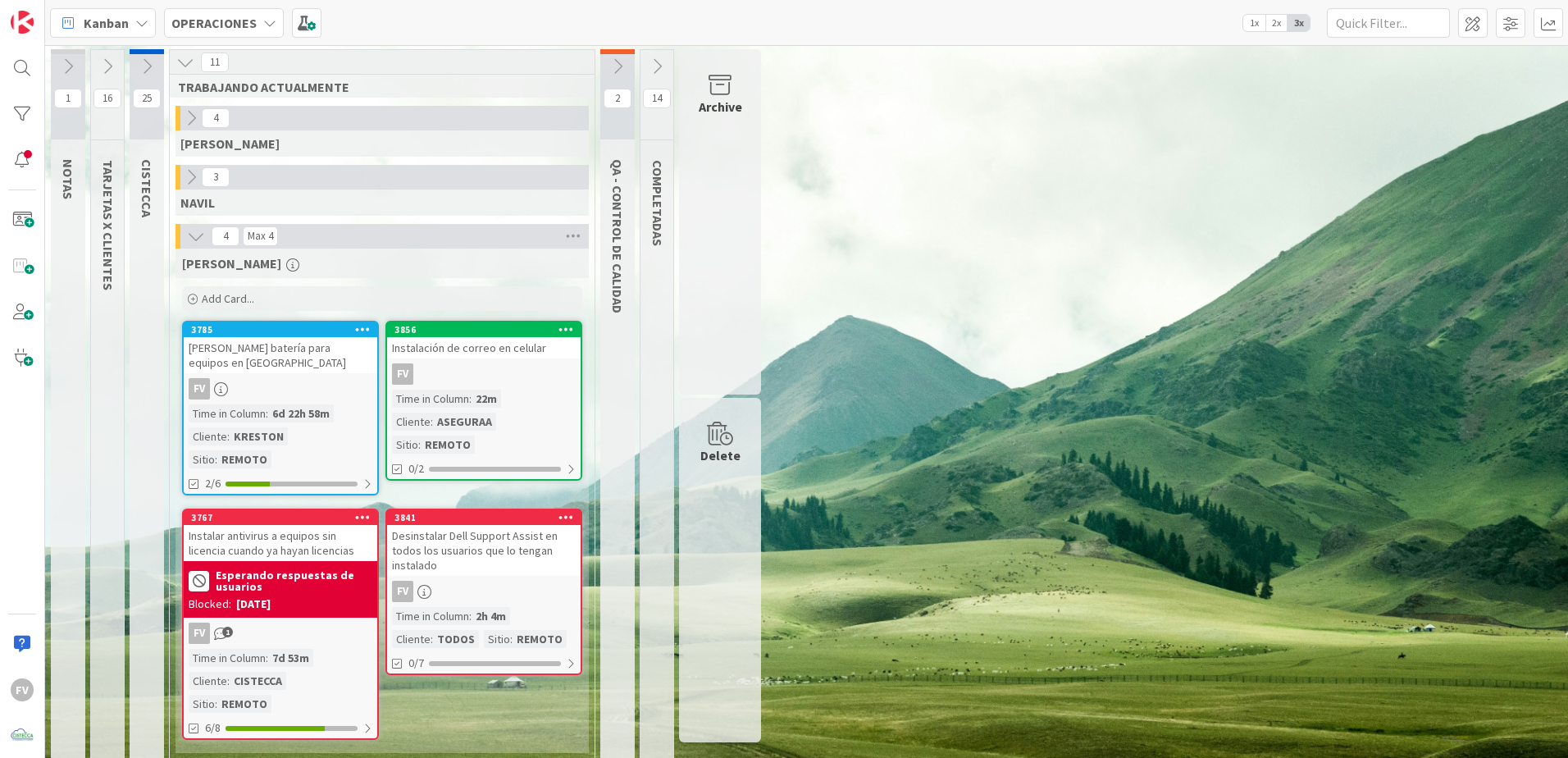
click at [106, 71] on icon at bounding box center [107, 66] width 18 height 18
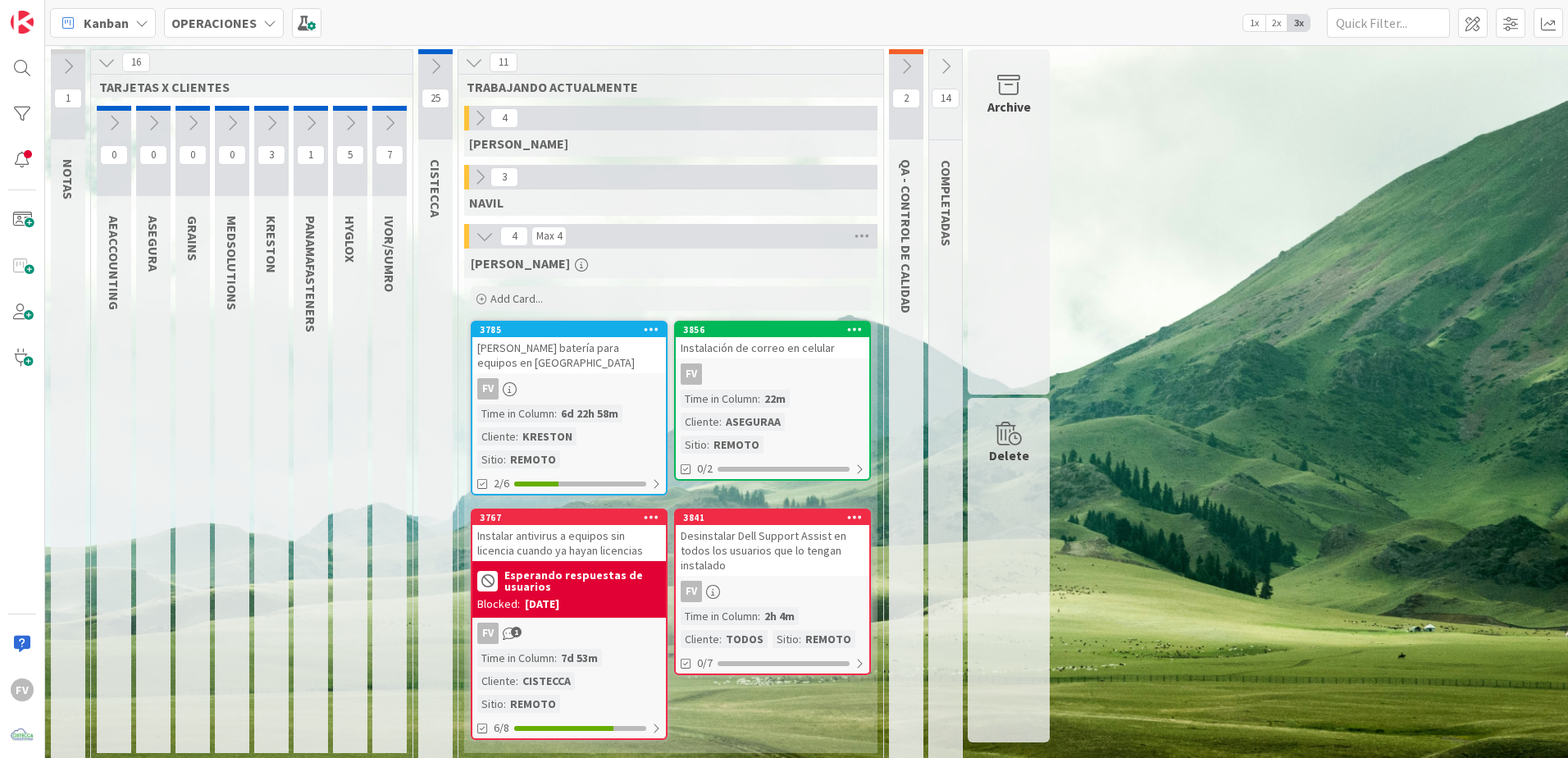
click at [271, 126] on icon at bounding box center [272, 123] width 18 height 18
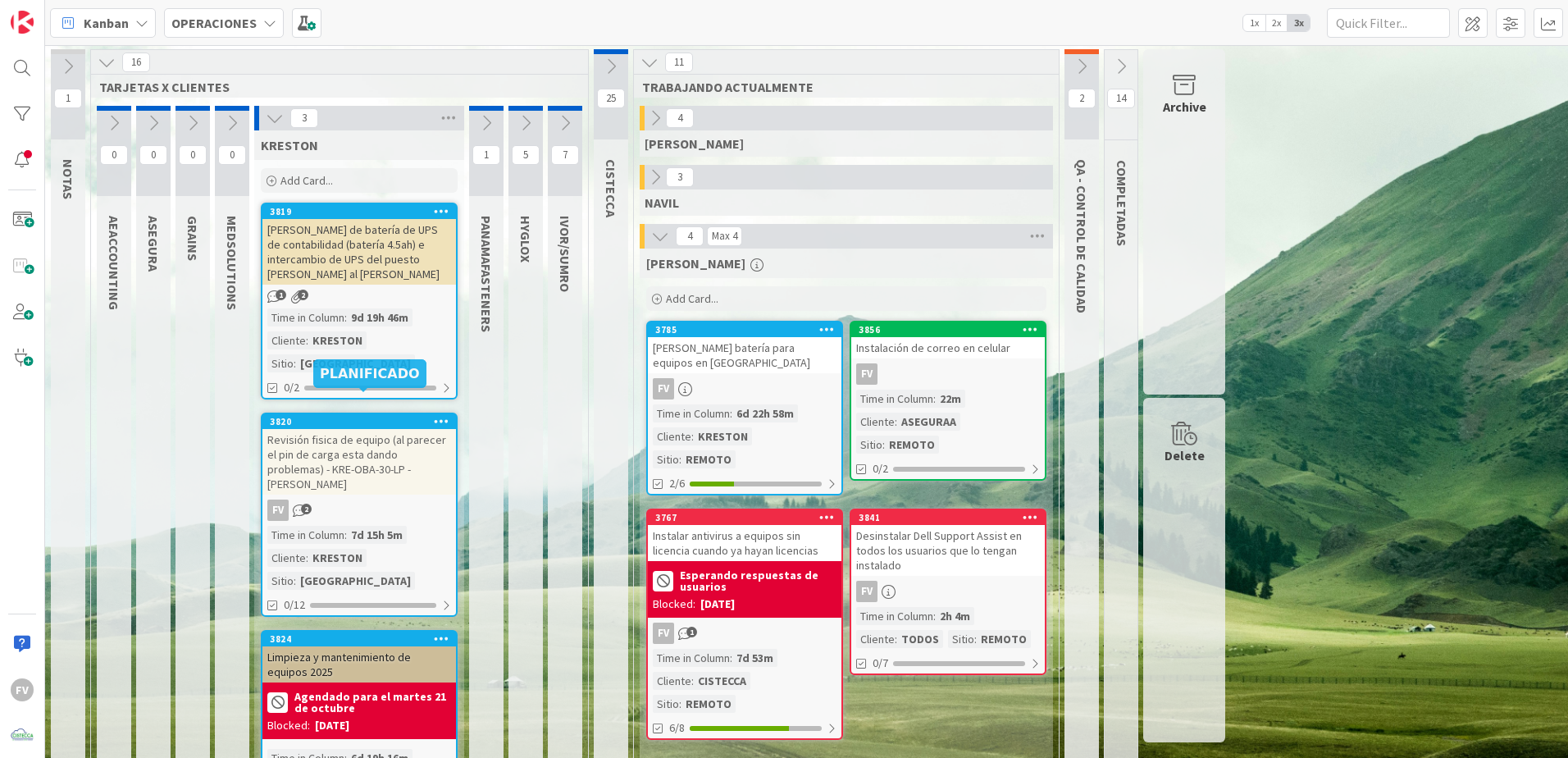
click at [347, 447] on div "Revisión fisica de equipo (al parecer el pin de carga esta dando problemas) - K…" at bounding box center [359, 461] width 194 height 65
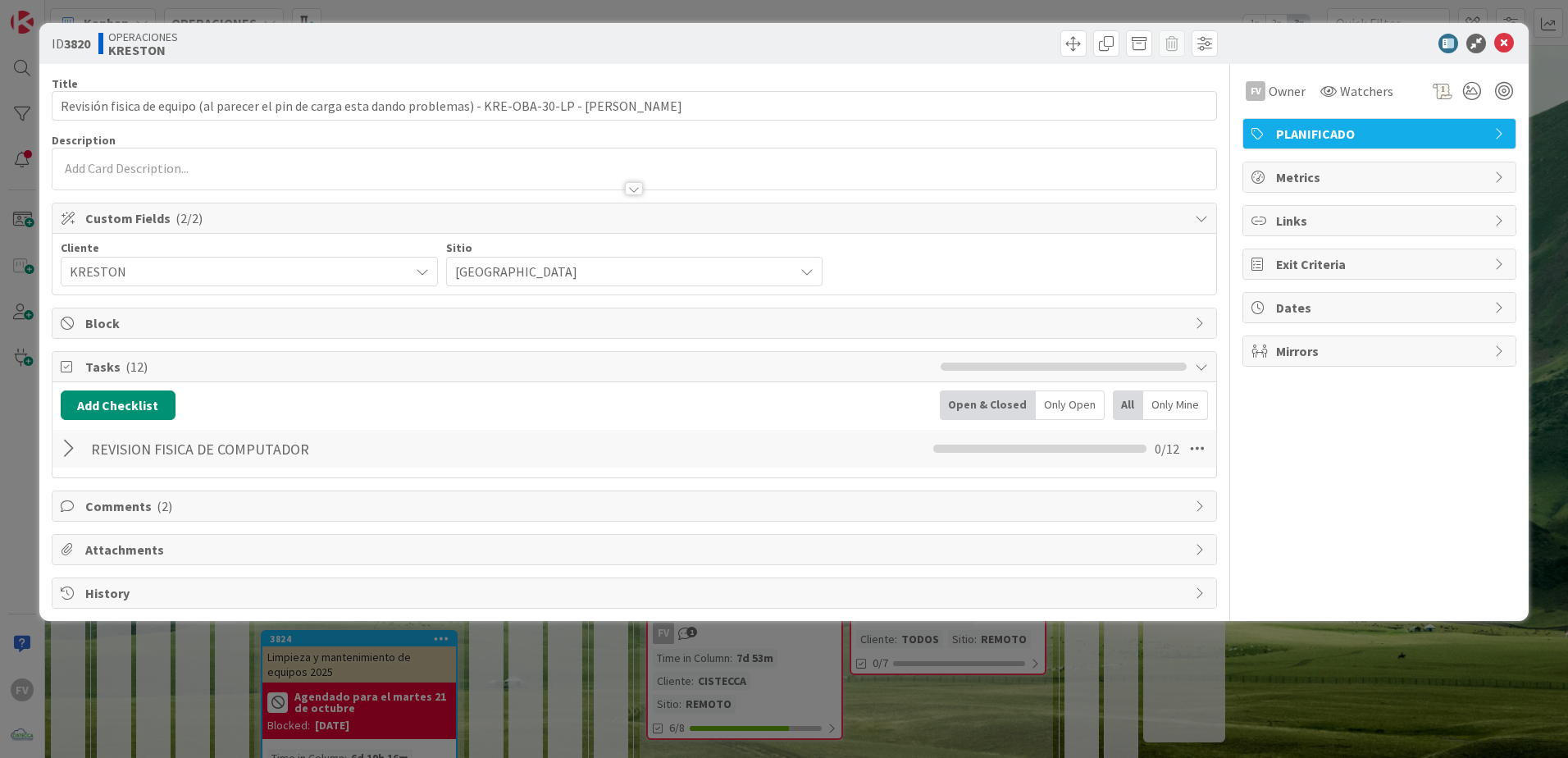
click at [210, 351] on div "Tasks ( 12 ) Add Checklist Open & Closed Only Open All Only Mine REVISION FISIC…" at bounding box center [635, 415] width 1166 height 127
click at [179, 366] on span "Tasks ( 12 )" at bounding box center [509, 367] width 848 height 19
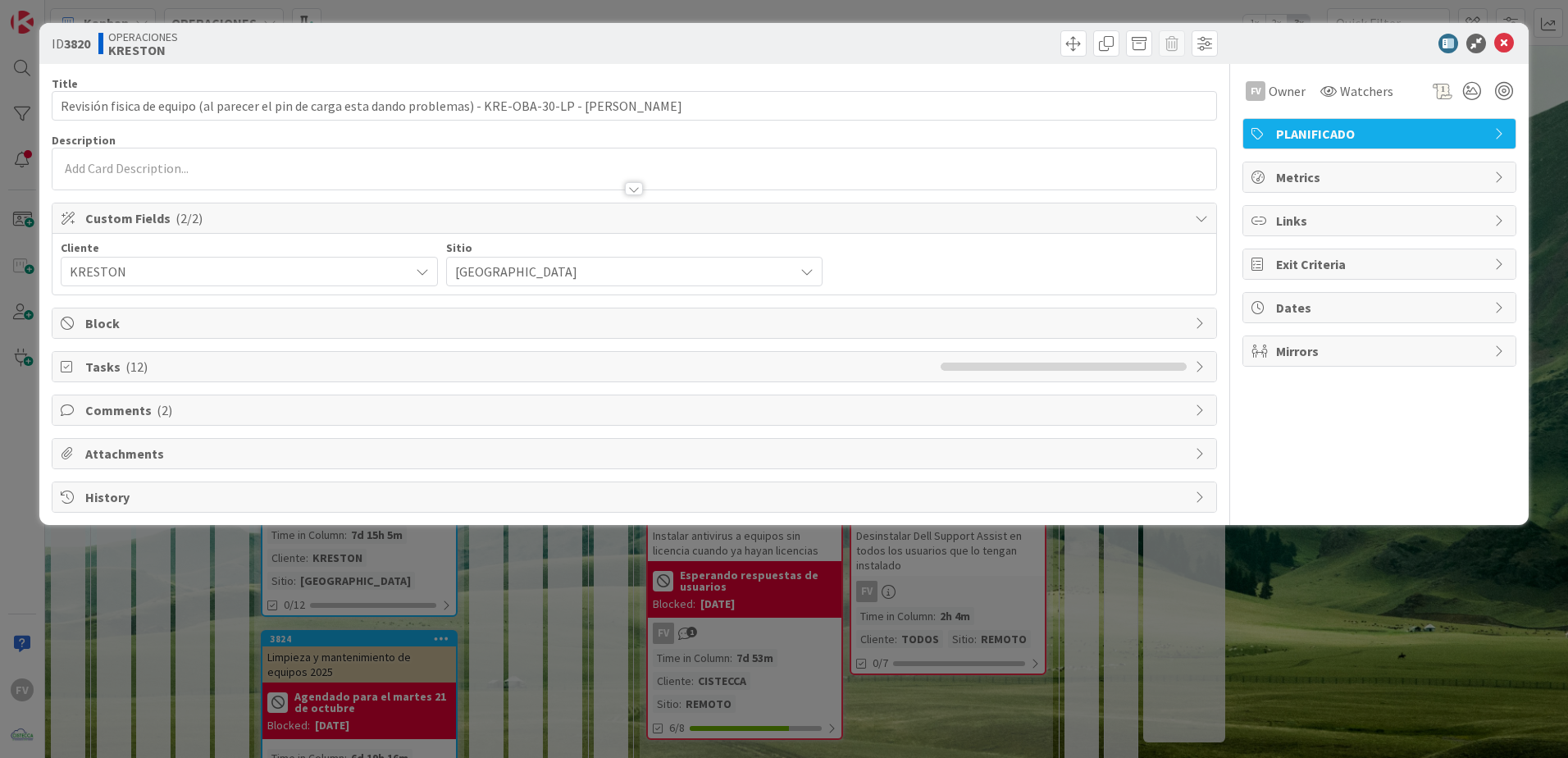
click at [170, 320] on span "Block" at bounding box center [637, 323] width 1102 height 19
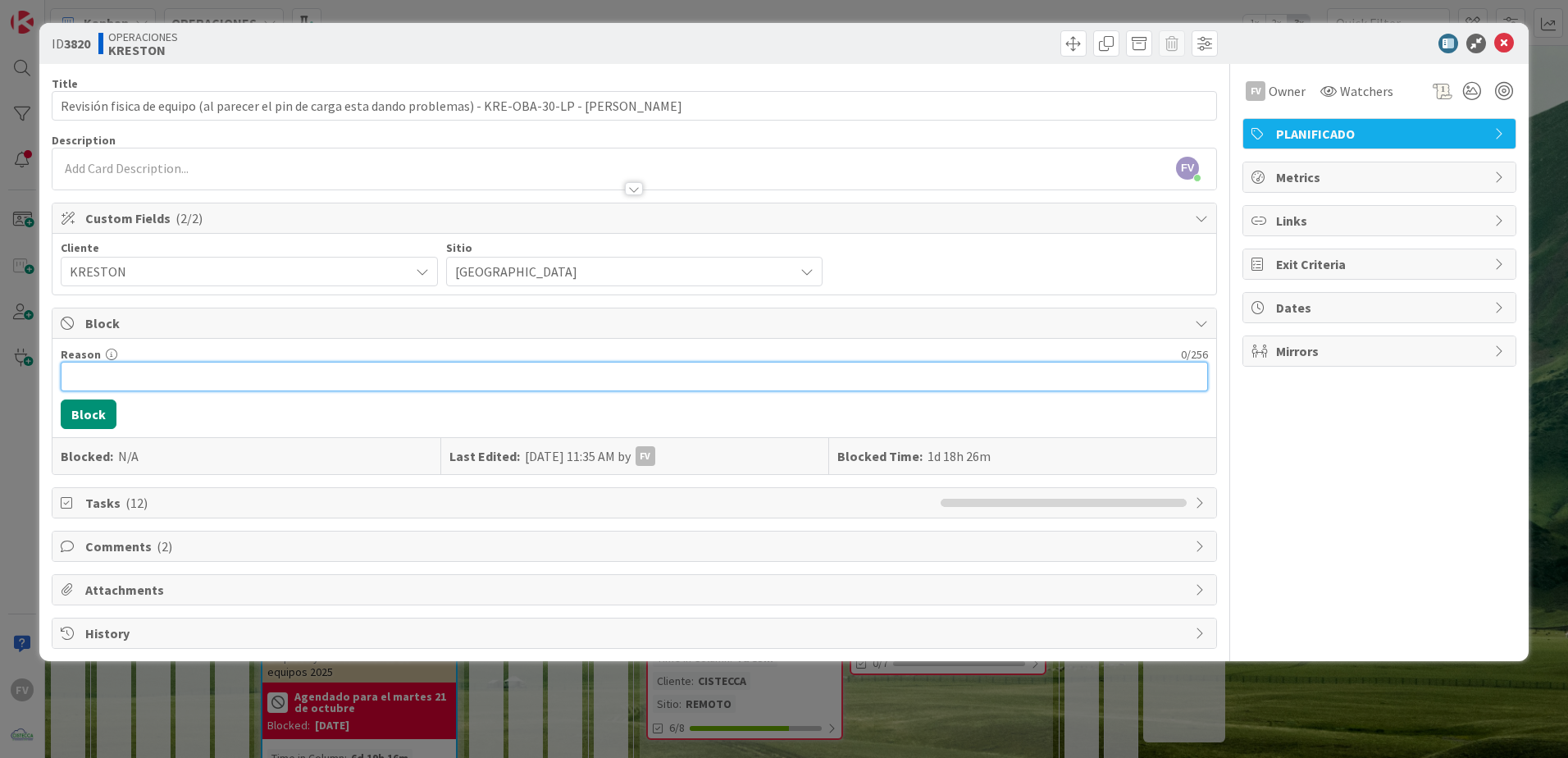
click at [169, 383] on input "Reason" at bounding box center [634, 377] width 1148 height 29
type input "Agendado revisar esto hoy."
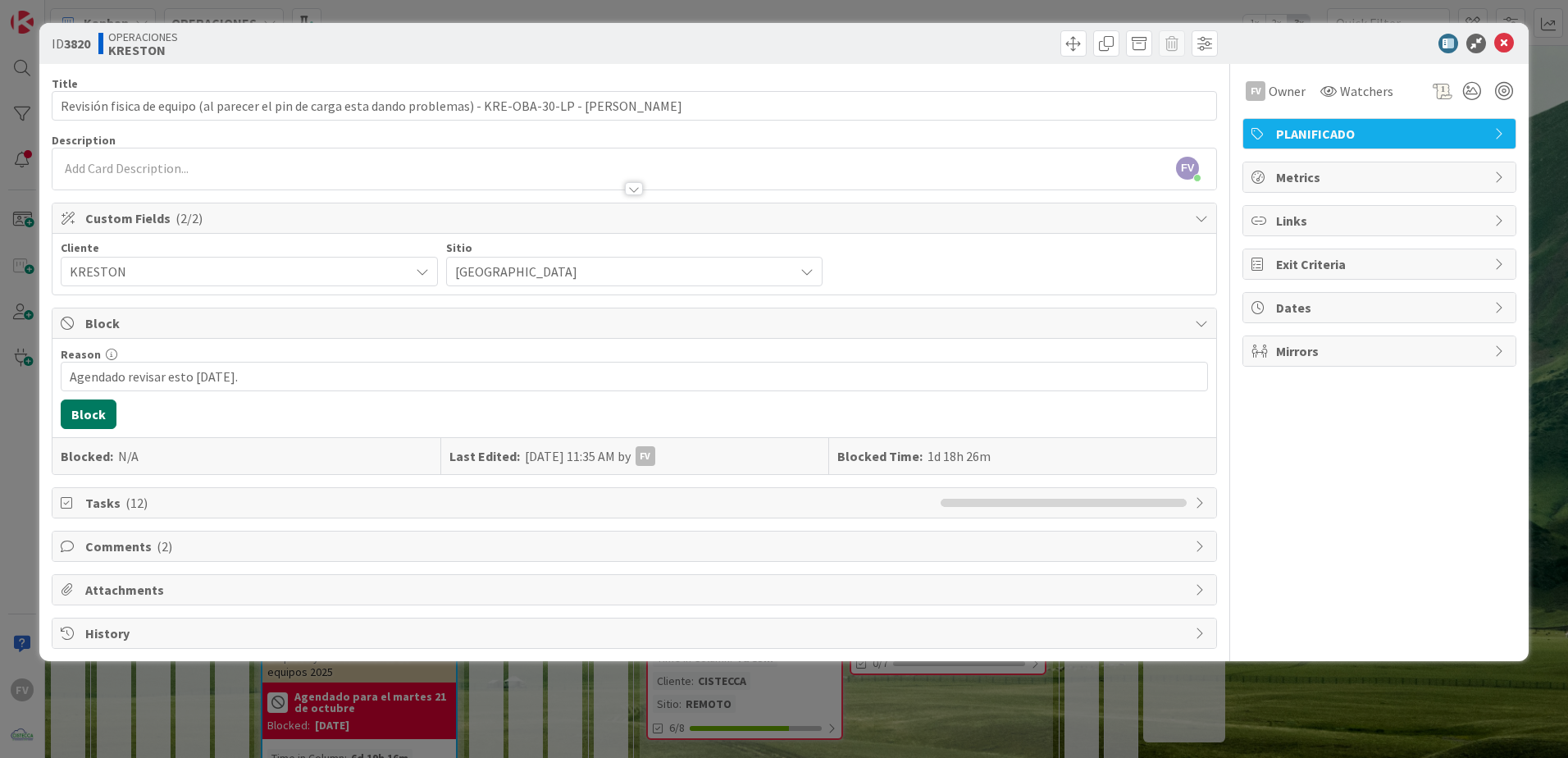
click at [91, 420] on button "Block" at bounding box center [88, 414] width 55 height 29
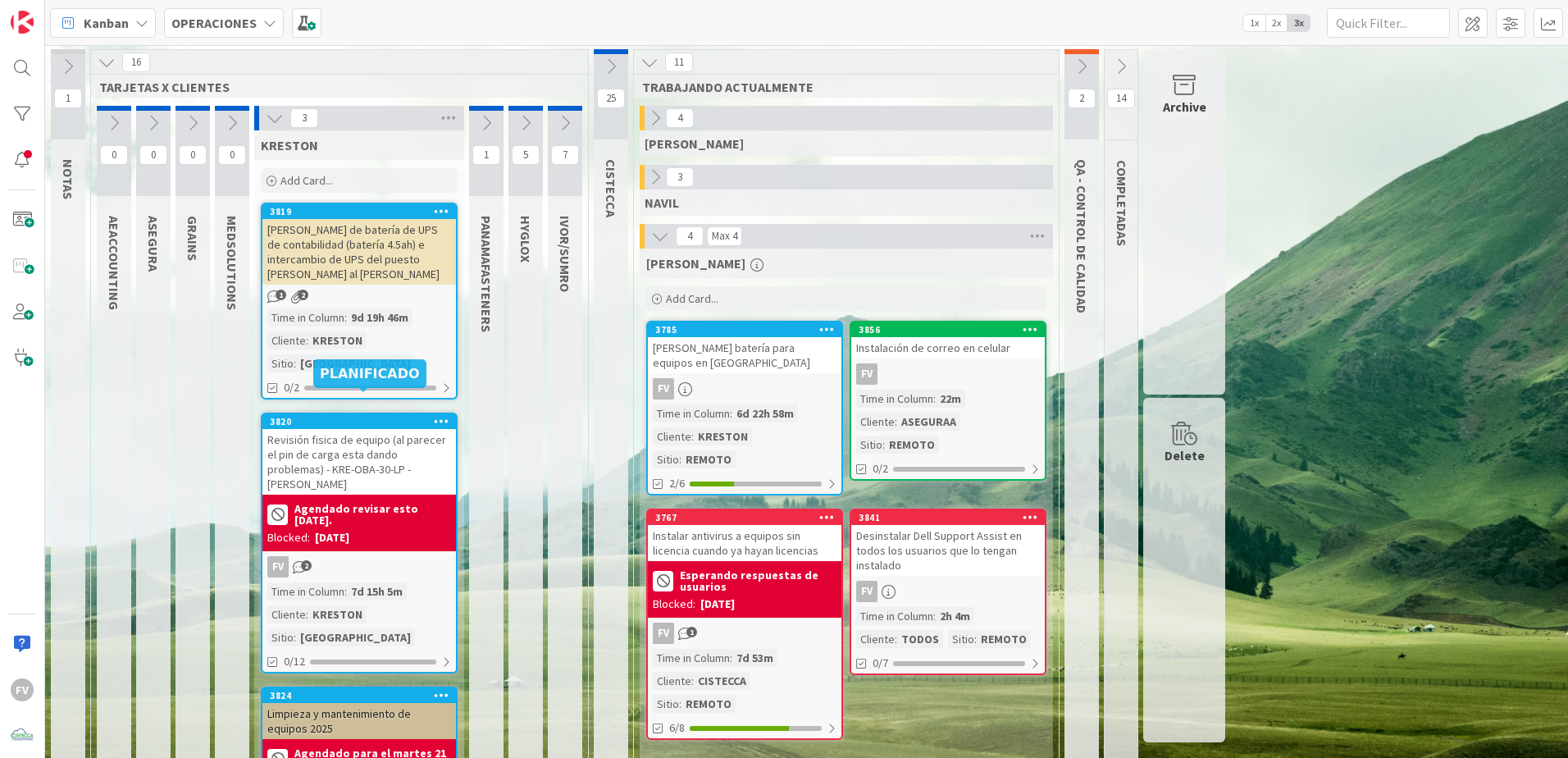
click at [328, 235] on div "Cambio de batería de UPS de contabilidad (batería 4.5ah) e intercambio de UPS d…" at bounding box center [359, 251] width 194 height 65
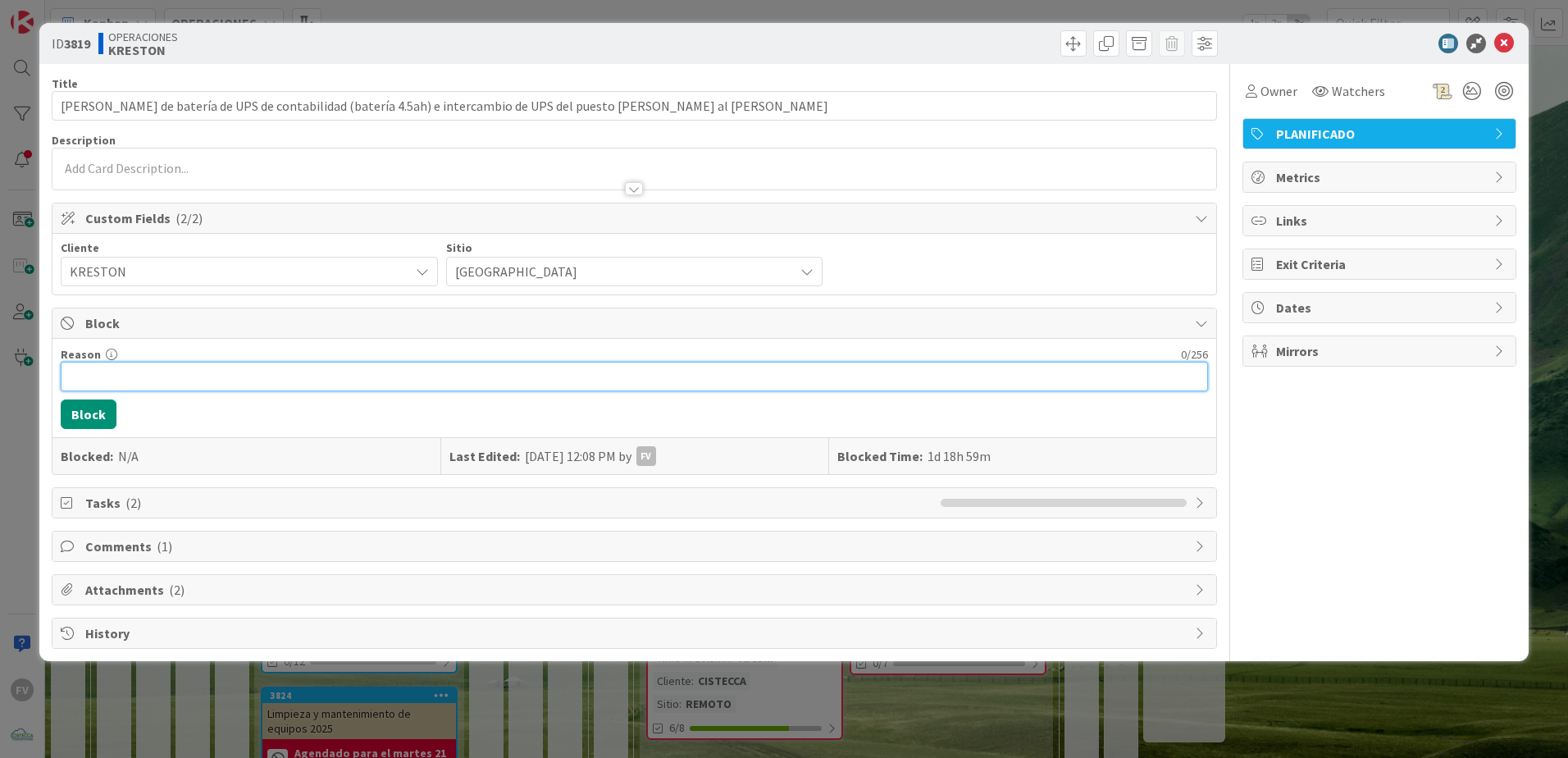
click at [129, 373] on input "Reason" at bounding box center [634, 377] width 1148 height 29
type input "a"
type input "Agendado revisar esto hoy."
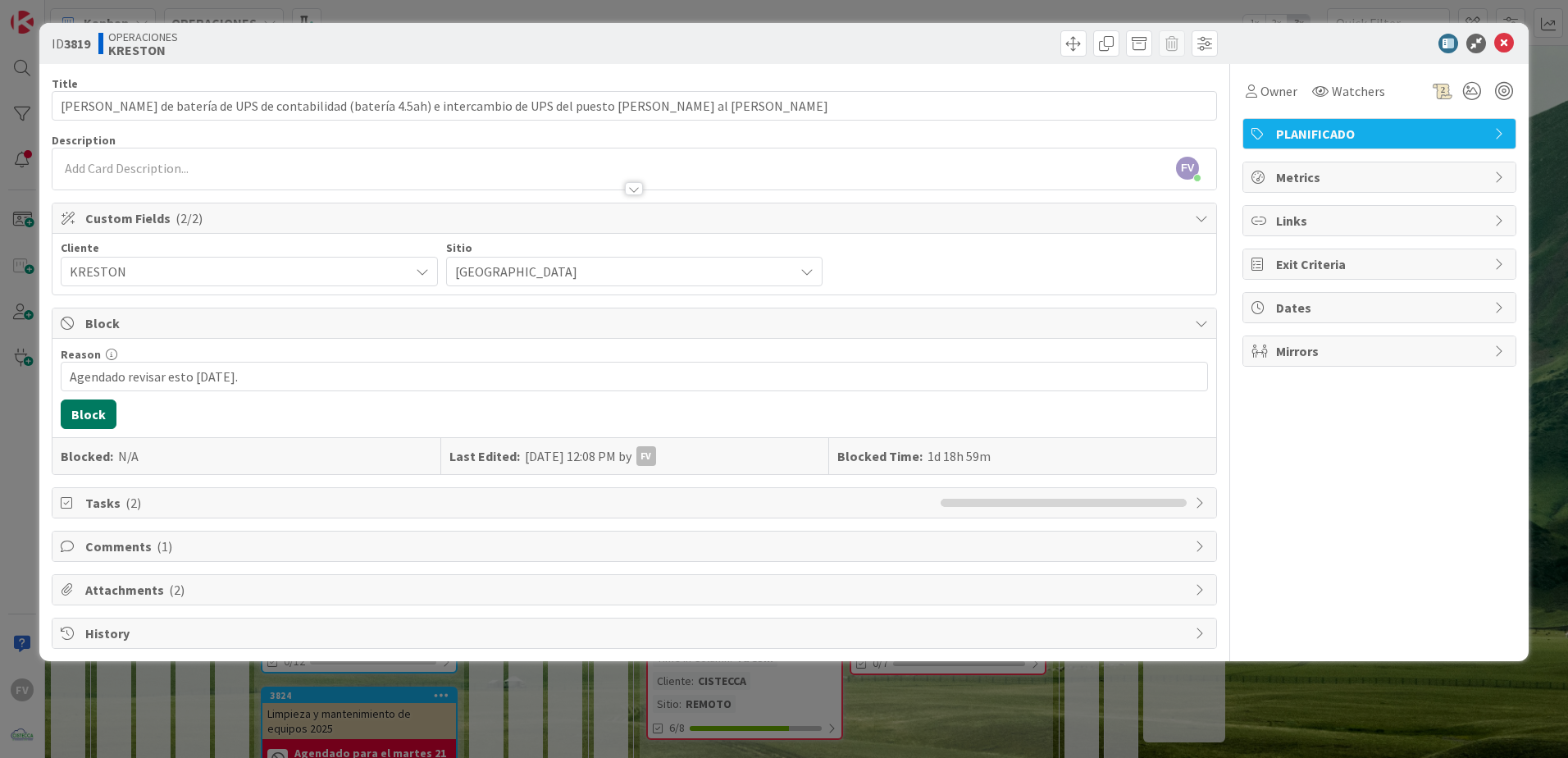
click at [92, 410] on button "Block" at bounding box center [88, 414] width 55 height 29
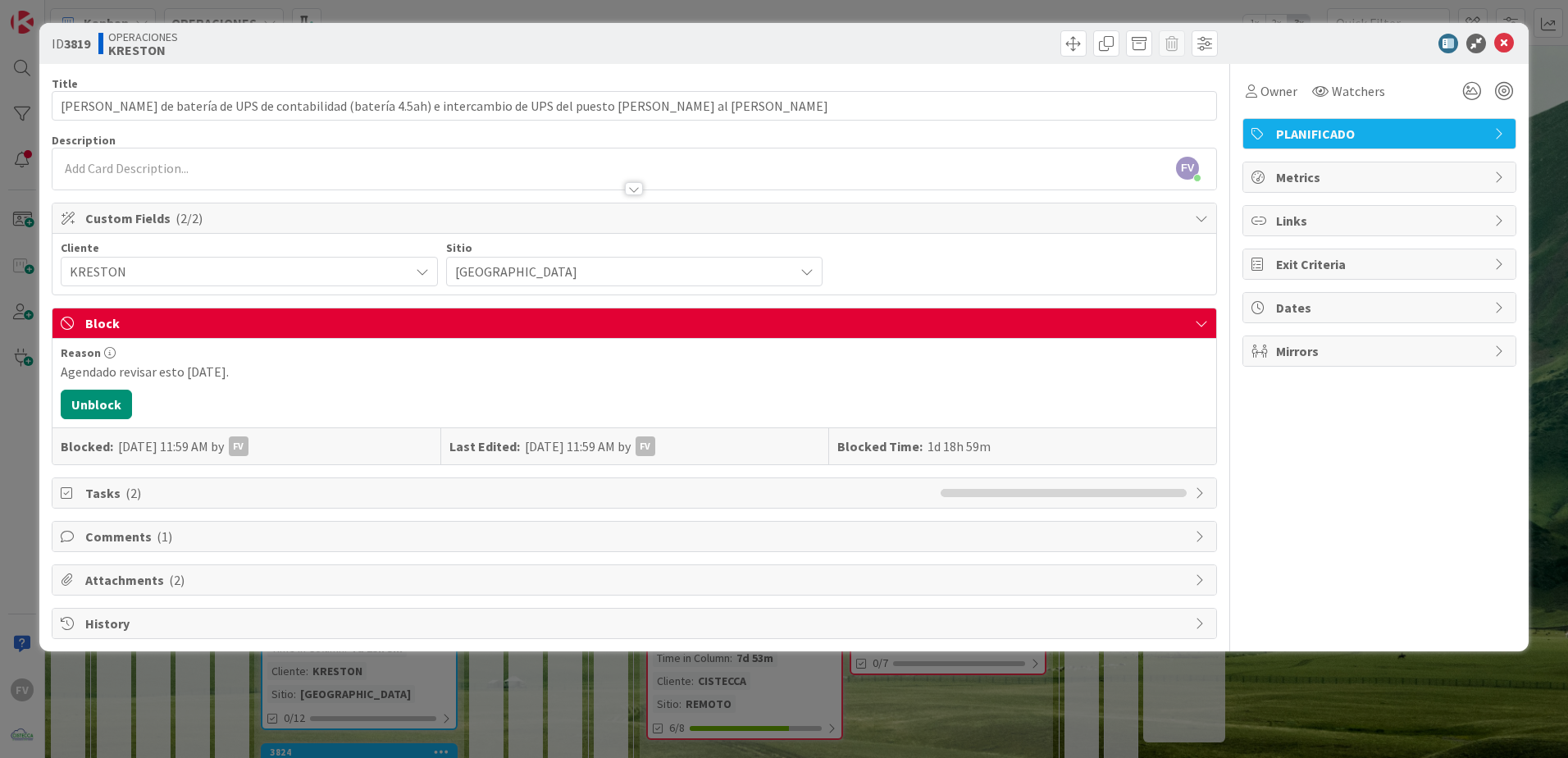
click at [231, 321] on span "Block" at bounding box center [637, 323] width 1102 height 19
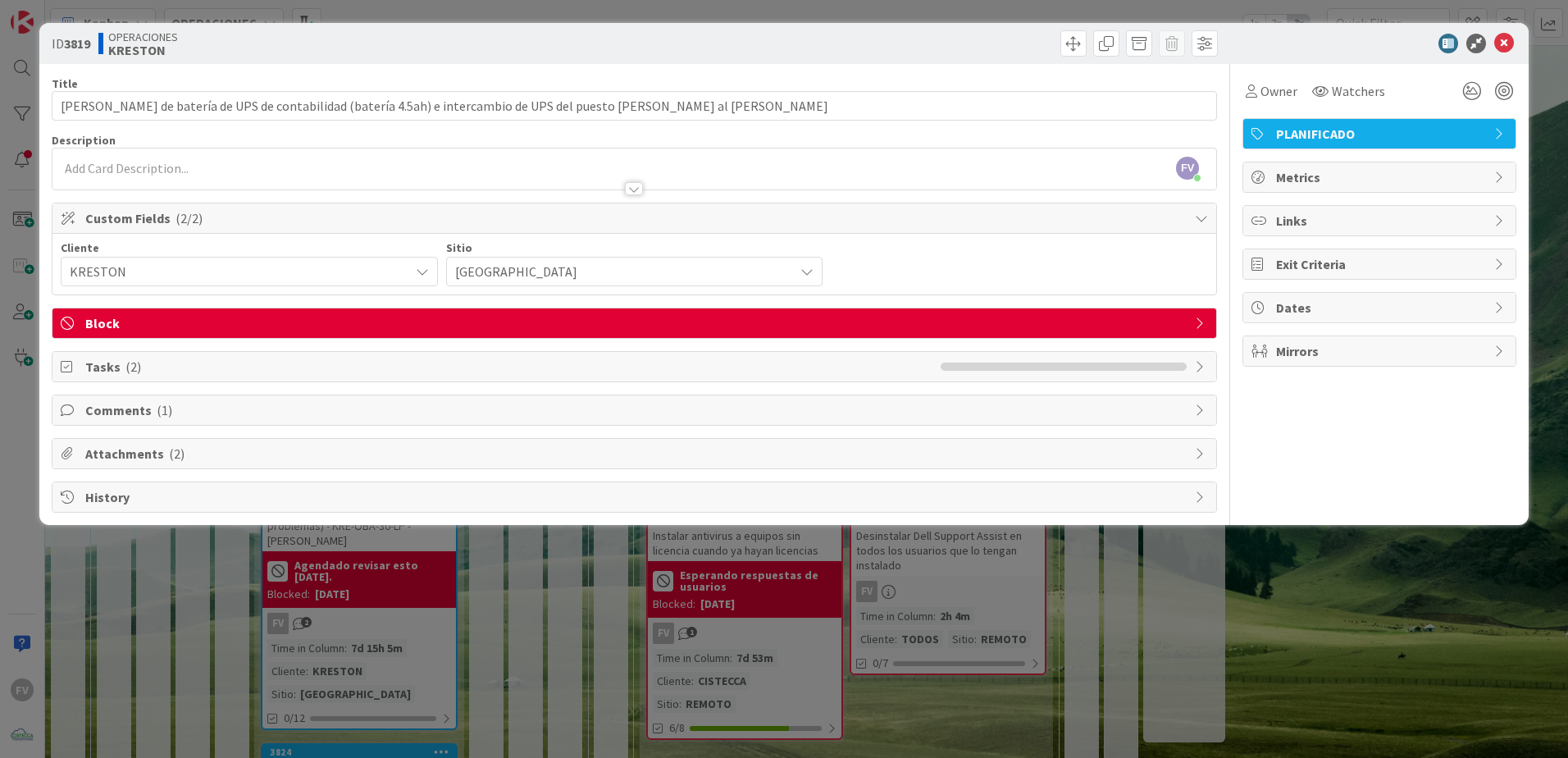
click at [139, 354] on div "Tasks ( 2 )" at bounding box center [635, 367] width 1164 height 29
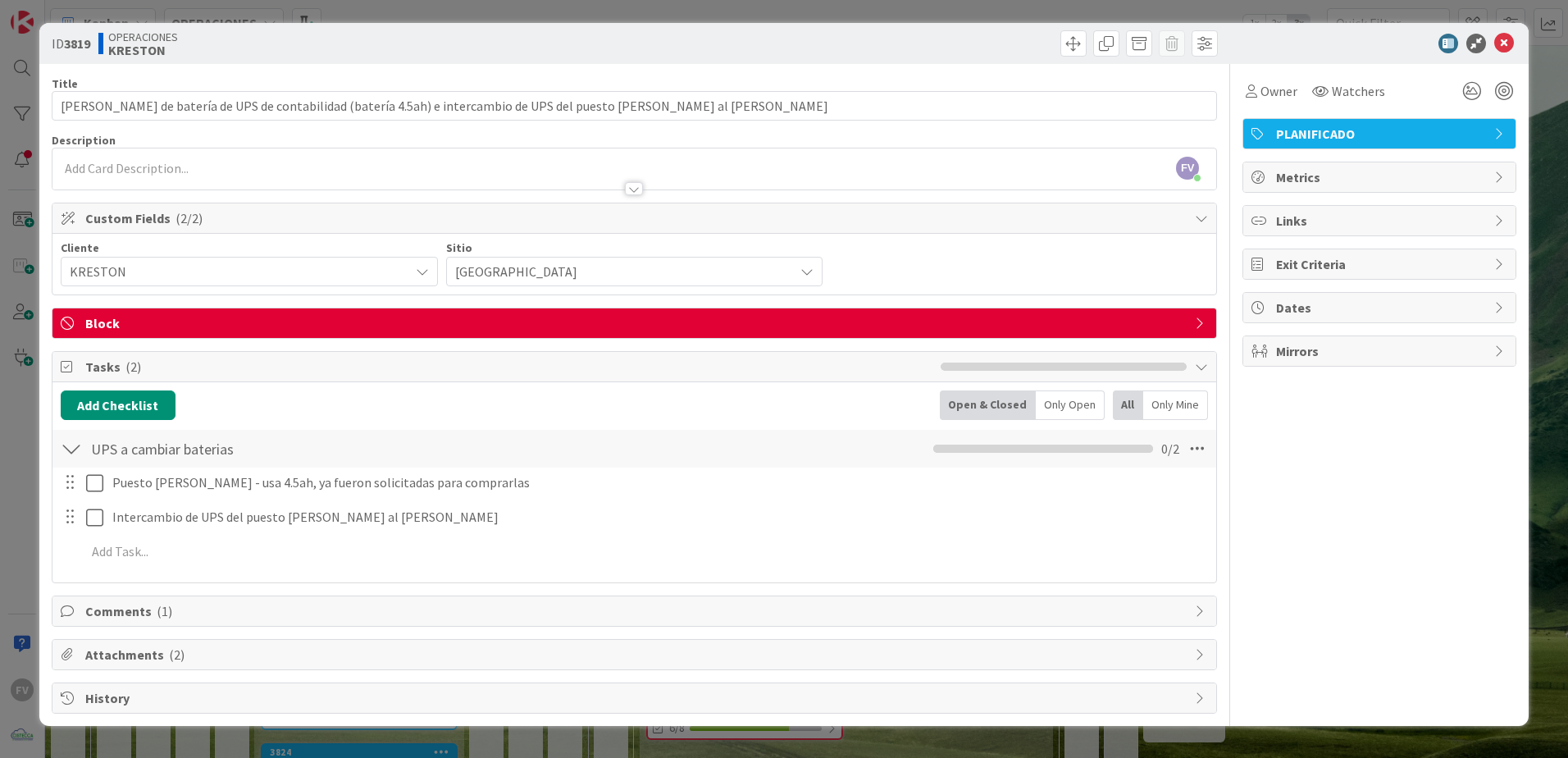
click at [70, 451] on div at bounding box center [71, 449] width 21 height 29
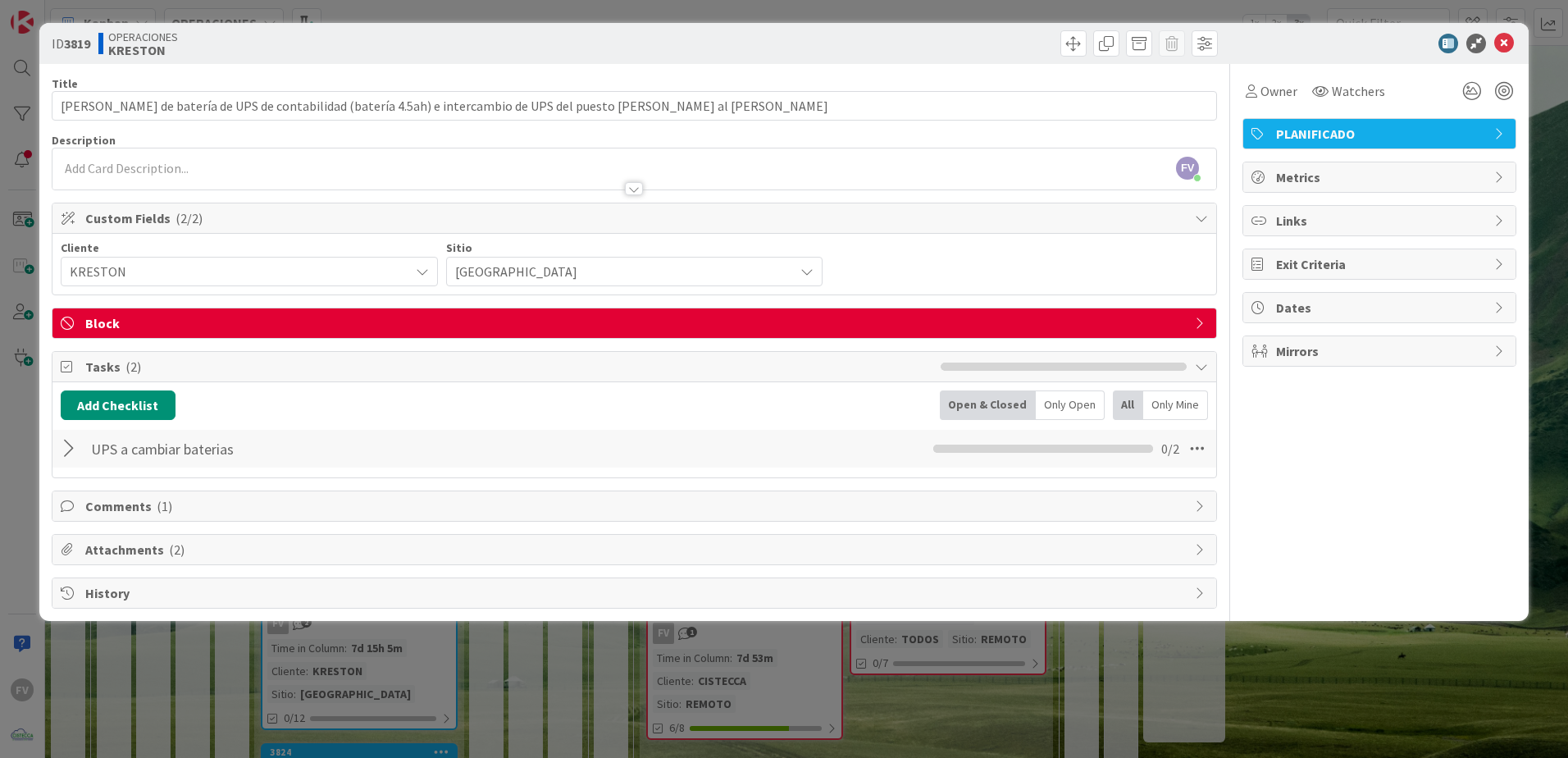
click at [234, 376] on span "Tasks ( 2 )" at bounding box center [509, 367] width 848 height 19
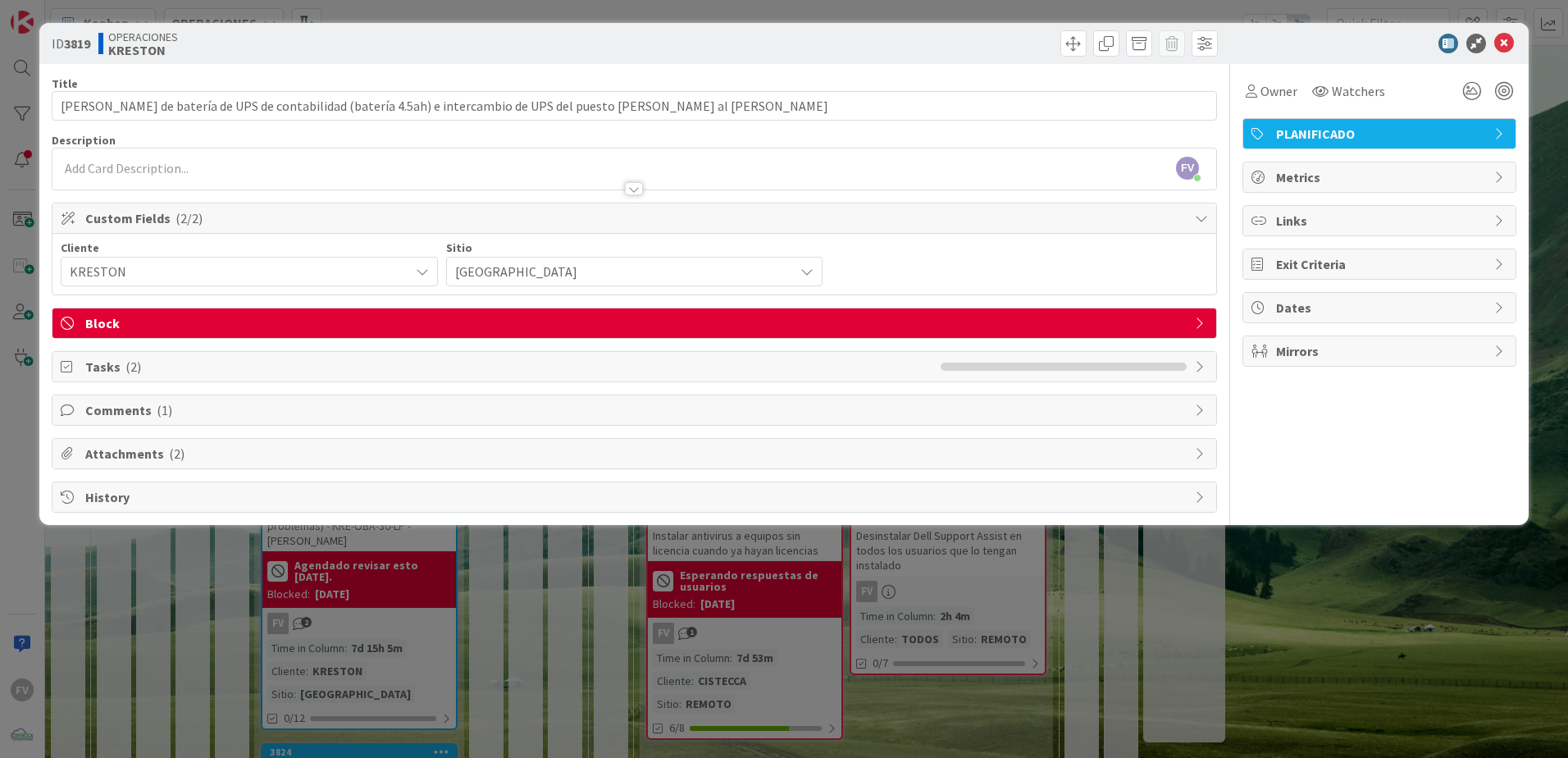
click at [250, 592] on div "ID 3819 OPERACIONES KRESTON Title 111 / 128 Cambio de batería de UPS de contabi…" at bounding box center [784, 379] width 1568 height 758
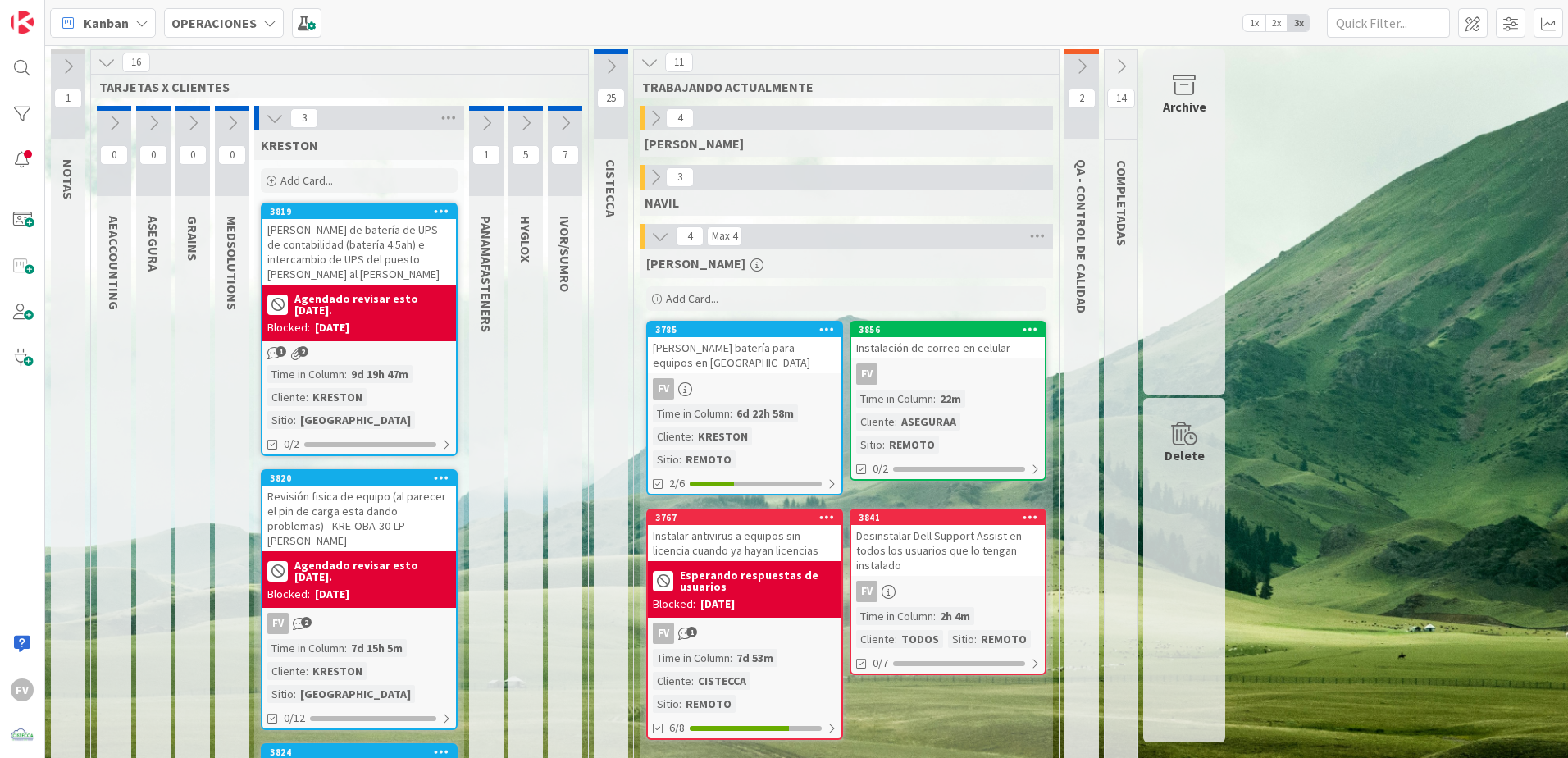
click at [269, 119] on icon at bounding box center [274, 118] width 18 height 18
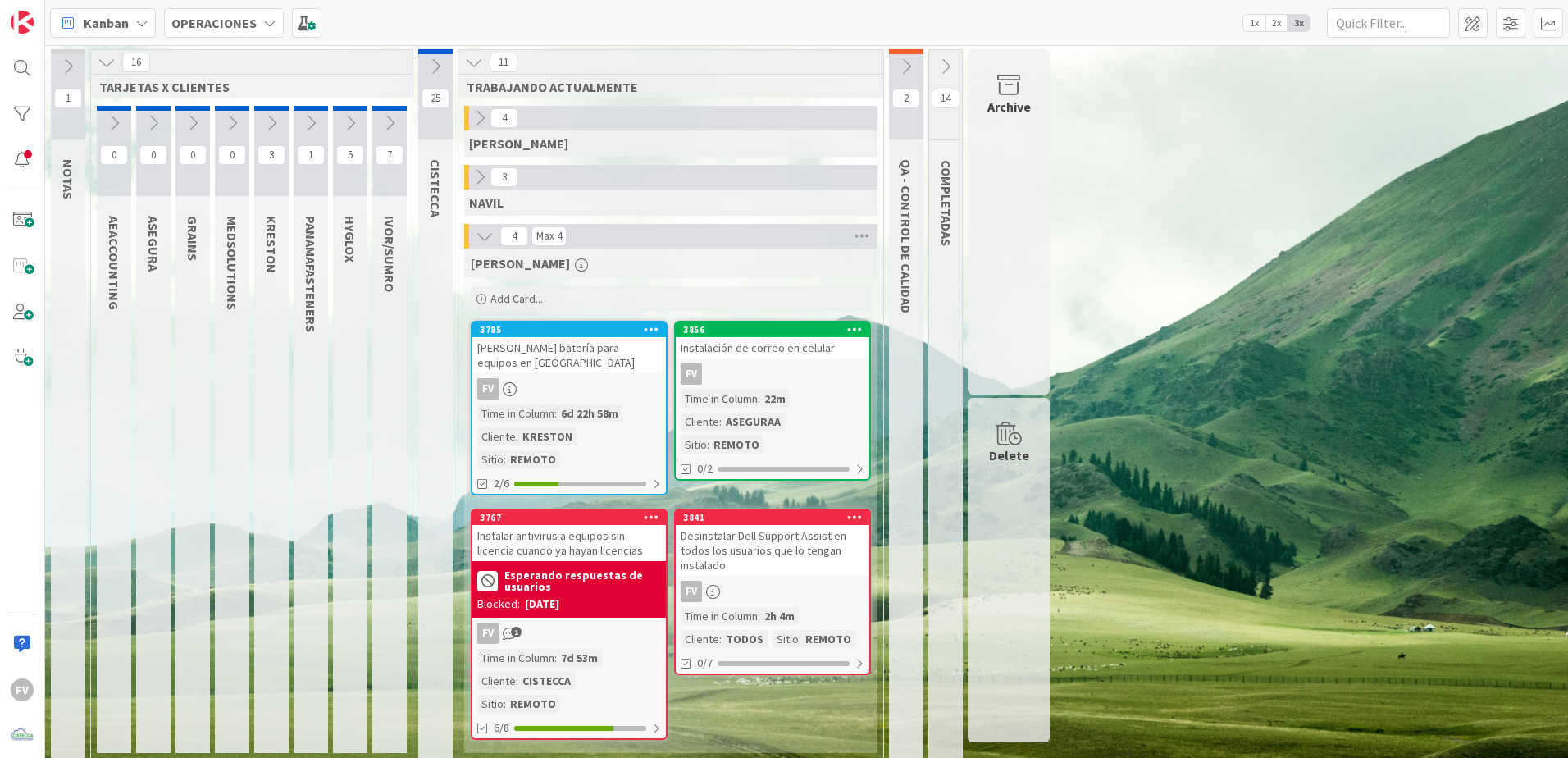
click at [100, 63] on icon at bounding box center [106, 62] width 18 height 18
